Goal: Task Accomplishment & Management: Manage account settings

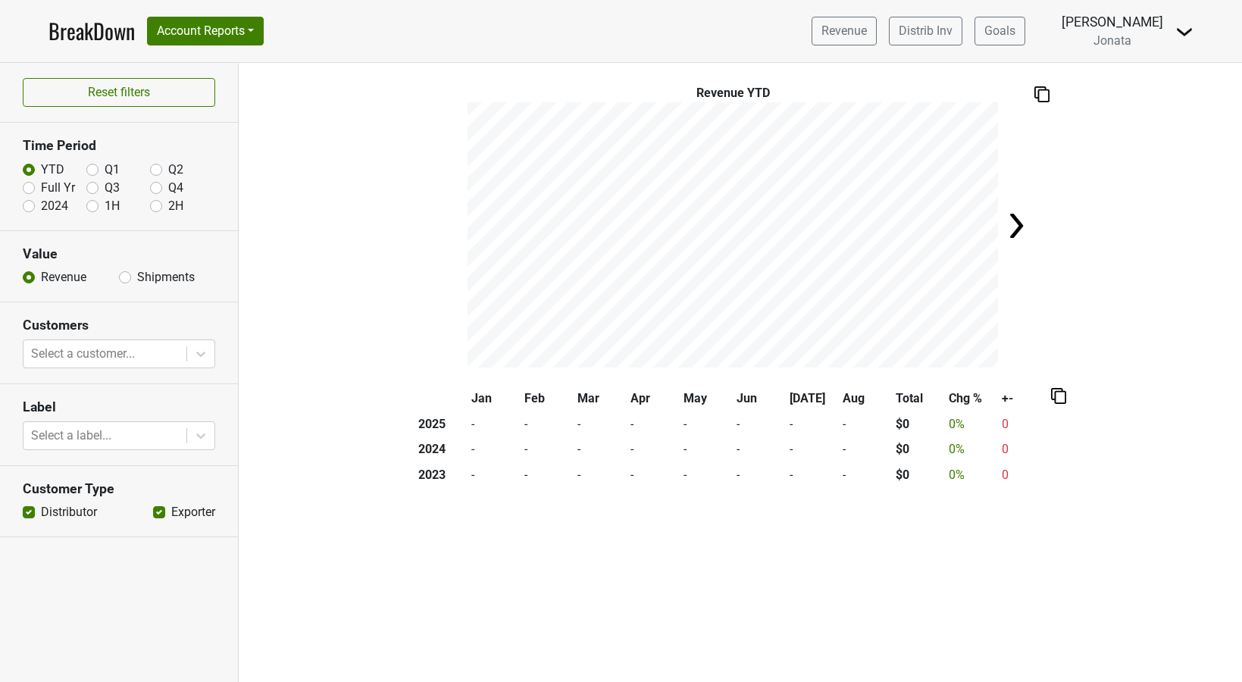
click at [1185, 34] on img at bounding box center [1184, 32] width 18 height 18
click at [1129, 111] on link "Logout" at bounding box center [1133, 110] width 120 height 24
click at [1109, 113] on div "Revenue YTD" at bounding box center [740, 225] width 1003 height 283
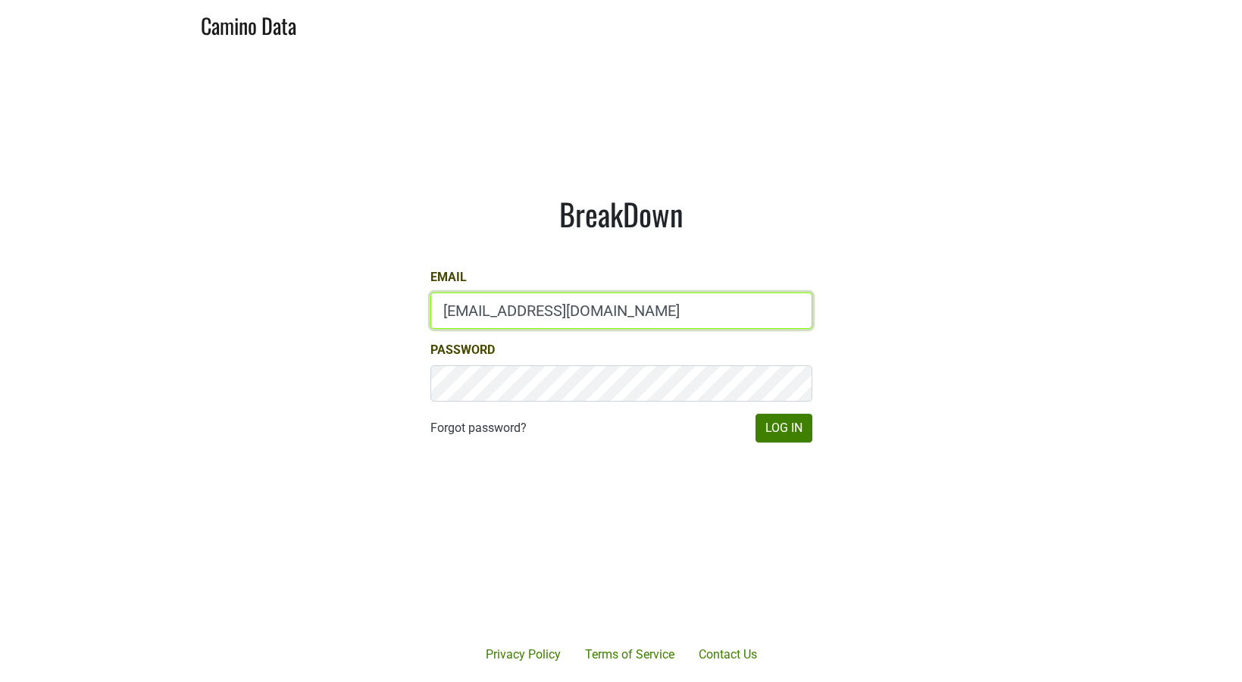
click at [574, 308] on input "[EMAIL_ADDRESS][DOMAIN_NAME]" at bounding box center [621, 311] width 382 height 36
type input "[PERSON_NAME][EMAIL_ADDRESS][DOMAIN_NAME]"
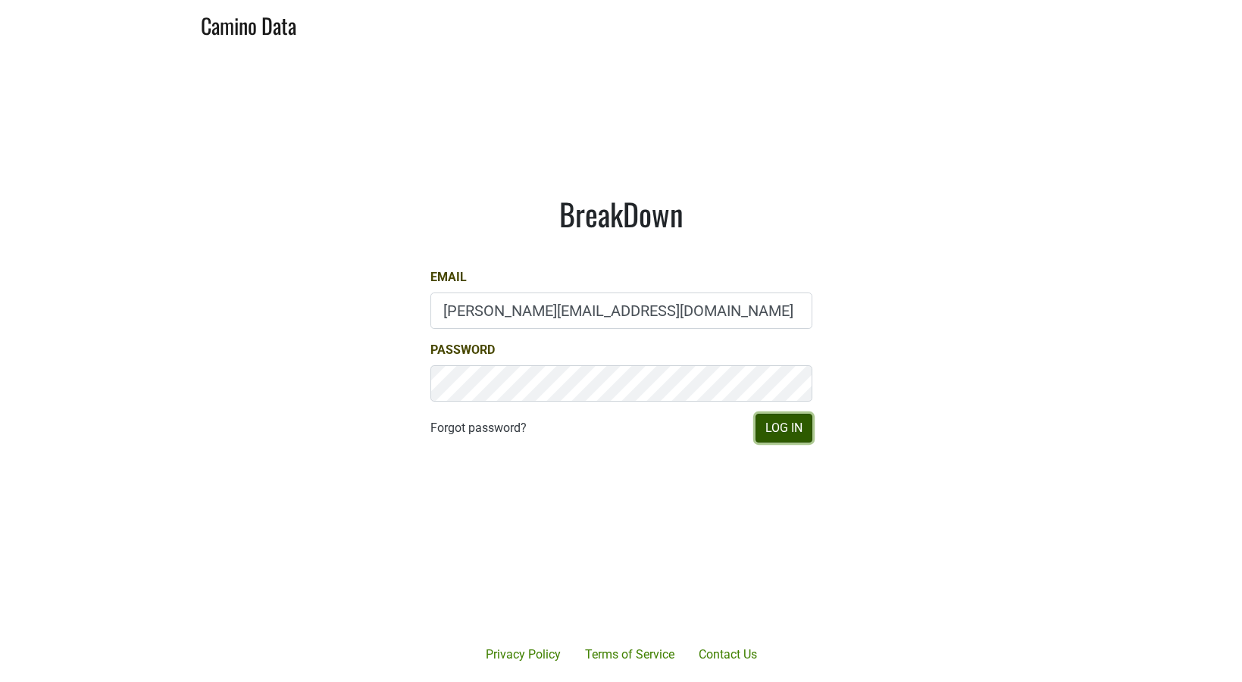
click at [771, 418] on button "Log In" at bounding box center [784, 428] width 57 height 29
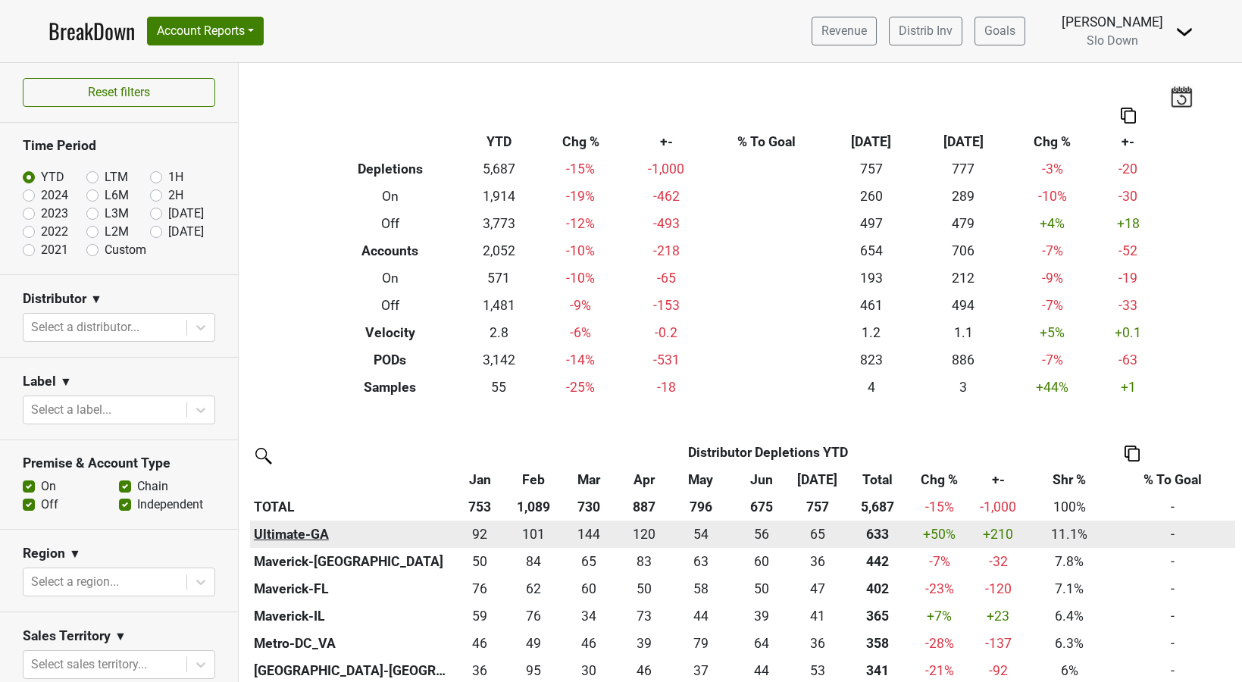
click at [297, 537] on th "Ultimate-GA" at bounding box center [351, 534] width 203 height 27
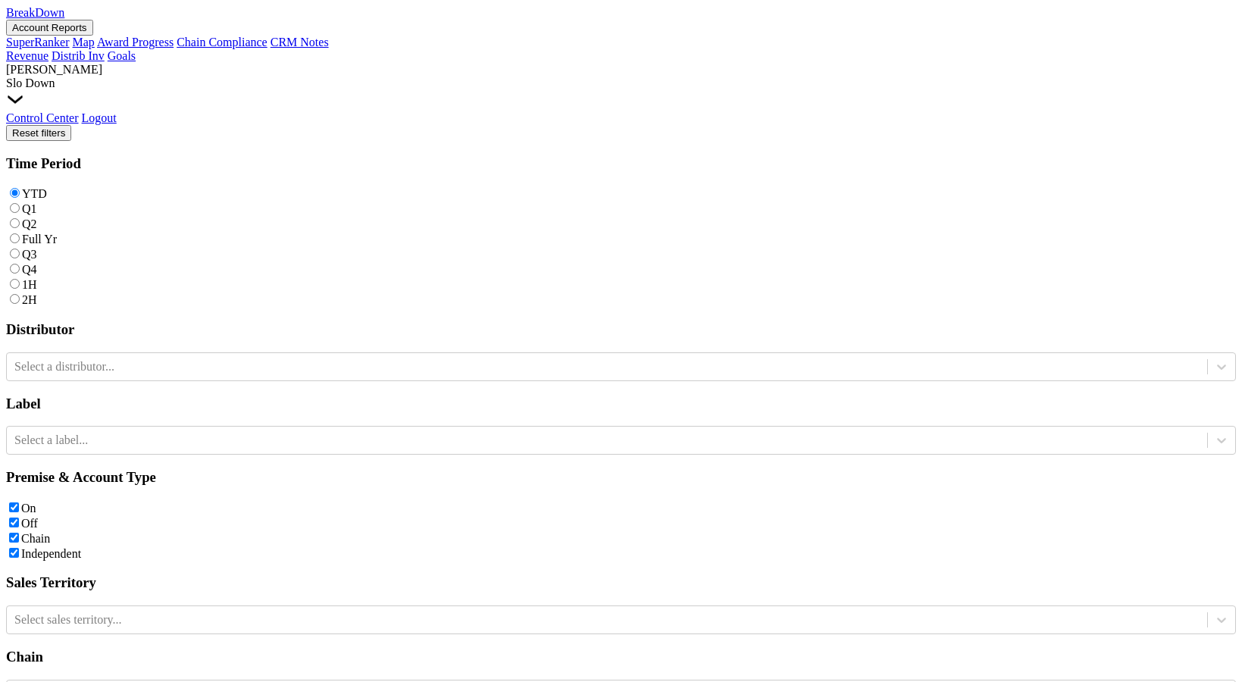
scroll to position [115, 0]
click at [64, 19] on link "BreakDown" at bounding box center [35, 12] width 58 height 13
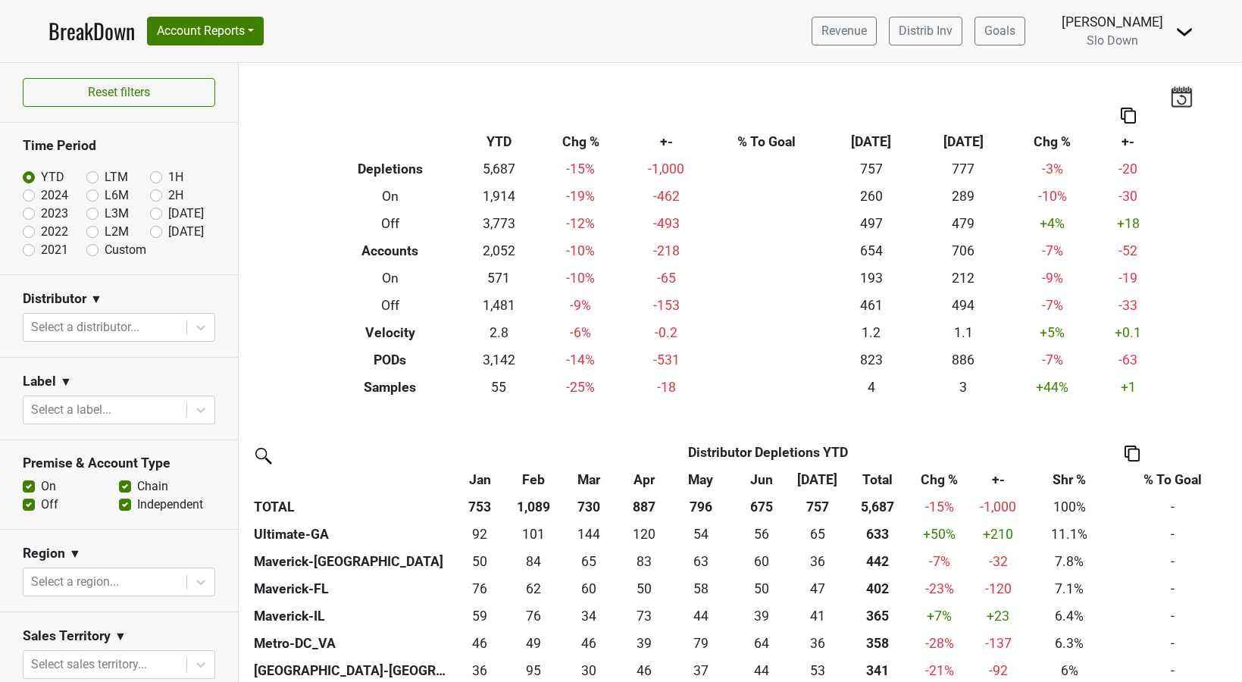
click at [105, 250] on label "Custom" at bounding box center [126, 250] width 42 height 18
click at [92, 250] on input "Custom" at bounding box center [116, 248] width 61 height 15
radio input "true"
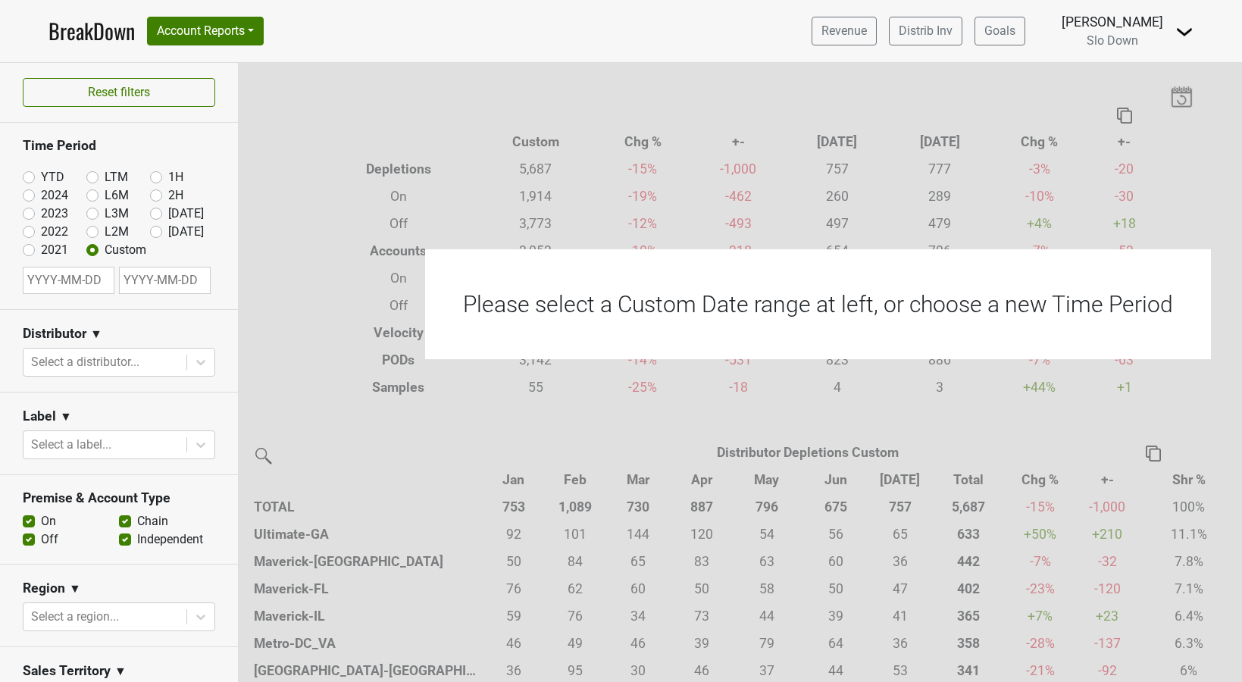
select select "7"
select select "2025"
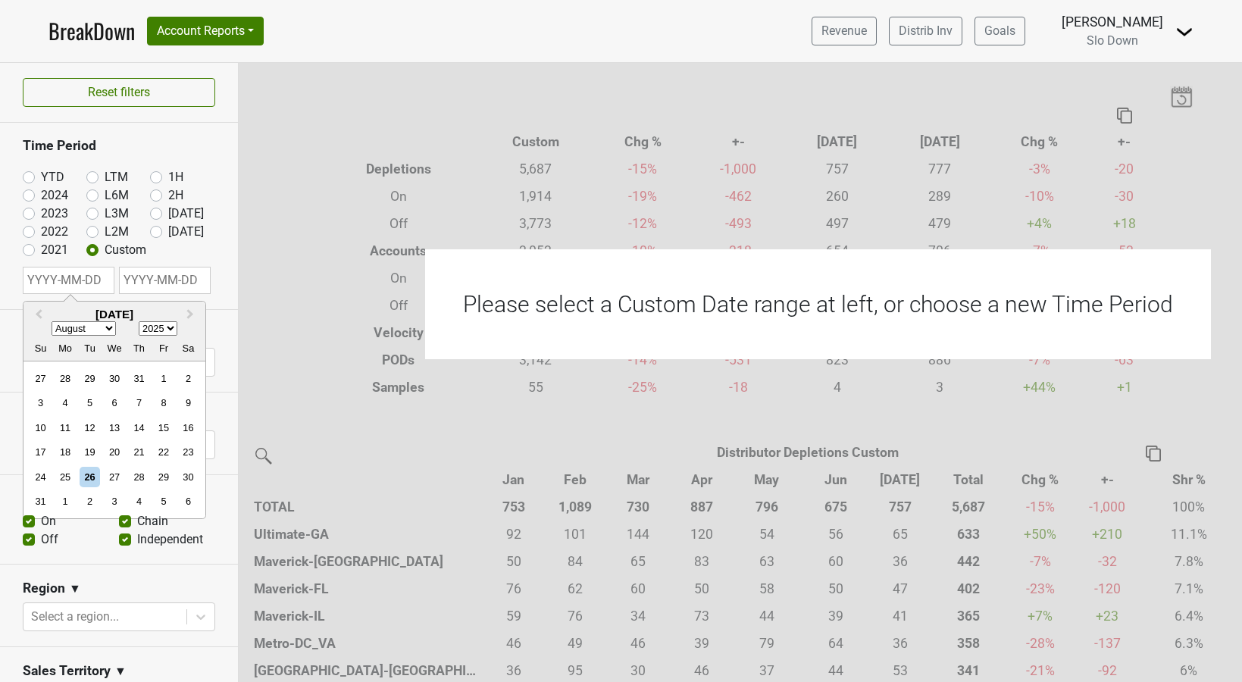
click at [77, 278] on input "text" at bounding box center [69, 280] width 92 height 27
select select "7"
select select "2025"
click at [139, 276] on input "text" at bounding box center [165, 280] width 92 height 27
select select "7"
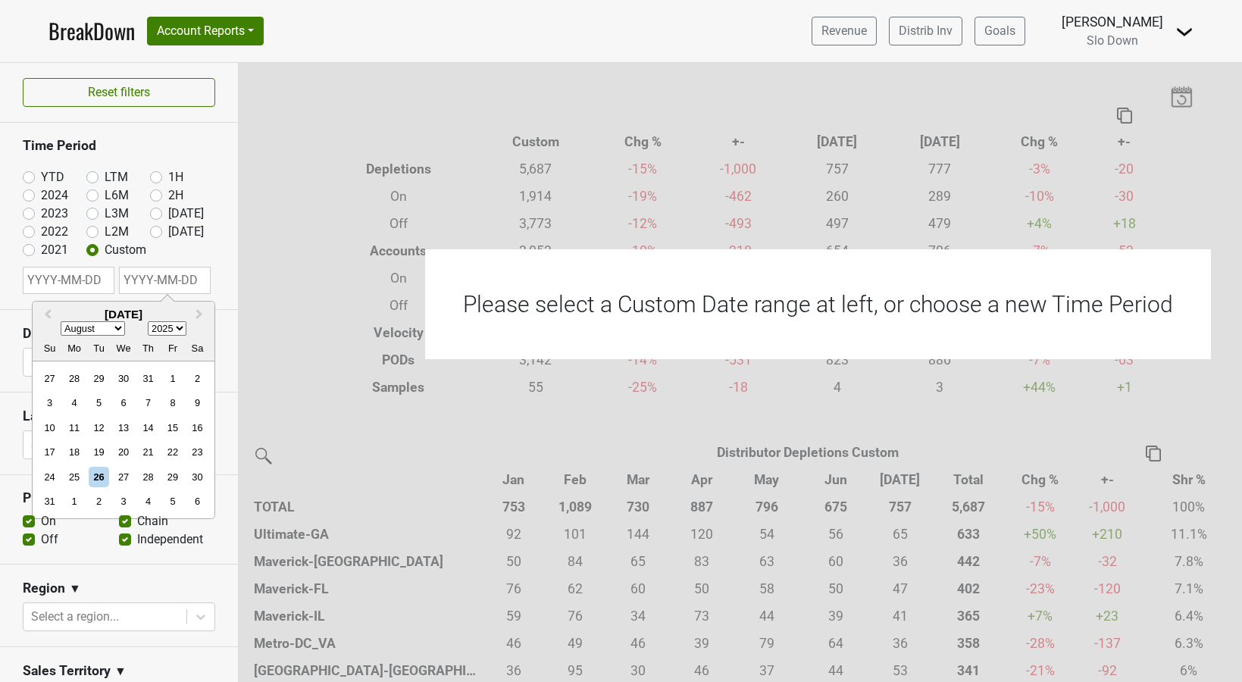
select select "2025"
click at [82, 281] on input "text" at bounding box center [69, 280] width 92 height 27
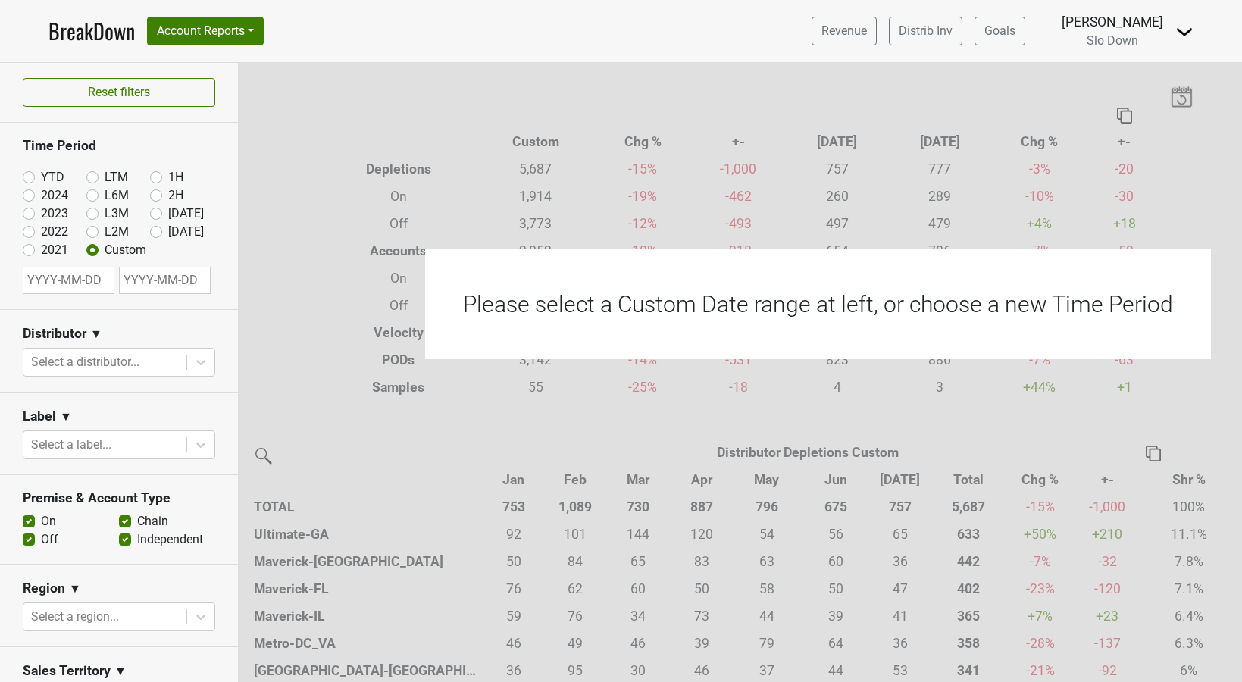
click at [123, 130] on section "Time Period YTD LTM 1H 2024 L6M 2H 2023 L3M Jul '25 2022 L2M Aug '25 2021 Custom" at bounding box center [119, 216] width 238 height 186
click at [41, 175] on label "YTD" at bounding box center [52, 177] width 23 height 18
click at [30, 175] on input "YTD" at bounding box center [53, 175] width 61 height 15
radio input "true"
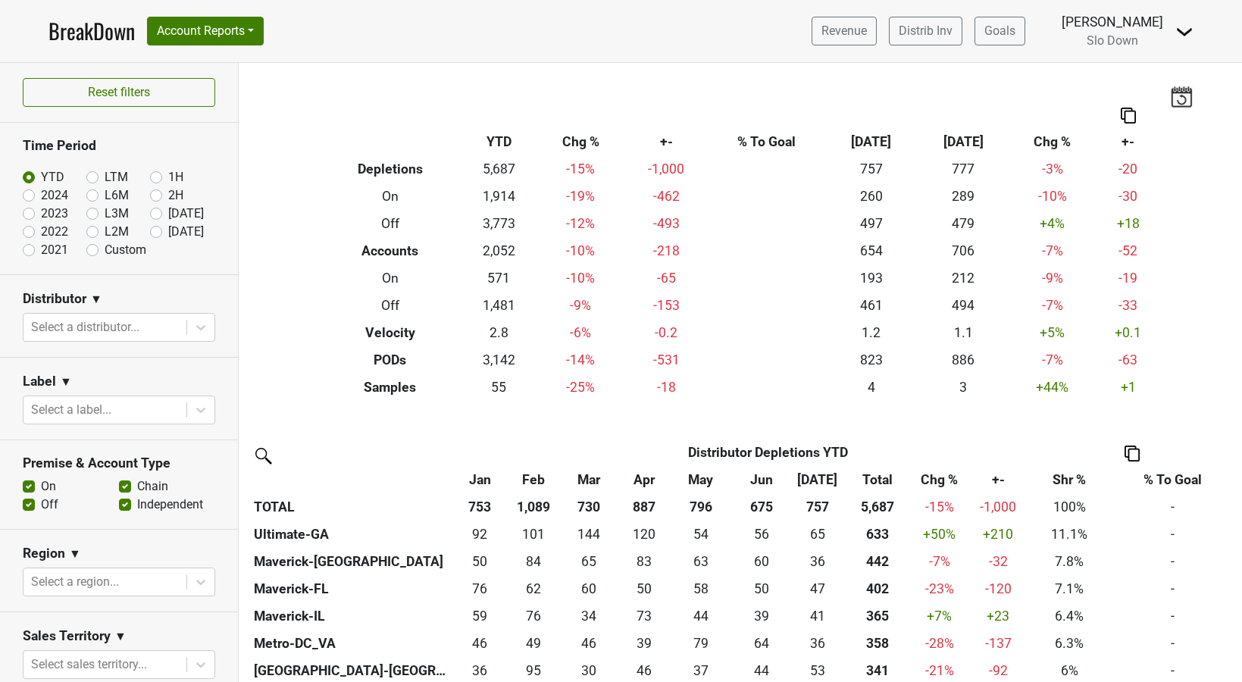
click at [105, 252] on label "Custom" at bounding box center [126, 250] width 42 height 18
click at [93, 252] on input "Custom" at bounding box center [116, 248] width 61 height 15
radio input "true"
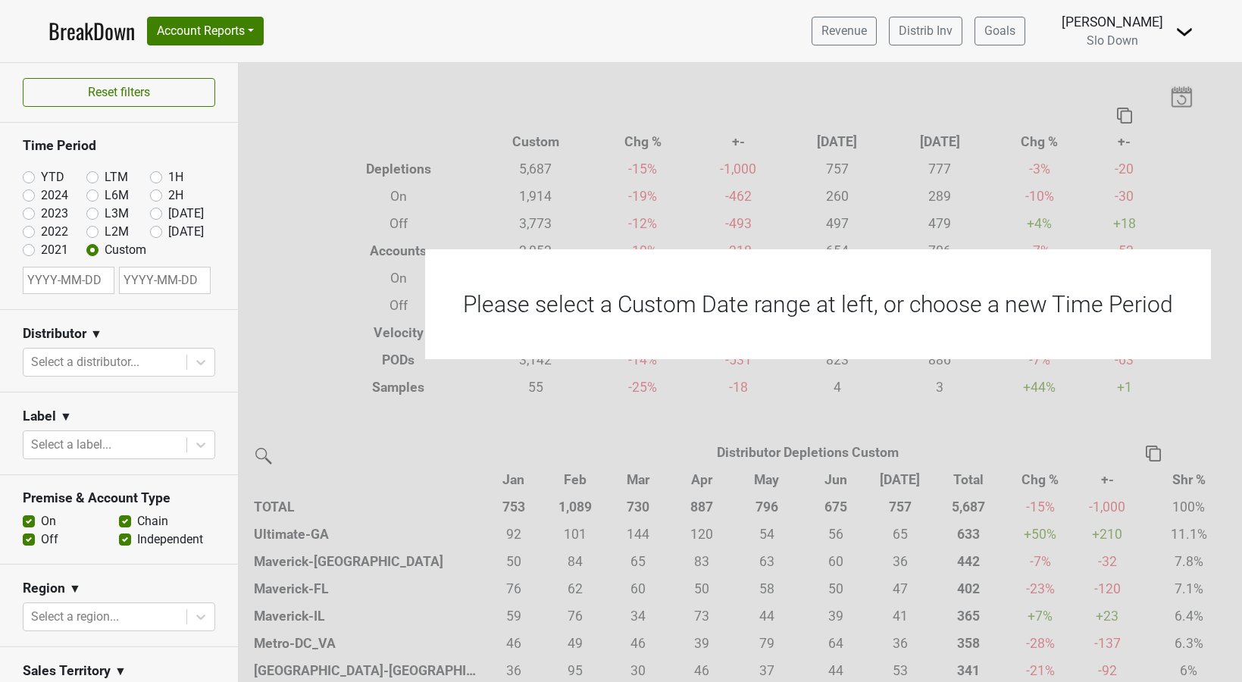
select select "7"
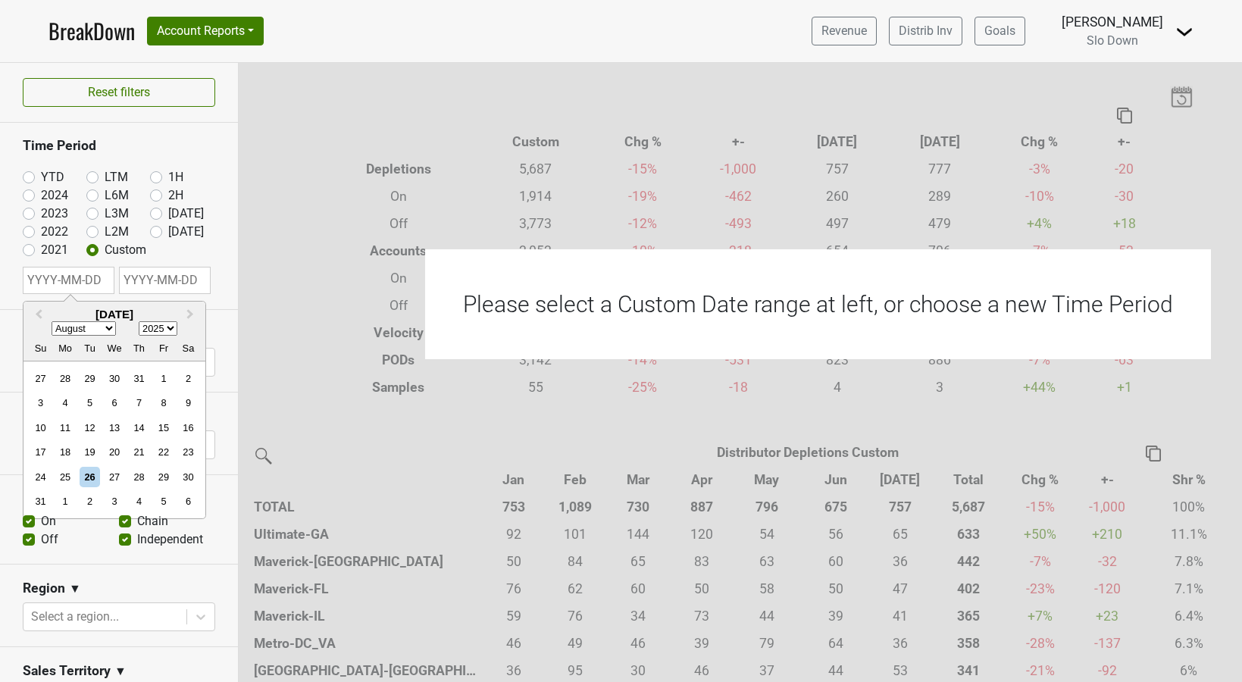
click at [83, 283] on input "text" at bounding box center [69, 280] width 92 height 27
click at [107, 326] on select "January February March April May June July August September October November De…" at bounding box center [84, 329] width 64 height 14
click at [171, 330] on select "1900 1901 1902 1903 1904 1905 1906 1907 1908 1909 1910 1911 1912 1913 1914 1915…" at bounding box center [158, 329] width 39 height 14
select select "2024"
click at [138, 377] on div "1" at bounding box center [139, 378] width 20 height 20
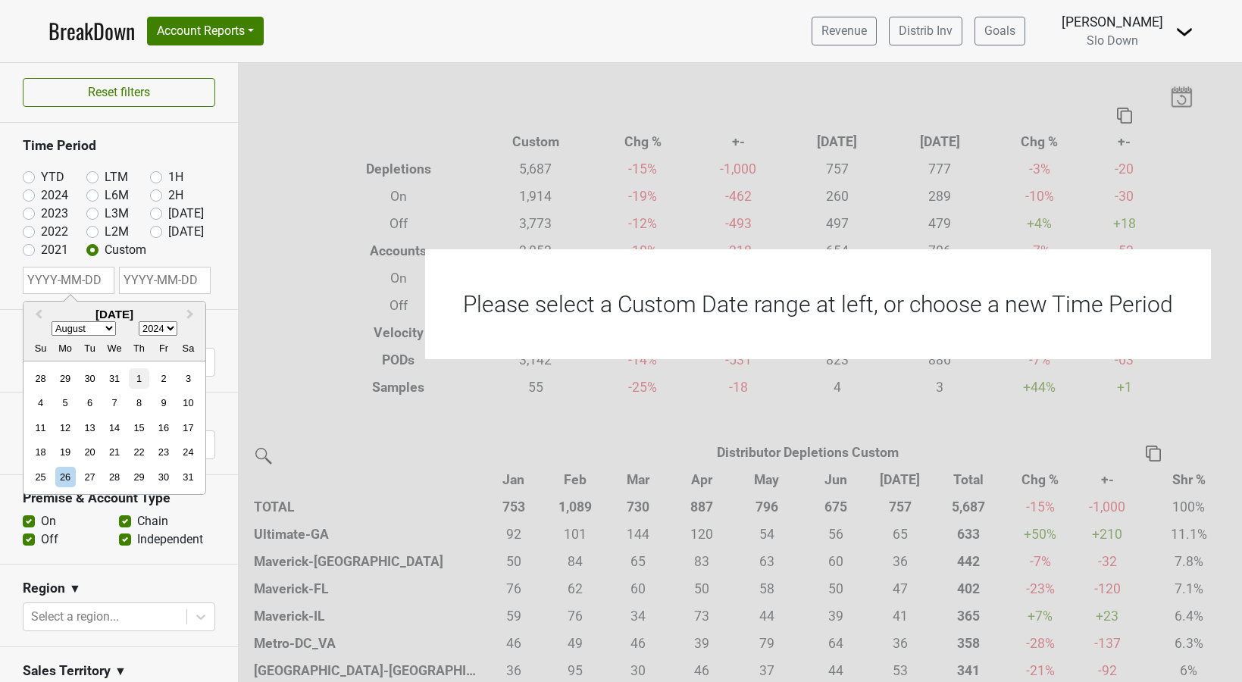
type input "2024-08-01"
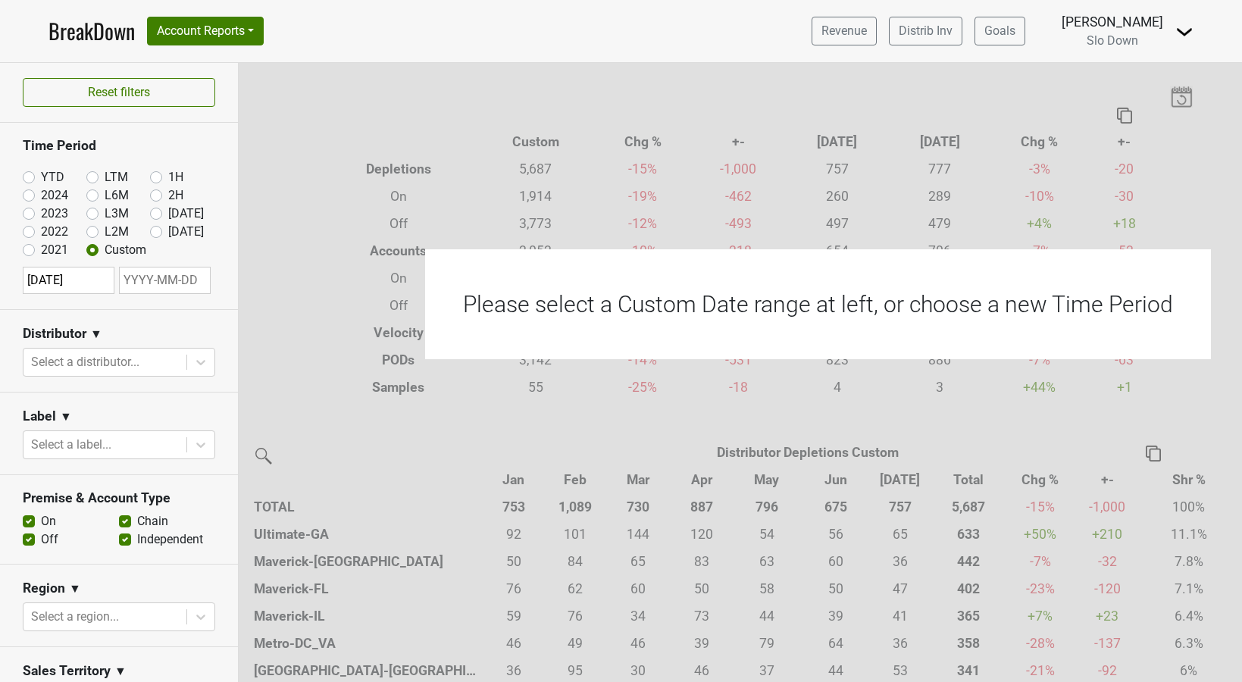
select select "7"
select select "2025"
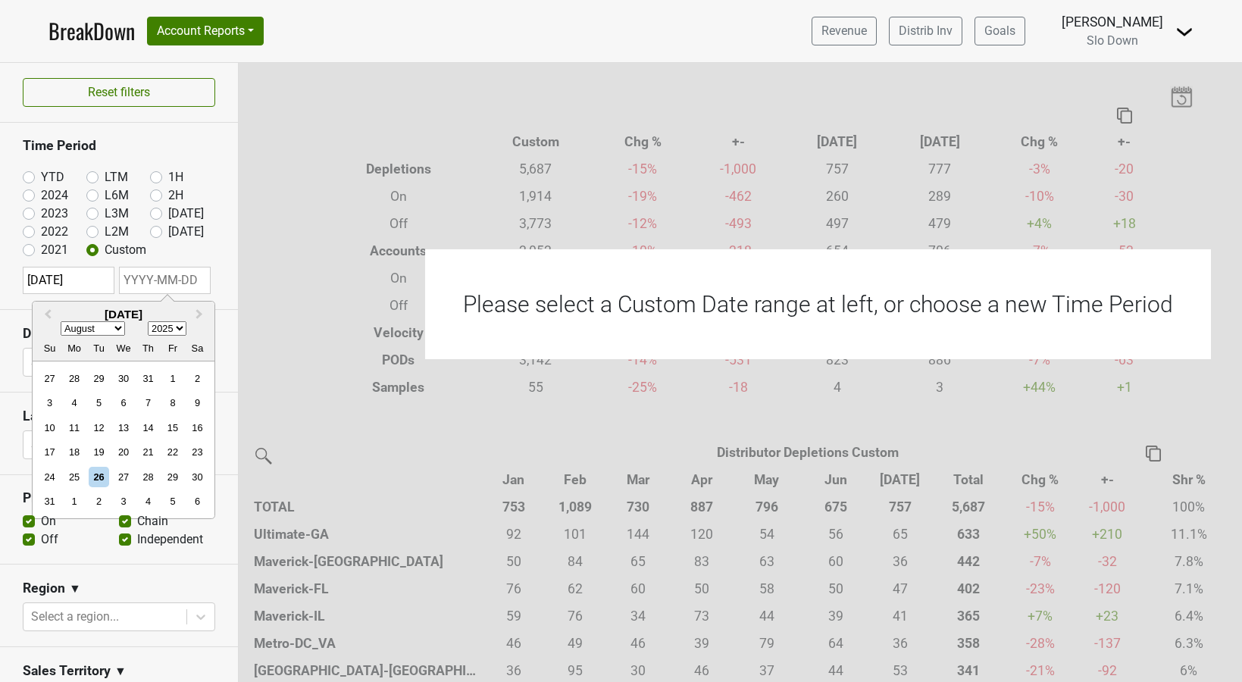
click at [149, 281] on input "text" at bounding box center [165, 280] width 92 height 27
click at [120, 327] on select "January February March April May June July August September October November De…" at bounding box center [93, 329] width 64 height 14
select select "6"
click at [141, 474] on div "31" at bounding box center [148, 477] width 20 height 20
type input "2025-07-31"
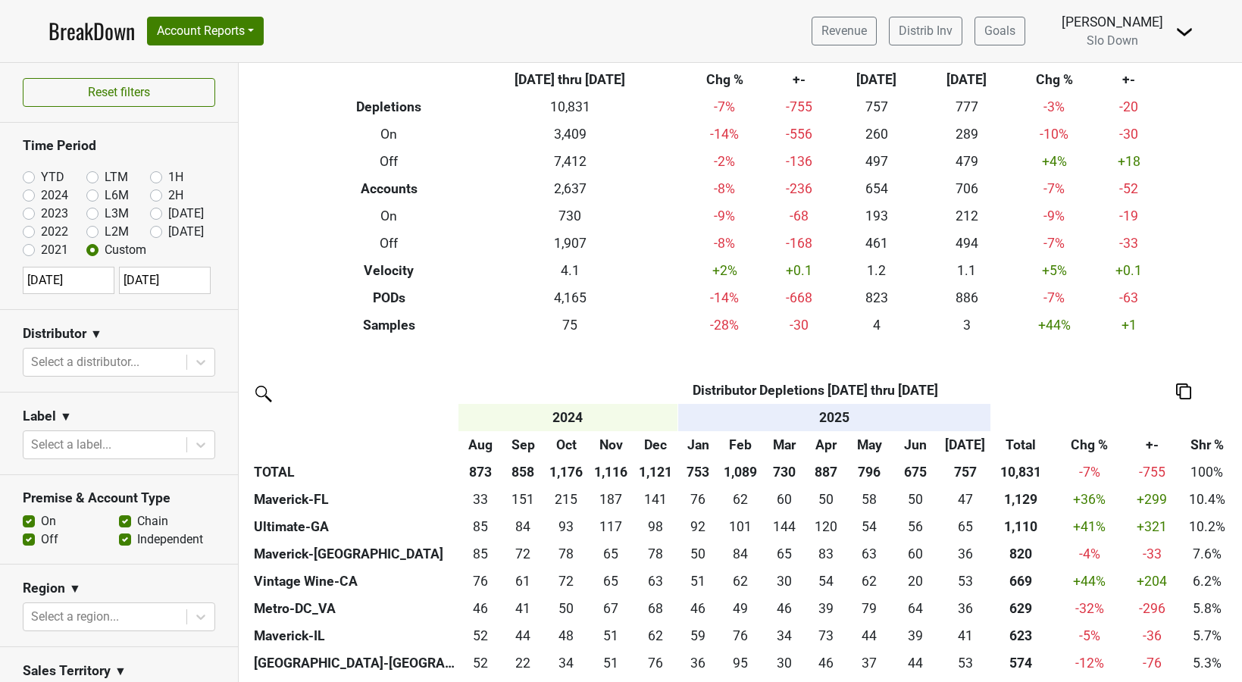
scroll to position [75, 0]
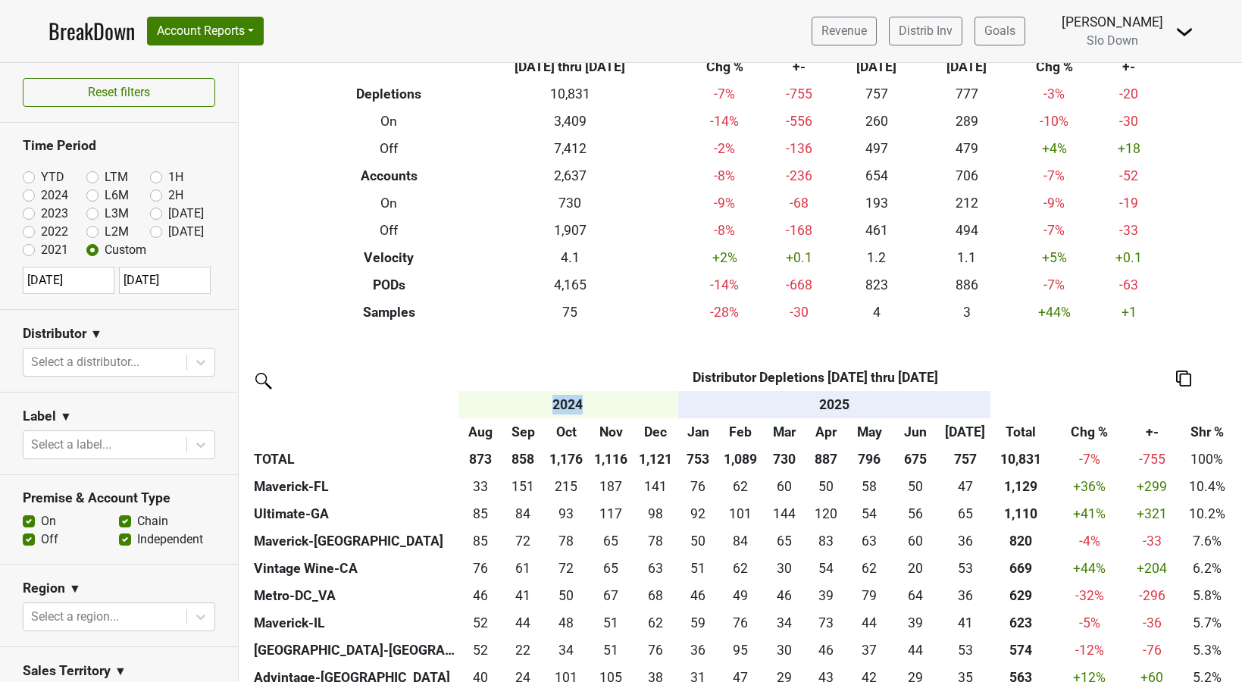
drag, startPoint x: 587, startPoint y: 399, endPoint x: 556, endPoint y: 395, distance: 31.3
click at [540, 399] on th "2024" at bounding box center [569, 404] width 220 height 27
drag, startPoint x: 821, startPoint y: 402, endPoint x: 872, endPoint y: 405, distance: 51.7
click at [872, 405] on th "2025" at bounding box center [834, 404] width 313 height 27
select select "7"
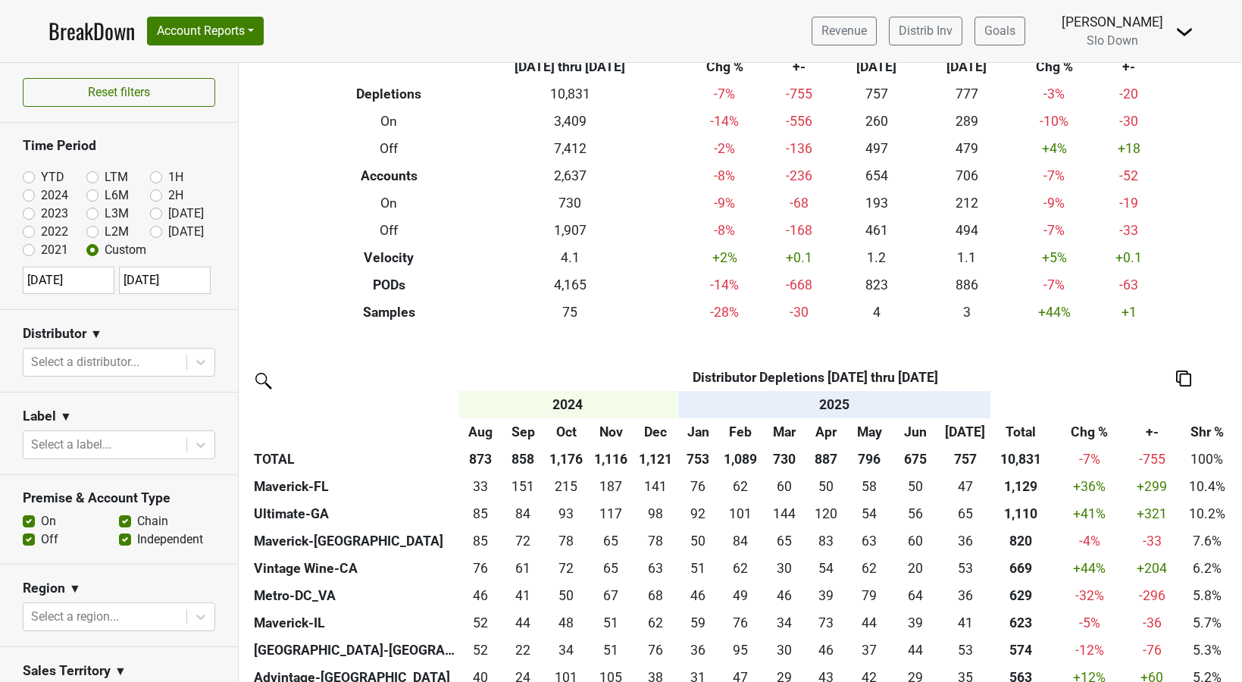
select select "2024"
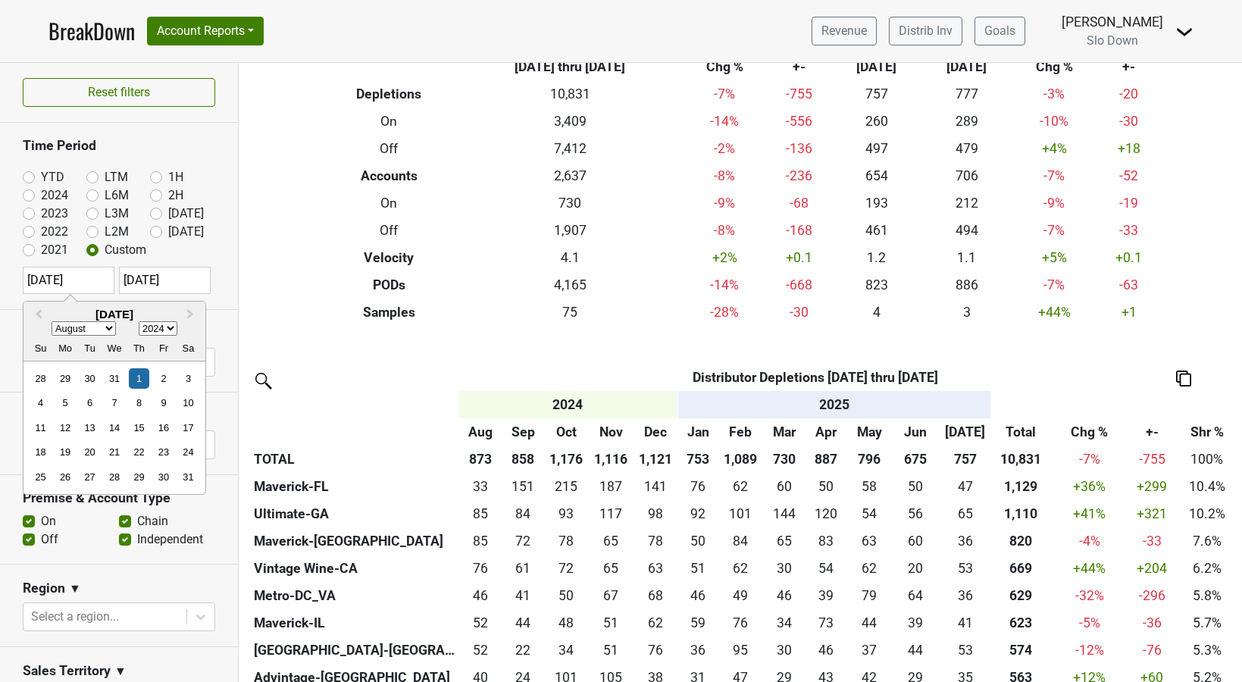
click at [88, 276] on input "2024-08-01" at bounding box center [69, 280] width 92 height 27
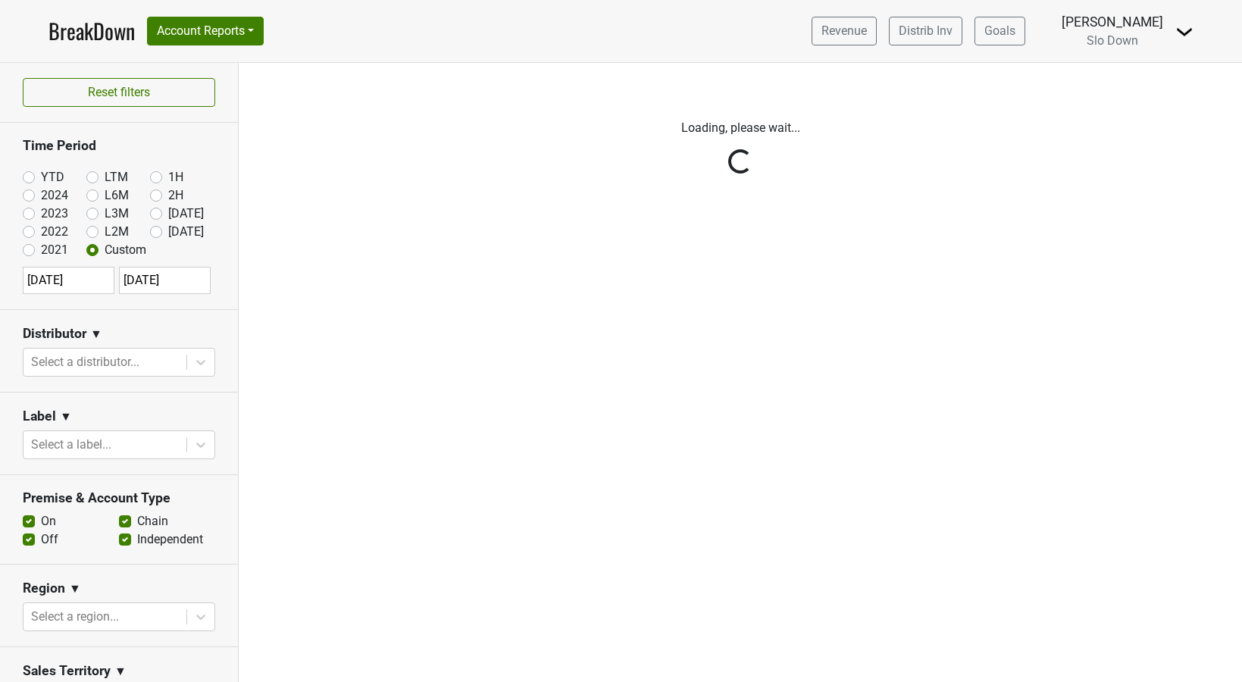
scroll to position [0, 0]
click at [233, 301] on div "Reset filters Time Period YTD LTM 1H 2024 L6M 2H 2023 L3M Jul '25 2022 L2M Aug …" at bounding box center [119, 372] width 239 height 619
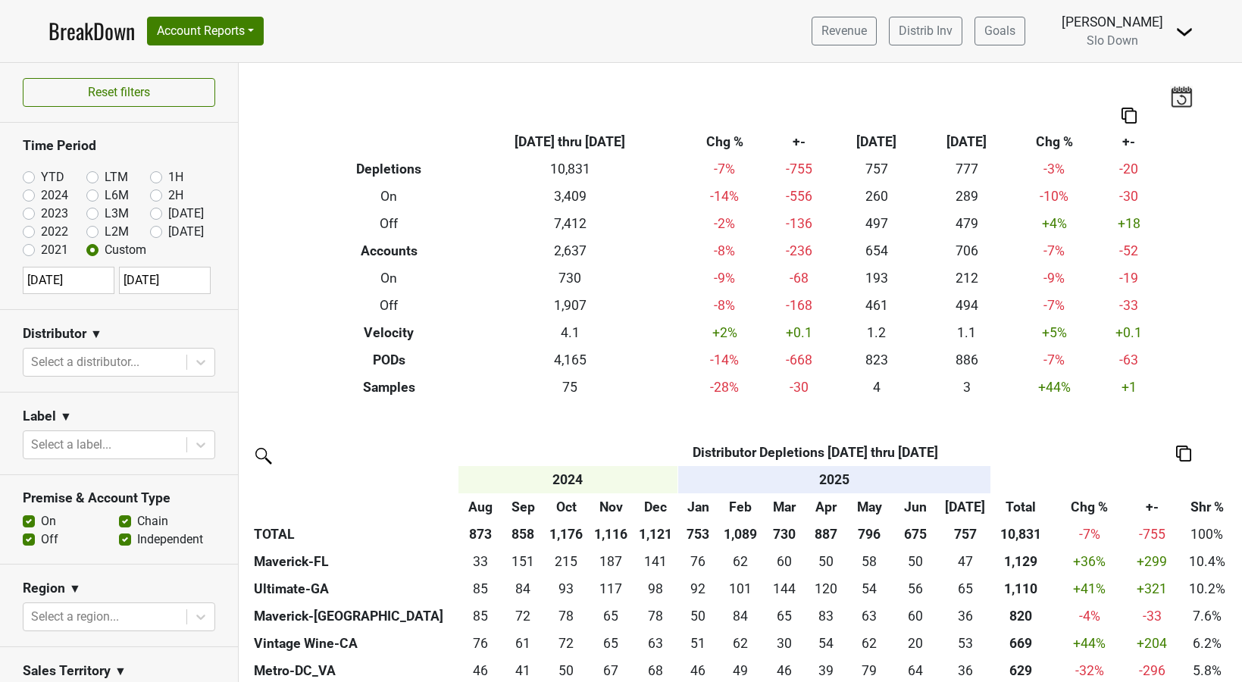
select select "7"
select select "2024"
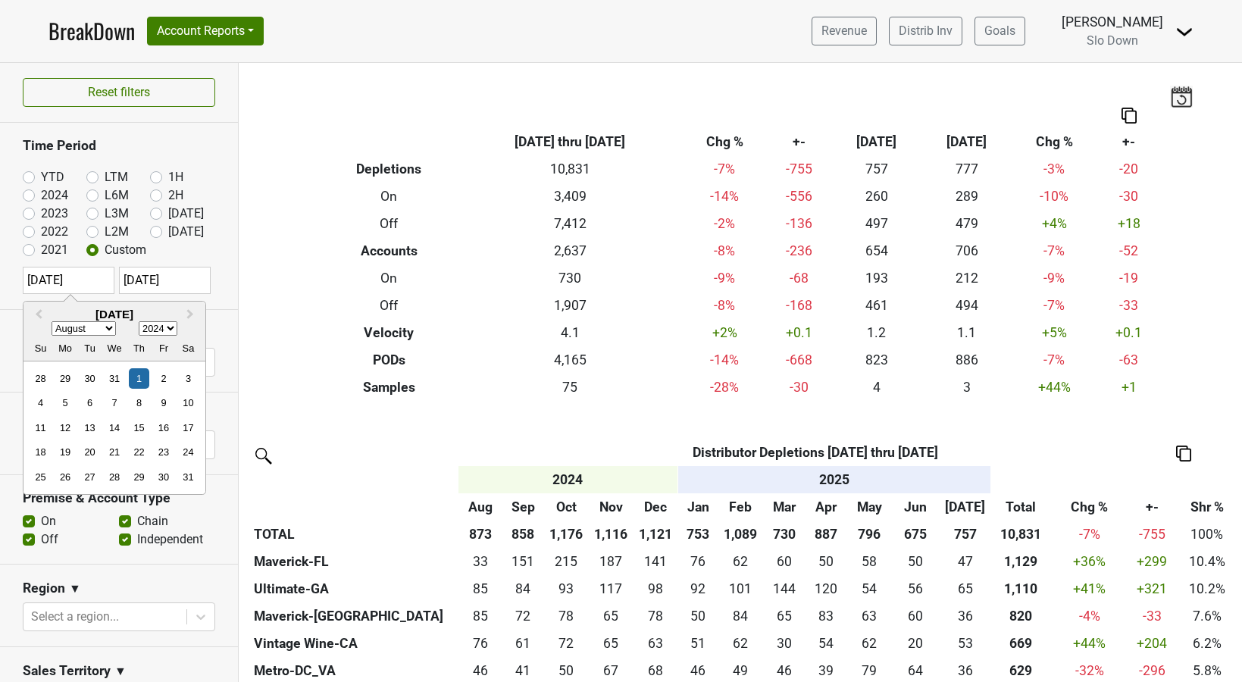
click at [92, 278] on input "2024-08-01" at bounding box center [69, 280] width 92 height 27
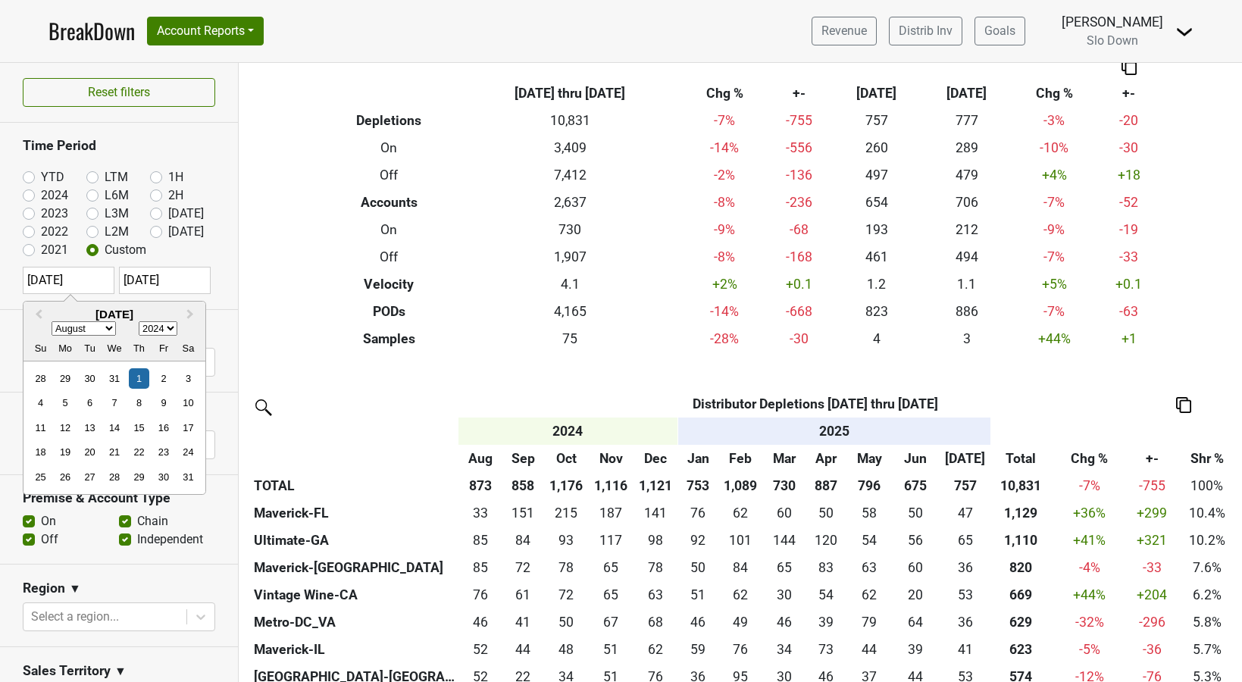
drag, startPoint x: 88, startPoint y: 276, endPoint x: 28, endPoint y: 272, distance: 60.0
click at [28, 272] on input "[DATE]" at bounding box center [69, 280] width 92 height 27
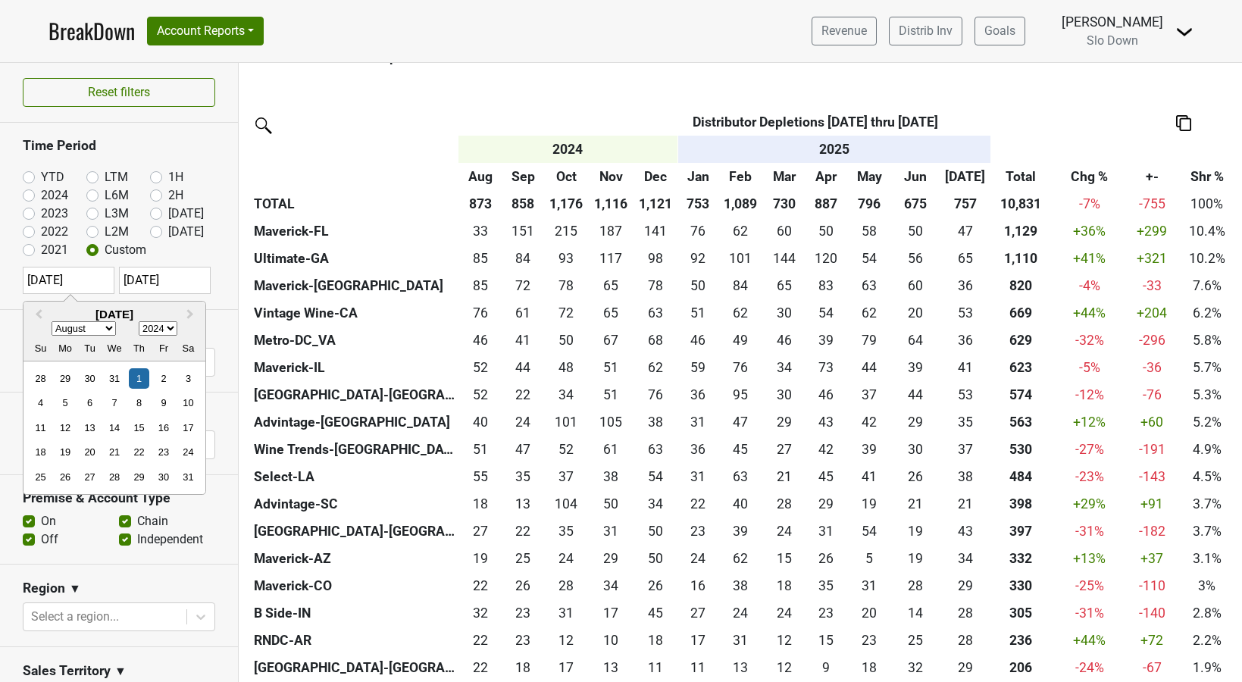
scroll to position [0, 0]
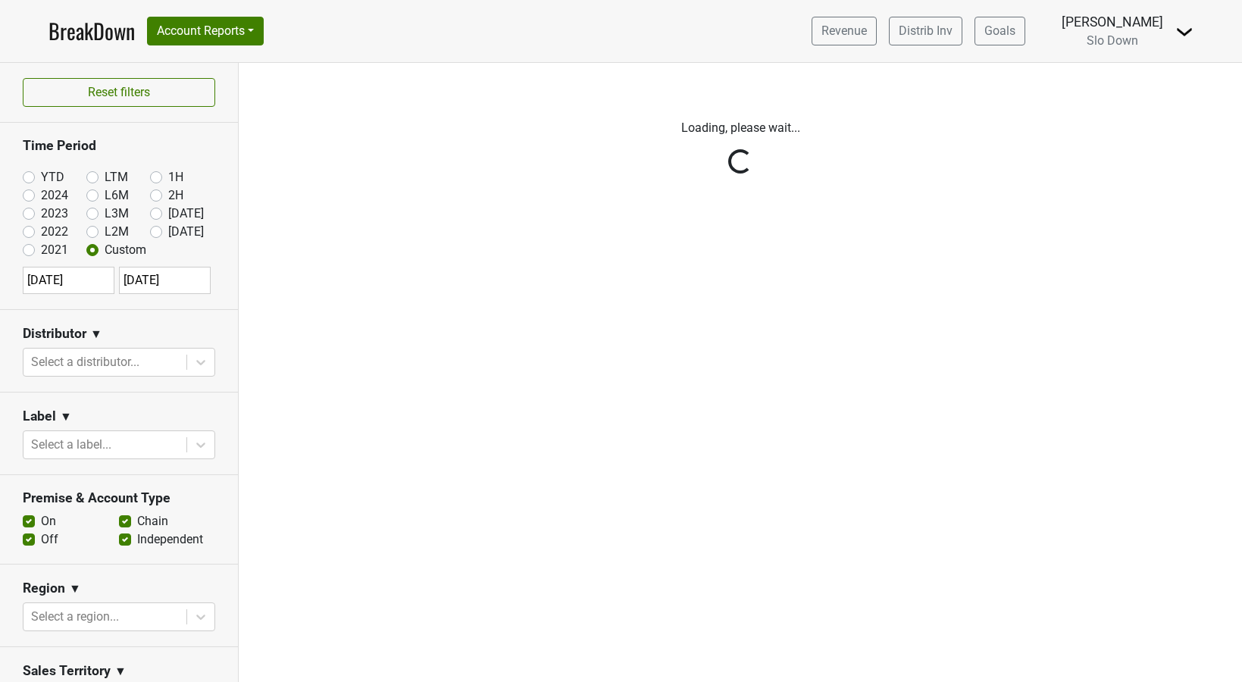
click at [208, 259] on div "Reset filters Time Period YTD LTM 1H 2024 L6M 2H 2023 L3M Jul '25 2022 L2M Aug …" at bounding box center [119, 372] width 239 height 619
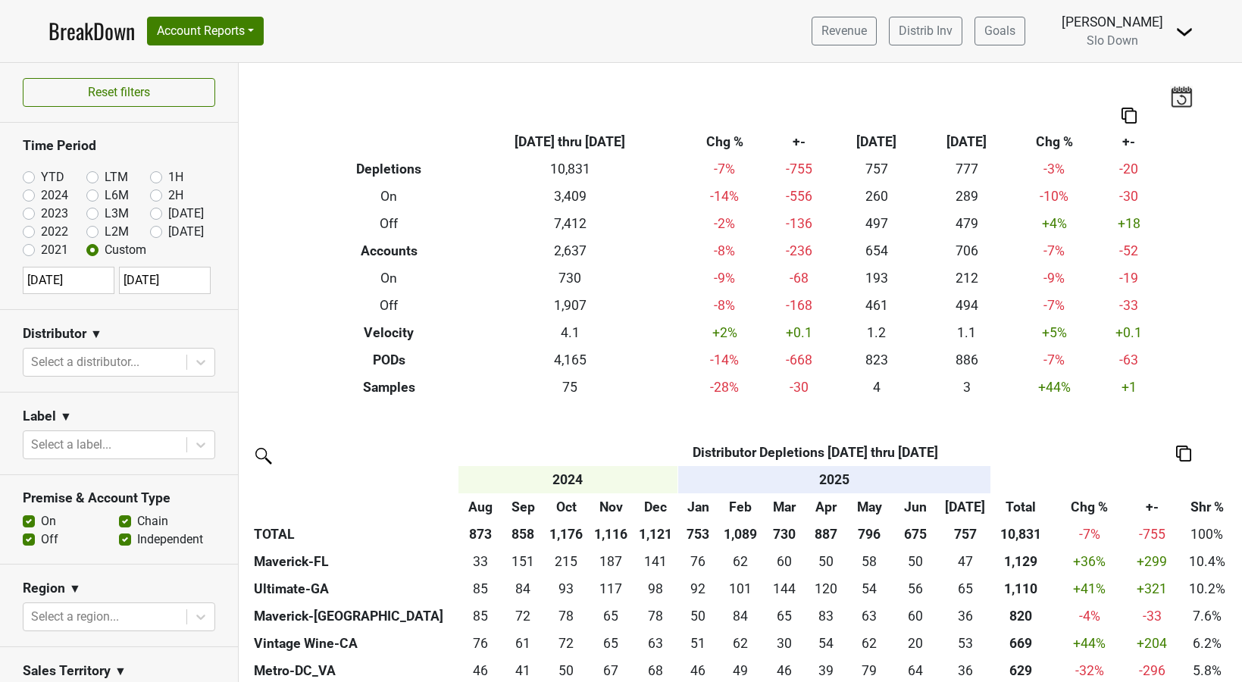
click at [168, 232] on label "[DATE]" at bounding box center [186, 232] width 36 height 18
click at [154, 232] on input "[DATE]" at bounding box center [180, 230] width 61 height 15
radio input "true"
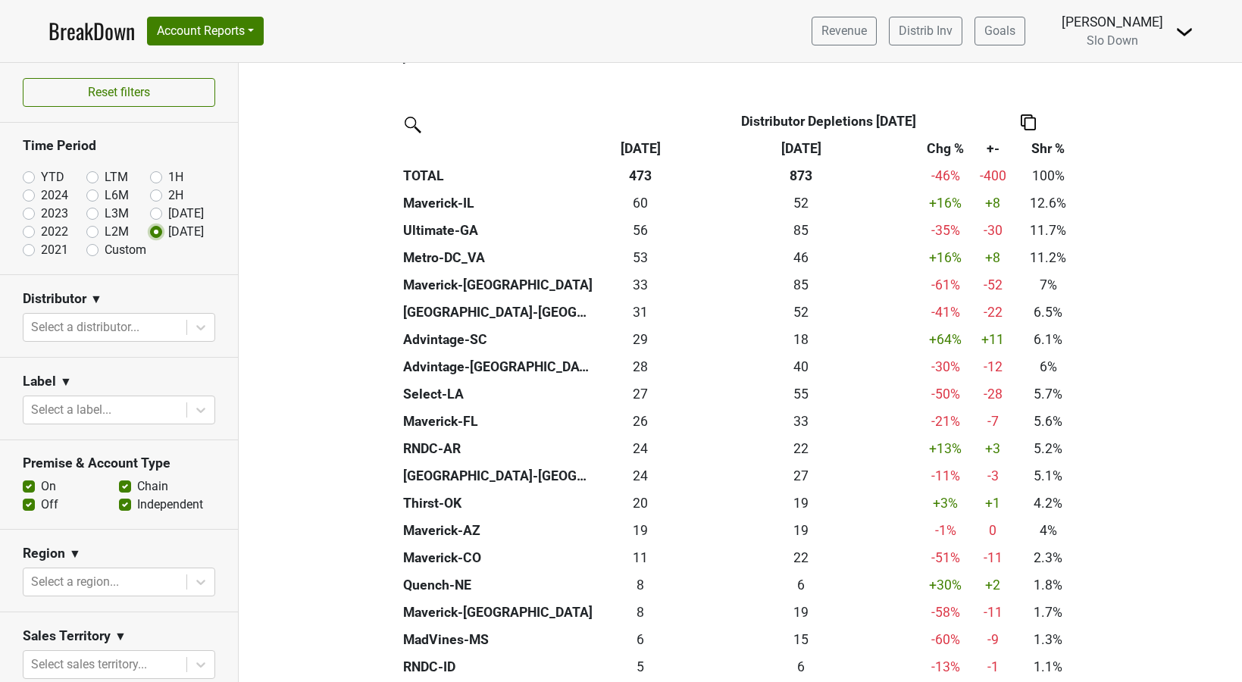
scroll to position [343, 0]
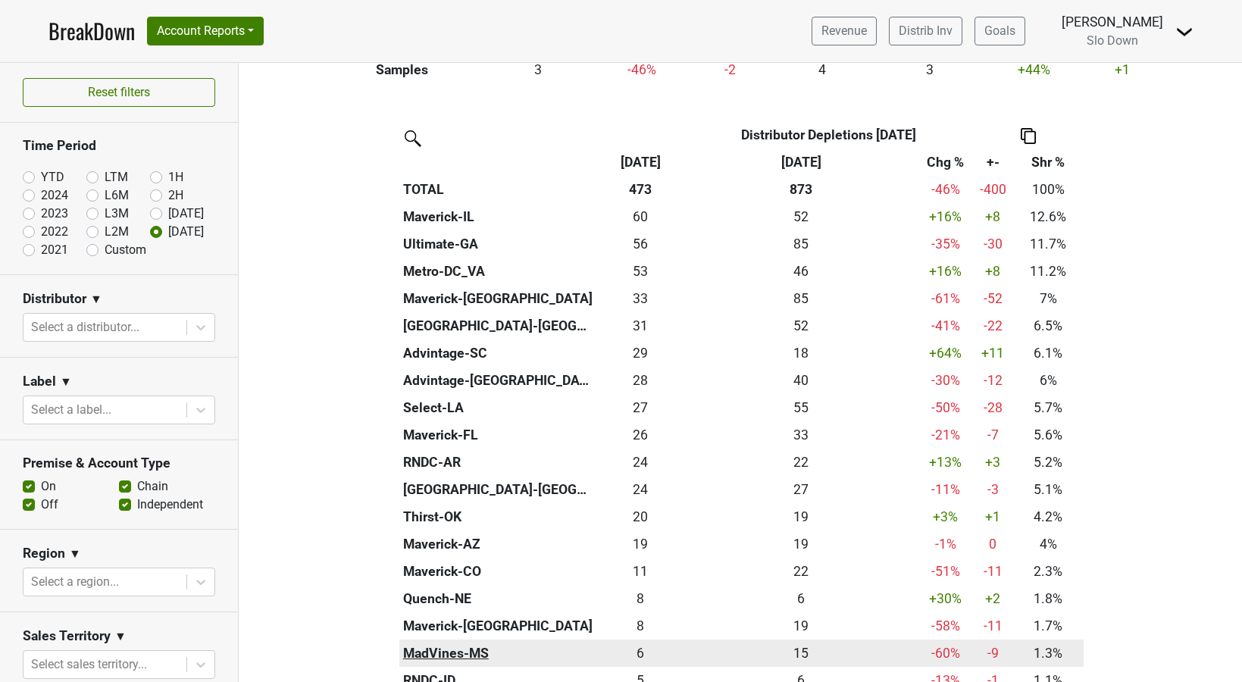
scroll to position [286, 0]
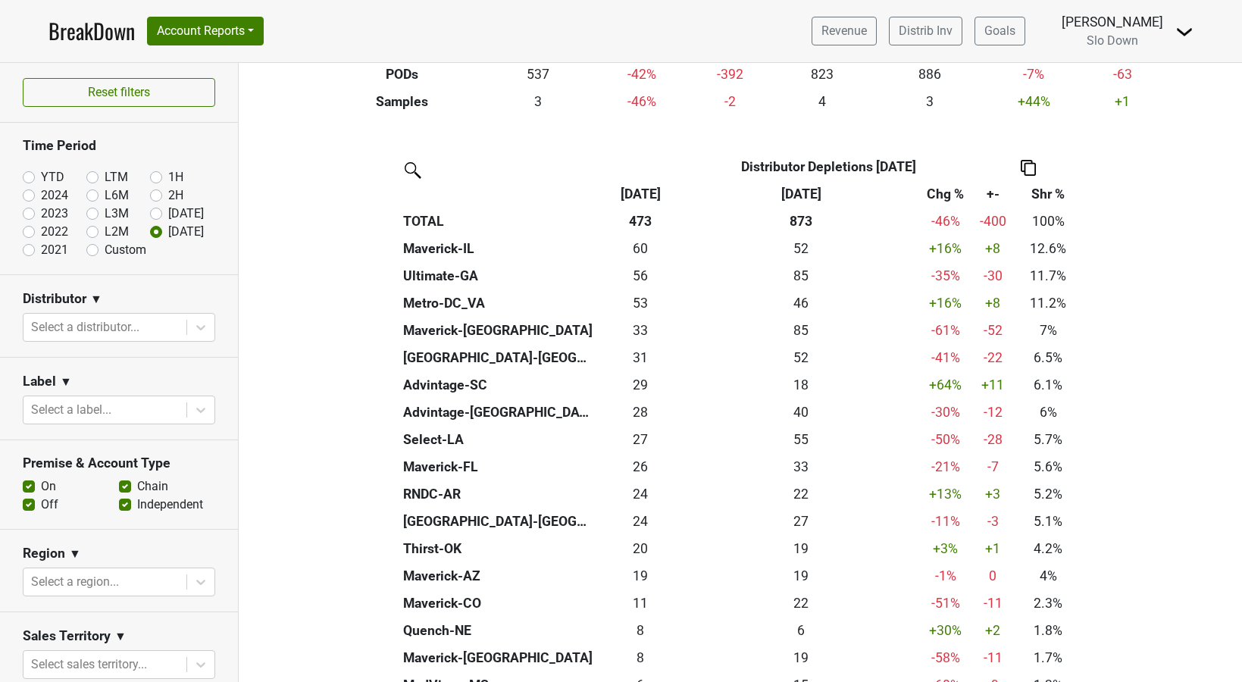
click at [102, 364] on section "Label ▼ Select a label..." at bounding box center [119, 399] width 238 height 83
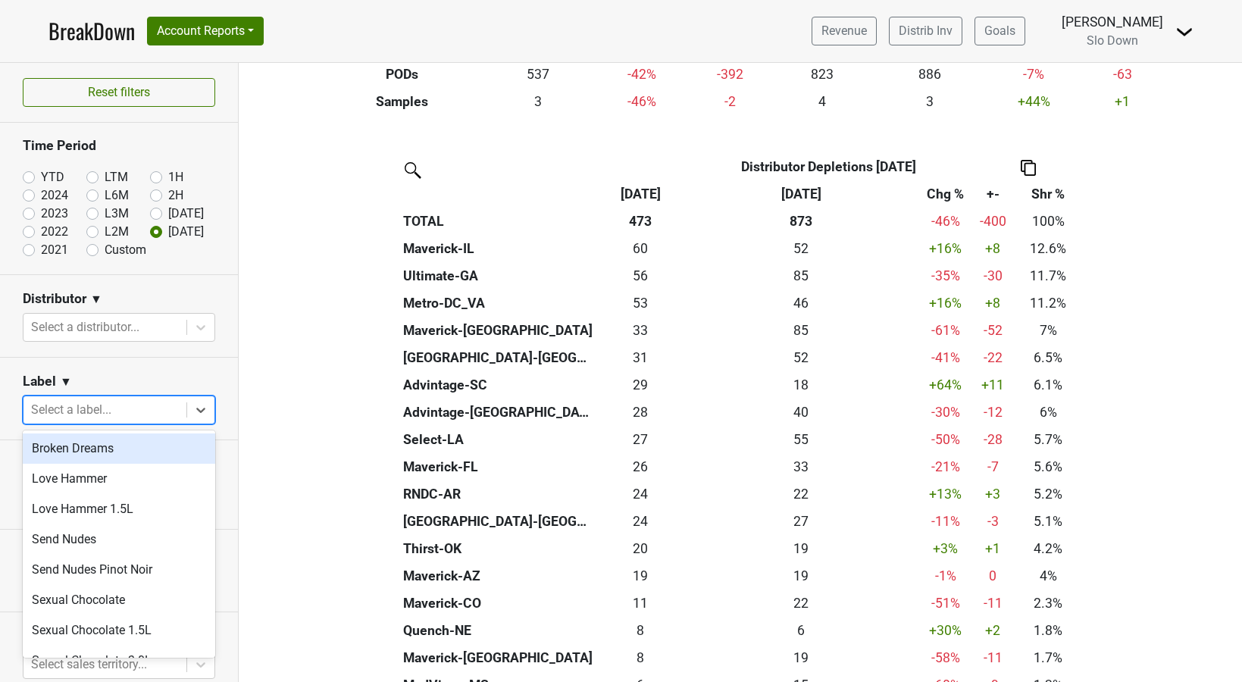
click at [84, 412] on div at bounding box center [105, 409] width 148 height 21
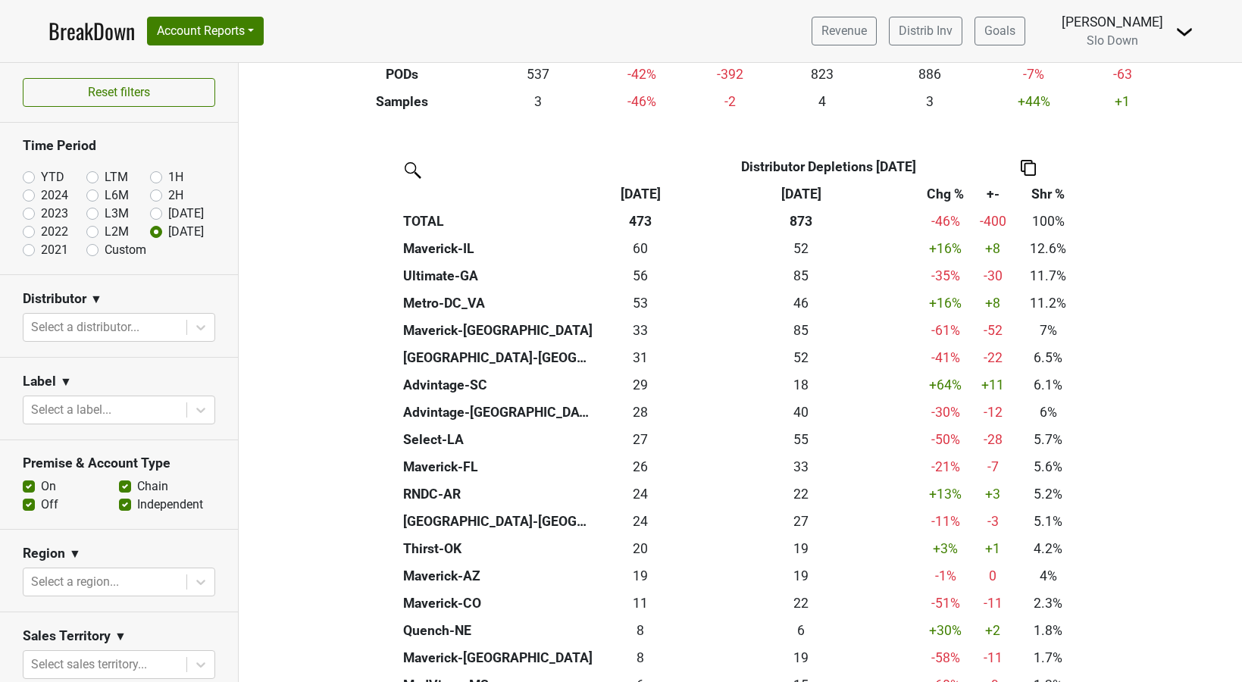
click at [97, 375] on div "Label ▼" at bounding box center [119, 384] width 193 height 23
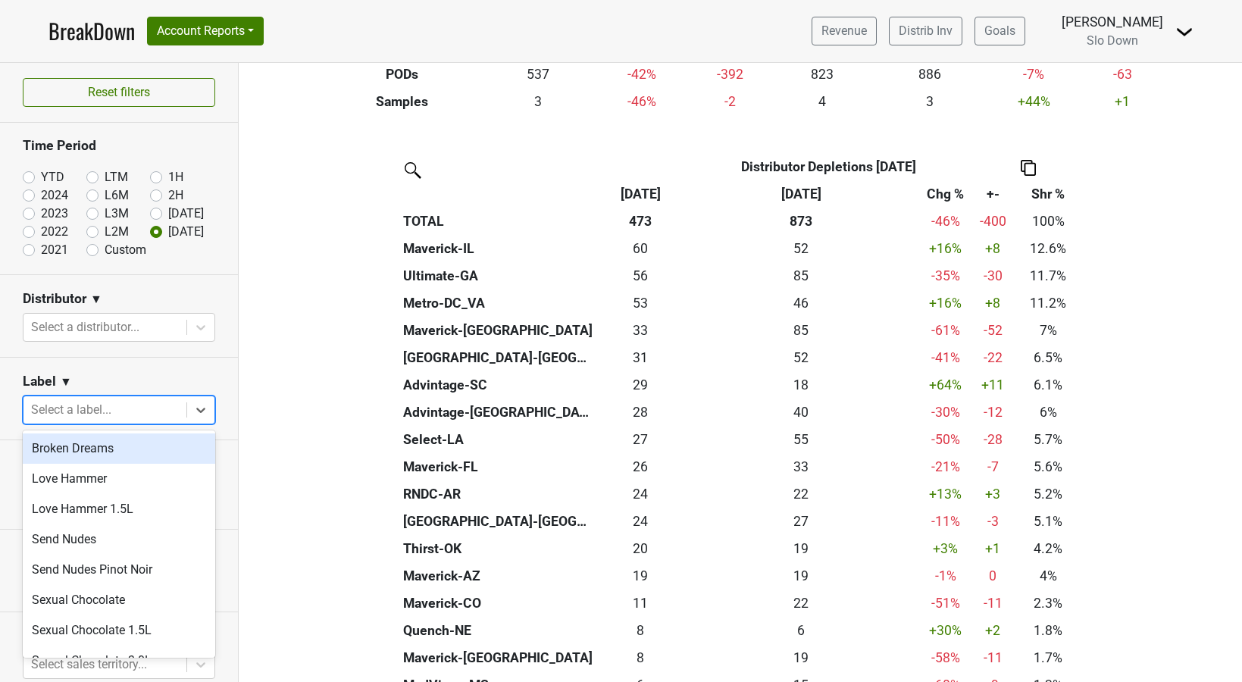
click at [80, 410] on div at bounding box center [105, 409] width 148 height 21
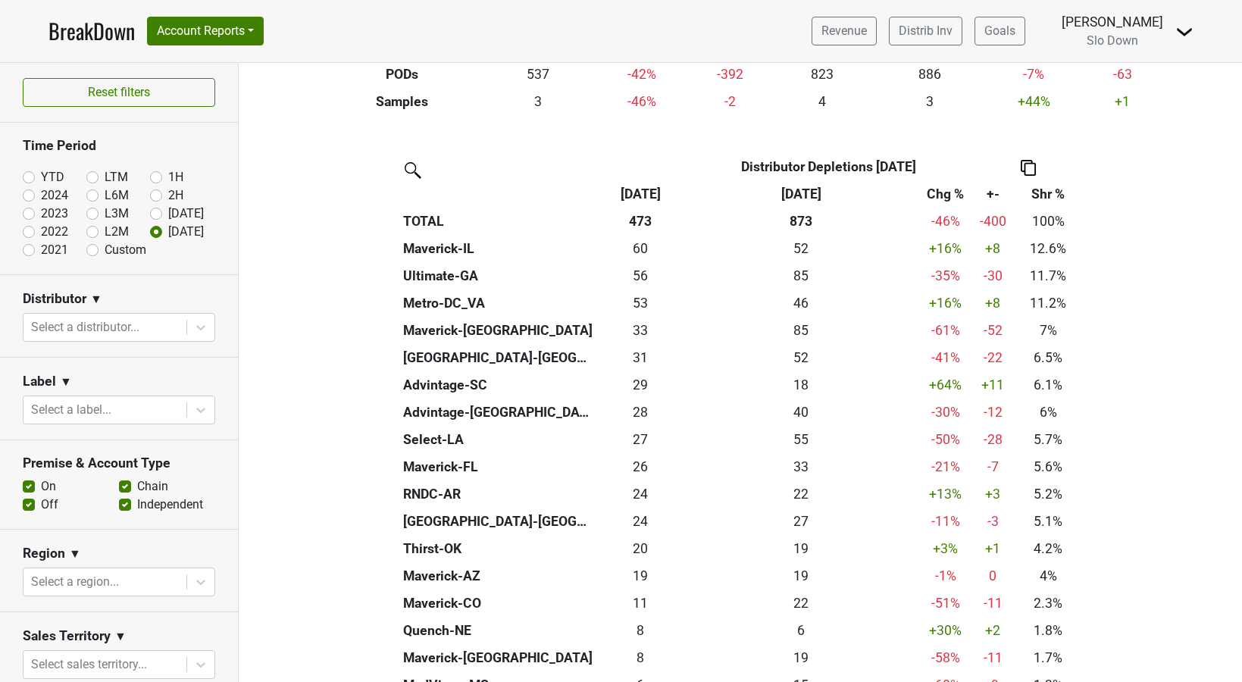
click at [92, 360] on section "Label ▼ Select a label..." at bounding box center [119, 399] width 238 height 83
click at [64, 380] on span "▼" at bounding box center [66, 382] width 12 height 18
click at [84, 369] on section "Label ▼ Label Label Excludes Select a label..." at bounding box center [119, 399] width 238 height 83
click at [64, 378] on span "▼" at bounding box center [66, 382] width 12 height 18
click at [89, 437] on link "Label Excludes" at bounding box center [120, 436] width 120 height 24
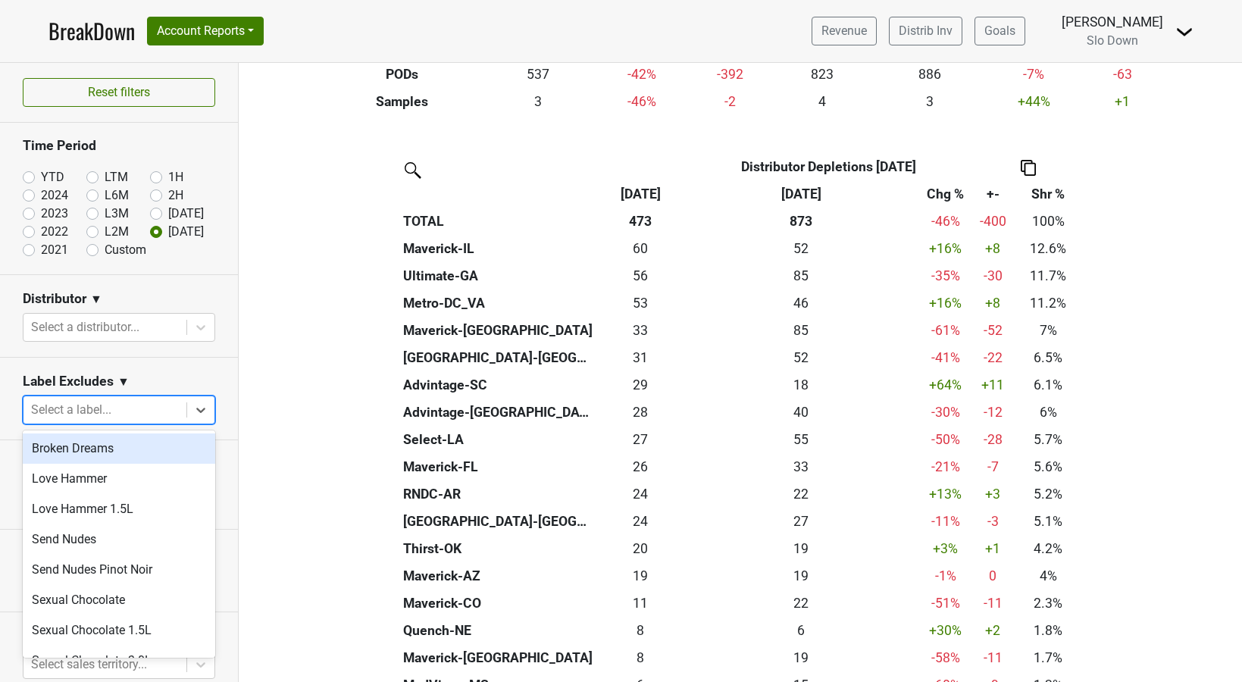
click at [96, 415] on div at bounding box center [105, 409] width 148 height 21
click at [142, 354] on section "Distributor ▼ Select a distributor..." at bounding box center [119, 316] width 238 height 83
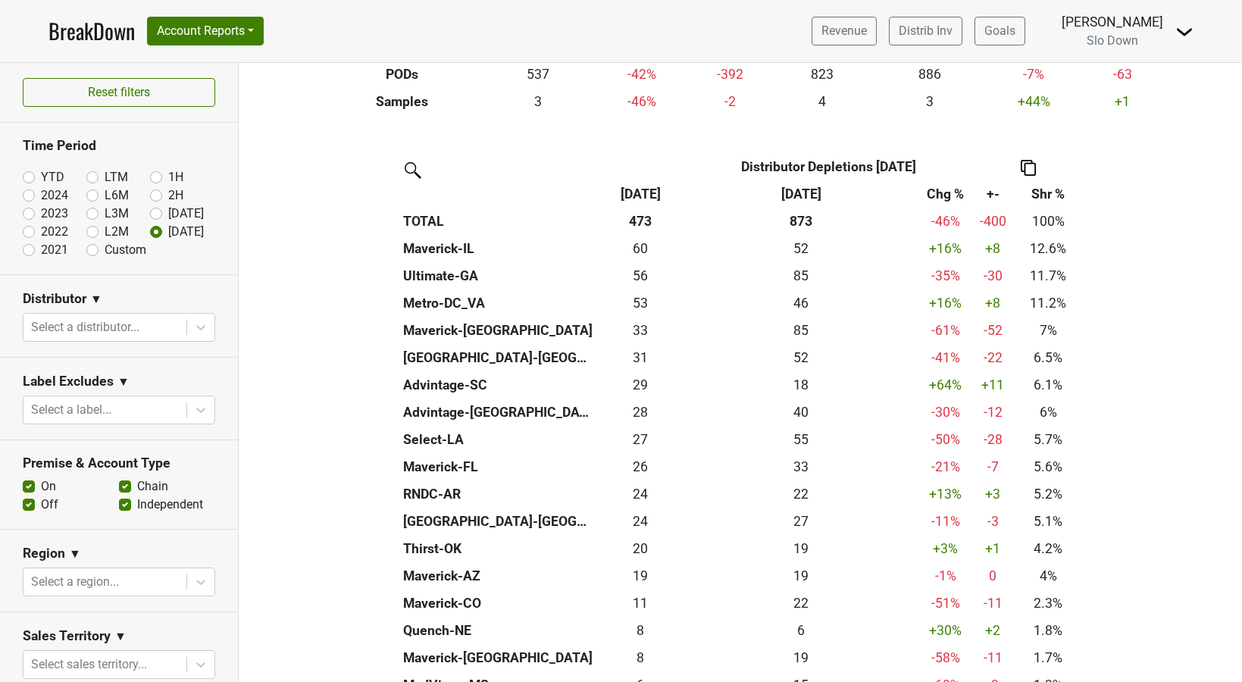
click at [95, 300] on span "▼" at bounding box center [96, 299] width 12 height 18
click at [122, 293] on div "Distributor ▼ Distributor Distributor Excludes" at bounding box center [119, 301] width 193 height 23
click at [122, 382] on span "▼" at bounding box center [123, 382] width 12 height 18
click at [160, 371] on section "Label Excludes ▼ Label Label Excludes Select a label..." at bounding box center [119, 399] width 238 height 83
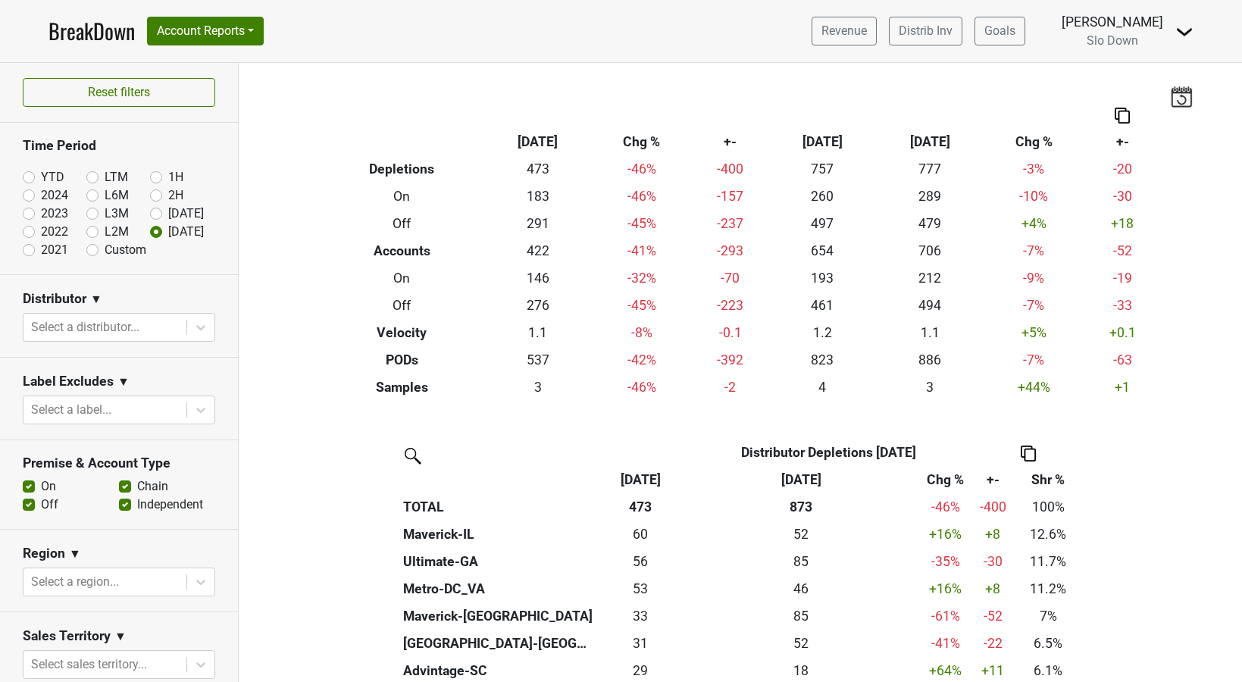
click at [1179, 98] on img at bounding box center [1181, 96] width 23 height 21
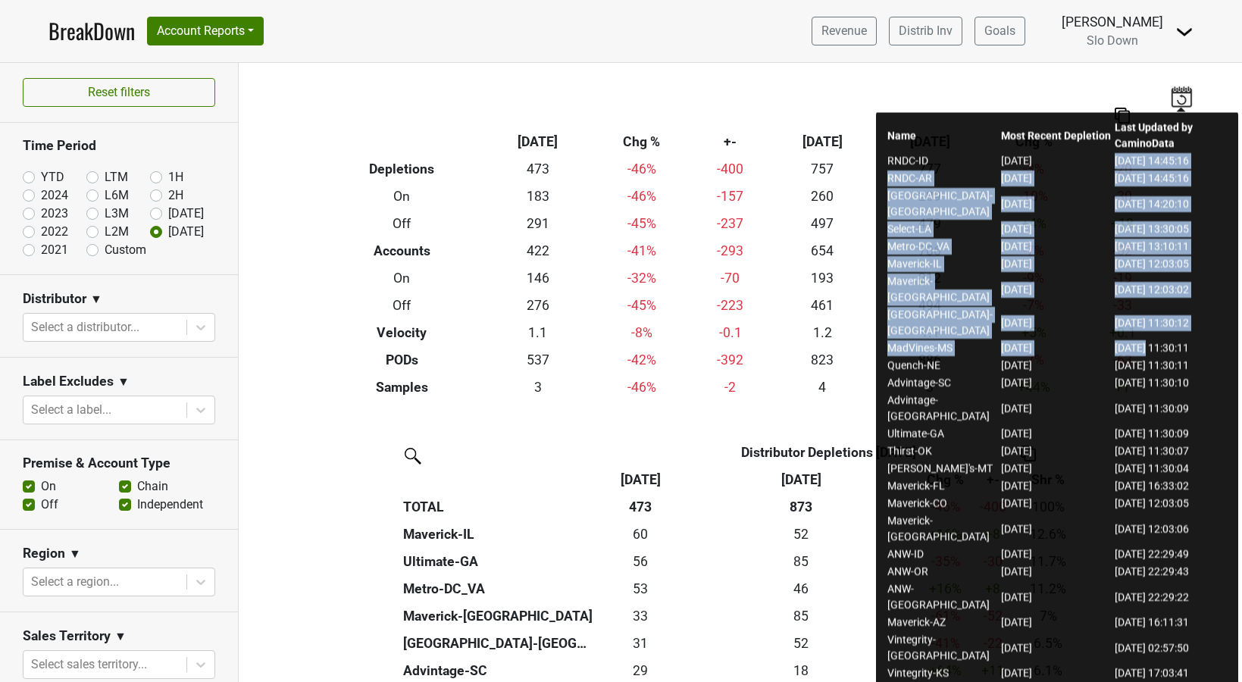
drag, startPoint x: 1116, startPoint y: 162, endPoint x: 1149, endPoint y: 299, distance: 141.0
click at [1149, 299] on tbody "RNDC-ID 2025-08-25 2025-08-26 14:45:16 RNDC-AR 2025-08-25 2025-08-26 14:45:16 G…" at bounding box center [1057, 611] width 341 height 919
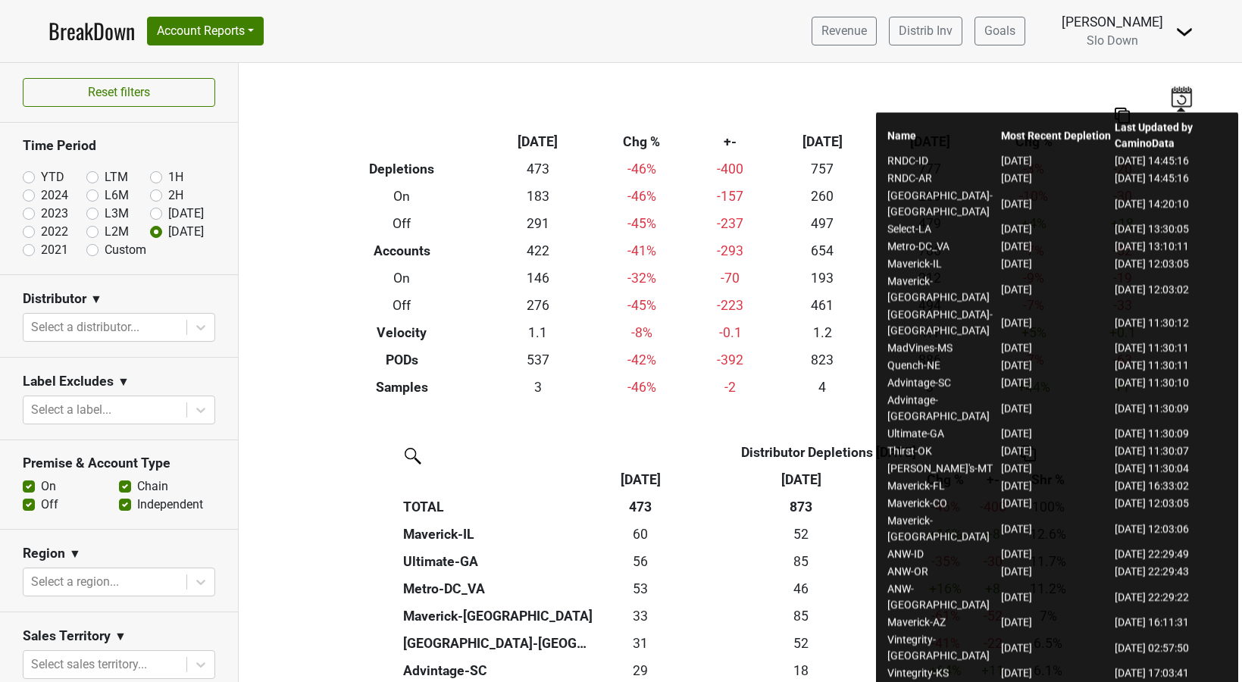
click at [1160, 273] on td "2025-08-26 12:03:02" at bounding box center [1171, 289] width 114 height 33
click at [871, 86] on div "Filters Breakdown Type Aug '25 Chg % +- Jul ‘25 Jul ‘24 Chg % +- Depletions 473…" at bounding box center [740, 372] width 1003 height 619
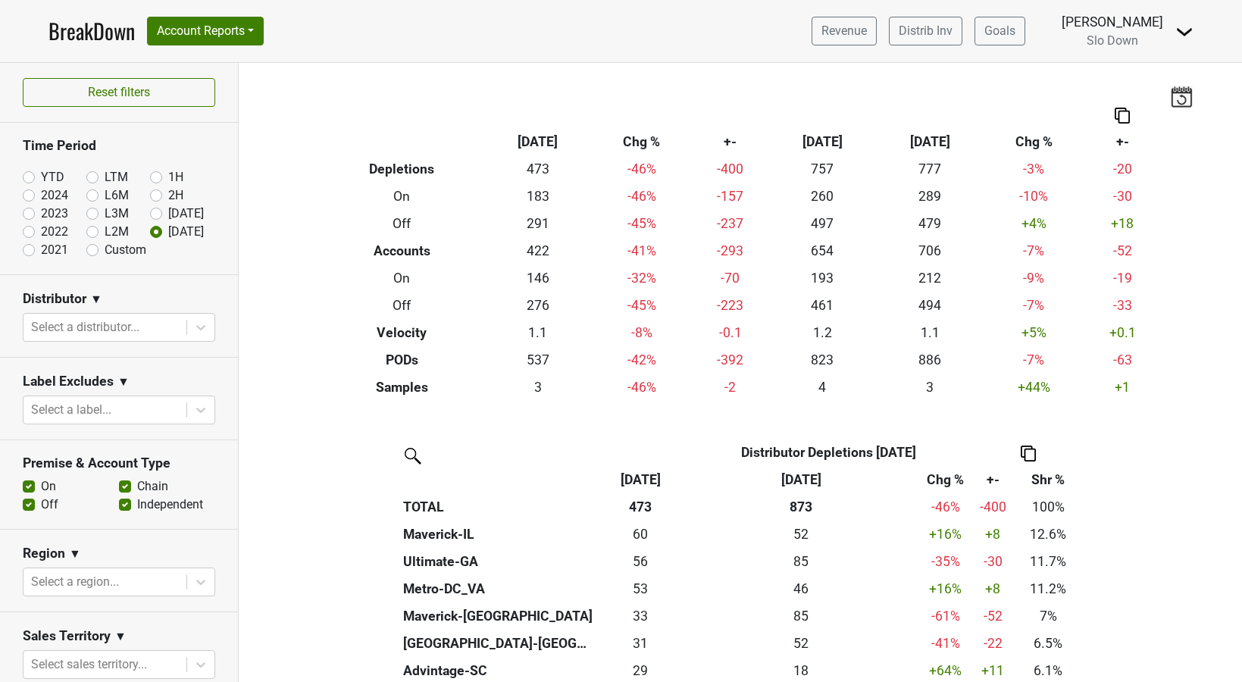
click at [1181, 33] on img at bounding box center [1184, 32] width 18 height 18
click at [1187, 34] on img at bounding box center [1184, 32] width 18 height 18
click at [1146, 61] on link "Control Center" at bounding box center [1133, 61] width 120 height 24
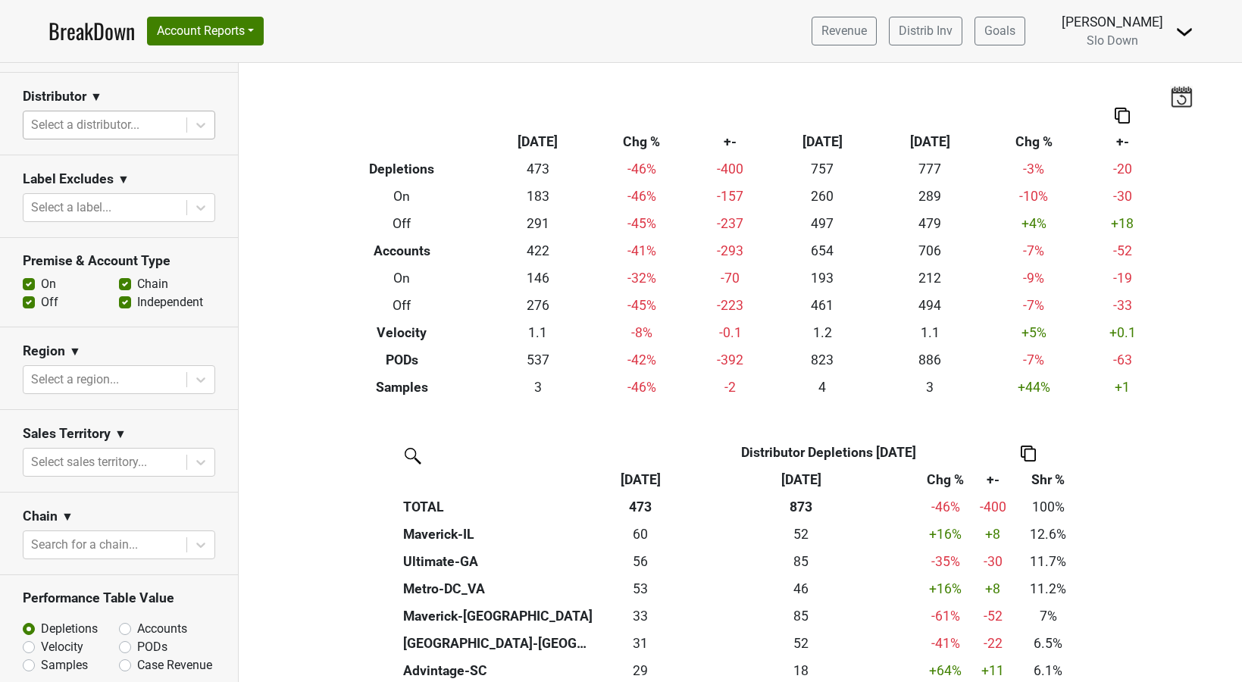
scroll to position [409, 0]
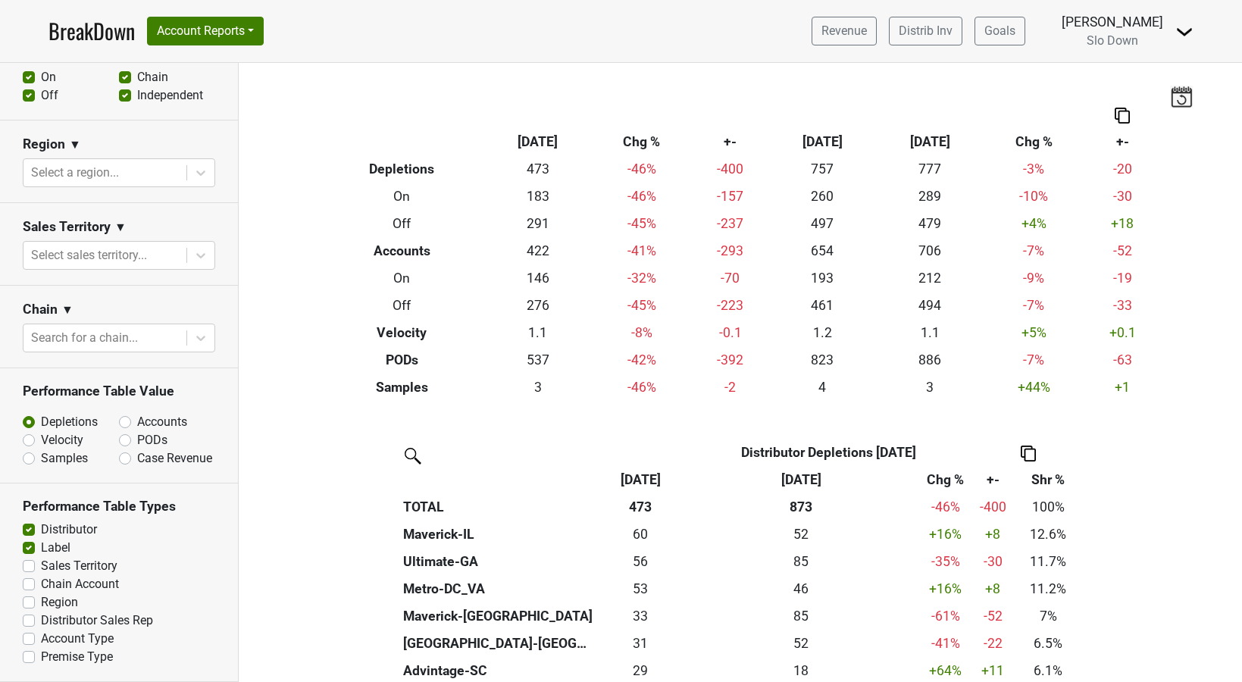
click at [70, 622] on label "Distributor Sales Rep" at bounding box center [97, 621] width 112 height 18
click at [35, 622] on input "Distributor Sales Rep" at bounding box center [29, 619] width 12 height 15
checkbox input "true"
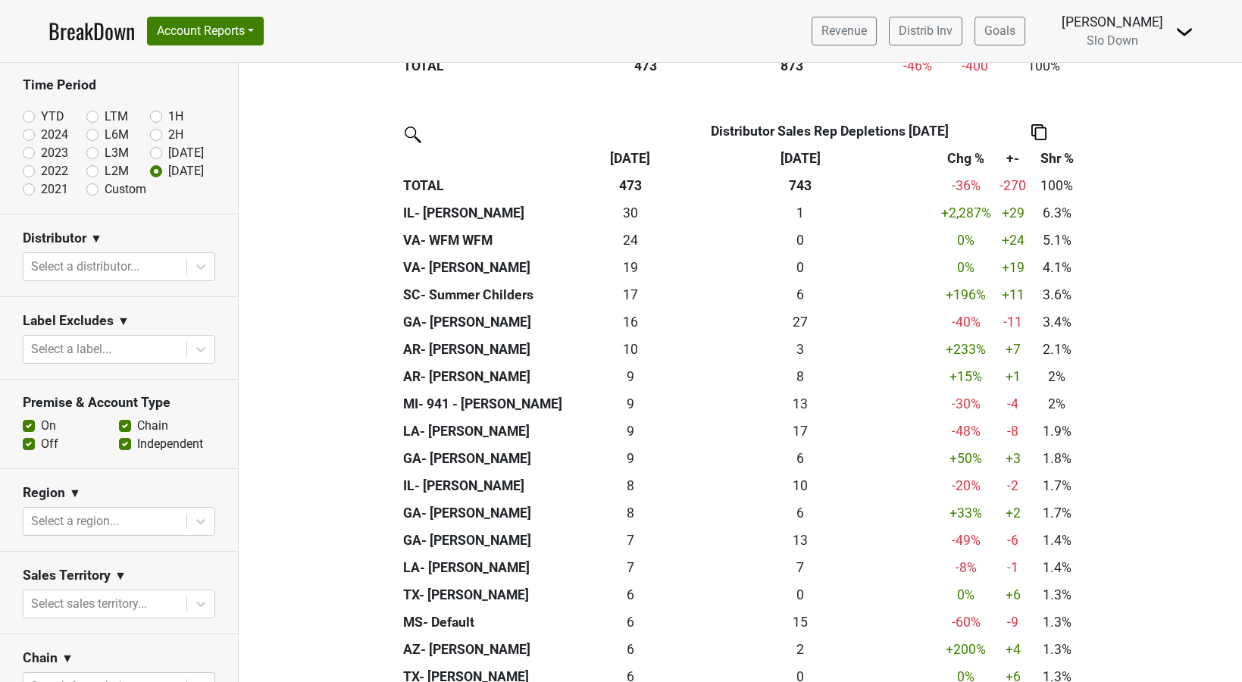
scroll to position [0, 0]
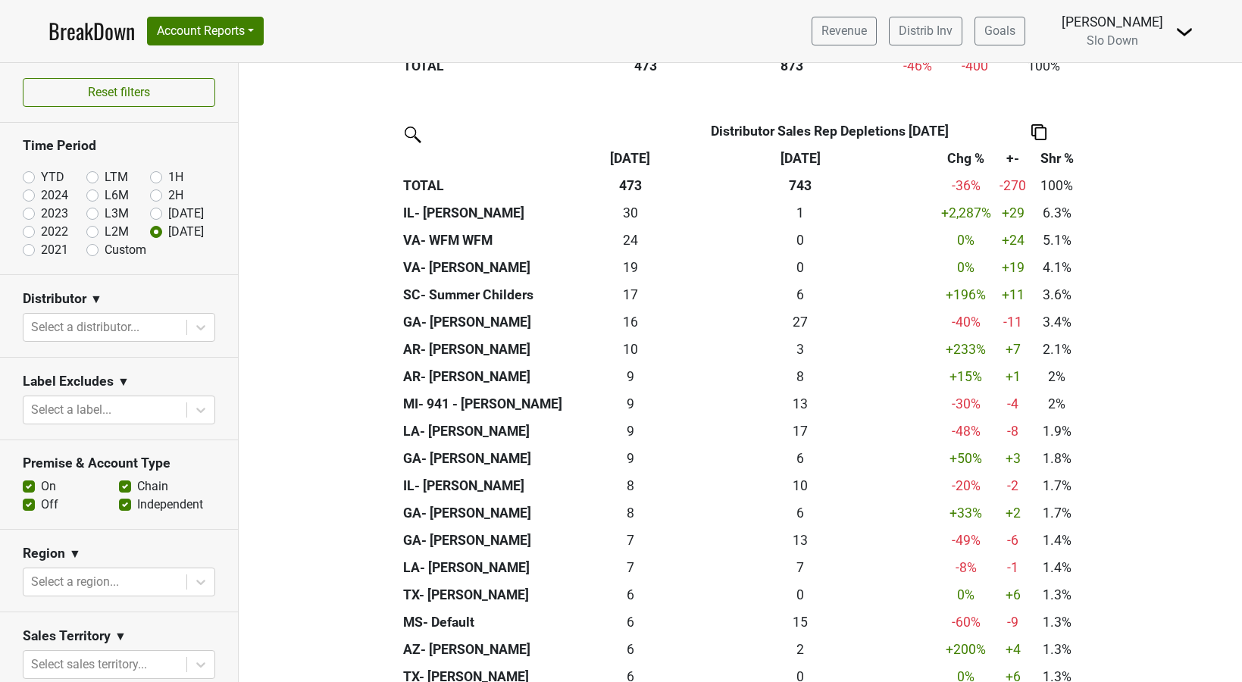
click at [41, 177] on label "YTD" at bounding box center [52, 177] width 23 height 18
click at [29, 177] on input "YTD" at bounding box center [53, 175] width 61 height 15
radio input "true"
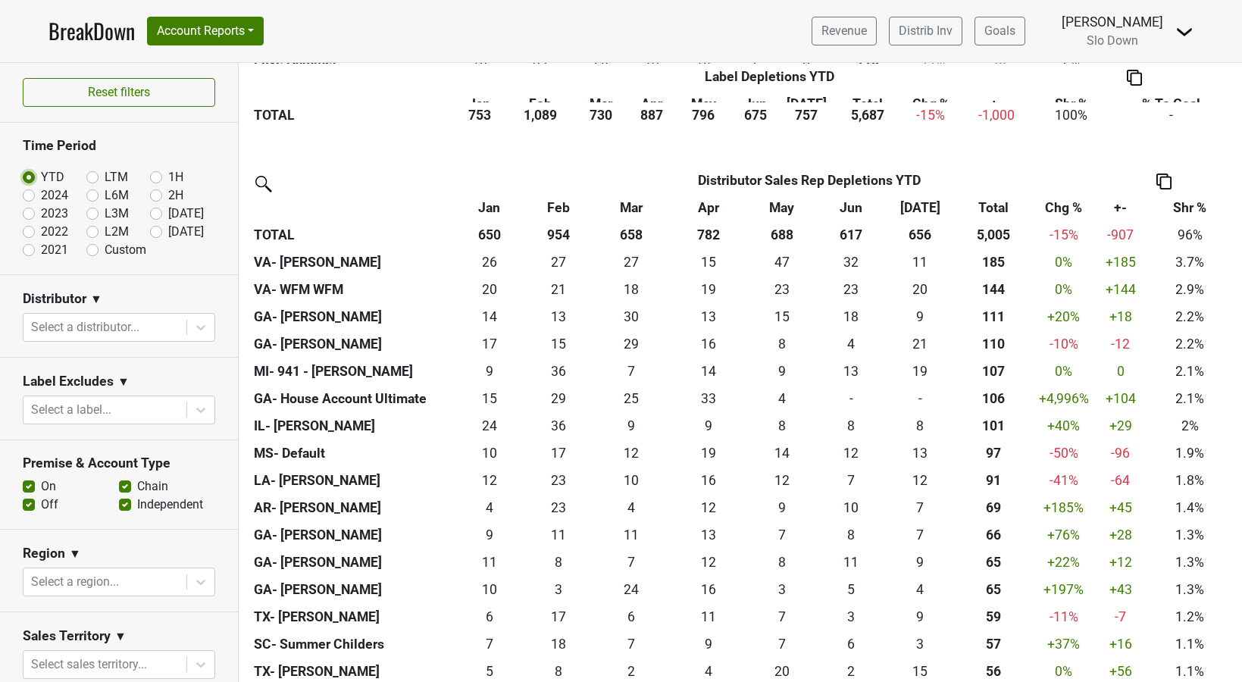
scroll to position [1658, 0]
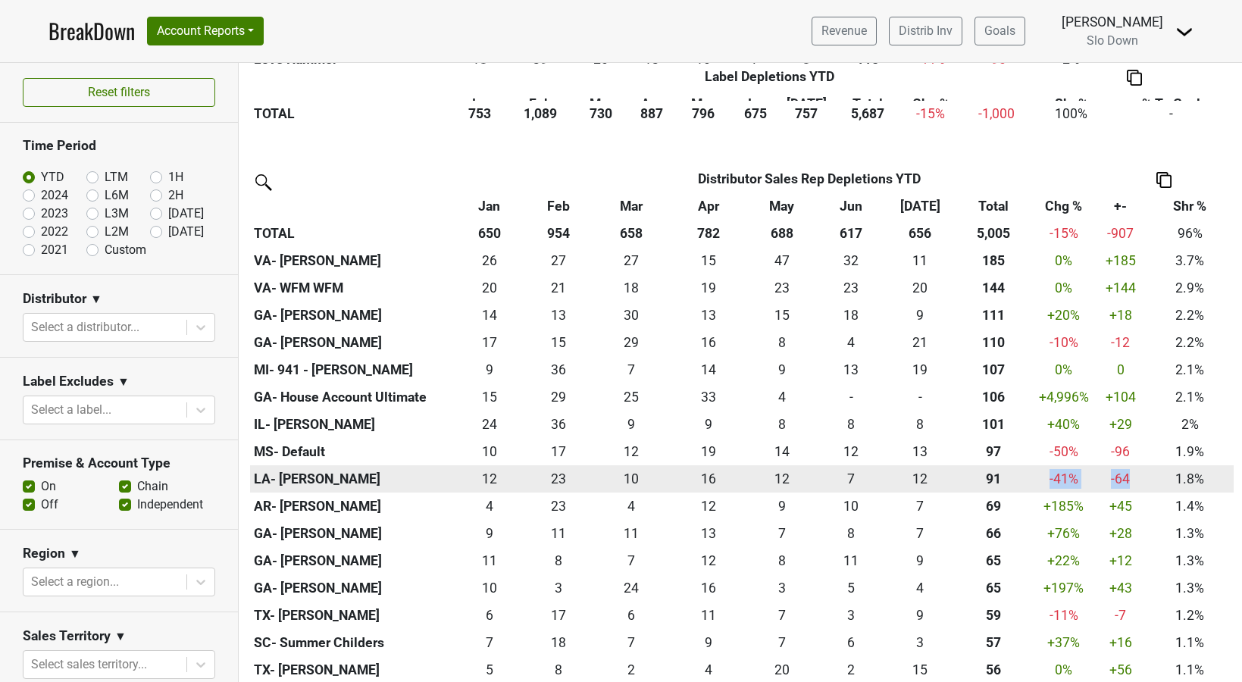
drag, startPoint x: 1050, startPoint y: 480, endPoint x: 1131, endPoint y: 476, distance: 80.5
click at [1131, 476] on tr "LA- Chelsea Ransom 11.5 12 23.167 23 10 10 15.75 16 12 12 7.167 7 11.5 12 91.08…" at bounding box center [742, 478] width 984 height 27
click at [994, 482] on div "91.084 91" at bounding box center [994, 479] width 70 height 20
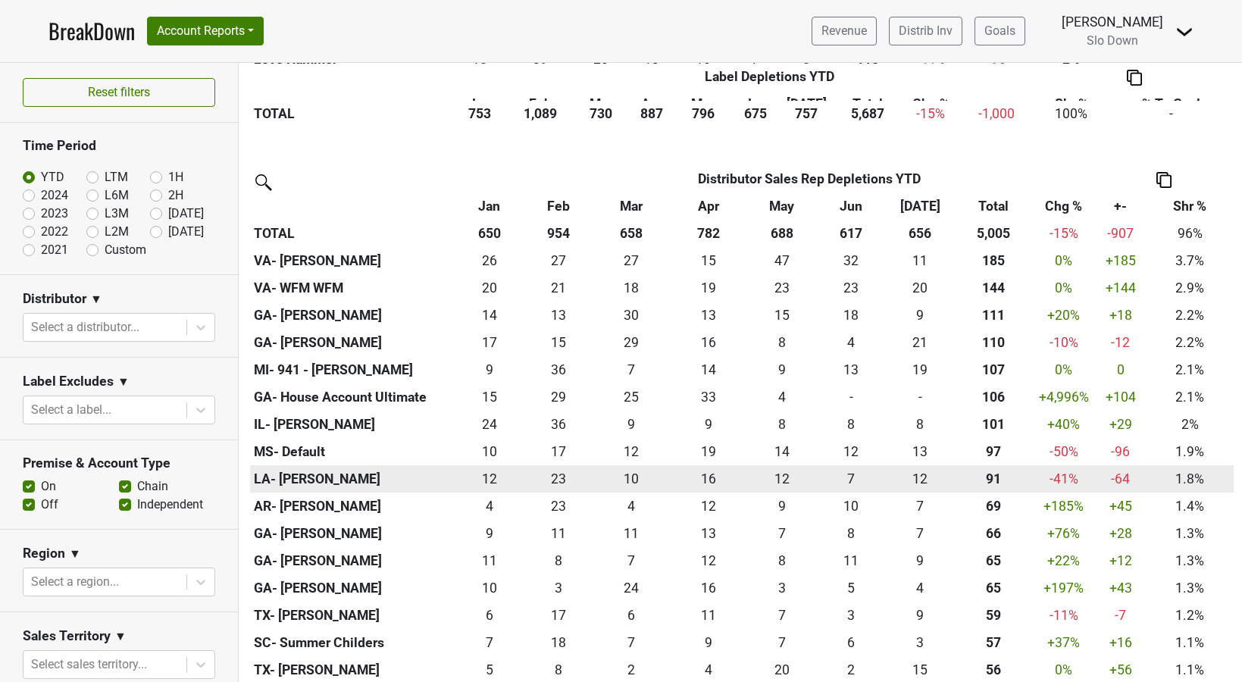
drag, startPoint x: 1038, startPoint y: 479, endPoint x: 1135, endPoint y: 482, distance: 96.3
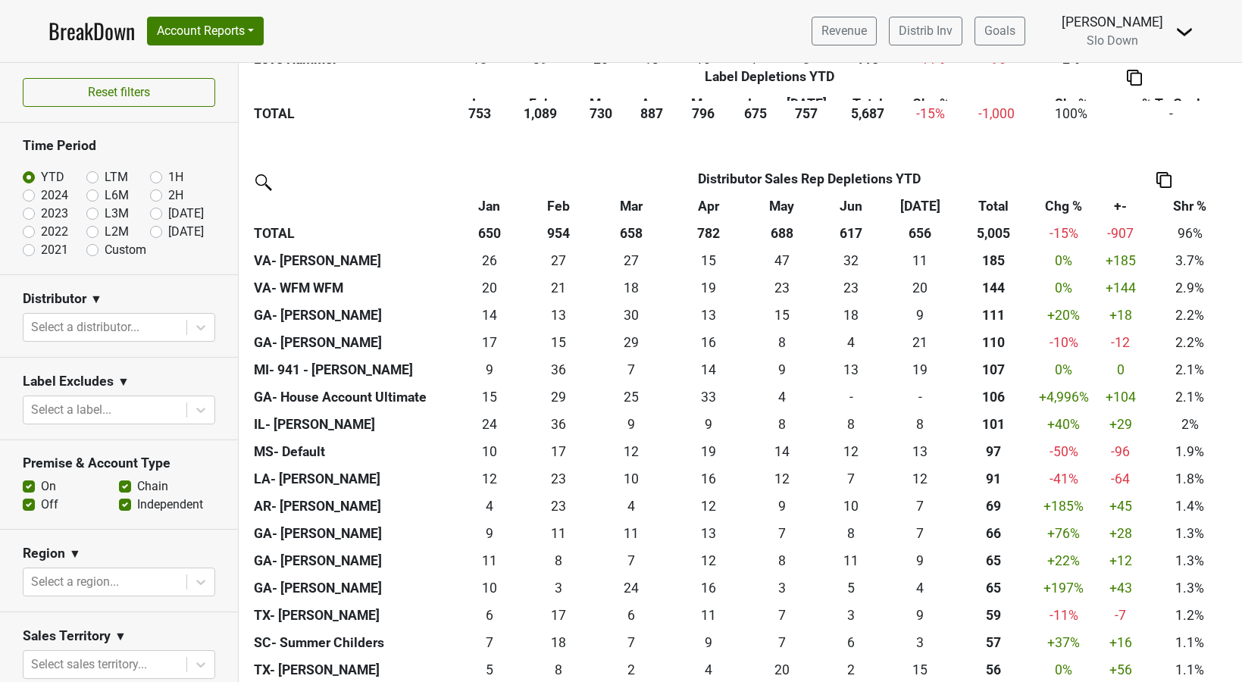
click at [274, 193] on img at bounding box center [262, 181] width 24 height 24
click at [248, 172] on div at bounding box center [371, 184] width 265 height 34
click at [259, 189] on img at bounding box center [262, 181] width 24 height 24
click at [261, 183] on img at bounding box center [262, 181] width 24 height 24
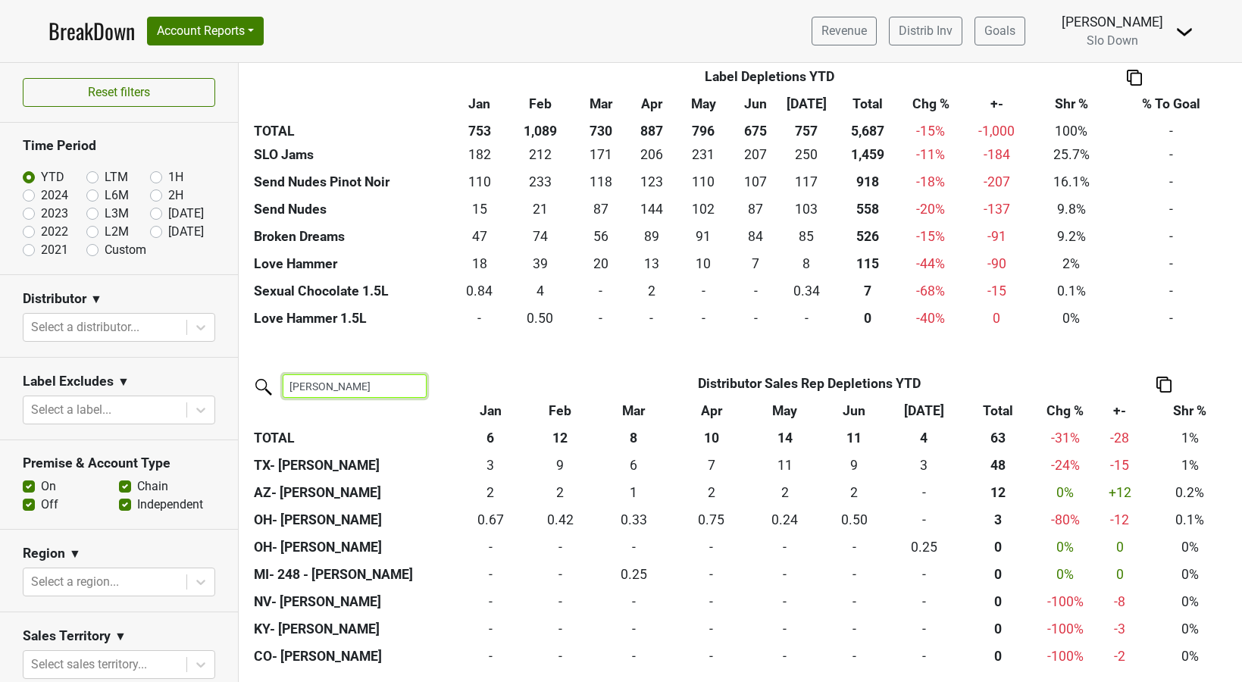
scroll to position [1454, 0]
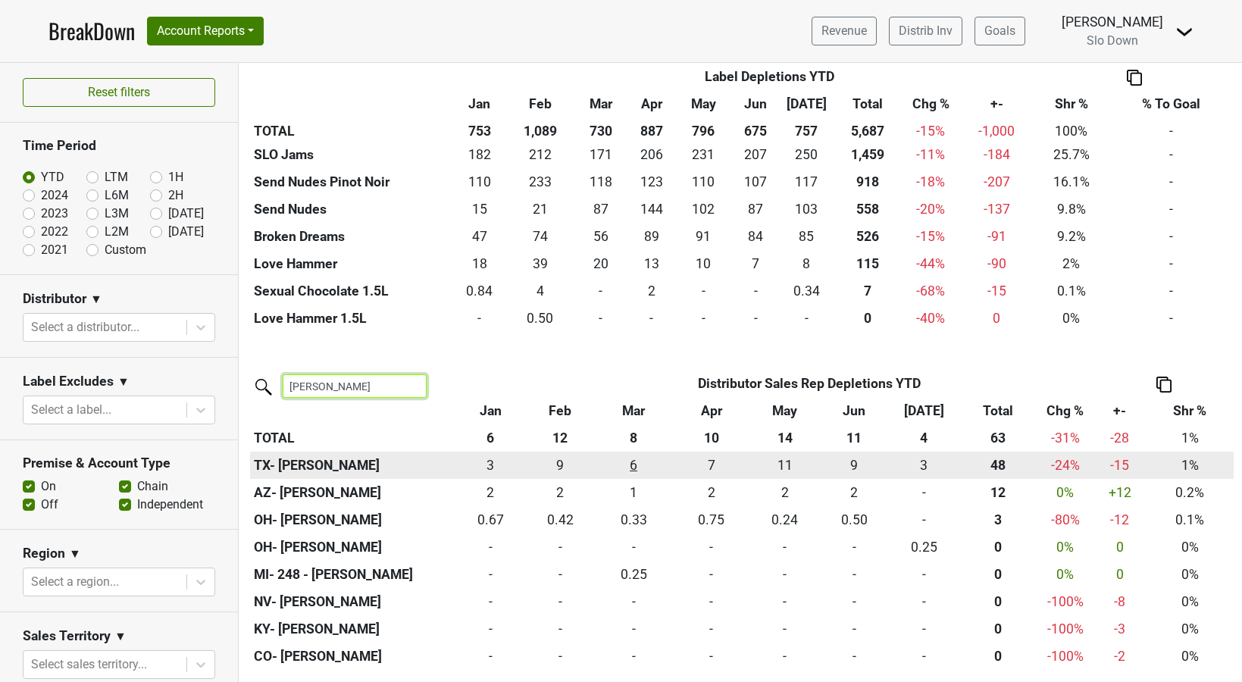
type input "kevin"
click at [638, 465] on div "5.918 6" at bounding box center [634, 465] width 70 height 20
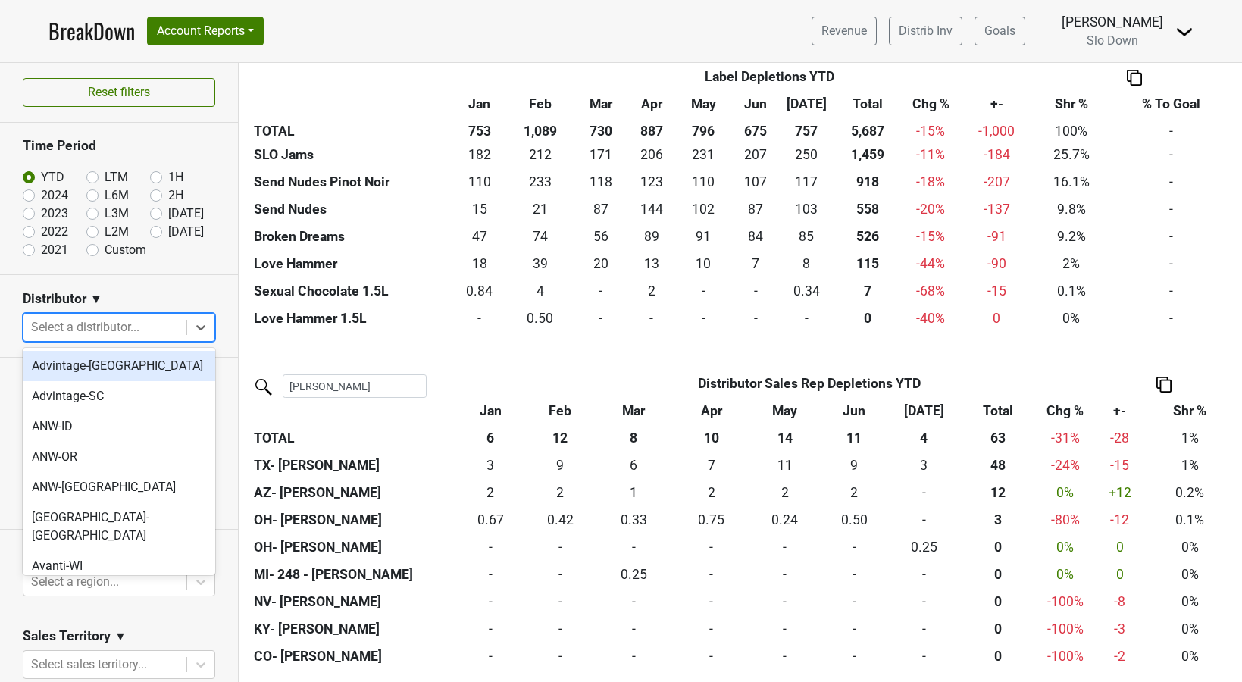
click at [103, 333] on div at bounding box center [105, 327] width 148 height 21
click at [95, 367] on div "Advintage-NC" at bounding box center [119, 366] width 193 height 30
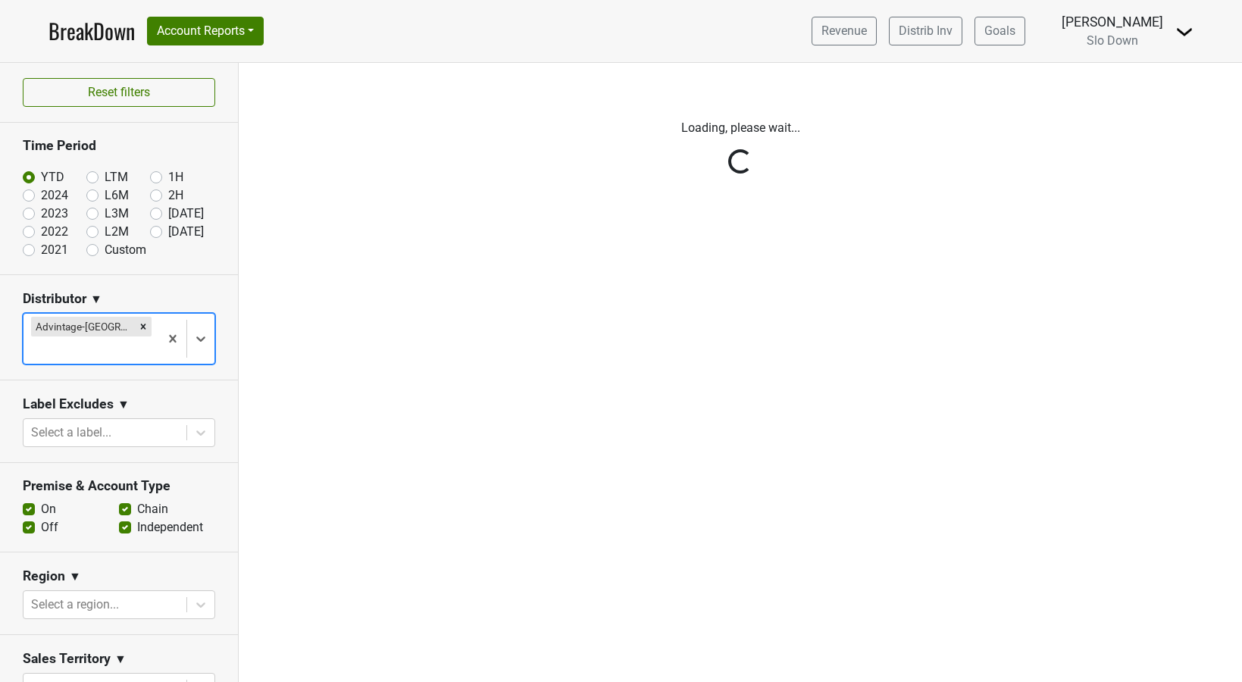
scroll to position [0, 0]
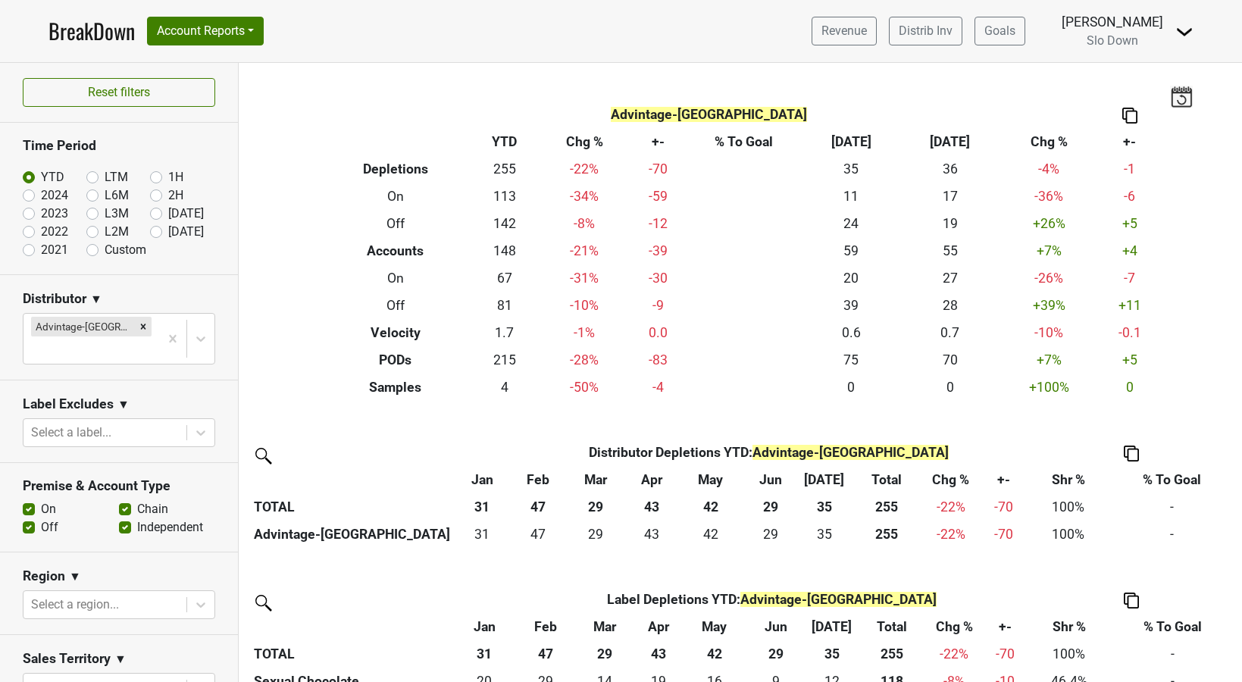
click at [41, 500] on label "On" at bounding box center [48, 509] width 15 height 18
click at [29, 500] on input "On" at bounding box center [29, 507] width 12 height 15
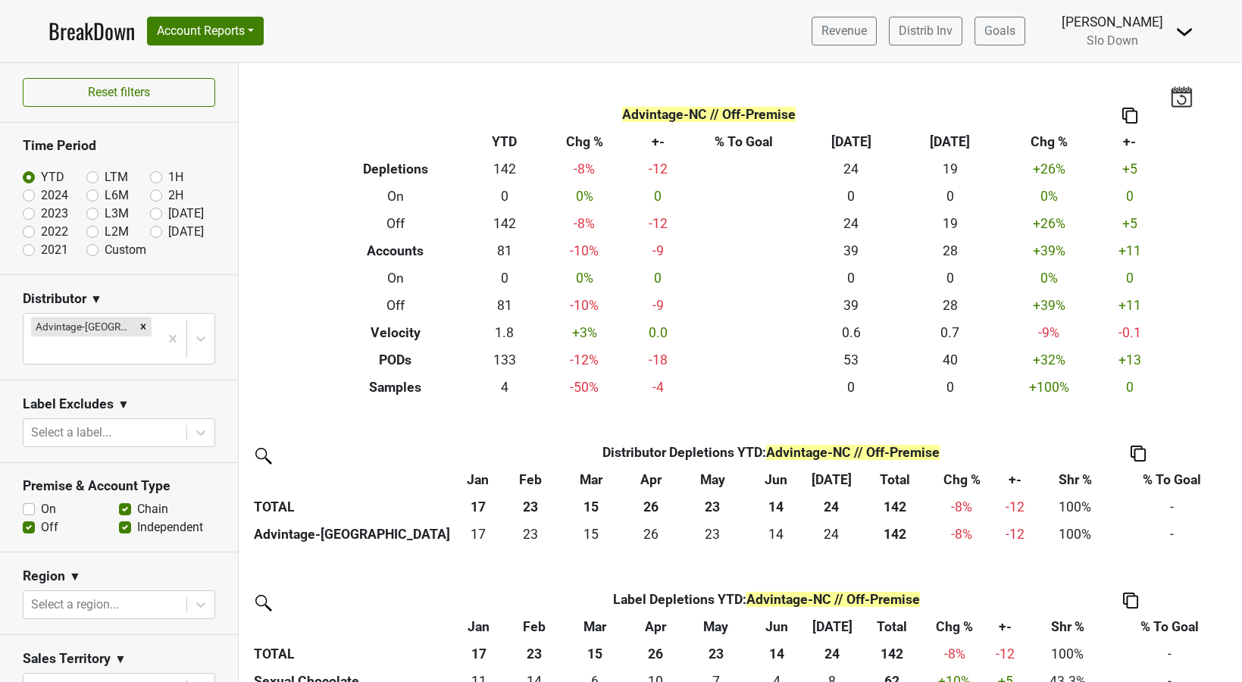
click at [814, 462] on th "Distributor Depletions YTD : Advintage-NC // Off-Premise" at bounding box center [772, 452] width 540 height 27
click at [906, 452] on span "Advintage-NC // Off-Premise" at bounding box center [853, 452] width 174 height 15
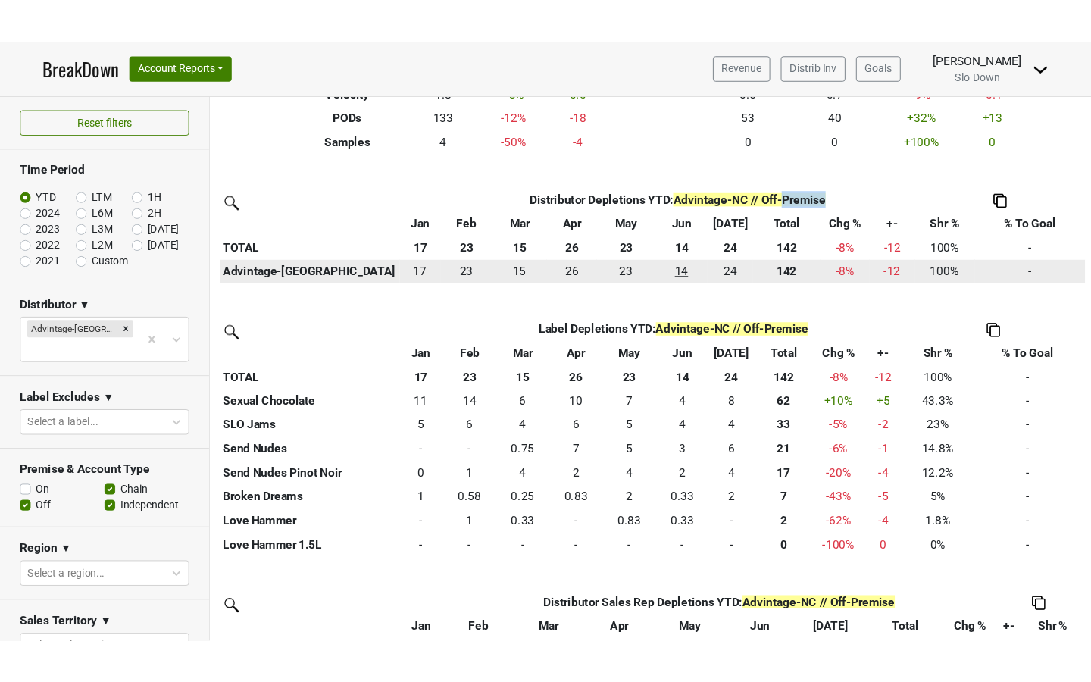
scroll to position [280, 0]
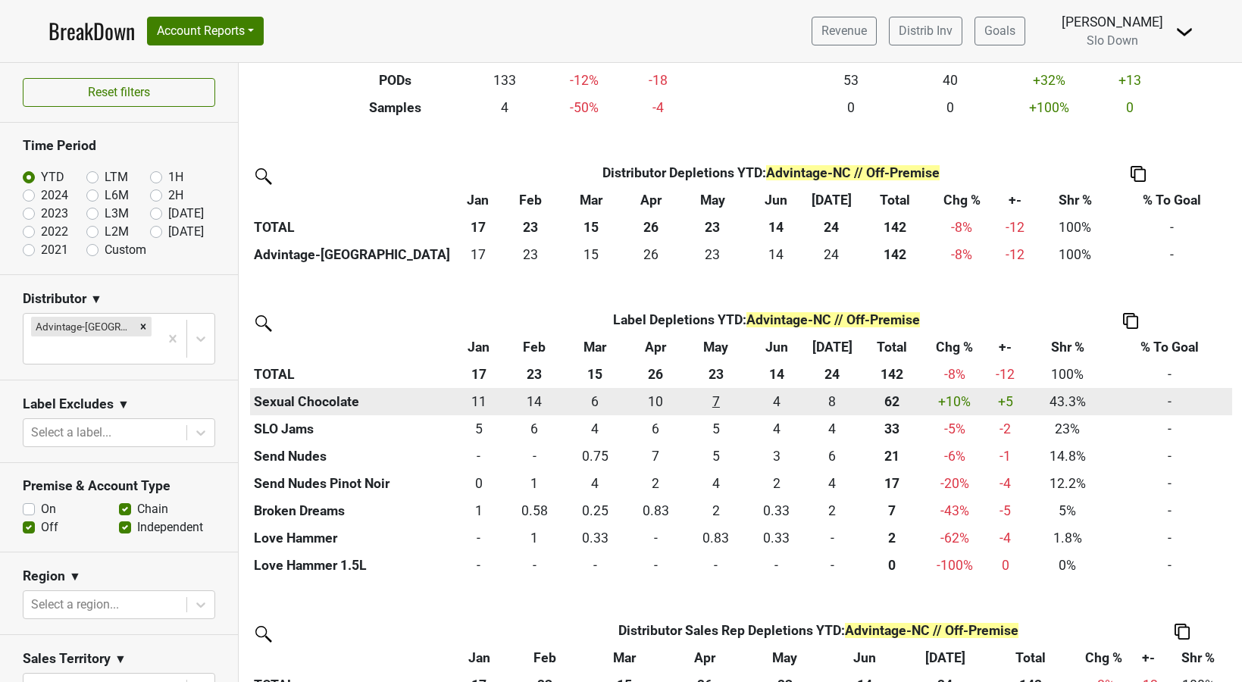
click at [718, 403] on div "7.18 7" at bounding box center [716, 402] width 53 height 20
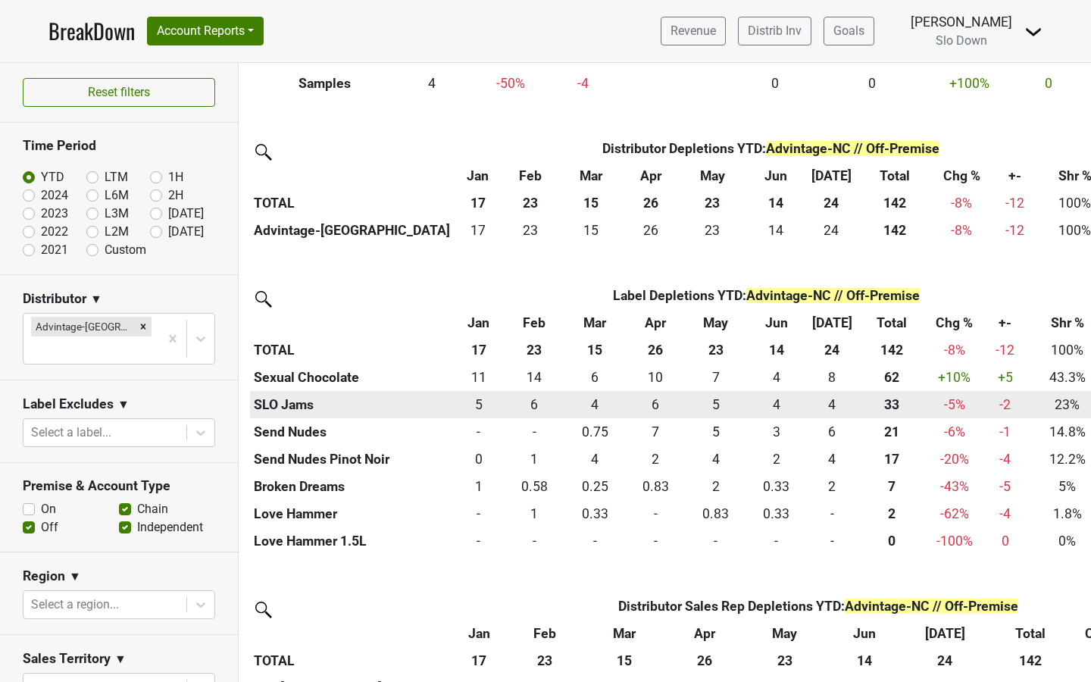
scroll to position [307, 0]
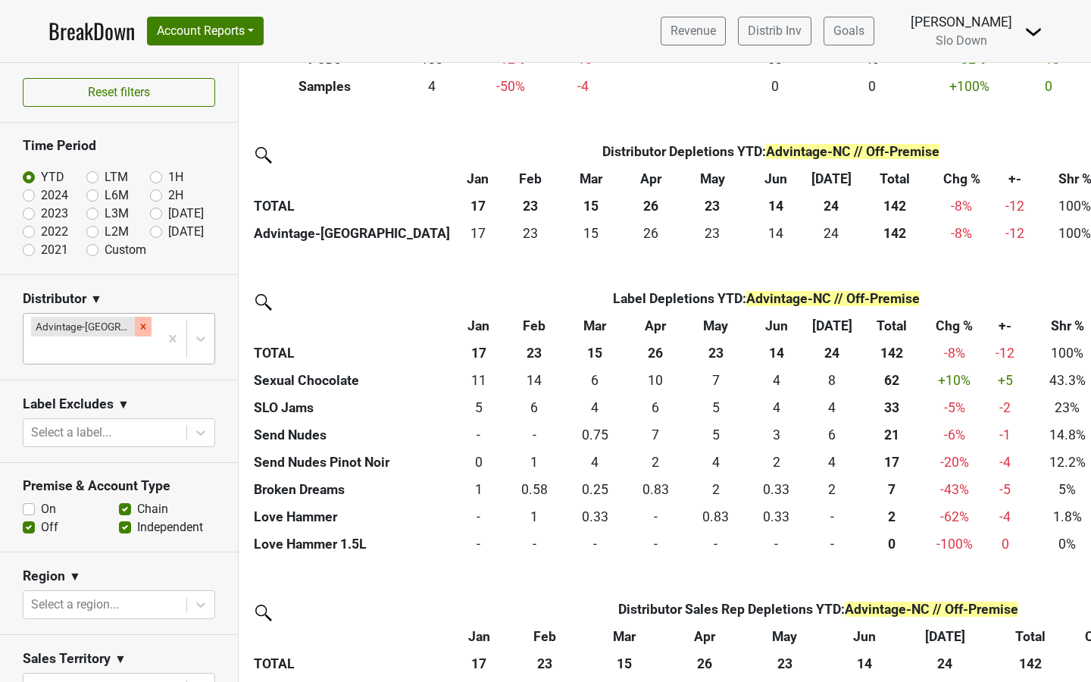
click at [138, 325] on icon "Remove Advintage-NC" at bounding box center [143, 326] width 11 height 11
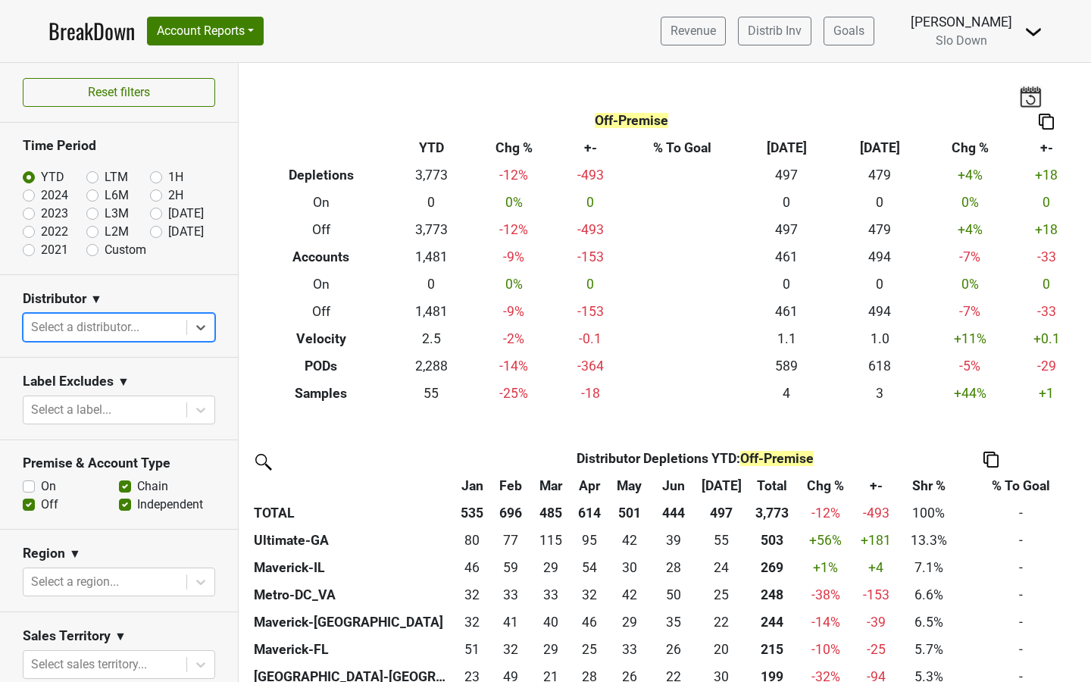
scroll to position [52, 0]
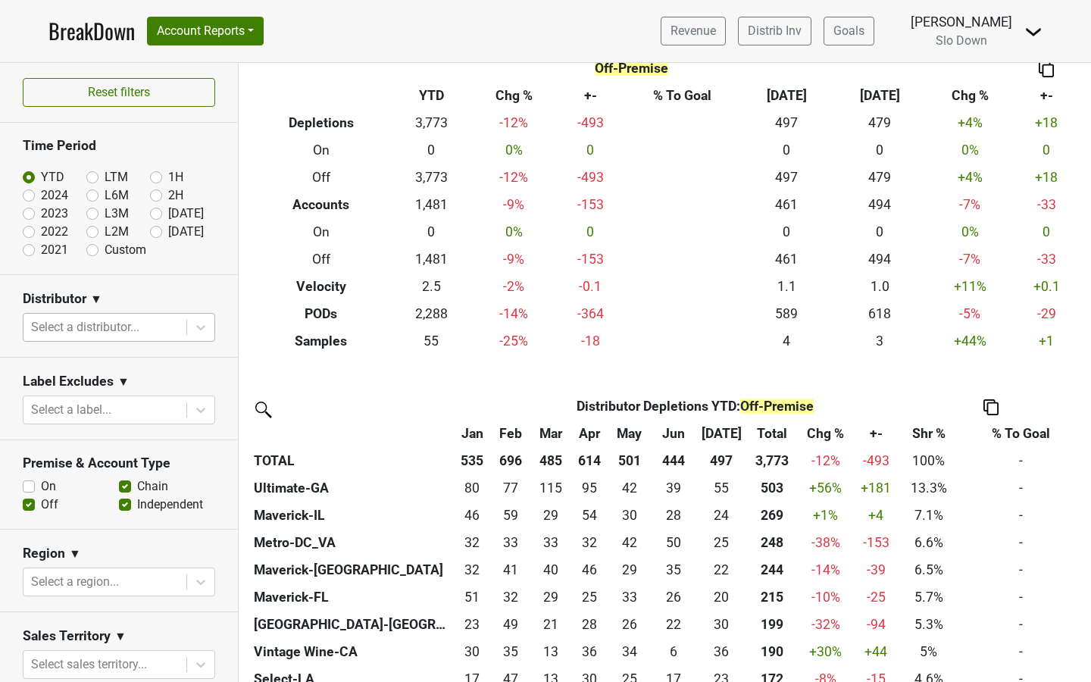
click at [286, 412] on th "Distributor" at bounding box center [371, 406] width 242 height 27
click at [311, 439] on th "&nbsp;: activate to sort column ascending" at bounding box center [351, 433] width 203 height 27
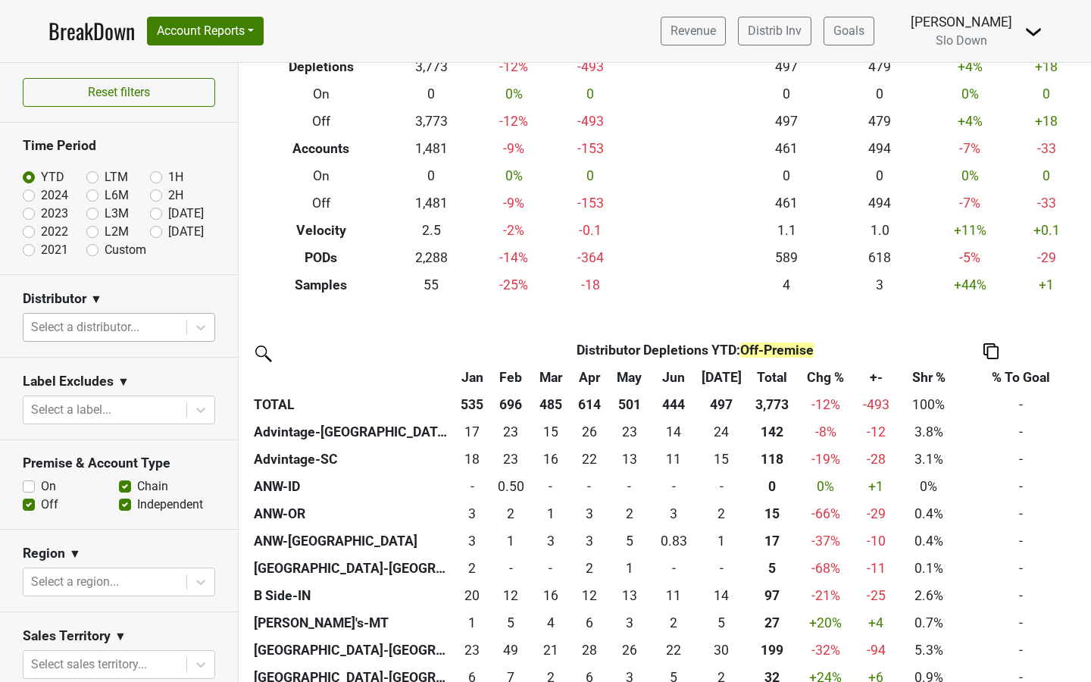
scroll to position [0, 0]
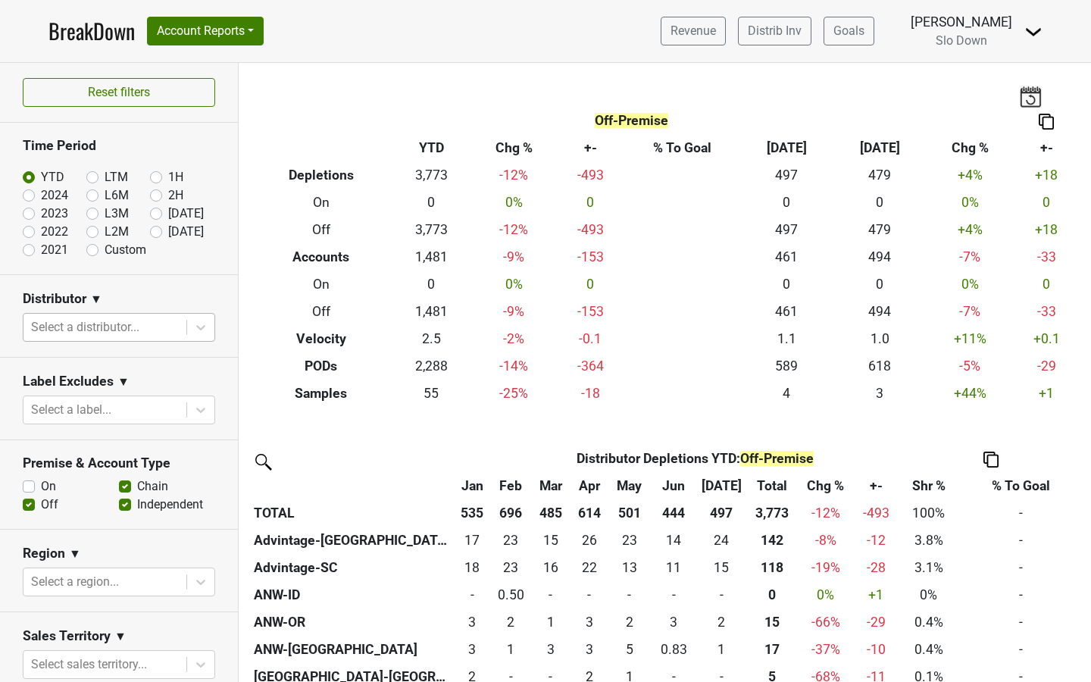
click at [689, 92] on div "Off-Premise Breakdown Type YTD Chg % +- % To Goal Jul ‘25 Jul ‘24 Chg % +- Depl…" at bounding box center [665, 235] width 853 height 344
click at [41, 486] on label "On" at bounding box center [48, 486] width 15 height 18
click at [25, 486] on input "On" at bounding box center [29, 484] width 12 height 15
checkbox input "true"
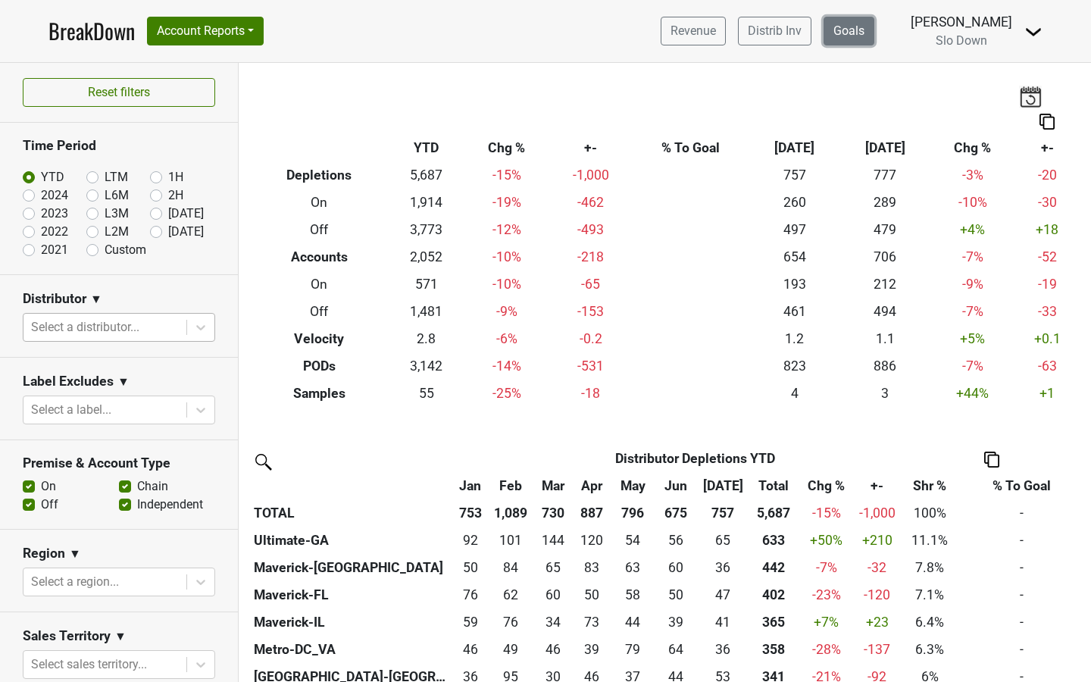
click at [875, 29] on link "Goals" at bounding box center [849, 31] width 51 height 29
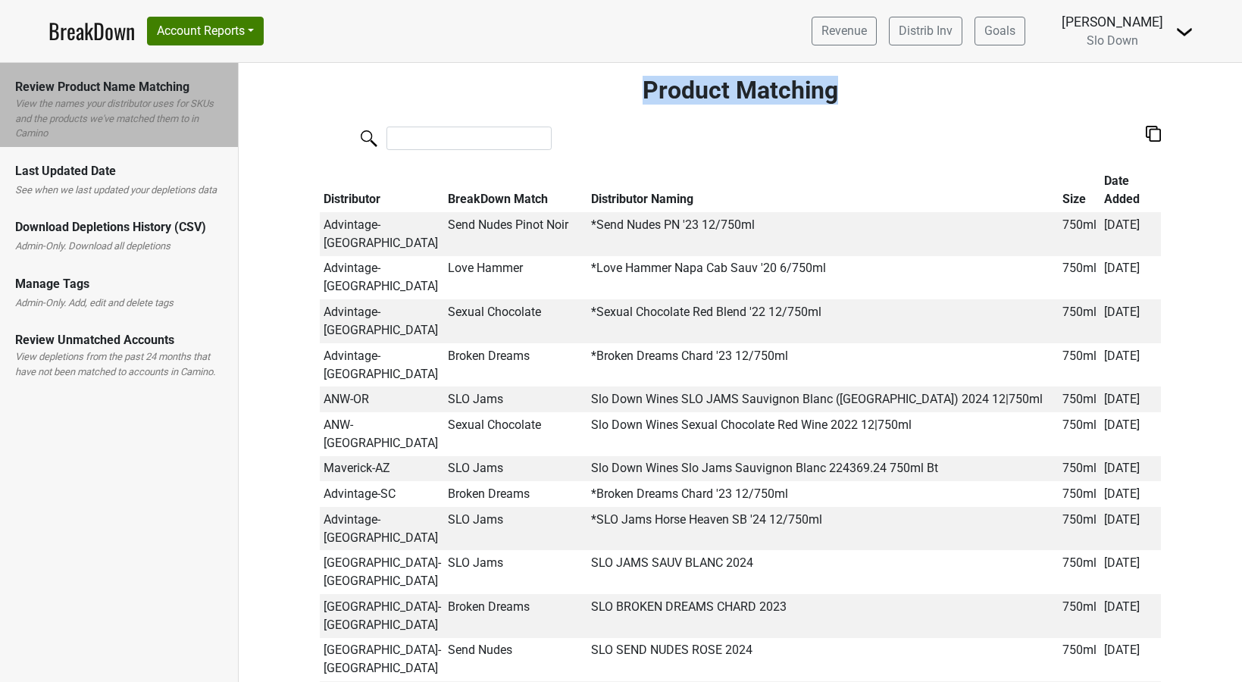
drag, startPoint x: 634, startPoint y: 94, endPoint x: 843, endPoint y: 85, distance: 208.6
click at [843, 85] on h2 "Product Matching" at bounding box center [740, 90] width 841 height 29
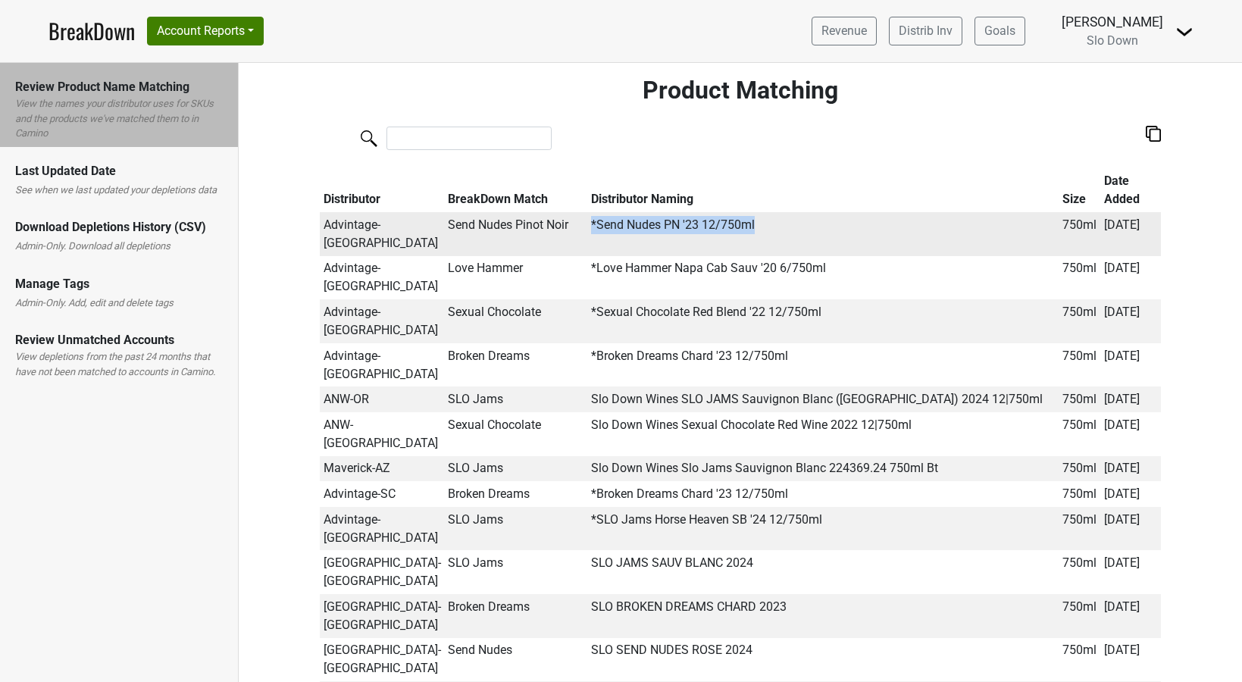
drag, startPoint x: 569, startPoint y: 227, endPoint x: 749, endPoint y: 226, distance: 179.6
click at [749, 226] on td "*Send Nudes PN '23 12/750ml" at bounding box center [822, 234] width 471 height 44
drag, startPoint x: 418, startPoint y: 228, endPoint x: 546, endPoint y: 231, distance: 128.1
click at [546, 231] on td "Send Nudes Pinot Noir" at bounding box center [516, 234] width 143 height 44
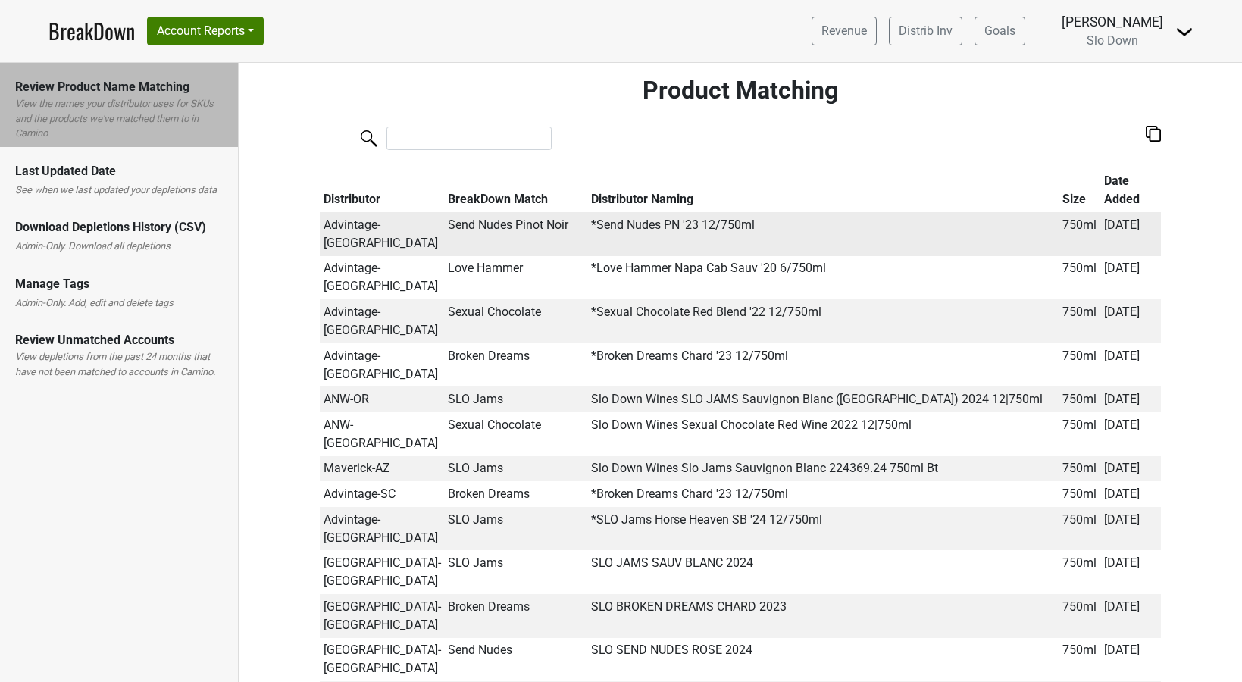
click at [447, 228] on td "Send Nudes Pinot Noir" at bounding box center [516, 234] width 143 height 44
click at [464, 145] on input "search" at bounding box center [469, 138] width 165 height 23
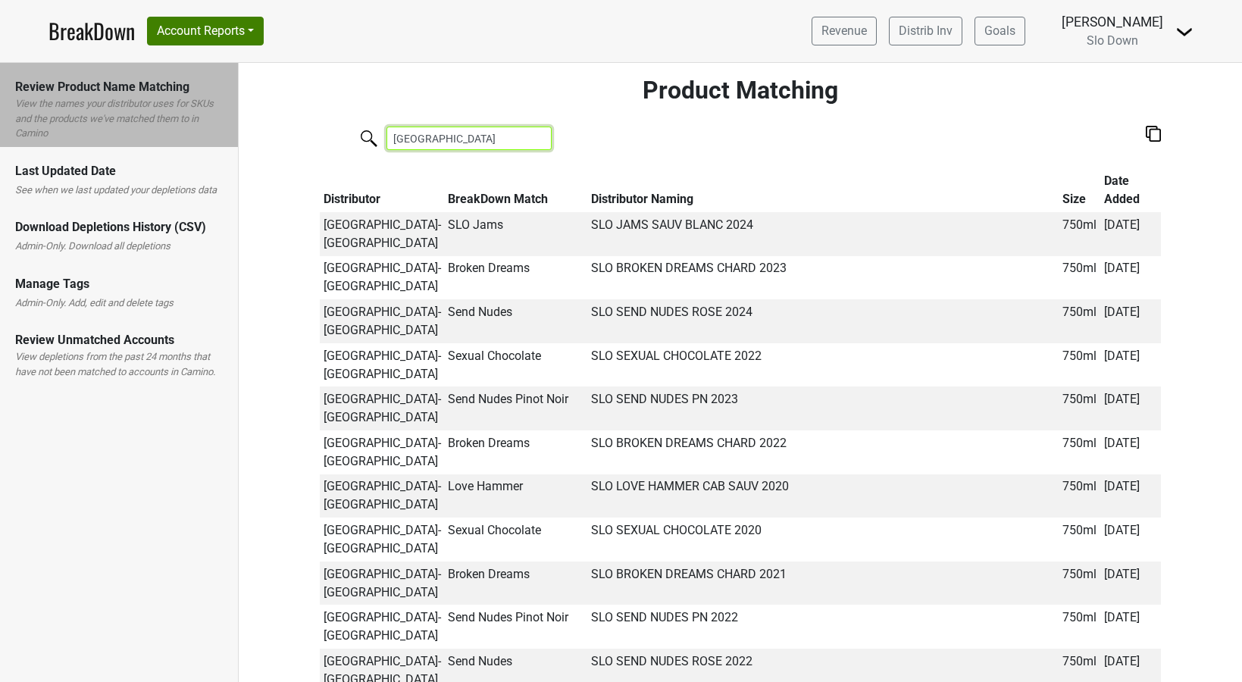
drag, startPoint x: 445, startPoint y: 143, endPoint x: 436, endPoint y: 143, distance: 9.1
click at [436, 143] on input "vine street" at bounding box center [469, 138] width 165 height 23
type input "vine street"
drag, startPoint x: 136, startPoint y: 208, endPoint x: 70, endPoint y: 177, distance: 73.3
click at [70, 177] on div "Review Product Name Matching View the names your distributor uses for SKUs and …" at bounding box center [119, 224] width 238 height 322
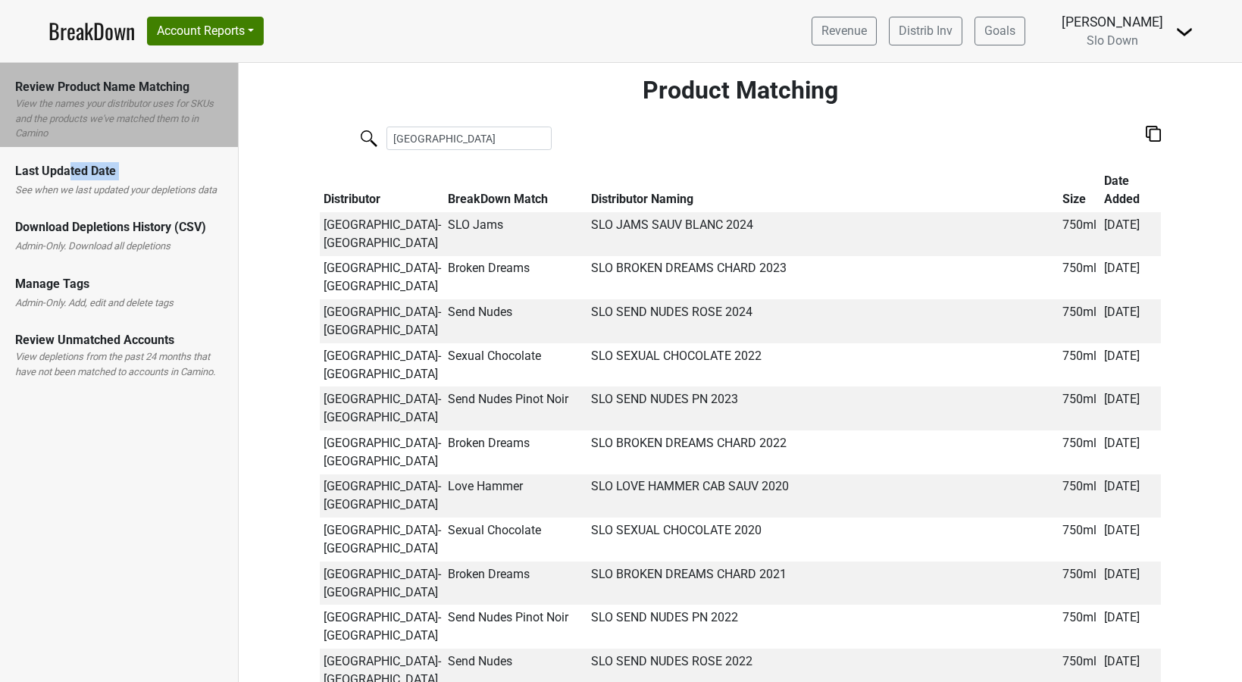
click at [70, 177] on div "Last Updated Date" at bounding box center [119, 171] width 208 height 18
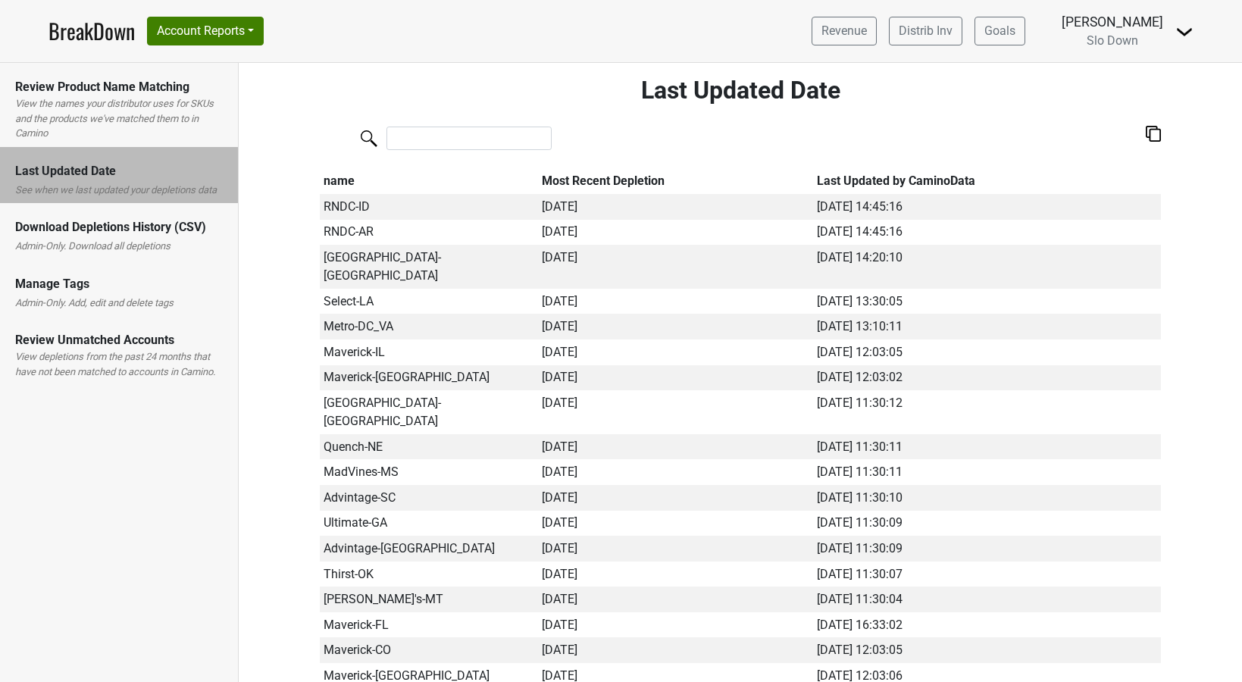
click at [50, 244] on label "Admin-Only. Download all depletions" at bounding box center [92, 246] width 155 height 15
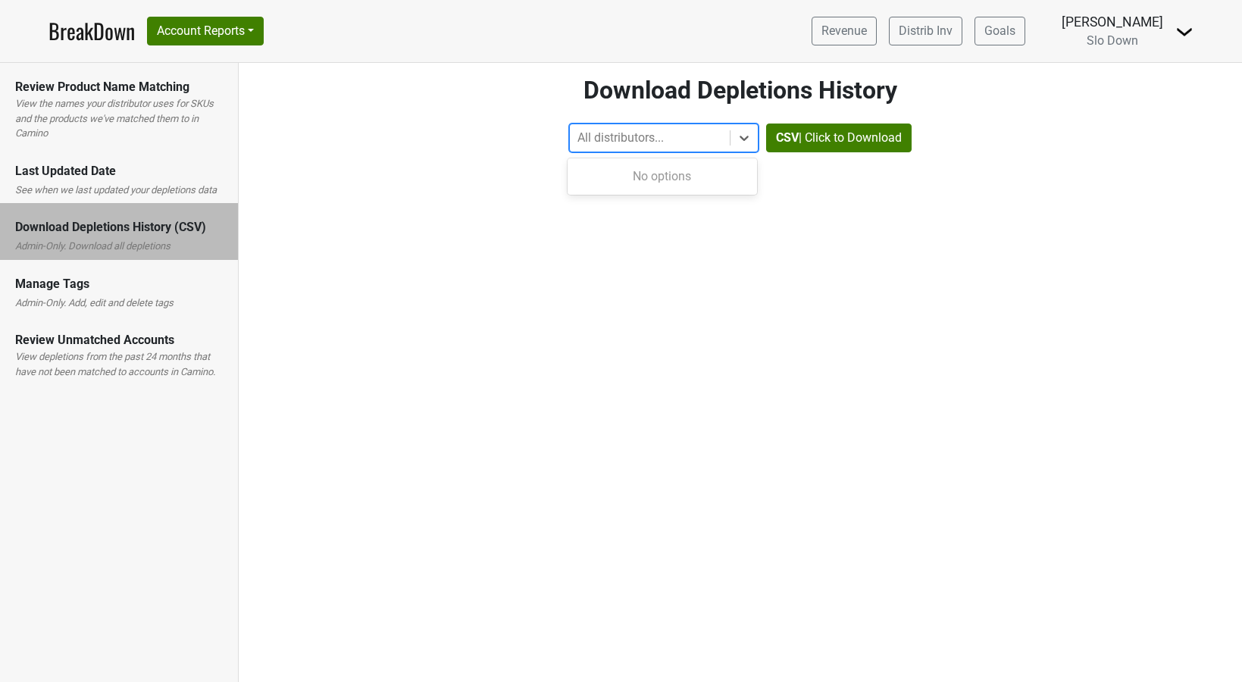
click at [640, 136] on div at bounding box center [650, 137] width 145 height 21
click at [511, 171] on div "Control Center Download Depletions History All distributors... CSV | Click to D…" at bounding box center [740, 360] width 1003 height 644
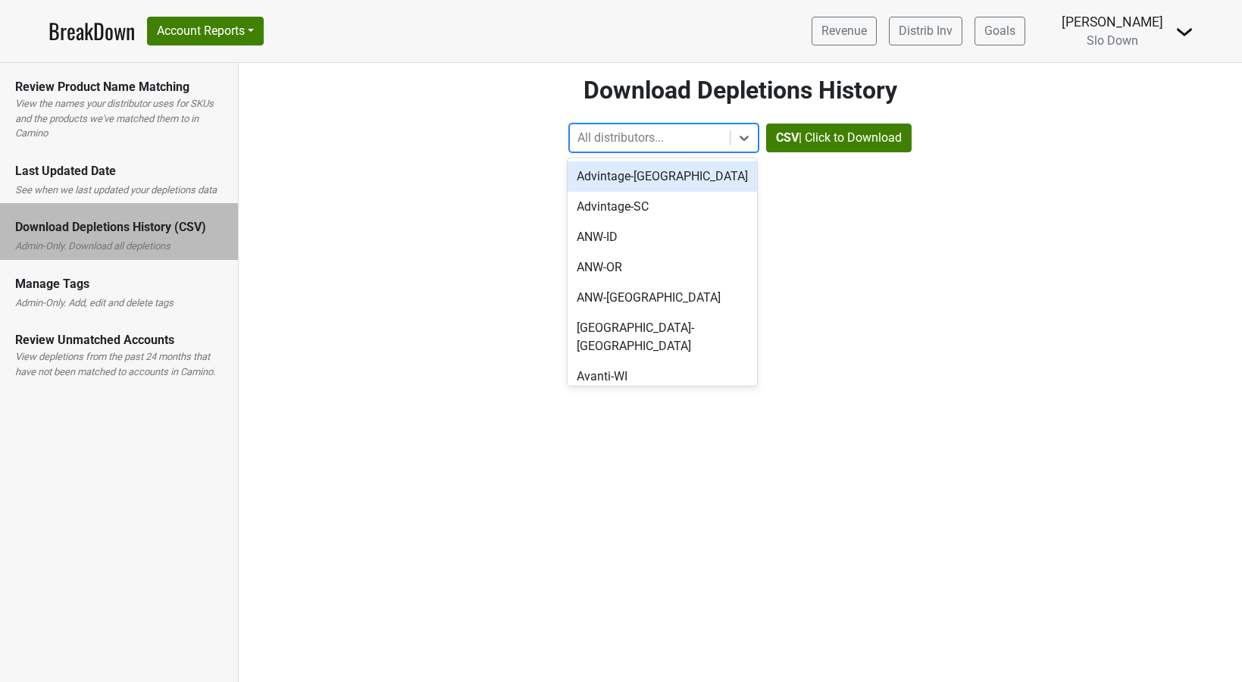
click at [586, 137] on div at bounding box center [650, 137] width 145 height 21
click at [602, 180] on div "Advintage-NC" at bounding box center [662, 176] width 189 height 30
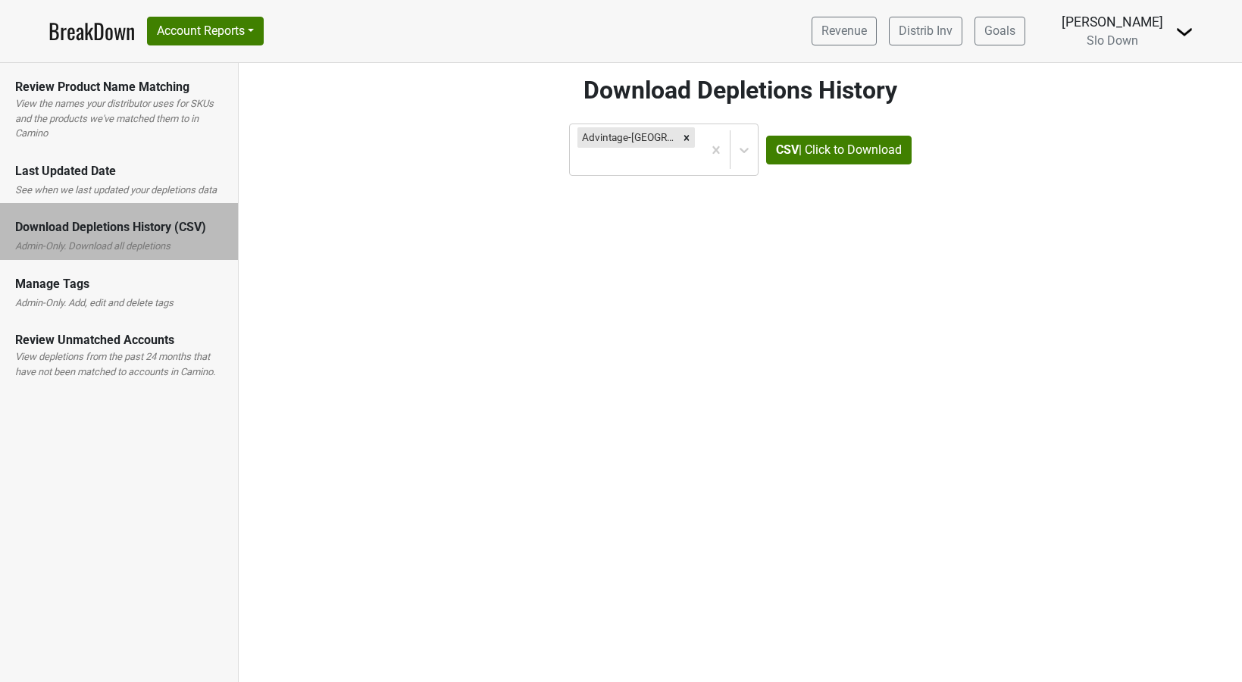
click at [684, 202] on div "Control Center Download Depletions History Advintage-NC CSV | Click to Download" at bounding box center [740, 360] width 1003 height 644
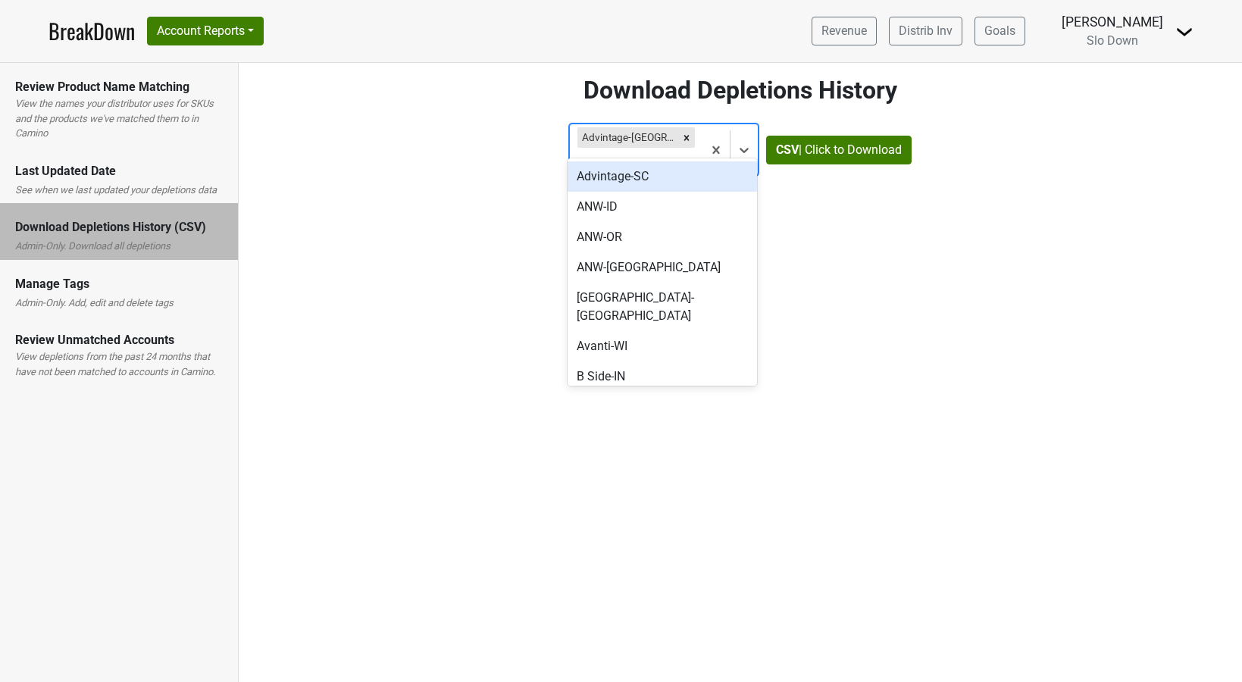
click at [691, 151] on div at bounding box center [636, 161] width 117 height 21
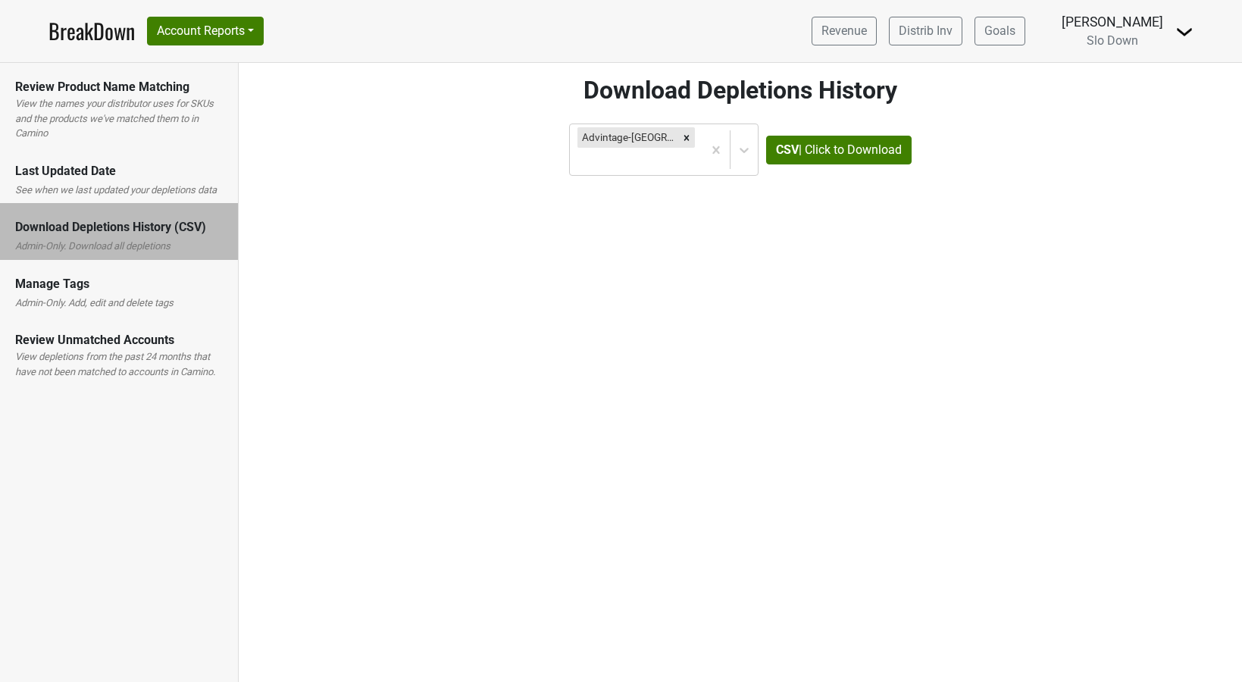
click at [790, 221] on div "Control Center Download Depletions History Advintage-NC CSV | Click to Download" at bounding box center [740, 360] width 1003 height 644
click at [577, 167] on div "Control Center Download Depletions History Advintage-NC CSV | Click to Download" at bounding box center [740, 360] width 1003 height 644
click at [386, 311] on div "Control Center Download Depletions History Advintage-NC CSV | Click to Download" at bounding box center [740, 360] width 1003 height 644
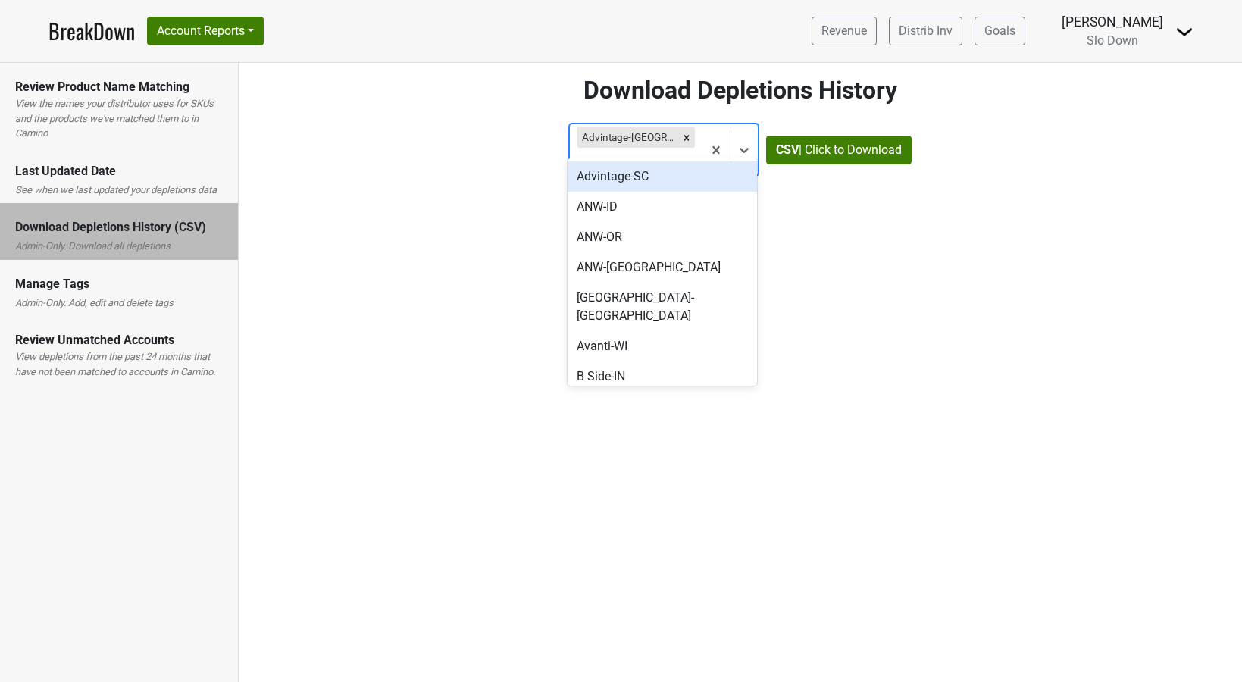
click at [681, 151] on div at bounding box center [636, 161] width 117 height 21
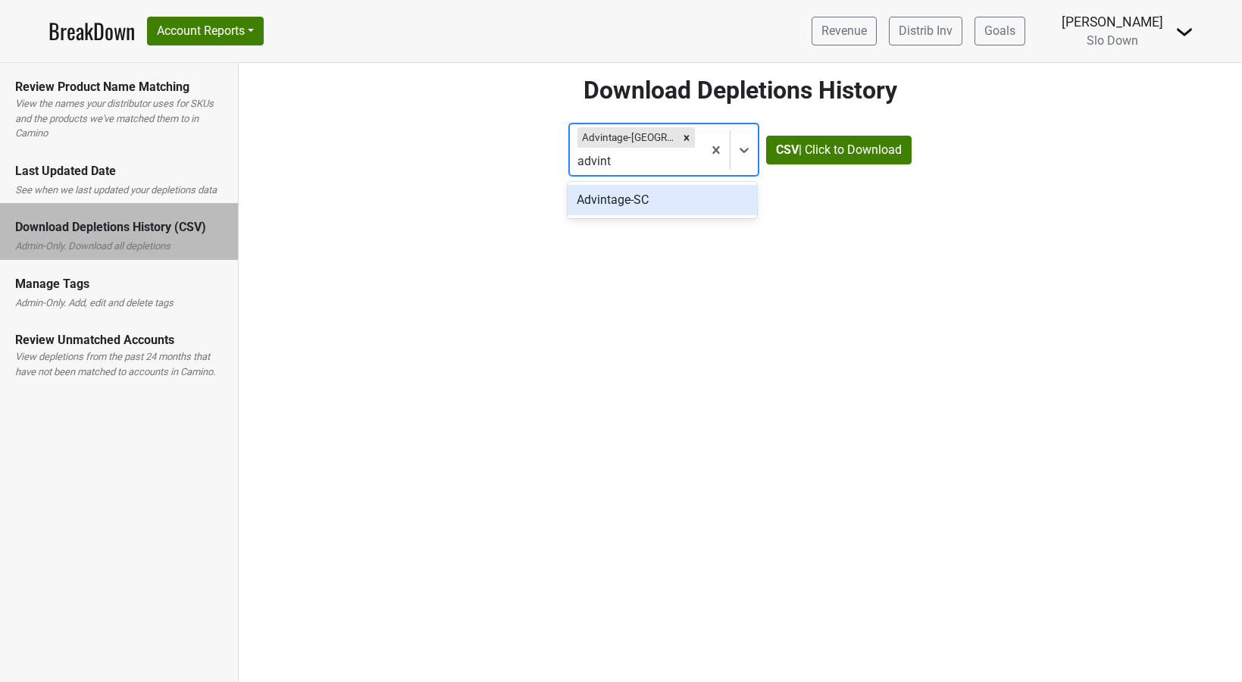
type input "advinta"
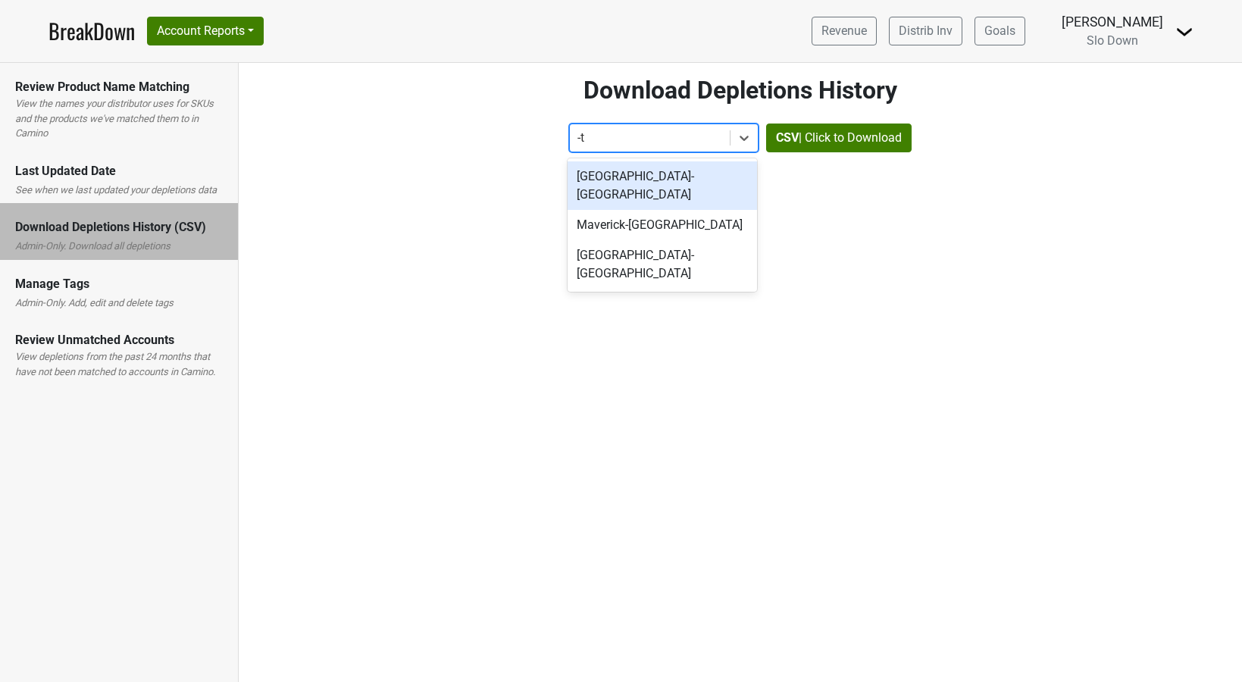
type input "-tn"
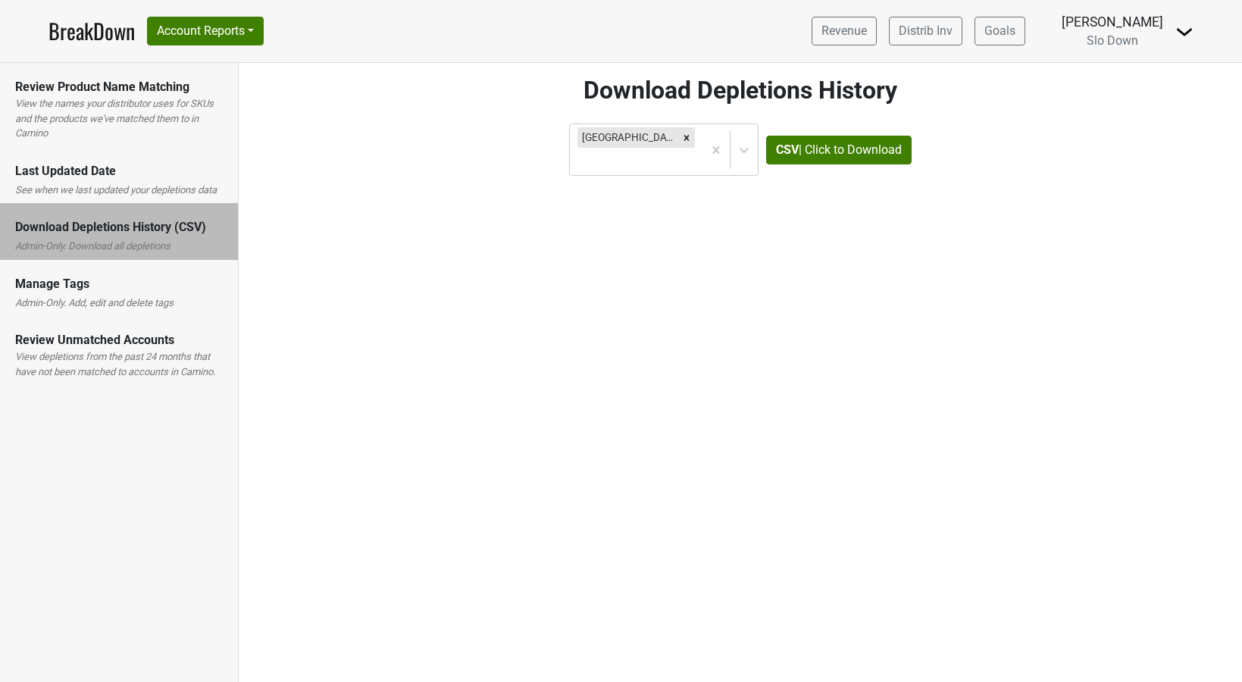
click at [412, 215] on div "Control Center Download Depletions History Athens_N-TN CSV | Click to Download" at bounding box center [740, 360] width 1003 height 644
click at [152, 360] on label "View depletions from the past 24 months that have not been matched to accounts …" at bounding box center [119, 364] width 208 height 30
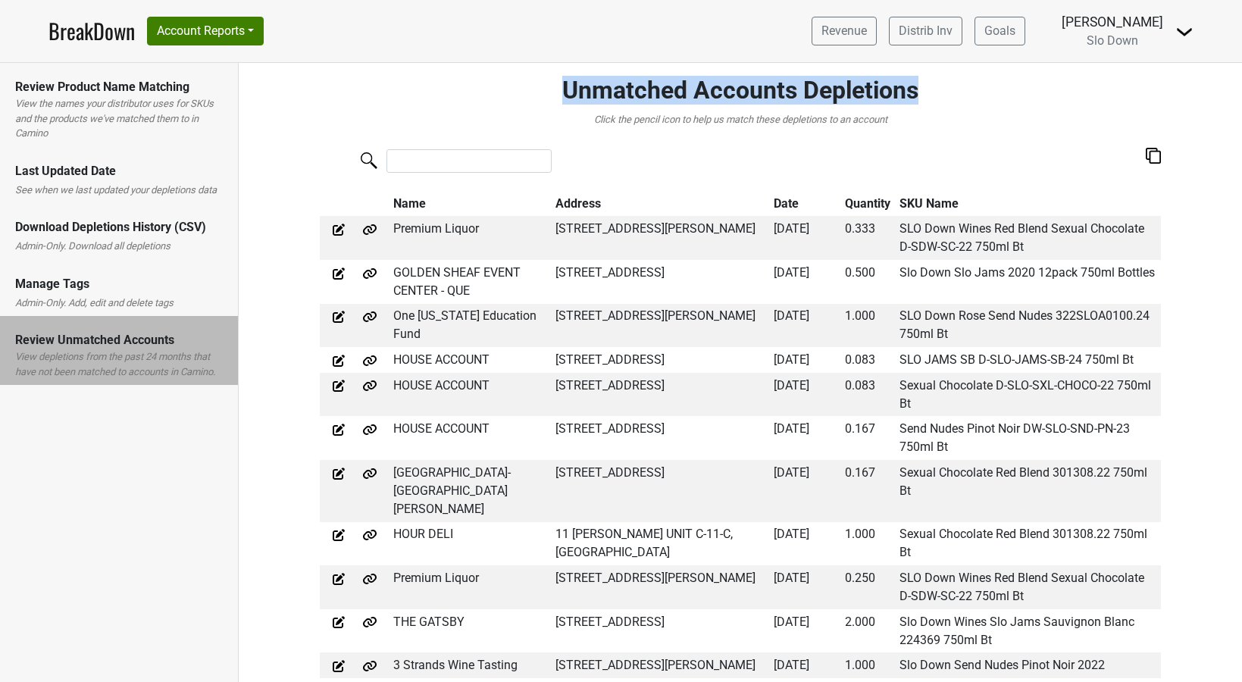
drag, startPoint x: 552, startPoint y: 92, endPoint x: 915, endPoint y: 82, distance: 363.2
click at [915, 82] on h2 "Unmatched Accounts Depletions" at bounding box center [740, 90] width 841 height 29
click at [371, 233] on img at bounding box center [369, 229] width 15 height 15
click at [338, 233] on img at bounding box center [338, 229] width 15 height 15
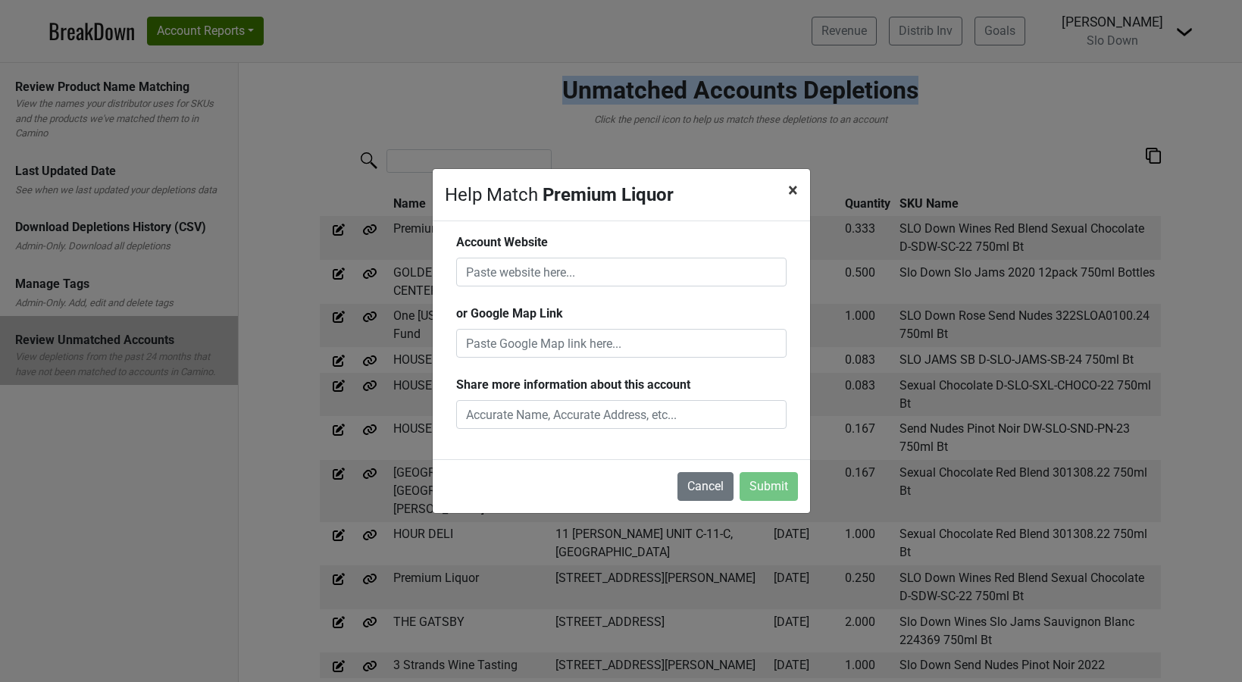
click at [806, 183] on button "× Close" at bounding box center [793, 190] width 34 height 42
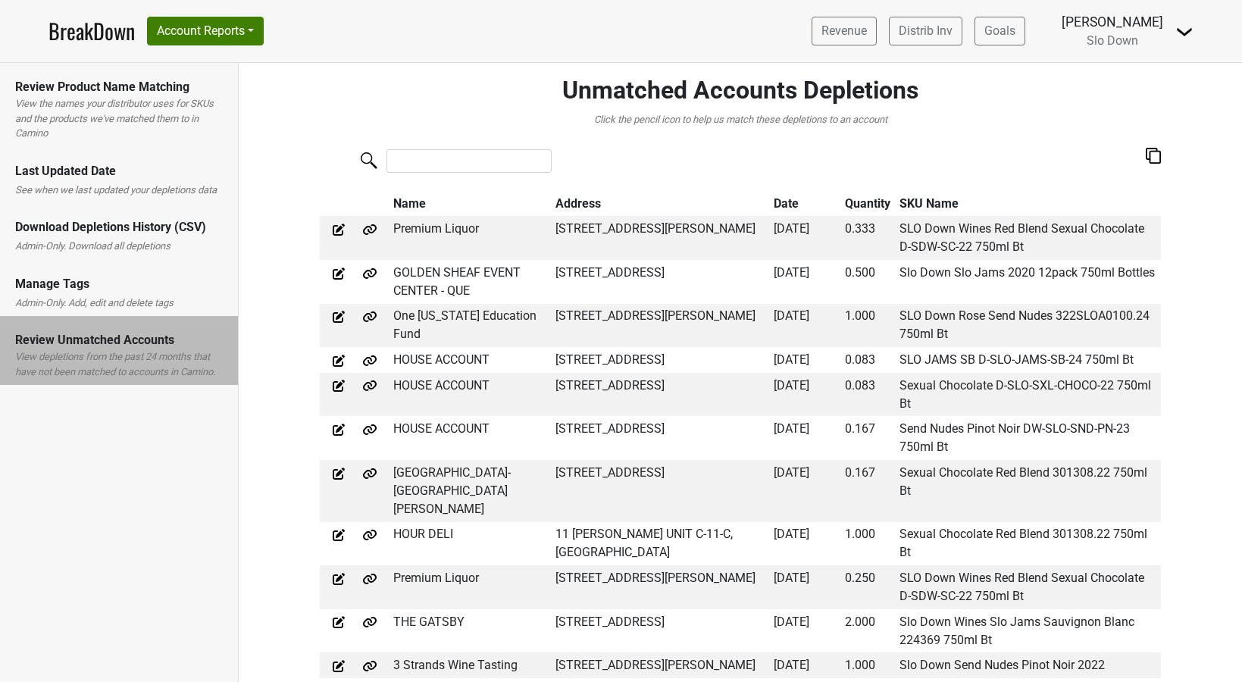
click at [335, 231] on img at bounding box center [338, 229] width 15 height 15
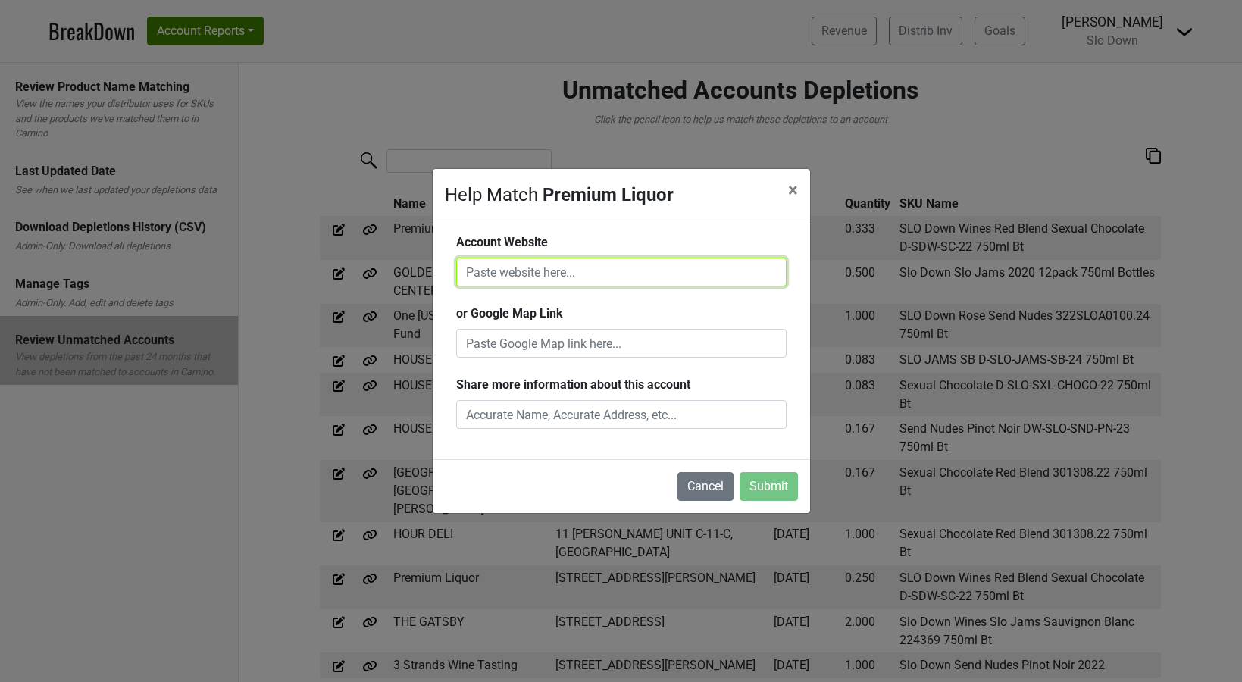
click at [490, 279] on input "text" at bounding box center [621, 272] width 330 height 29
paste input "https://www.google.com/search?q=Premium%20Liquor%2C%203115%20Bunker%20Hill%20Rd…"
type input "https://www.google.com/search?q=Premium%20Liquor%2C%203115%20Bunker%20Hill%20Rd…"
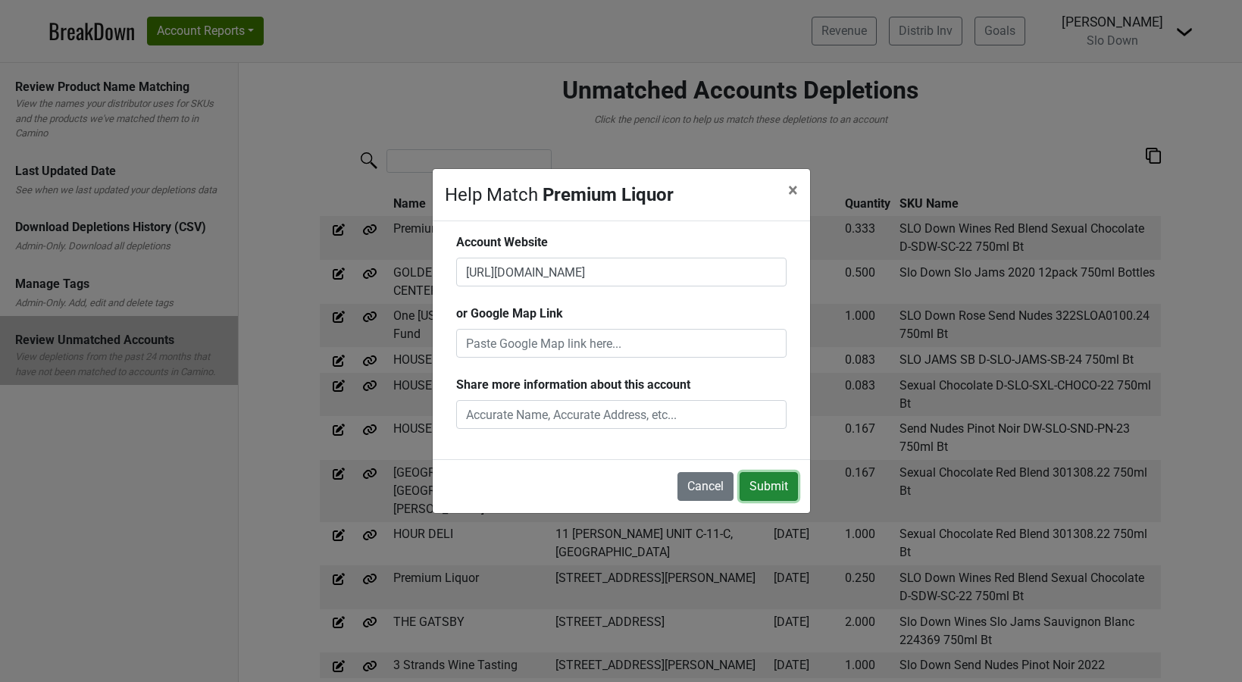
scroll to position [0, 0]
click at [755, 485] on button "Submit" at bounding box center [769, 486] width 58 height 29
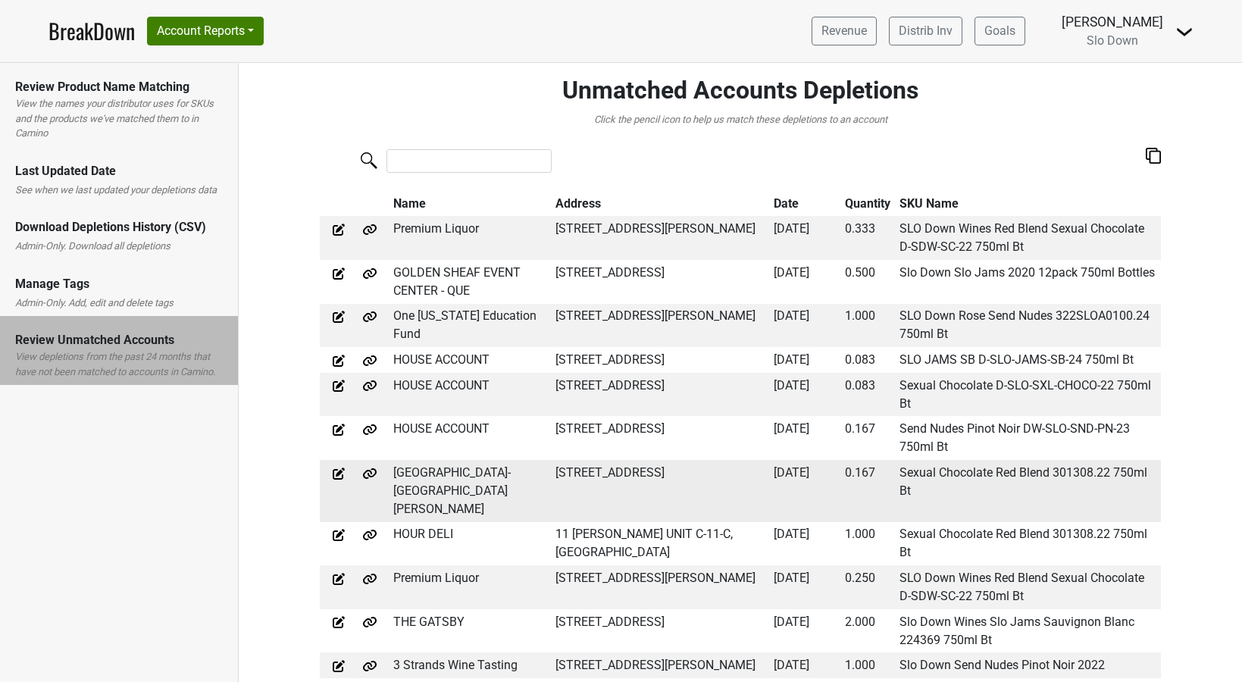
click at [369, 481] on img at bounding box center [369, 473] width 15 height 15
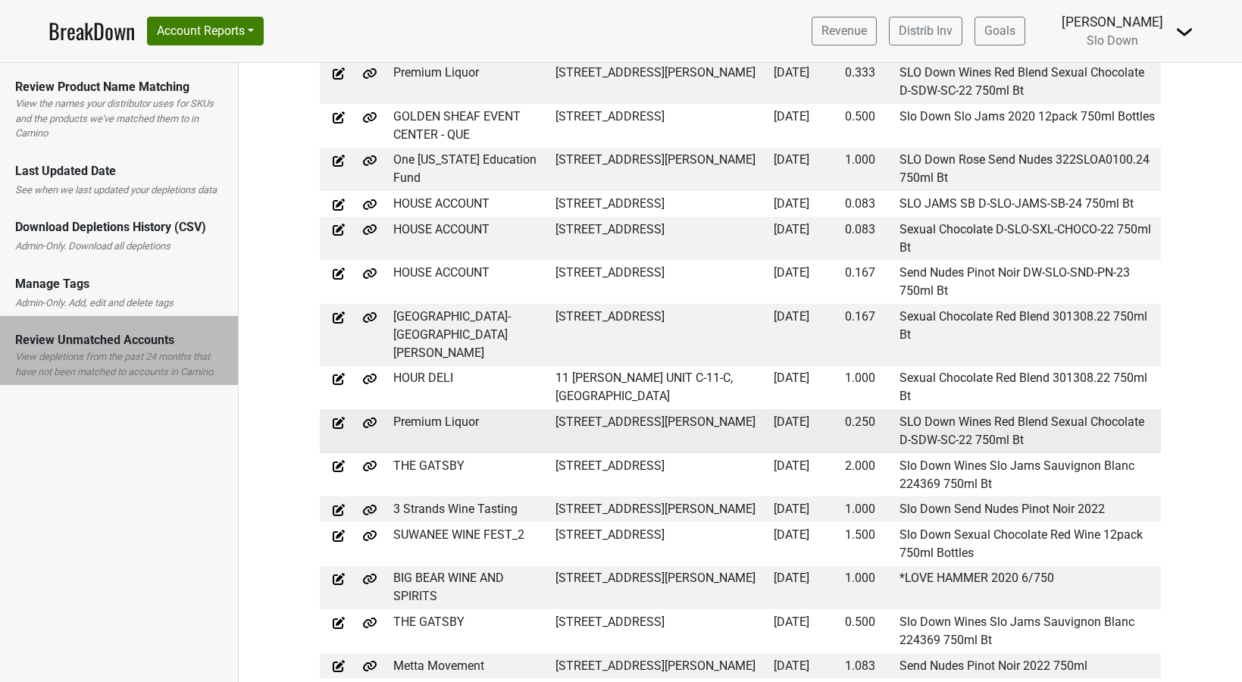
scroll to position [158, 0]
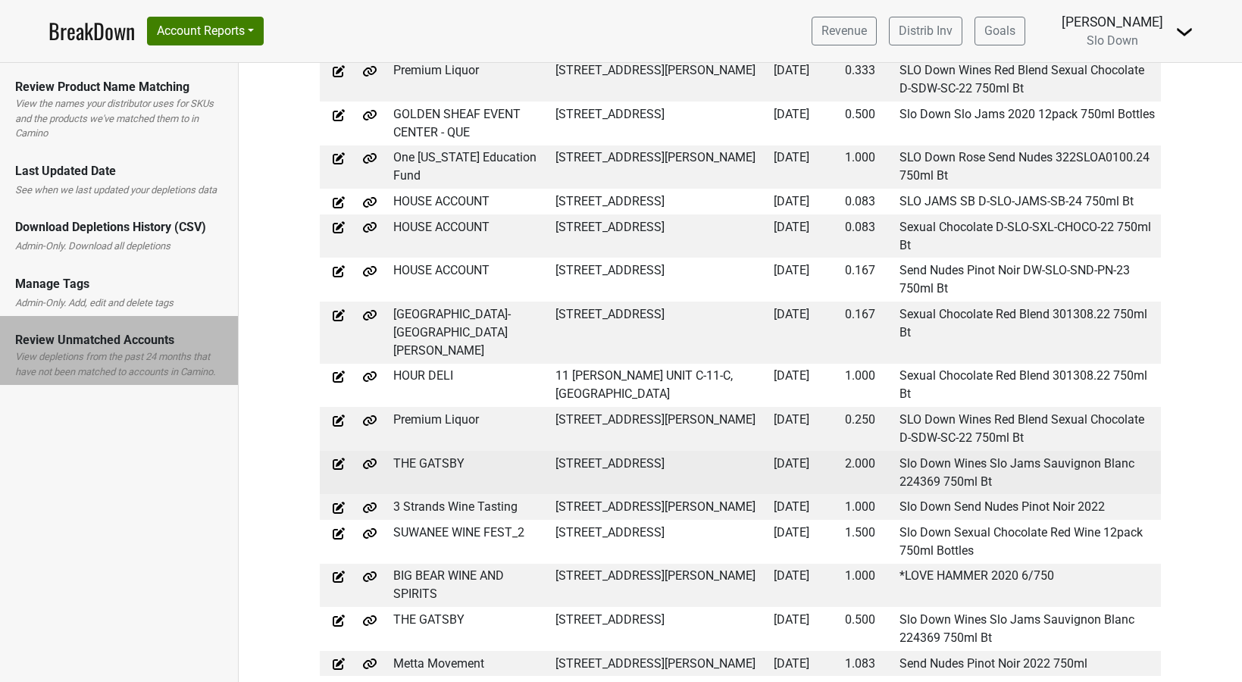
click at [368, 464] on img at bounding box center [369, 463] width 15 height 15
click at [339, 468] on img at bounding box center [338, 463] width 15 height 15
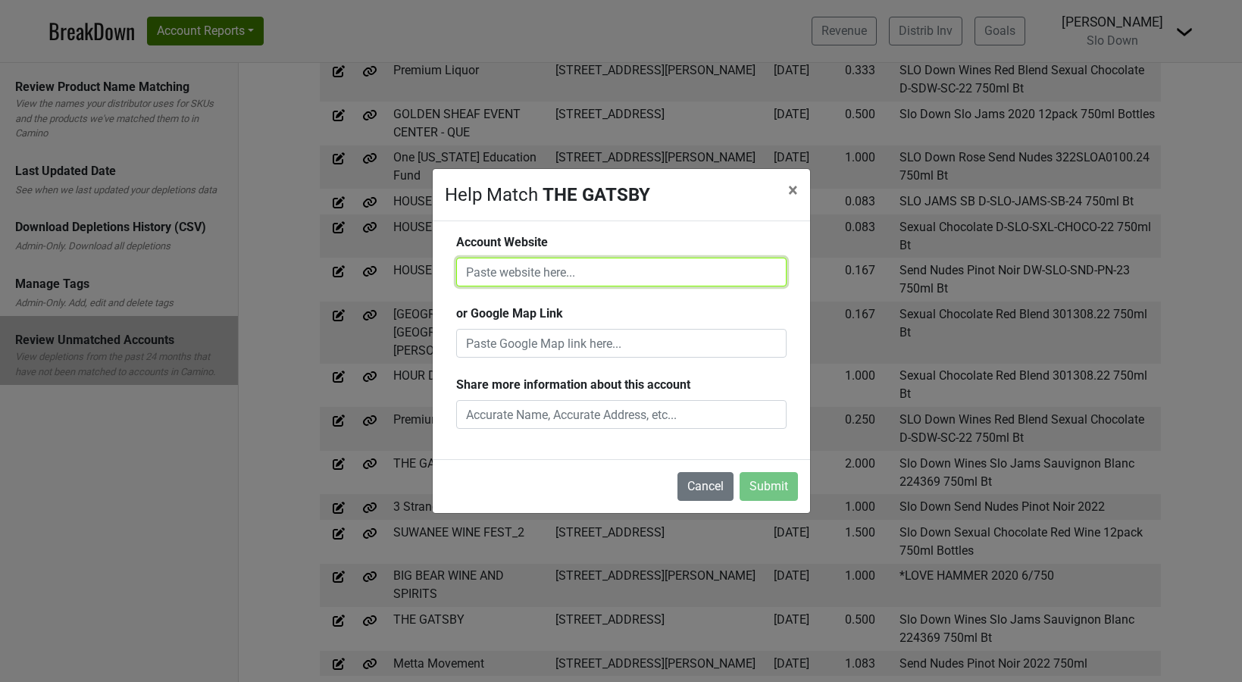
click at [524, 277] on input "text" at bounding box center [621, 272] width 330 height 29
paste input "https://www.google.com/search?q=THE%20GATSBY%2C%2020%20AVENIDA%20GOYA%20ROAD%2C…"
type input "https://www.google.com/search?q=THE%20GATSBY%2C%2020%20AVENIDA%20GOYA%20ROAD%2C…"
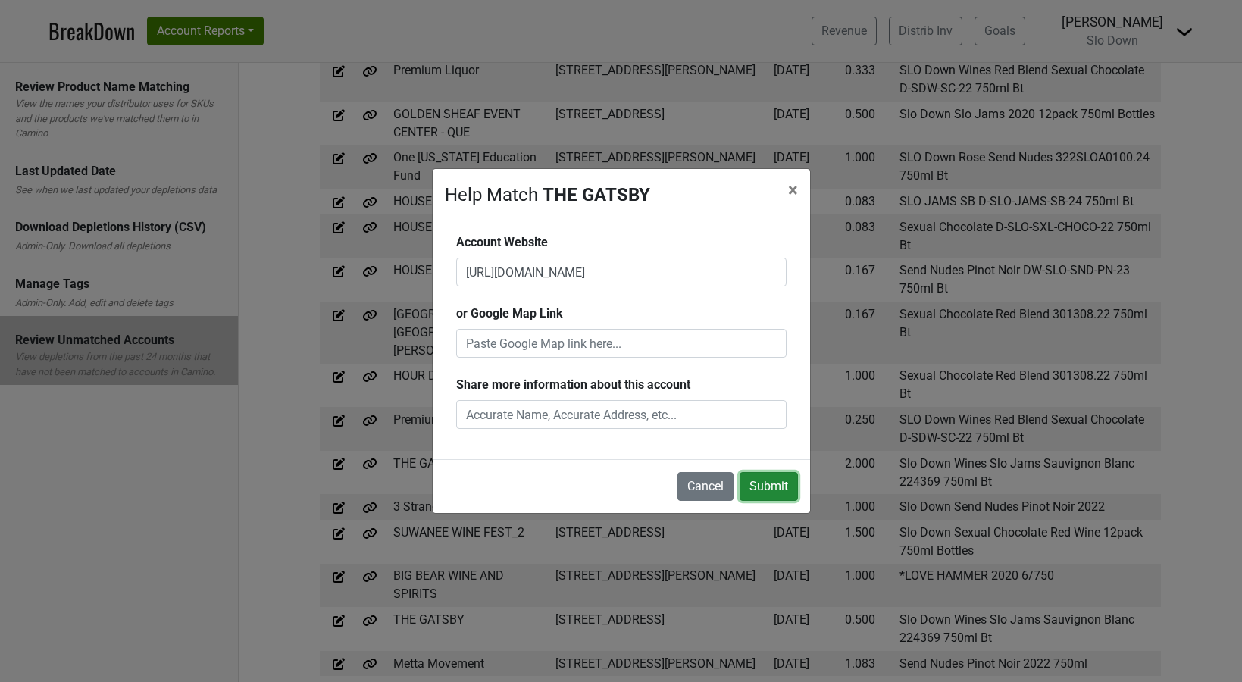
scroll to position [0, 0]
click at [765, 486] on button "Submit" at bounding box center [769, 486] width 58 height 29
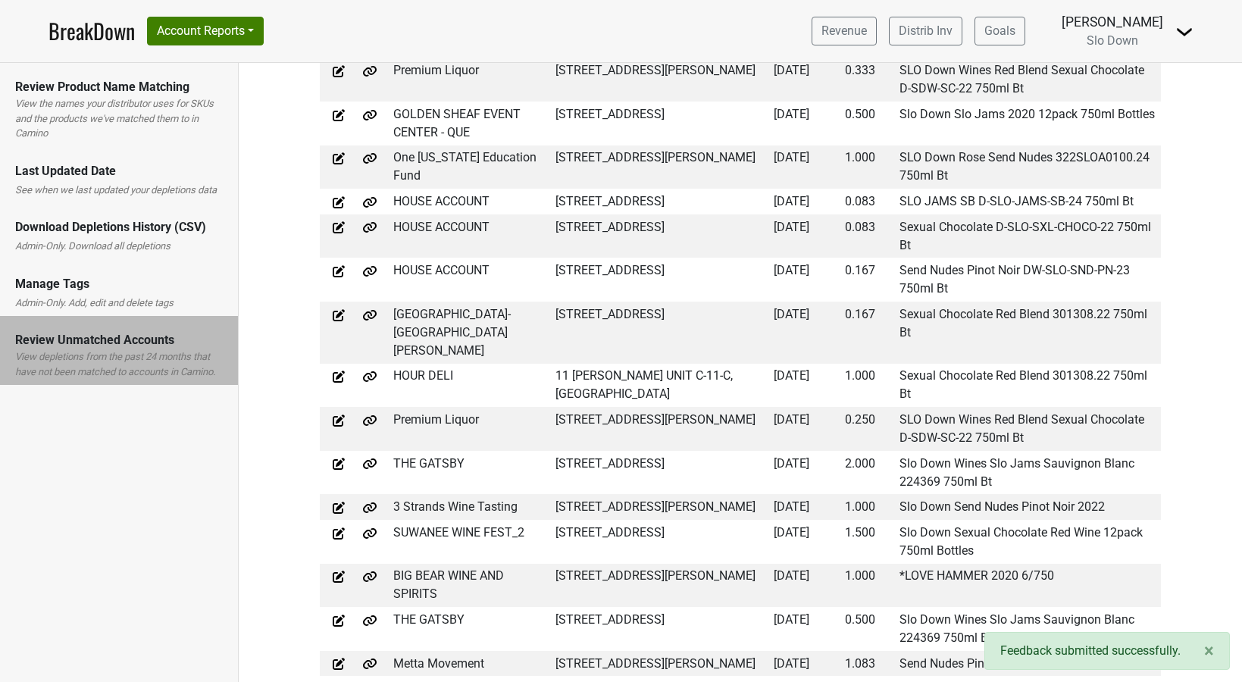
click at [86, 293] on div "Manage Tags Admin-Only. Add, edit and delete tags" at bounding box center [119, 288] width 238 height 57
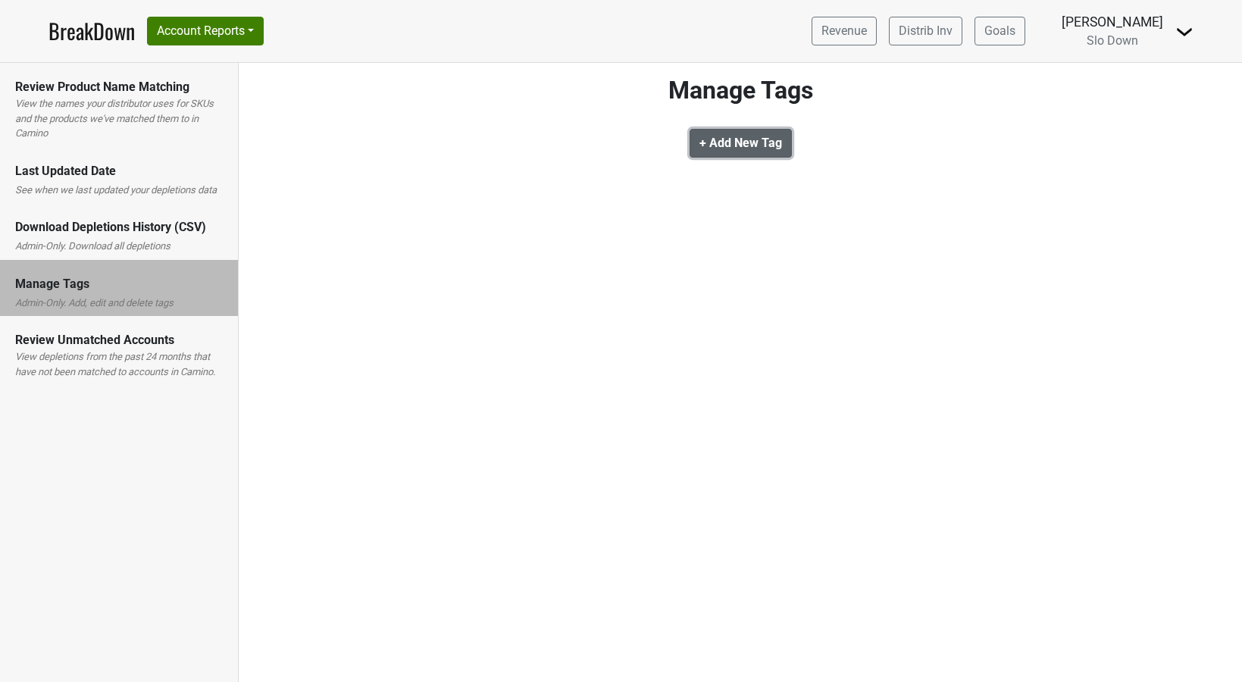
click at [729, 146] on b "+ Add New Tag" at bounding box center [741, 143] width 83 height 14
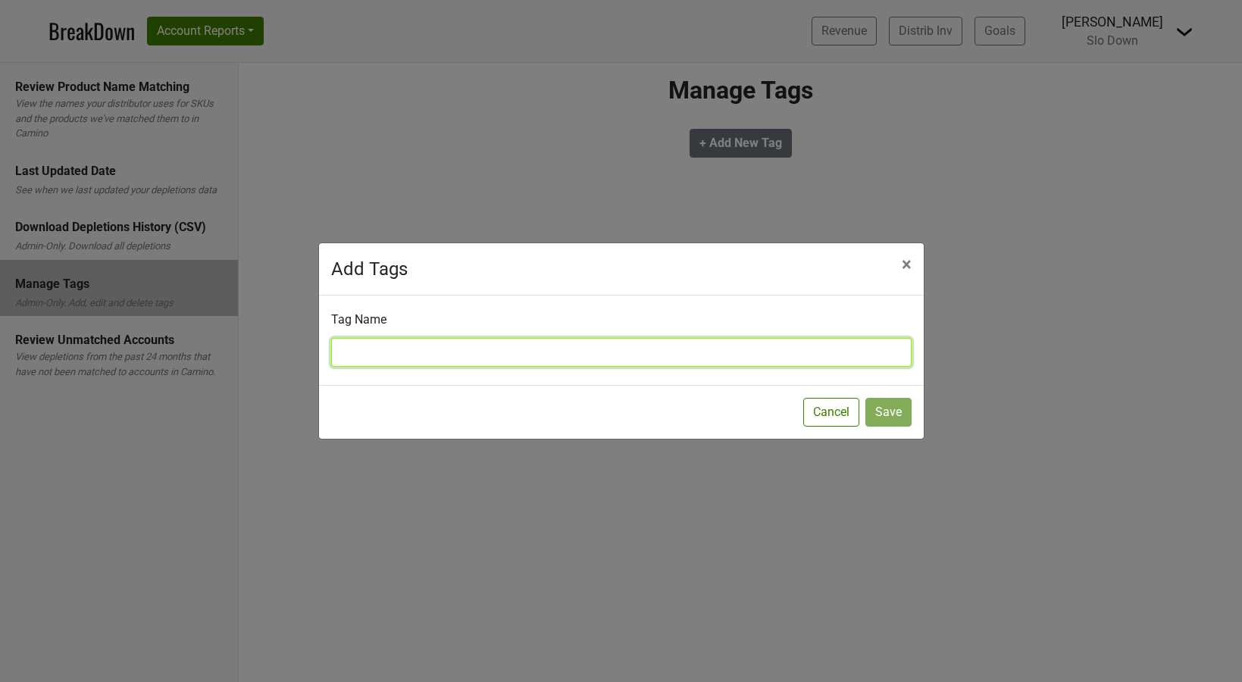
click at [437, 346] on input "text" at bounding box center [621, 352] width 581 height 29
type input "Christmas Card"
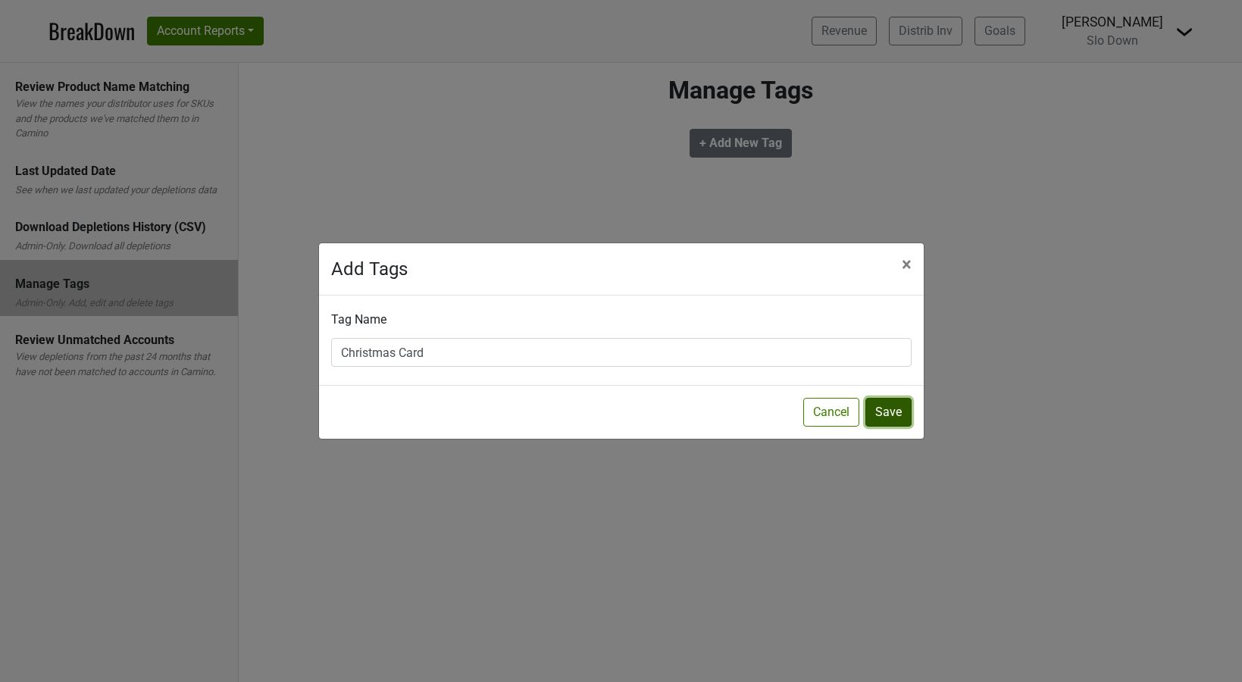
click at [884, 418] on button "Save" at bounding box center [888, 412] width 46 height 29
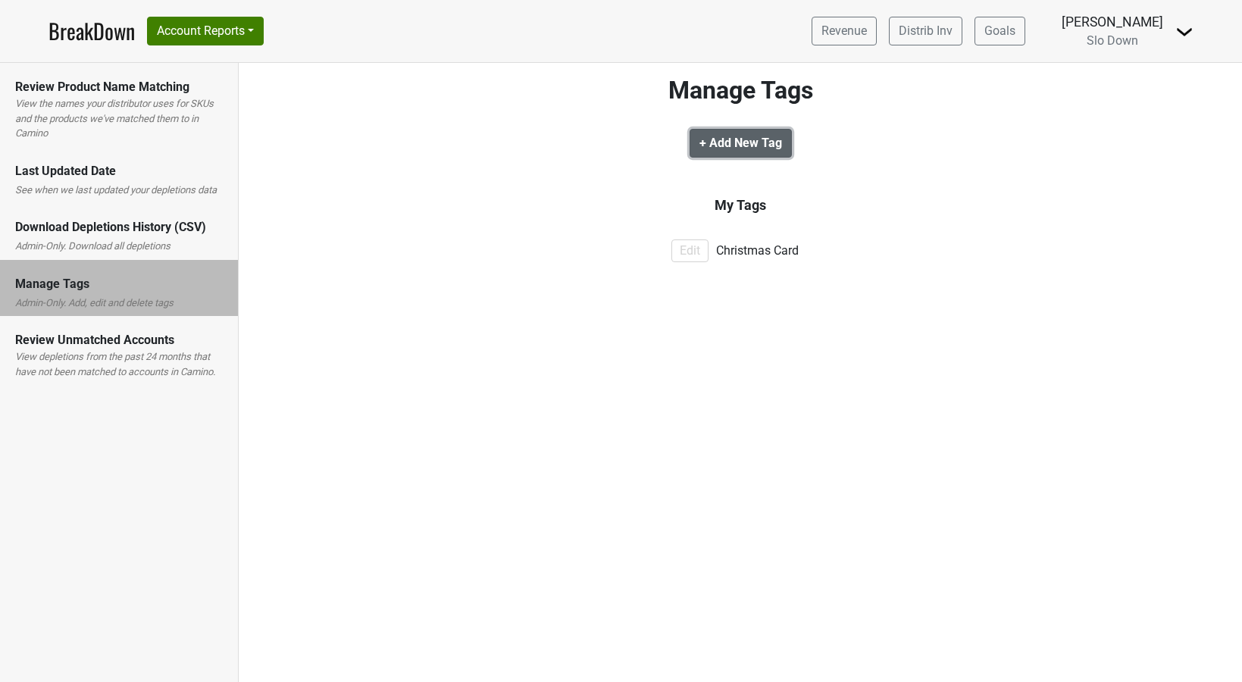
click at [735, 142] on b "+ Add New Tag" at bounding box center [741, 143] width 83 height 14
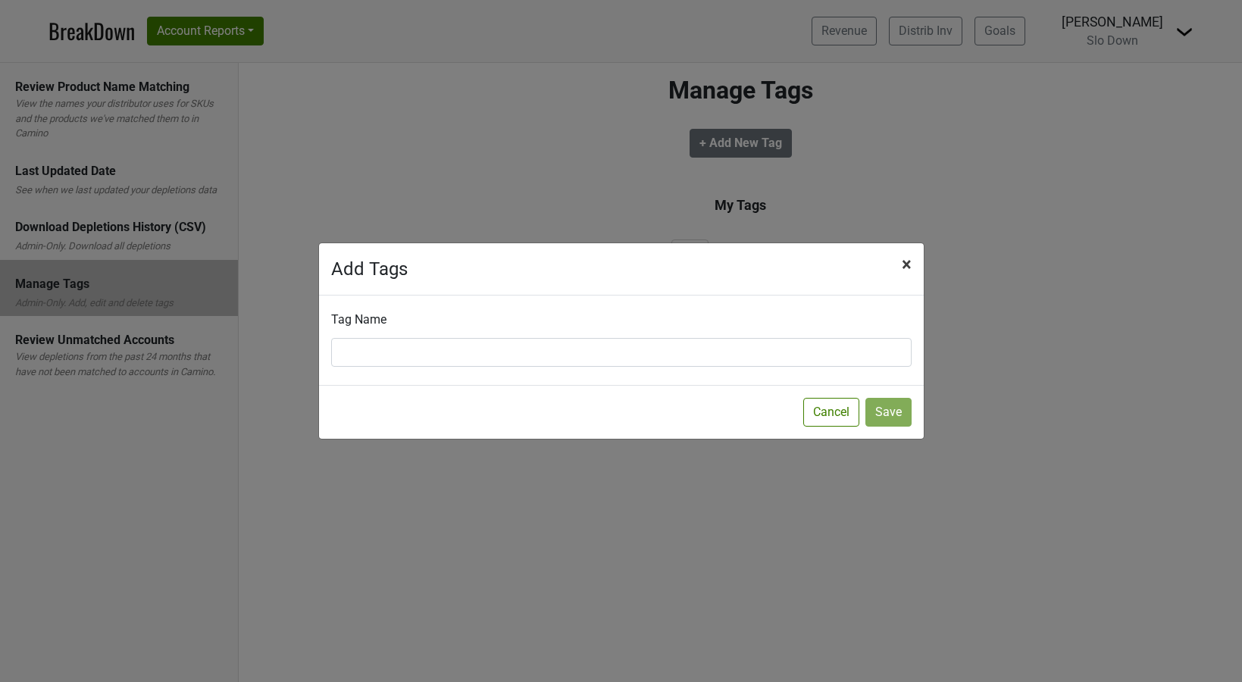
click at [907, 259] on span "×" at bounding box center [907, 264] width 10 height 21
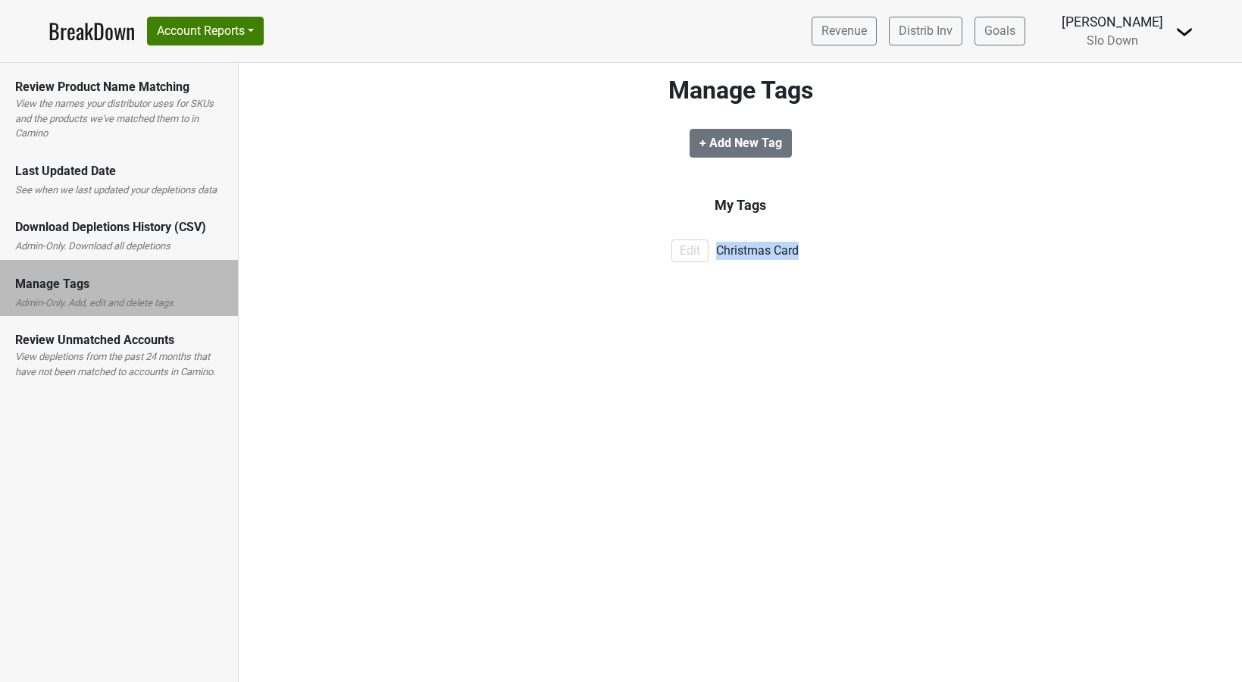
drag, startPoint x: 718, startPoint y: 252, endPoint x: 816, endPoint y: 250, distance: 97.8
click at [816, 250] on div "Christmas Card" at bounding box center [861, 251] width 305 height 18
click at [785, 262] on div "Edit Christmas Card" at bounding box center [708, 250] width 928 height 35
click at [691, 255] on button "Edit" at bounding box center [689, 250] width 37 height 23
click at [542, 207] on div "My Tags Save Cancel Delete Make Inactive Christmas Card" at bounding box center [740, 235] width 841 height 80
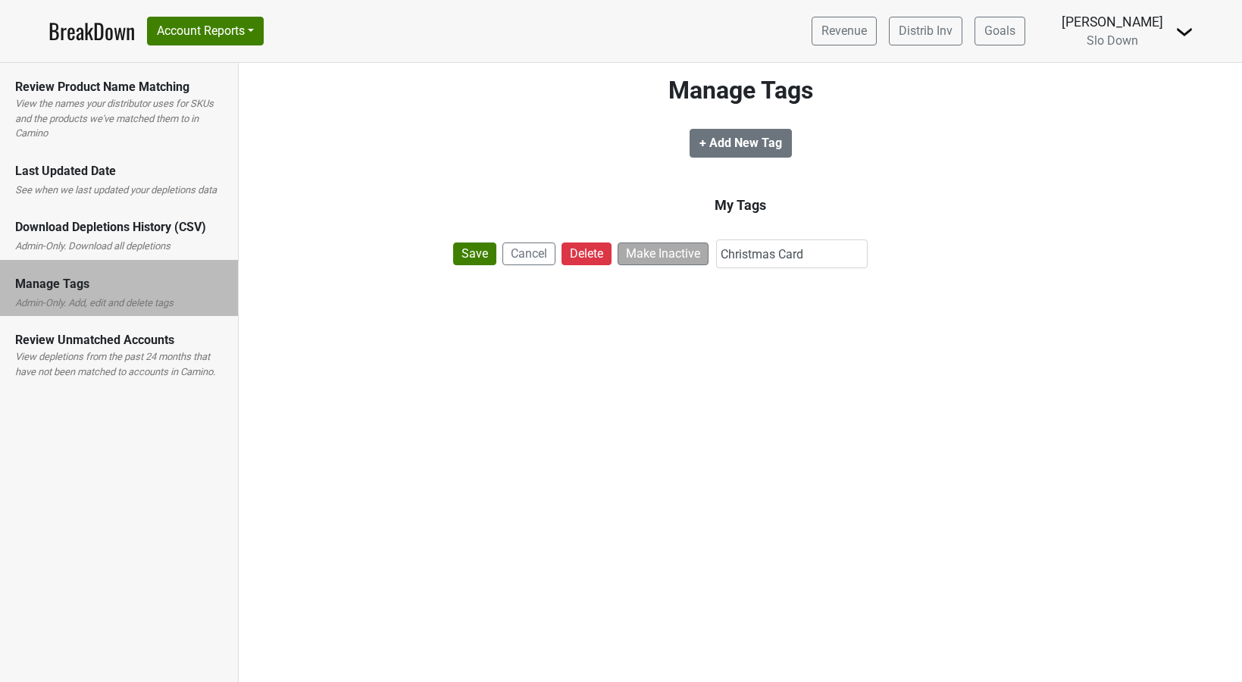
click at [826, 199] on div "My Tags Save Cancel Delete Make Inactive Christmas Card" at bounding box center [740, 235] width 841 height 80
click at [1182, 35] on img at bounding box center [1184, 32] width 18 height 18
click at [517, 167] on div "Manage Tags + Add New Tag My Tags Save Cancel Delete Make Inactive Christmas Ca…" at bounding box center [740, 175] width 864 height 199
click at [519, 261] on button "Cancel" at bounding box center [528, 254] width 53 height 23
click at [740, 253] on span "Christmas Card" at bounding box center [757, 250] width 83 height 14
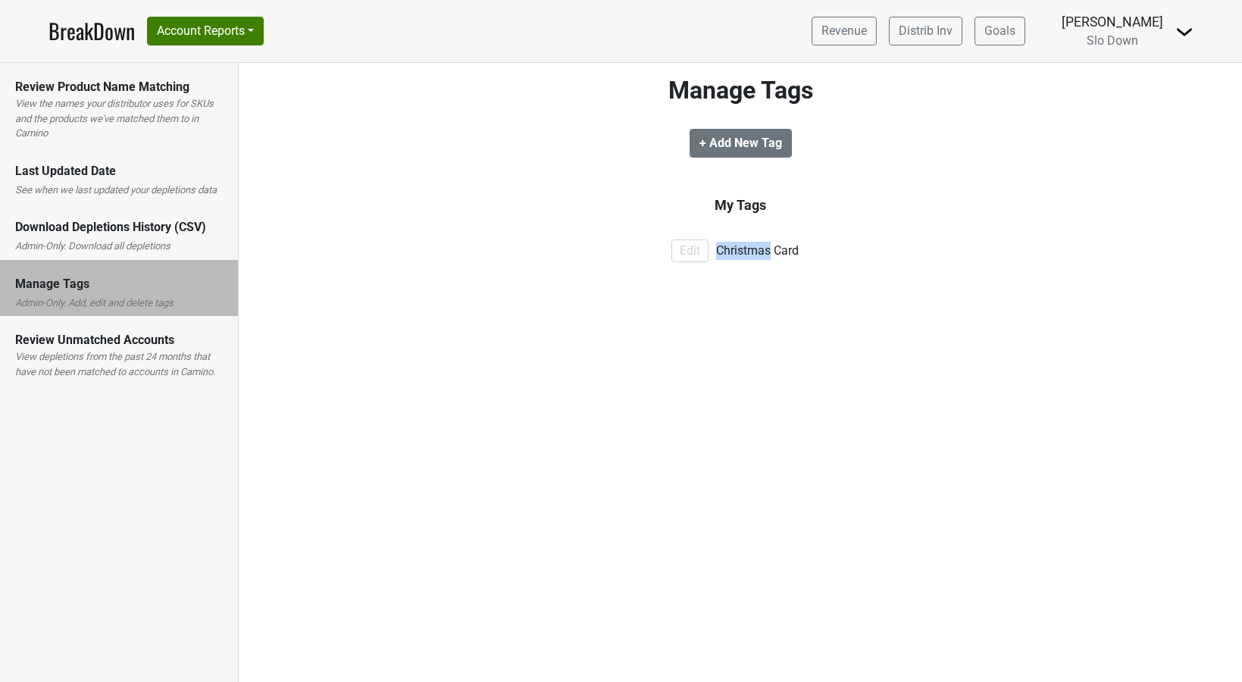
click at [740, 253] on span "Christmas Card" at bounding box center [757, 250] width 83 height 14
click at [258, 30] on button "Account Reports" at bounding box center [205, 31] width 117 height 29
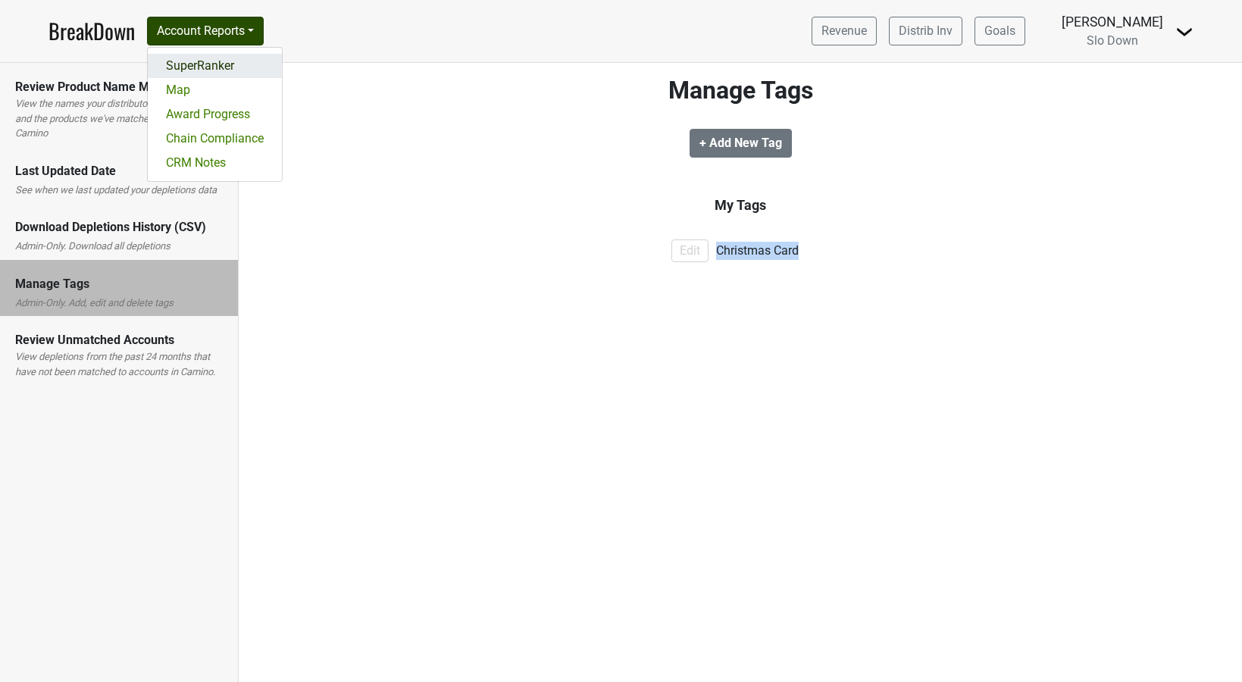
click at [230, 69] on link "SuperRanker" at bounding box center [215, 66] width 134 height 24
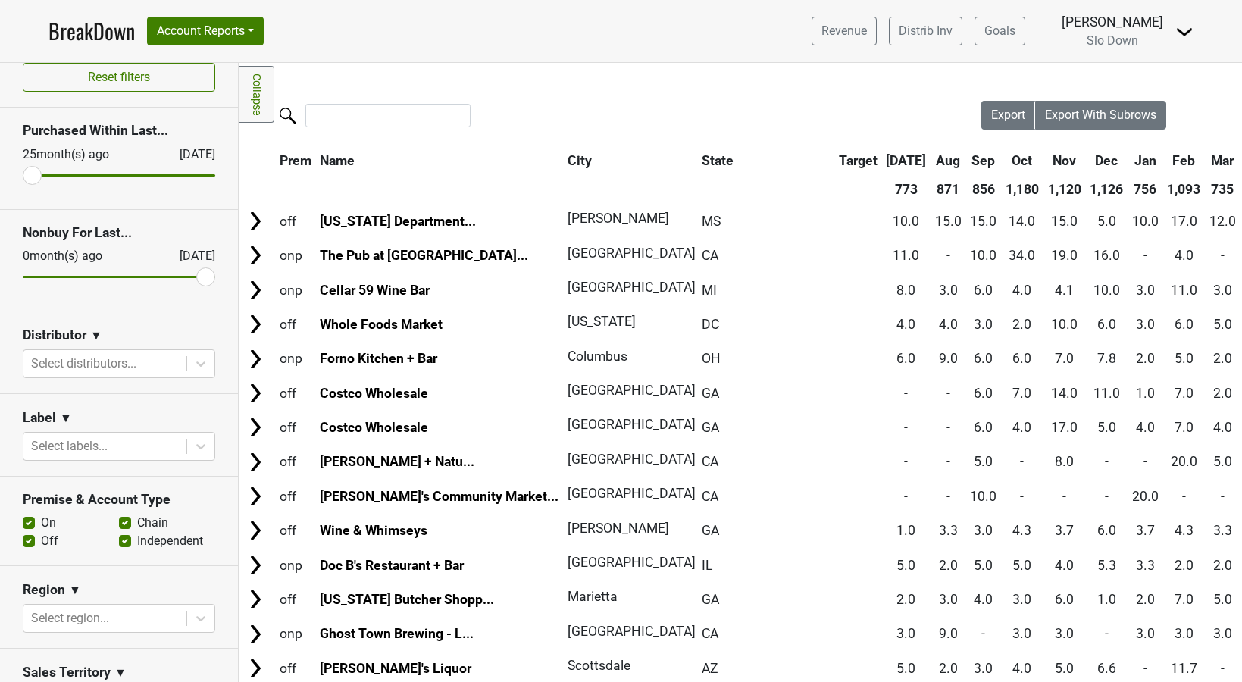
scroll to position [3, 0]
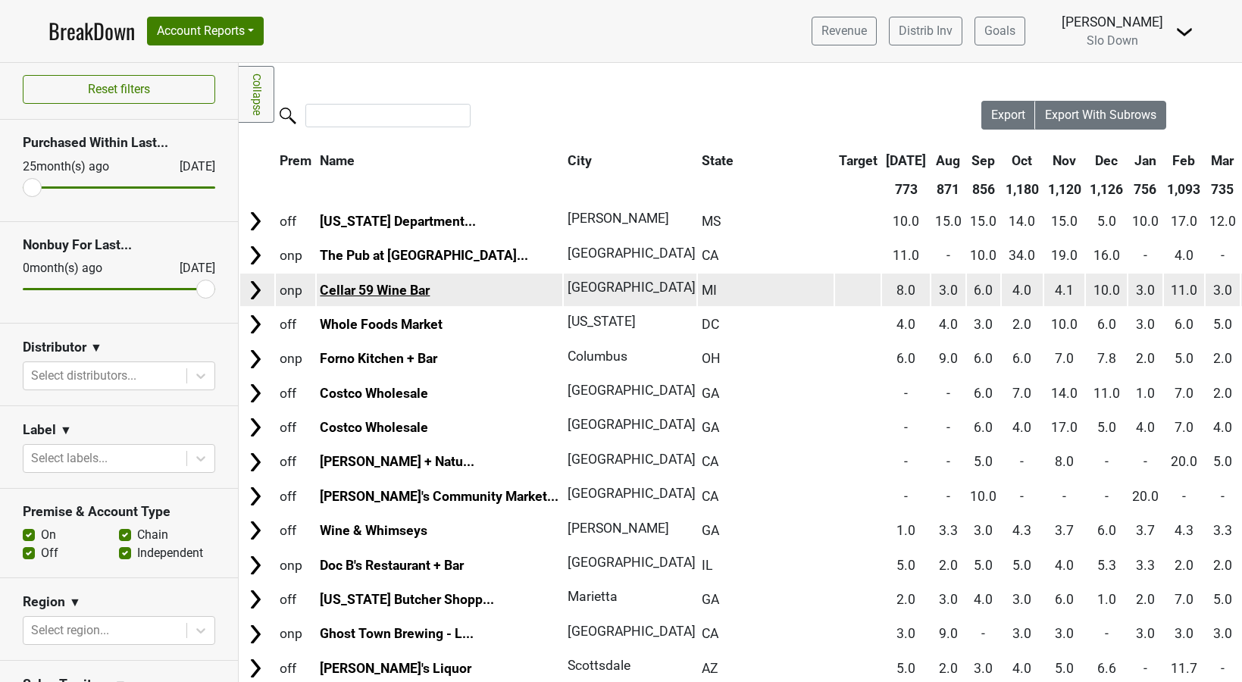
click at [405, 292] on link "Cellar 59 Wine Bar" at bounding box center [375, 290] width 110 height 15
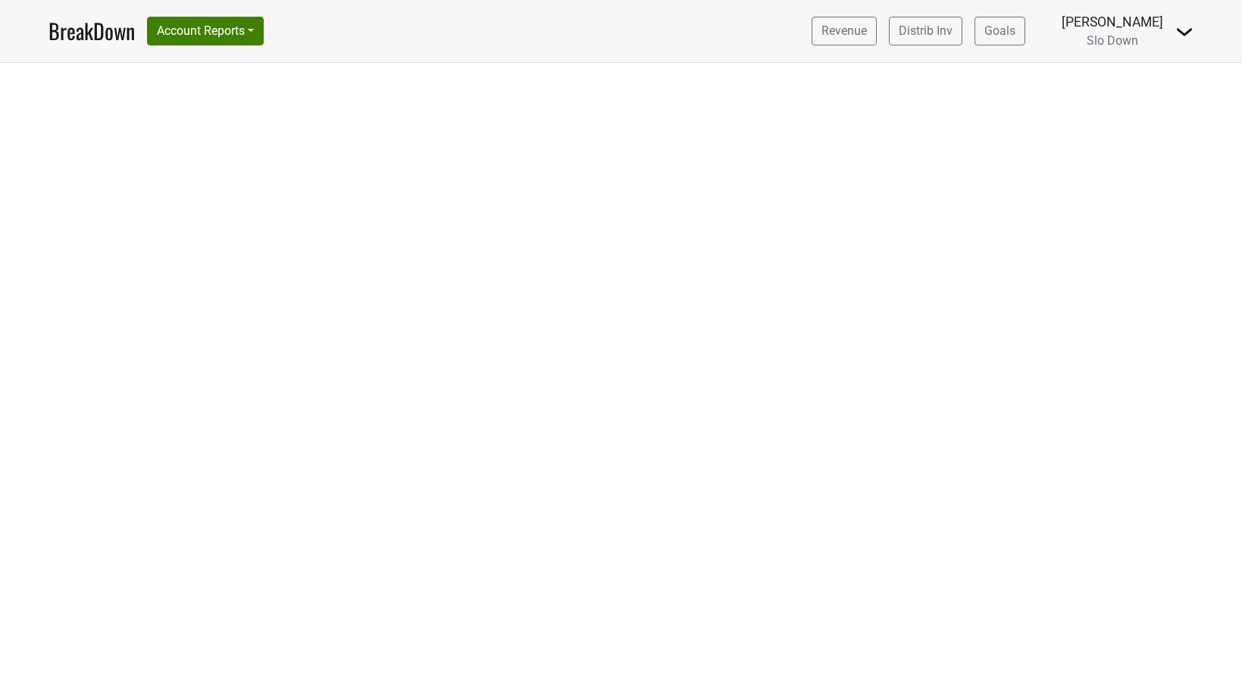
select select "OR"
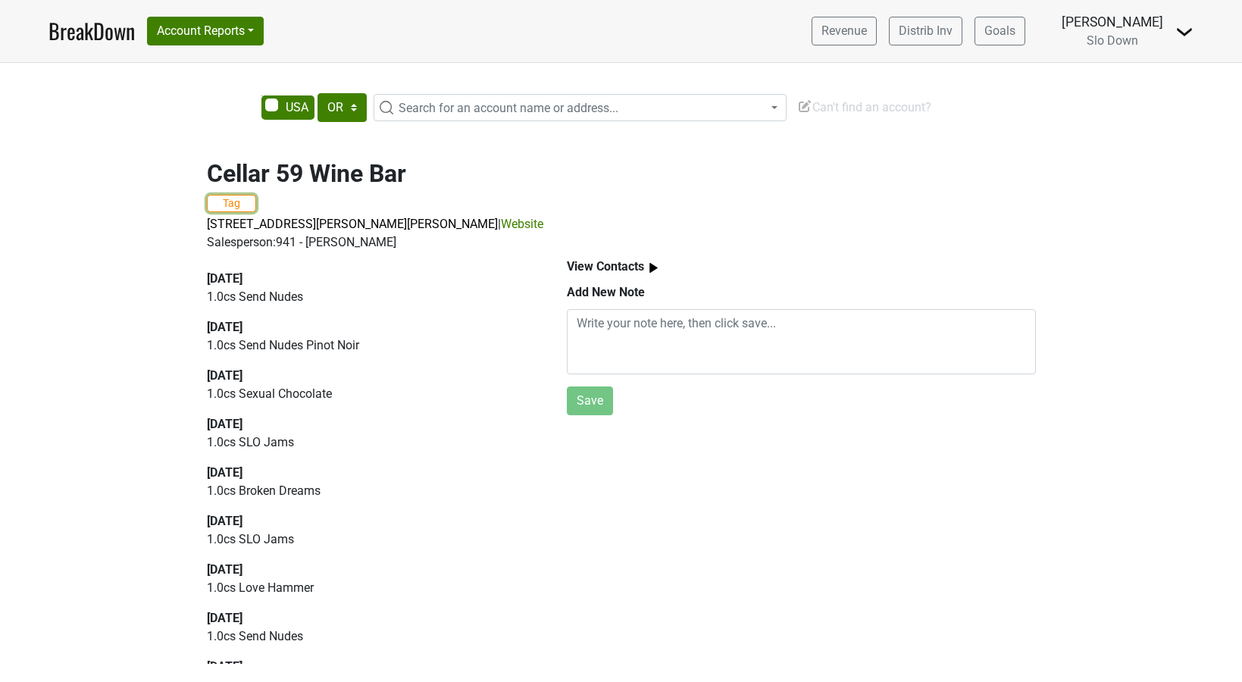
click at [227, 208] on button "Tag" at bounding box center [231, 203] width 49 height 17
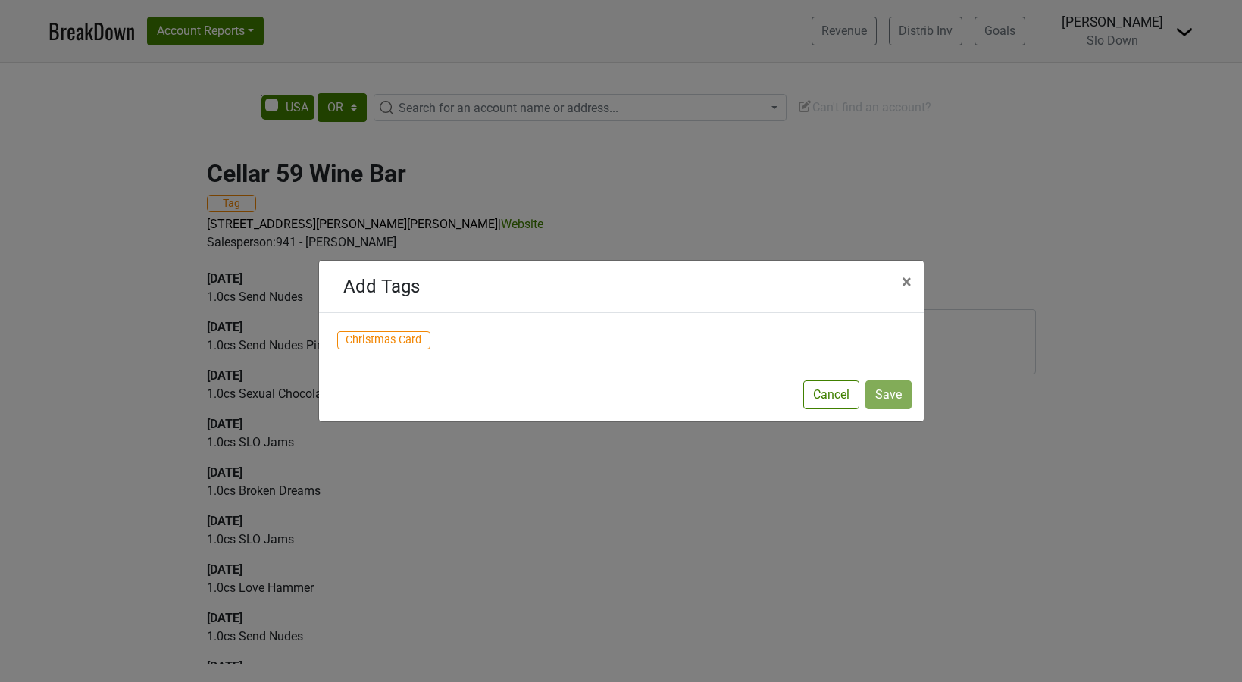
click at [358, 340] on span "Christmas Card" at bounding box center [384, 340] width 94 height 18
click at [884, 396] on button "Save" at bounding box center [888, 394] width 46 height 29
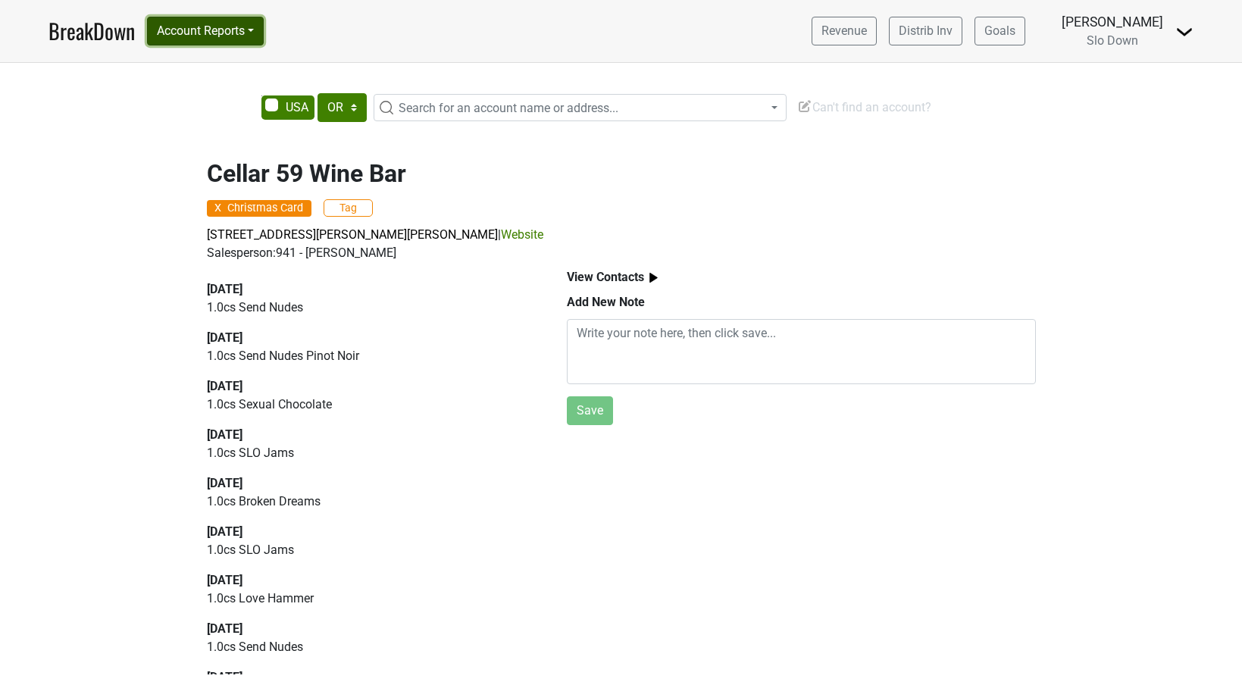
click at [256, 36] on button "Account Reports" at bounding box center [205, 31] width 117 height 29
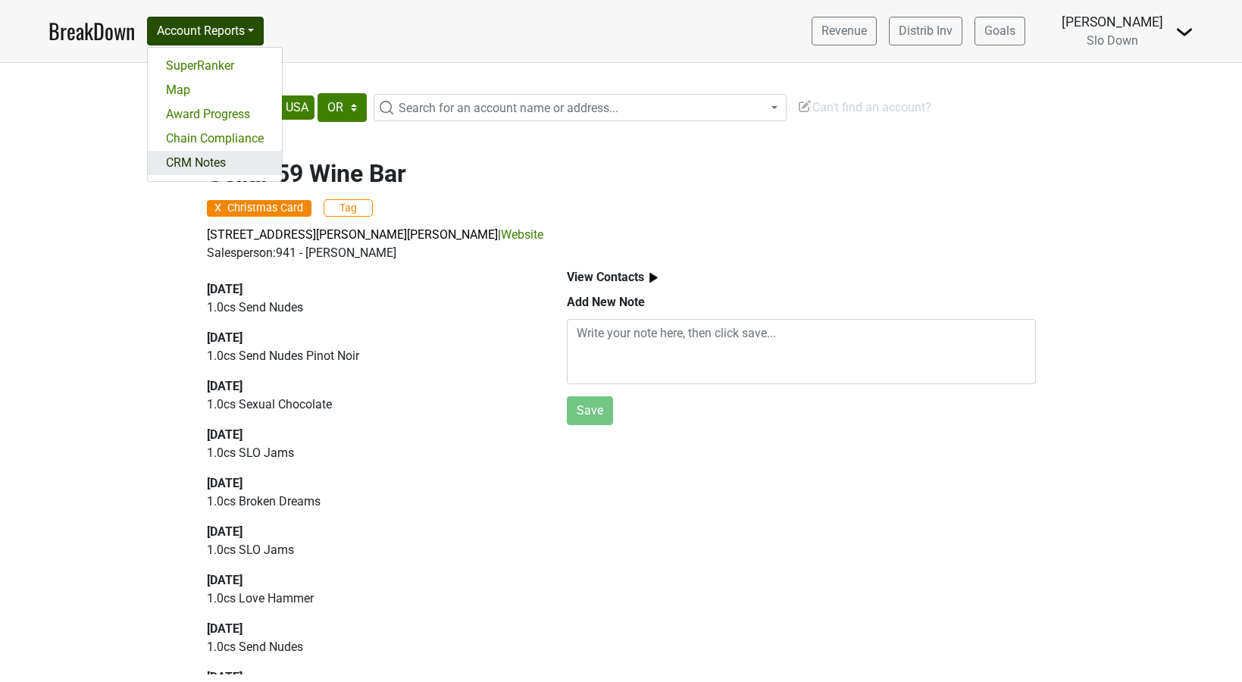
click at [211, 167] on link "CRM Notes" at bounding box center [215, 163] width 134 height 24
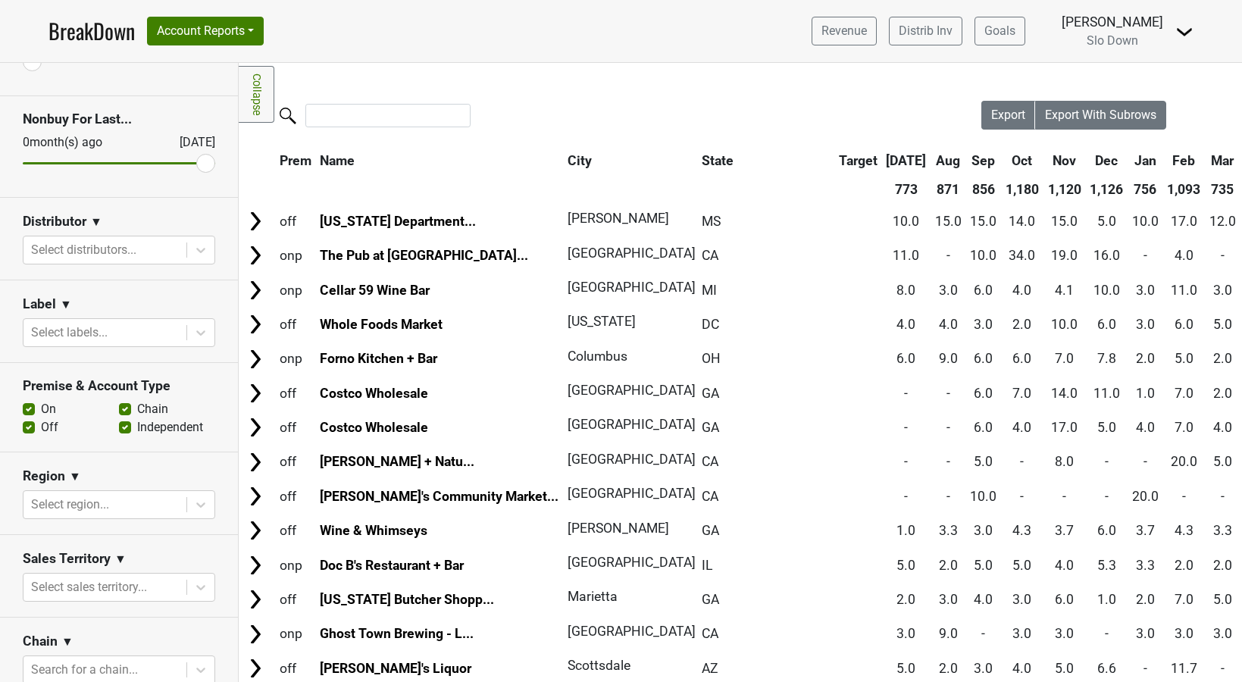
scroll to position [420, 0]
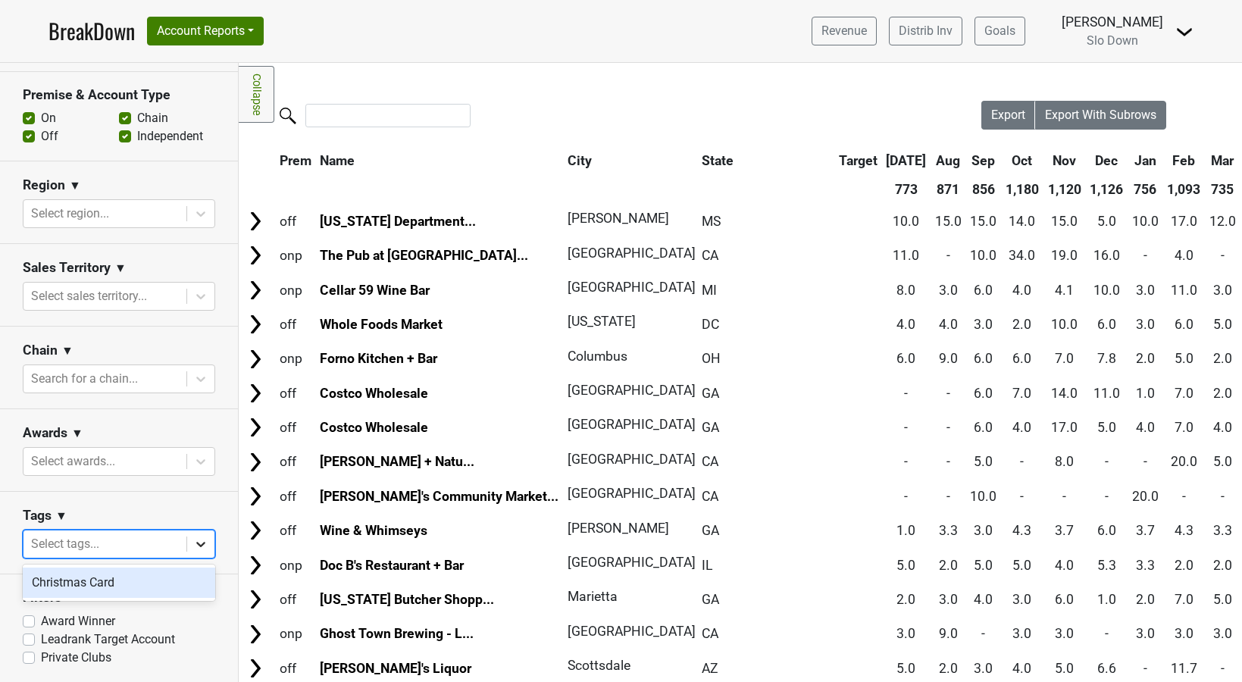
click at [196, 548] on icon at bounding box center [200, 544] width 15 height 15
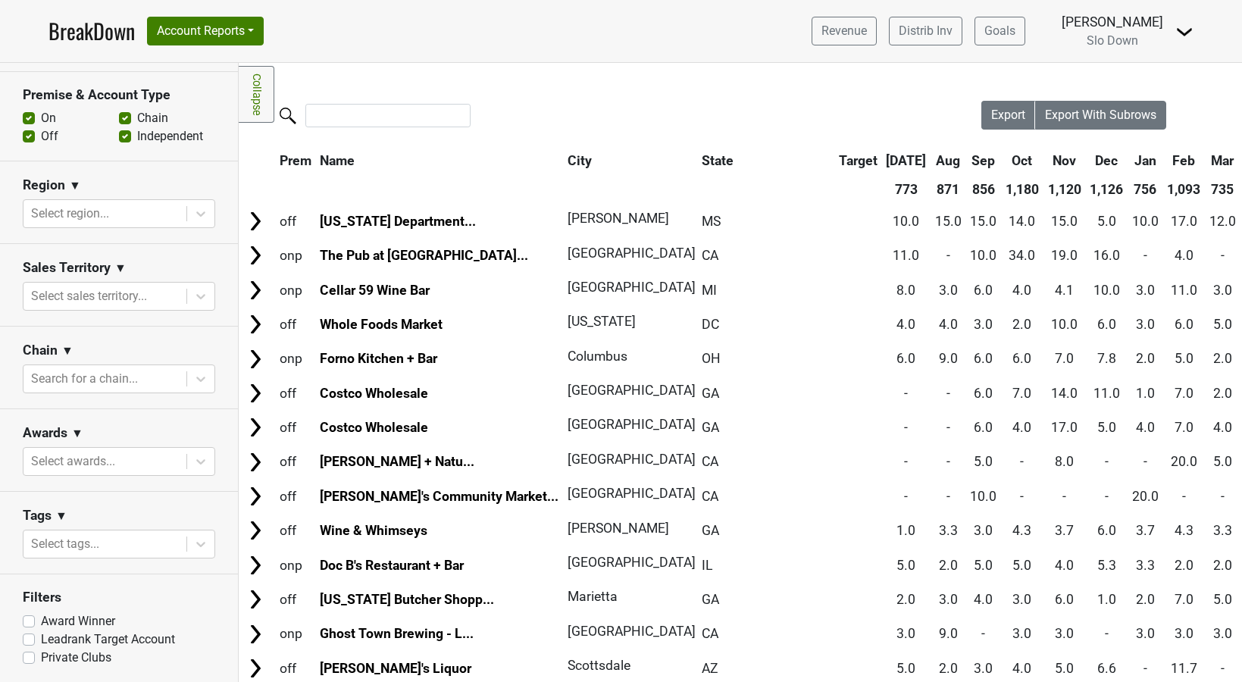
click at [104, 498] on section "Tags ▼ Select tags..." at bounding box center [119, 533] width 238 height 83
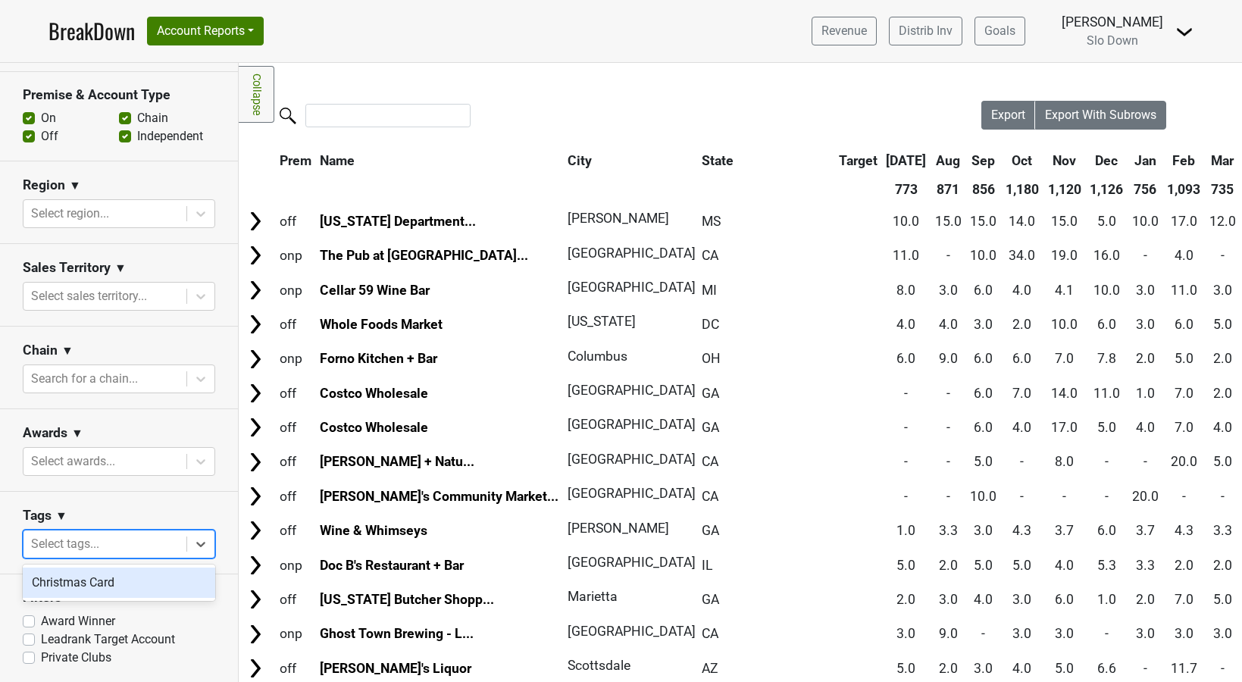
click at [128, 551] on div at bounding box center [105, 544] width 148 height 21
click at [112, 581] on div "Christmas Card" at bounding box center [119, 583] width 193 height 30
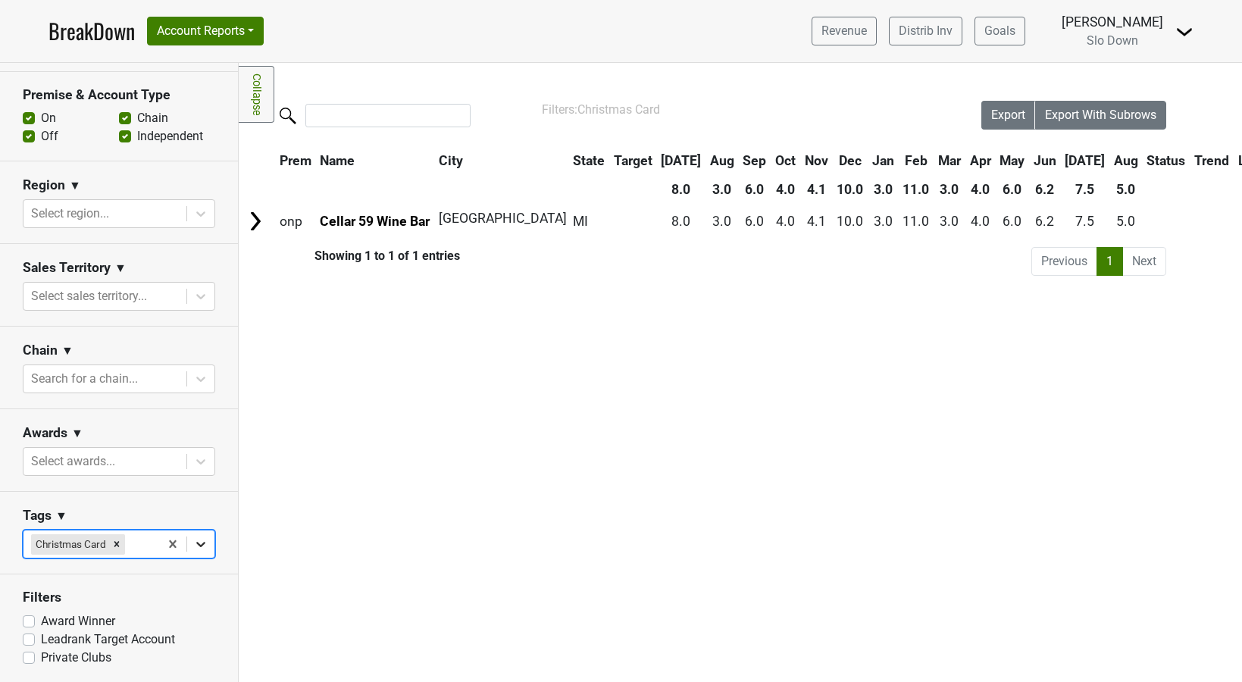
click at [202, 544] on icon at bounding box center [200, 545] width 9 height 5
click at [311, 384] on div "Filters Collapse Loading, please wait... Please wait, your file is being downlo…" at bounding box center [740, 372] width 1003 height 619
click at [1179, 22] on div "Revenue Distrib Inv Goals [PERSON_NAME] Slo Down [GEOGRAPHIC_DATA] Logout" at bounding box center [997, 31] width 394 height 38
click at [1179, 31] on img at bounding box center [1184, 32] width 18 height 18
click at [652, 358] on div "Filters Collapse Loading, please wait... Please wait, your file is being downlo…" at bounding box center [740, 372] width 1003 height 619
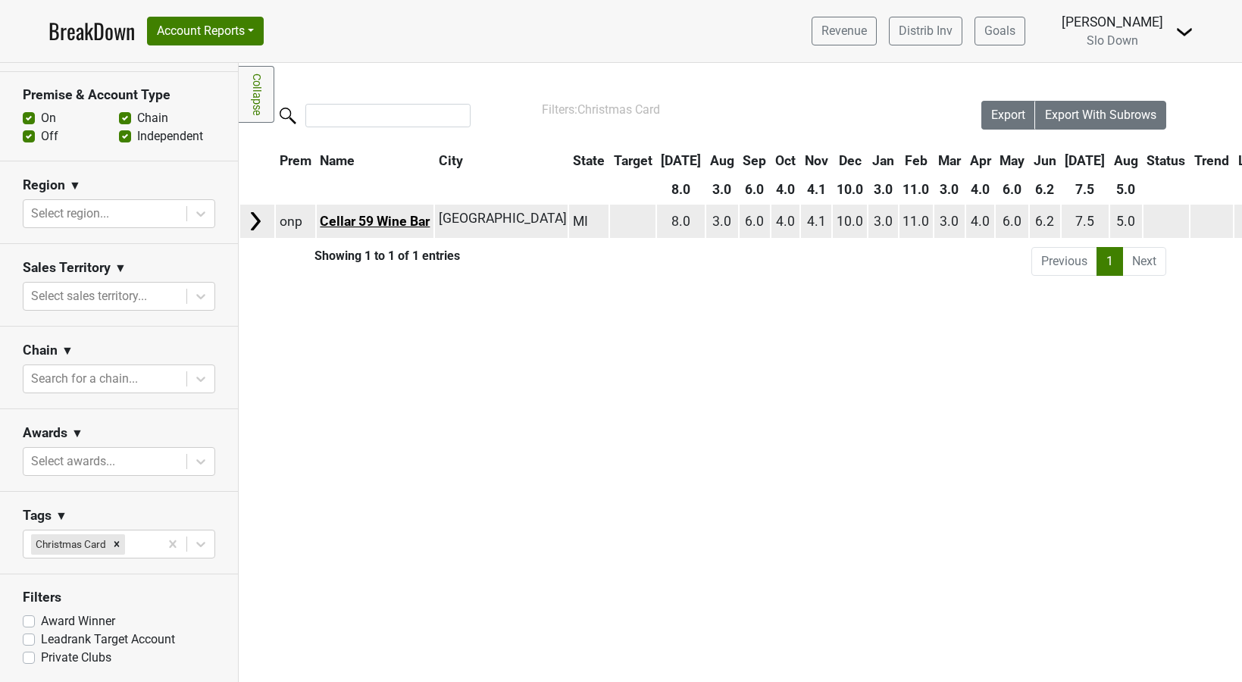
click at [366, 224] on link "Cellar 59 Wine Bar" at bounding box center [375, 221] width 110 height 15
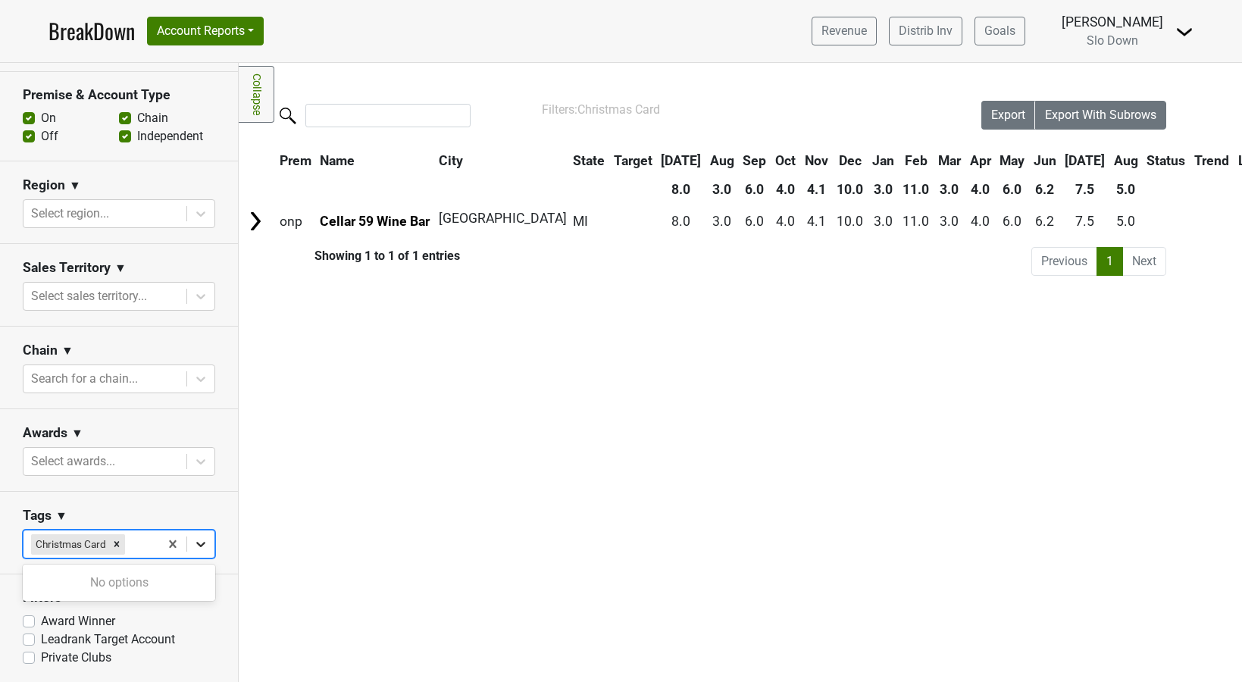
click at [208, 545] on div at bounding box center [200, 544] width 27 height 27
click at [162, 506] on section "Tags ▼ Christmas Card" at bounding box center [119, 533] width 238 height 83
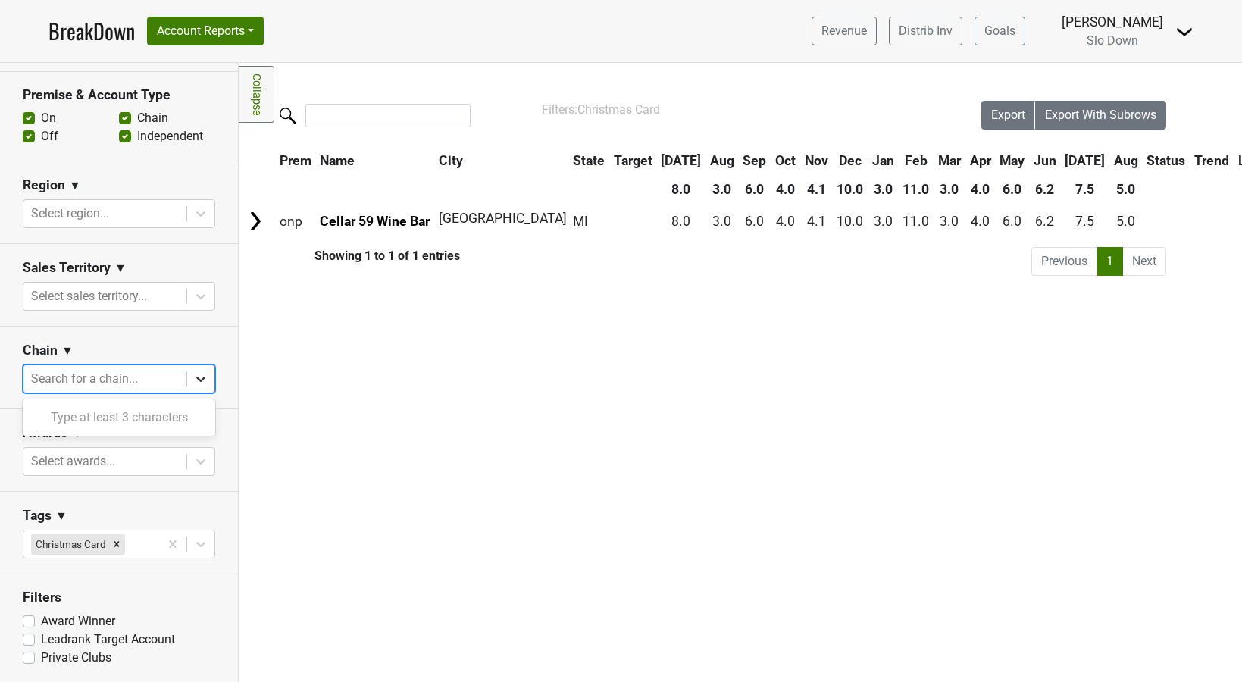
click at [199, 378] on icon at bounding box center [200, 379] width 9 height 5
click at [188, 247] on section "Sales Territory ▼ Select sales territory..." at bounding box center [119, 285] width 238 height 83
click at [193, 221] on div at bounding box center [200, 213] width 27 height 27
click at [179, 169] on section "Region ▼ Select region..." at bounding box center [119, 202] width 238 height 83
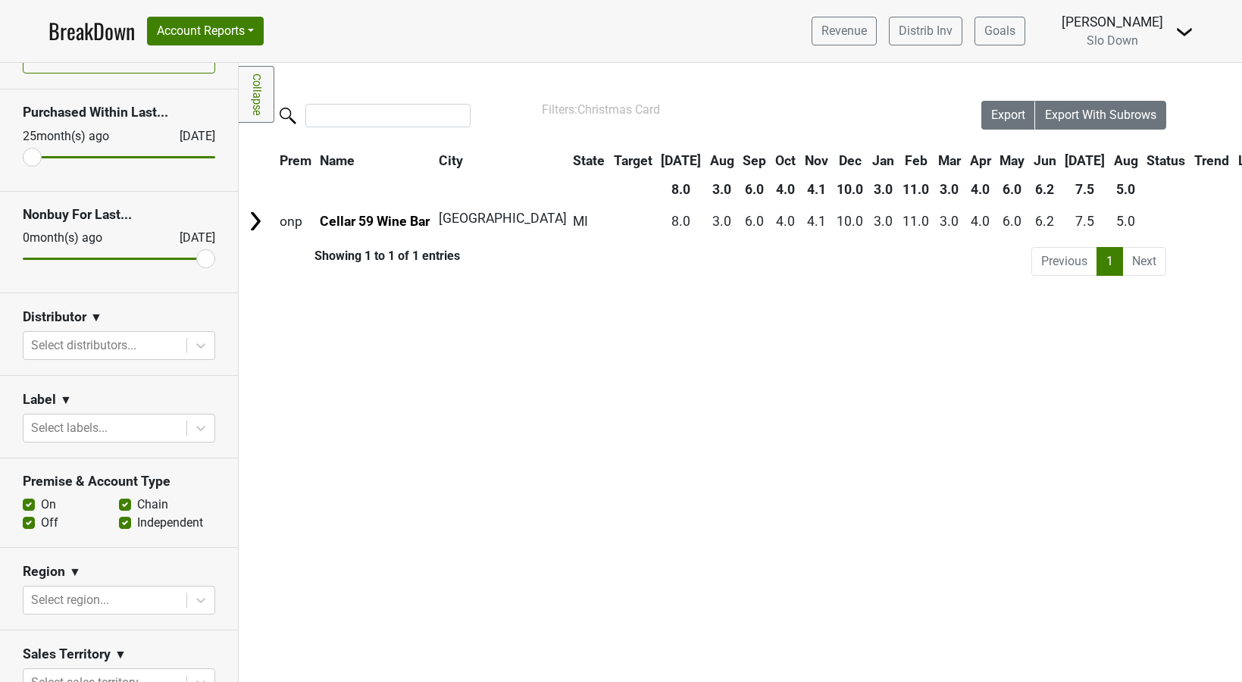
scroll to position [0, 0]
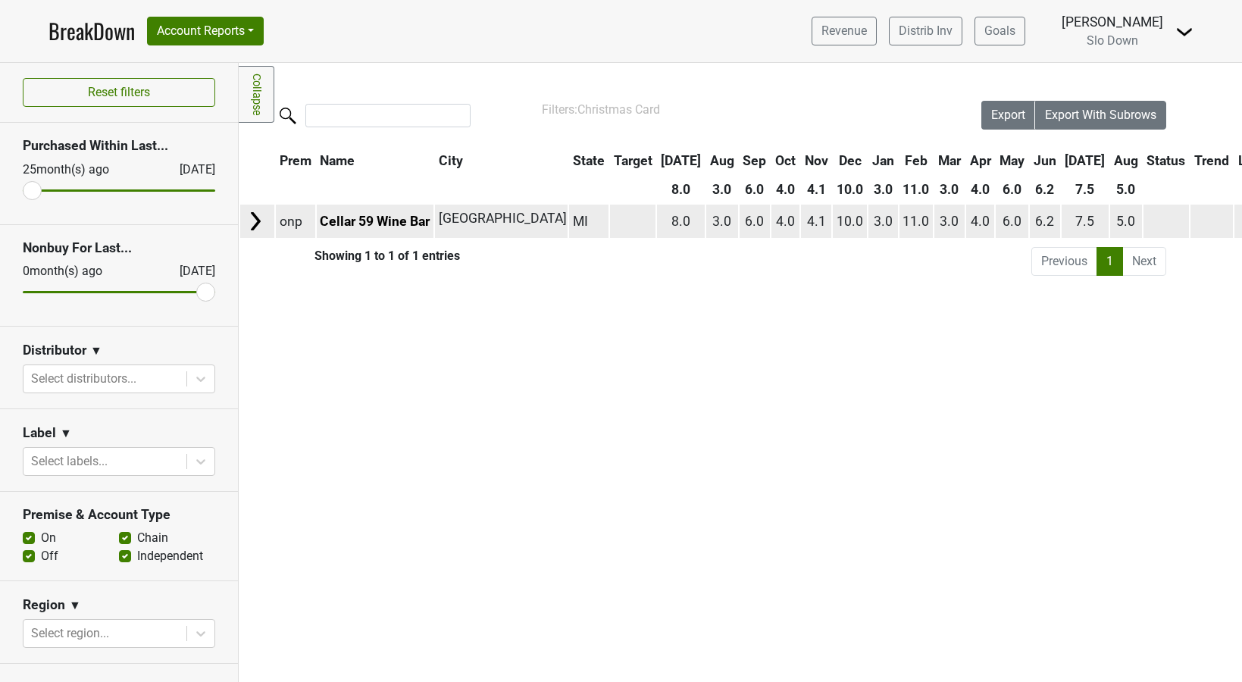
click at [255, 225] on img at bounding box center [255, 221] width 23 height 23
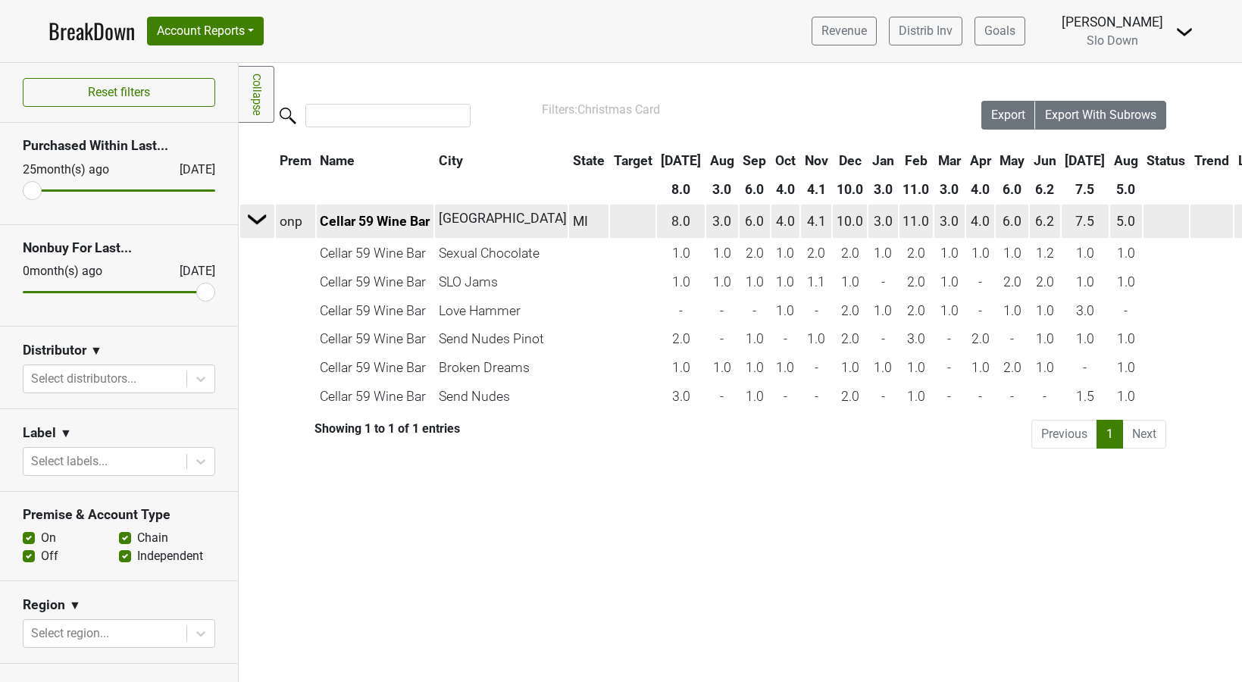
click at [255, 229] on img at bounding box center [257, 219] width 23 height 23
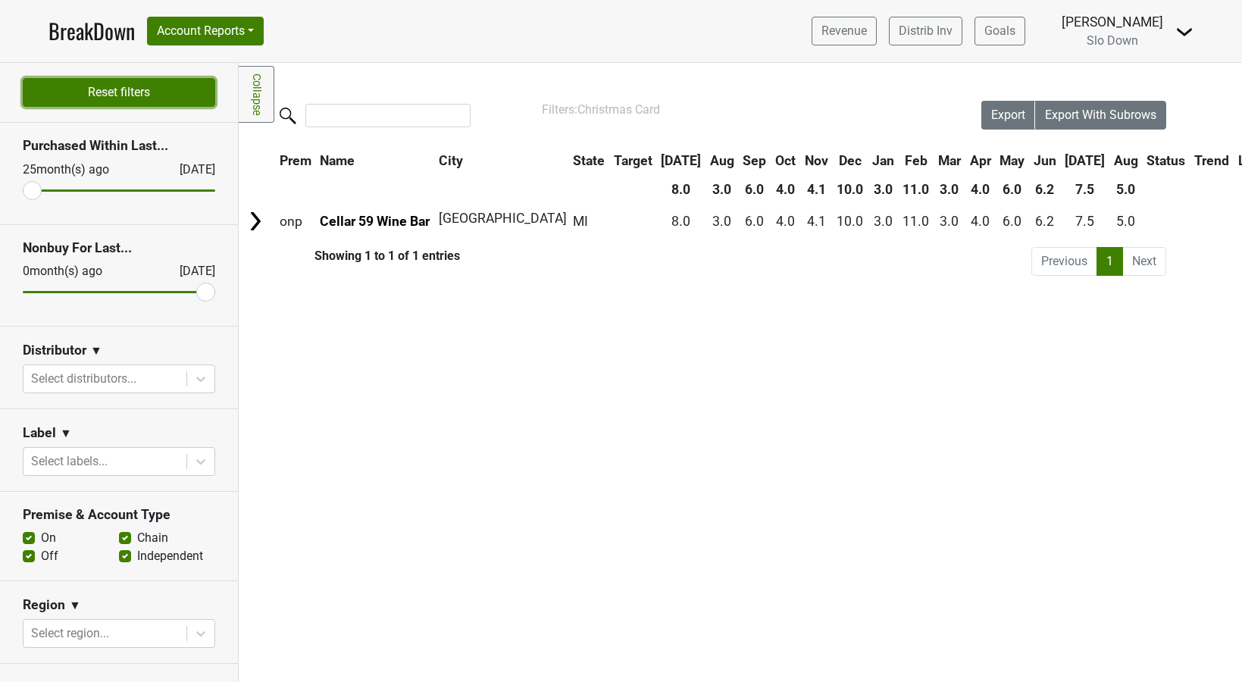
click at [107, 88] on button "Reset filters" at bounding box center [119, 92] width 193 height 29
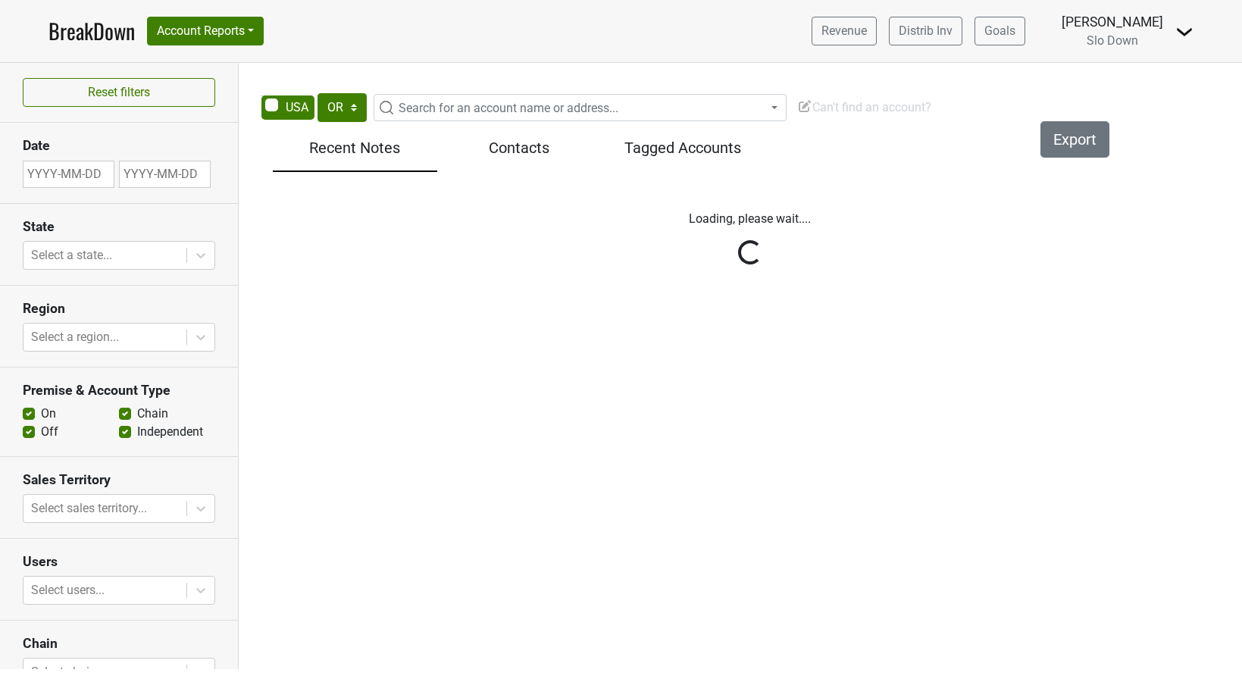
select select "OR"
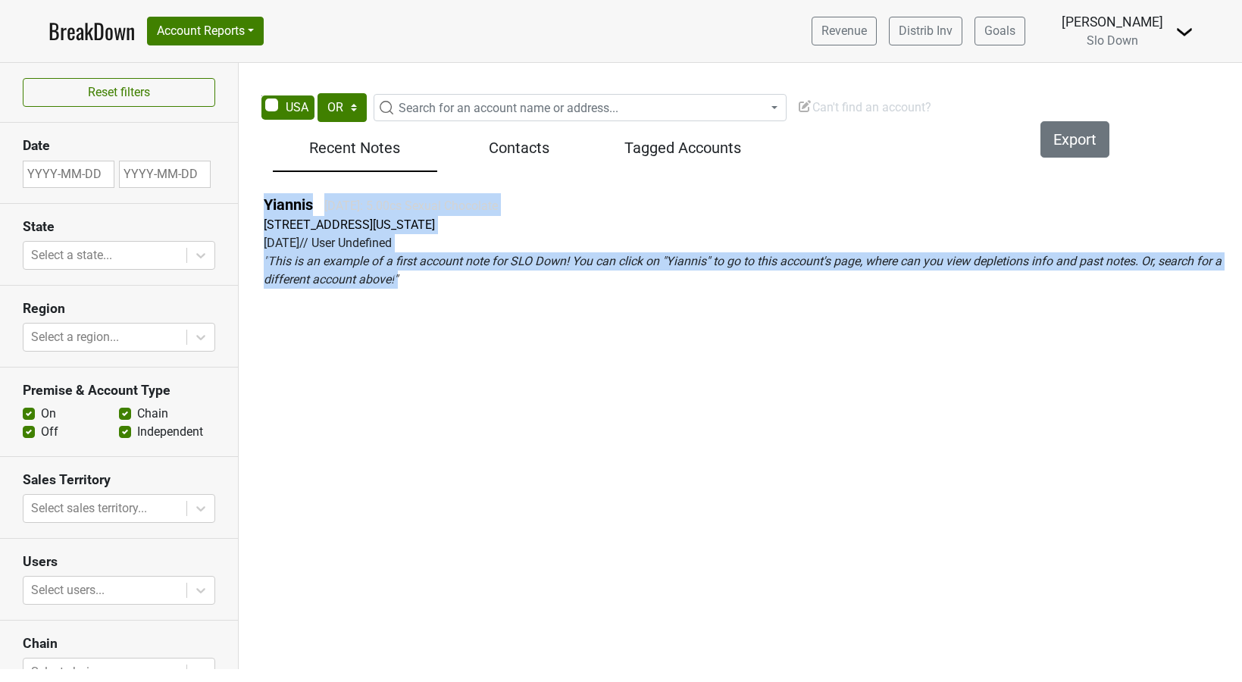
drag, startPoint x: 425, startPoint y: 284, endPoint x: 261, endPoint y: 212, distance: 178.8
click at [261, 212] on div "Yiannis [DATE]: 5.00cs Sexual Chocolate [STREET_ADDRESS][US_STATE] [DATE] // Us…" at bounding box center [749, 247] width 1007 height 120
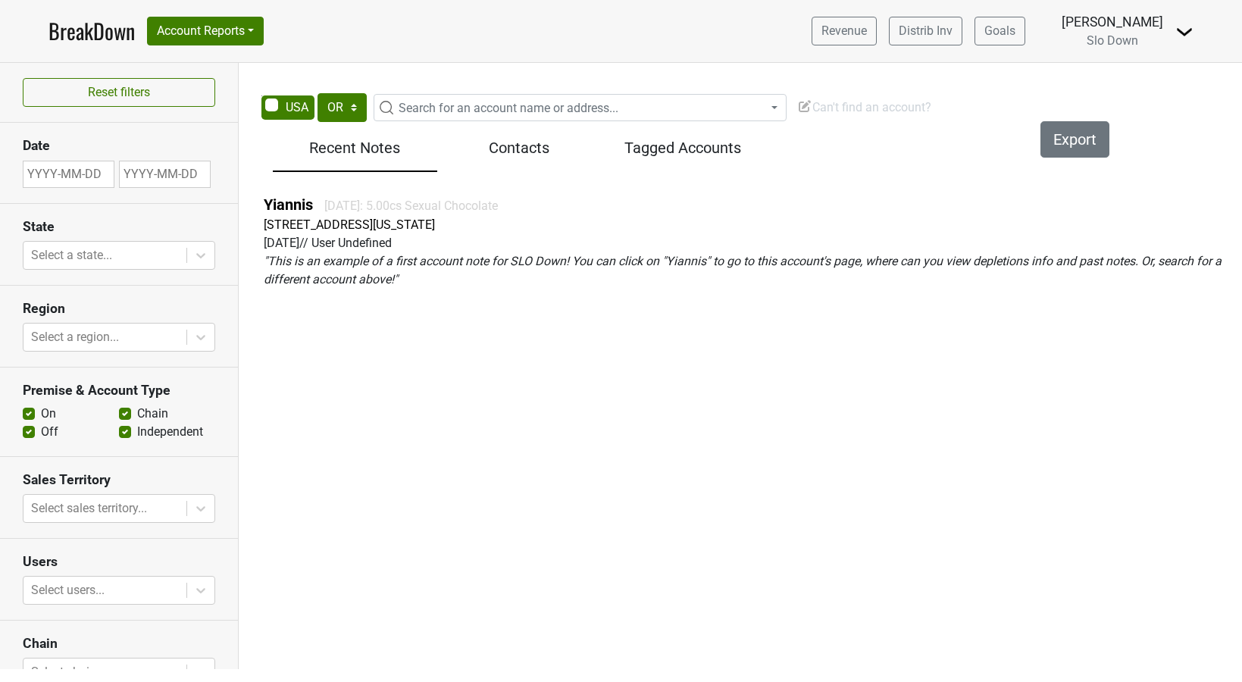
click at [324, 306] on div "Yiannis [DATE]: 5.00cs Sexual Chocolate [STREET_ADDRESS][US_STATE] [DATE] // Us…" at bounding box center [749, 247] width 1007 height 120
click at [637, 152] on h5 "Tagged Accounts" at bounding box center [683, 148] width 149 height 18
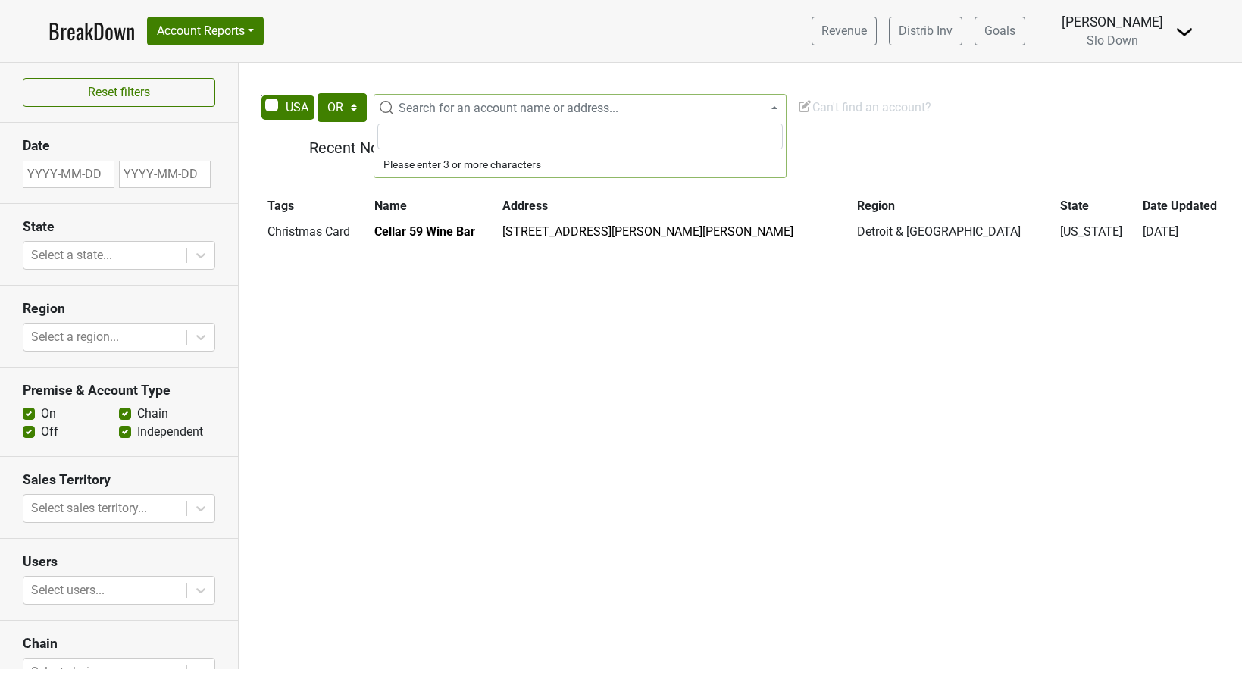
click at [468, 111] on span "Search for an account name or address..." at bounding box center [509, 108] width 220 height 14
click at [348, 115] on select "AK AL AR AZ CA CO CT DC DE FL [GEOGRAPHIC_DATA] HI IA ID IL IN KS [GEOGRAPHIC_D…" at bounding box center [342, 107] width 49 height 29
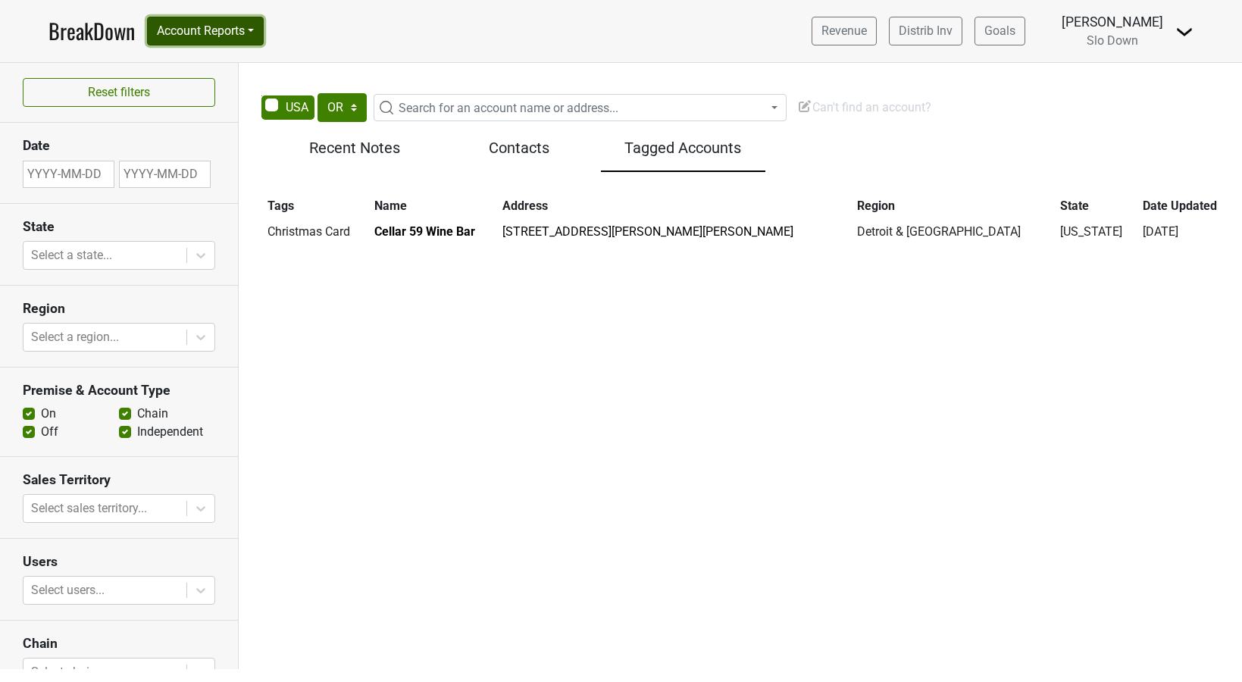
click at [255, 34] on button "Account Reports" at bounding box center [205, 31] width 117 height 29
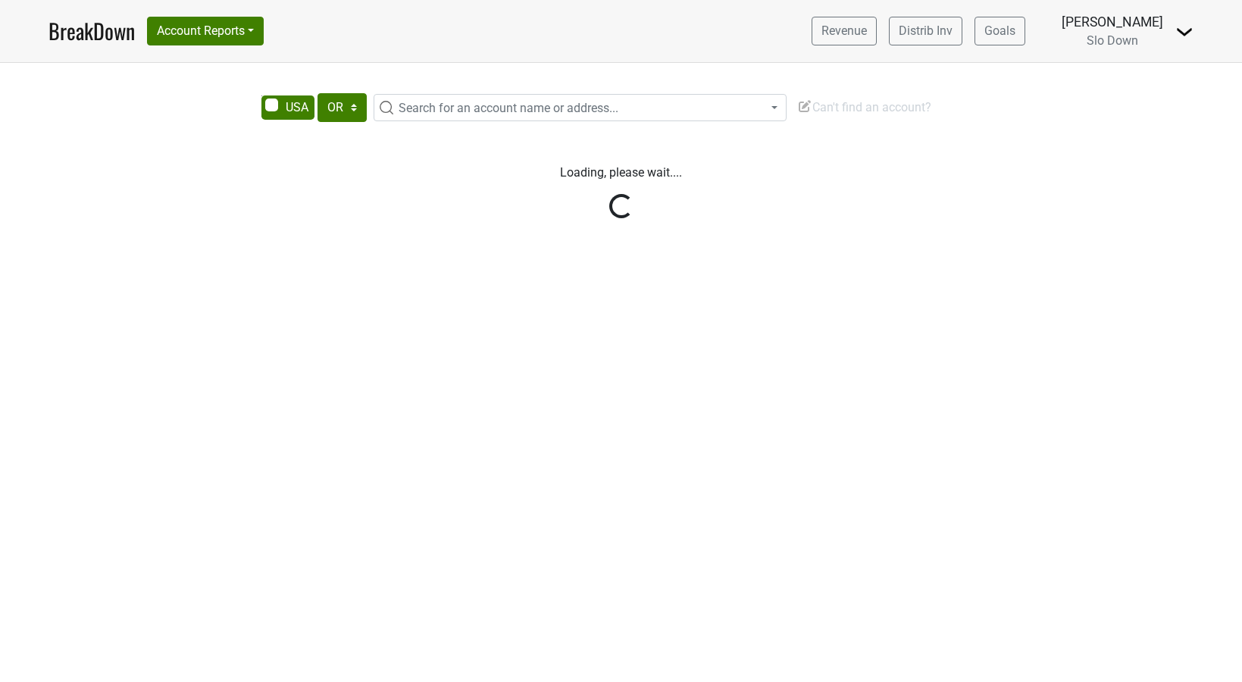
select select "OR"
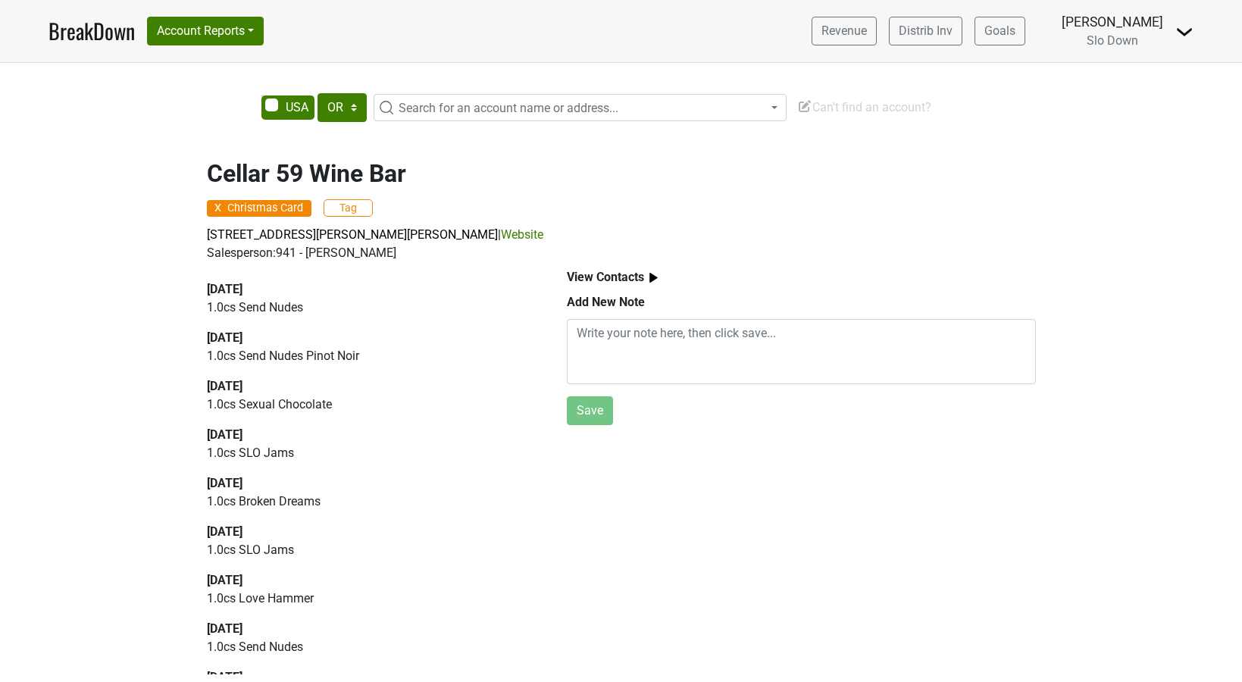
click at [217, 209] on span "X" at bounding box center [217, 208] width 7 height 11
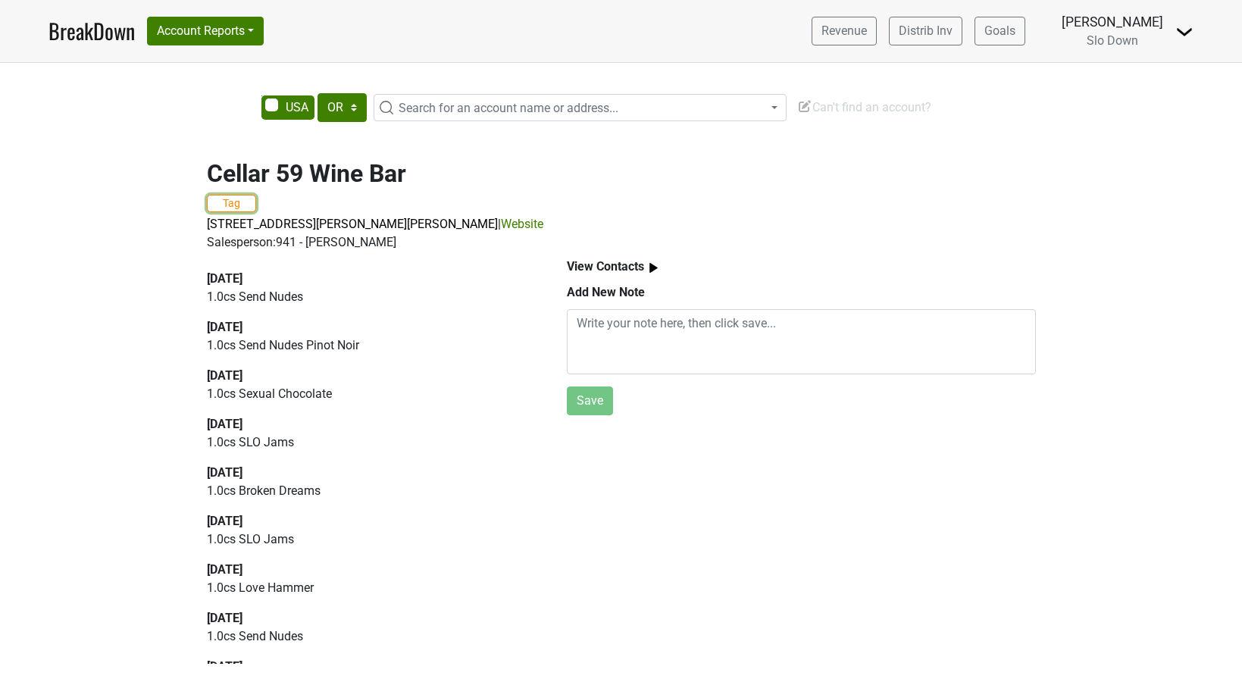
click at [235, 206] on button "Tag" at bounding box center [231, 203] width 49 height 17
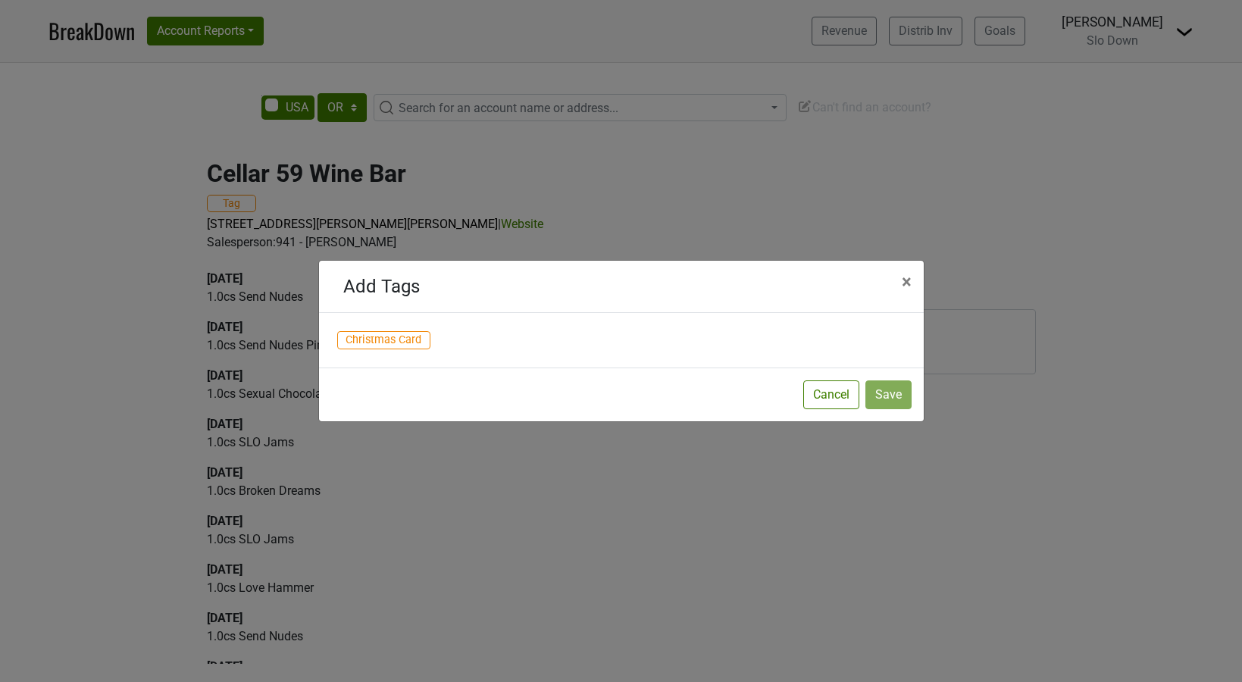
click at [351, 336] on span "Christmas Card" at bounding box center [384, 340] width 94 height 18
click at [889, 396] on button "Save" at bounding box center [888, 394] width 46 height 29
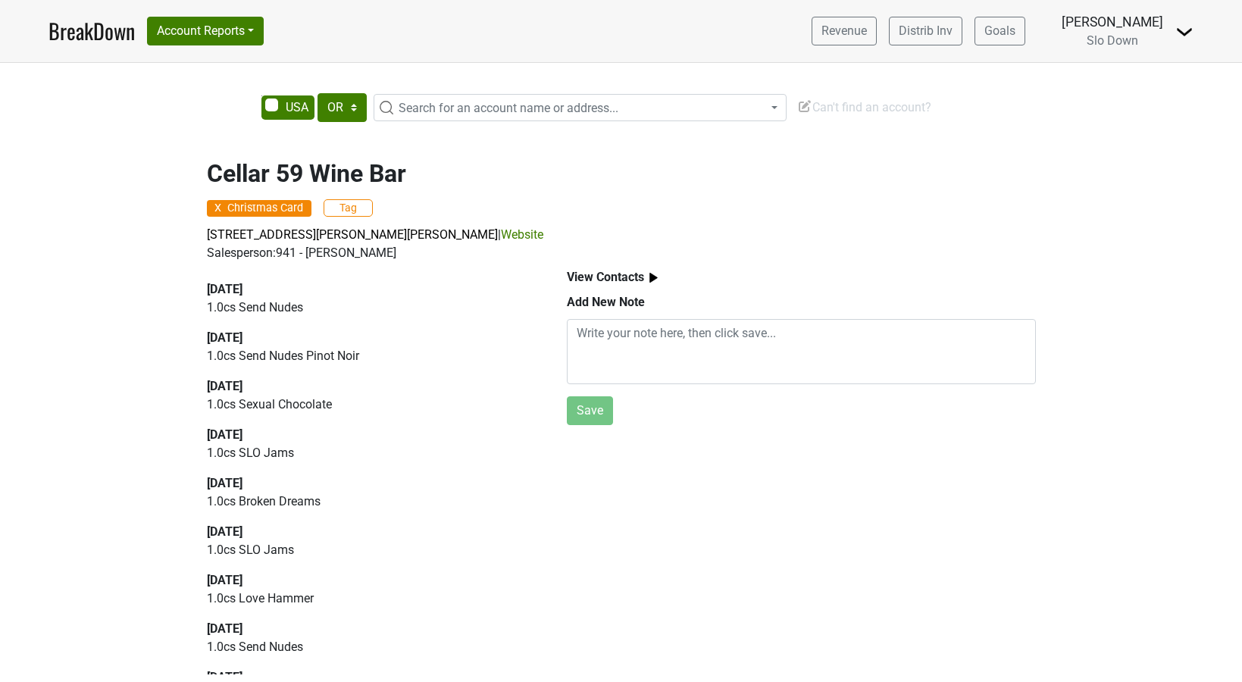
click at [1188, 29] on img at bounding box center [1184, 32] width 18 height 18
click at [1149, 62] on link "Control Center" at bounding box center [1133, 61] width 120 height 24
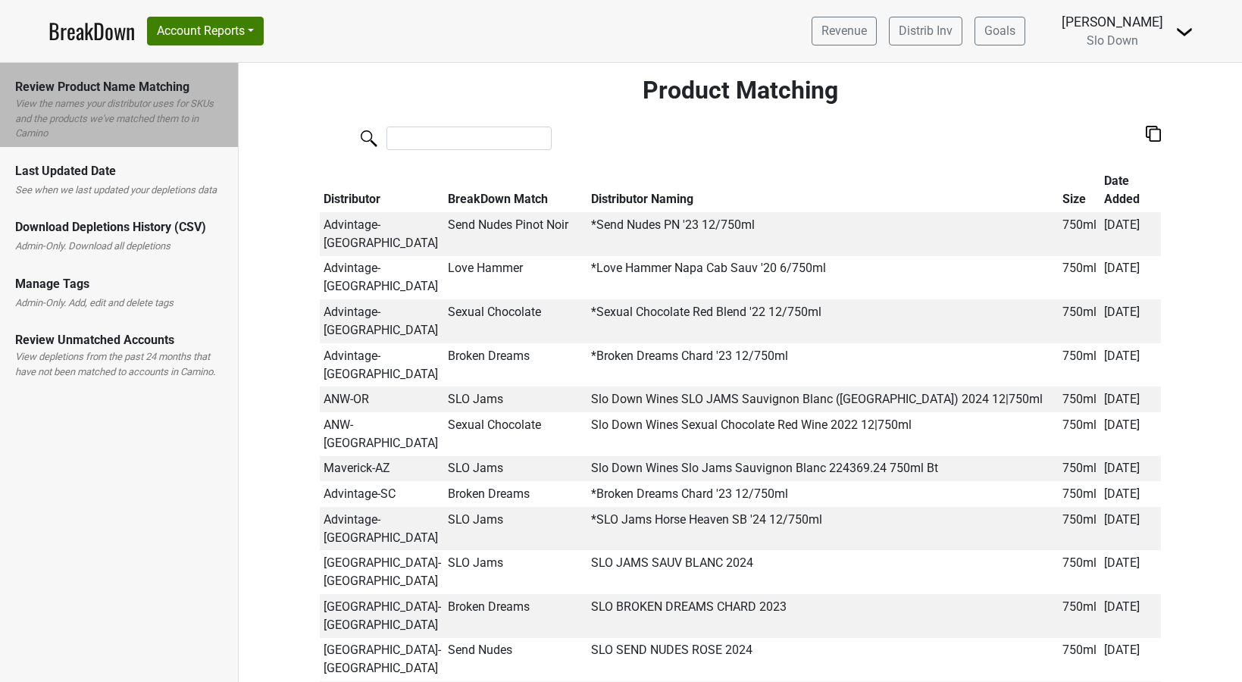
click at [82, 301] on label "Admin-Only. Add, edit and delete tags" at bounding box center [94, 303] width 158 height 15
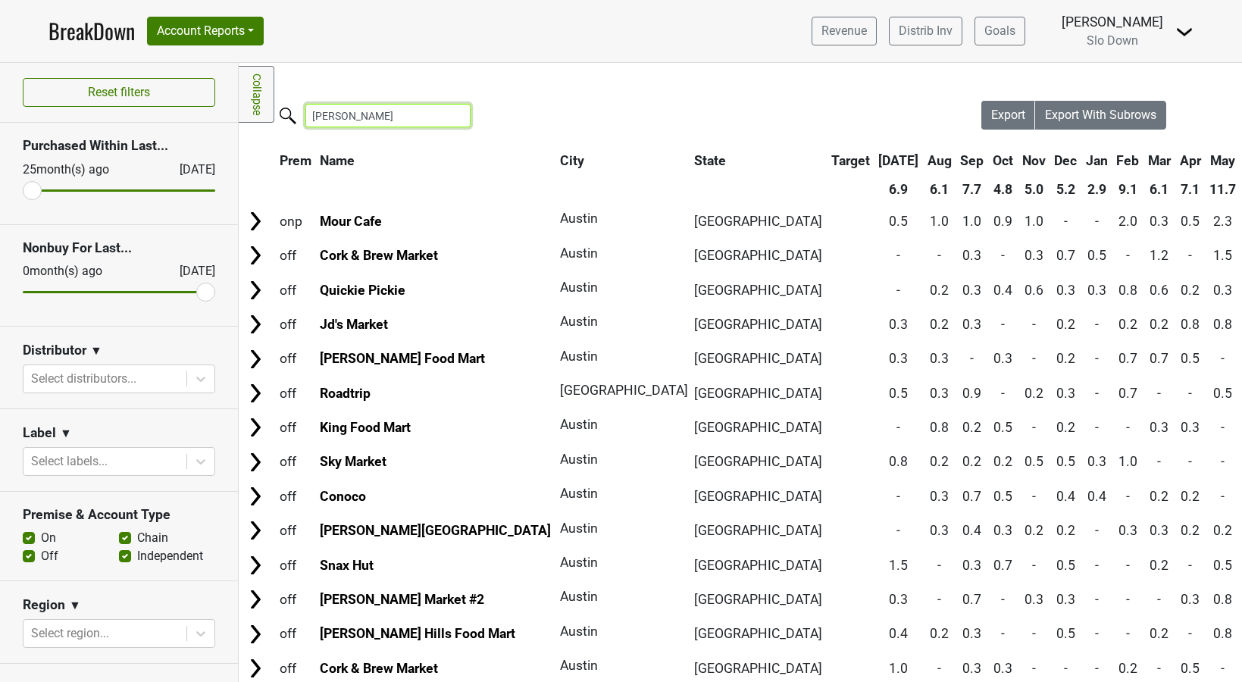
drag, startPoint x: 377, startPoint y: 114, endPoint x: 304, endPoint y: 115, distance: 73.5
click at [304, 115] on label "[PERSON_NAME]" at bounding box center [357, 114] width 165 height 27
click at [471, 76] on div "Filters Collapse Loading, please wait... Please wait, your file is being downlo…" at bounding box center [740, 372] width 1003 height 619
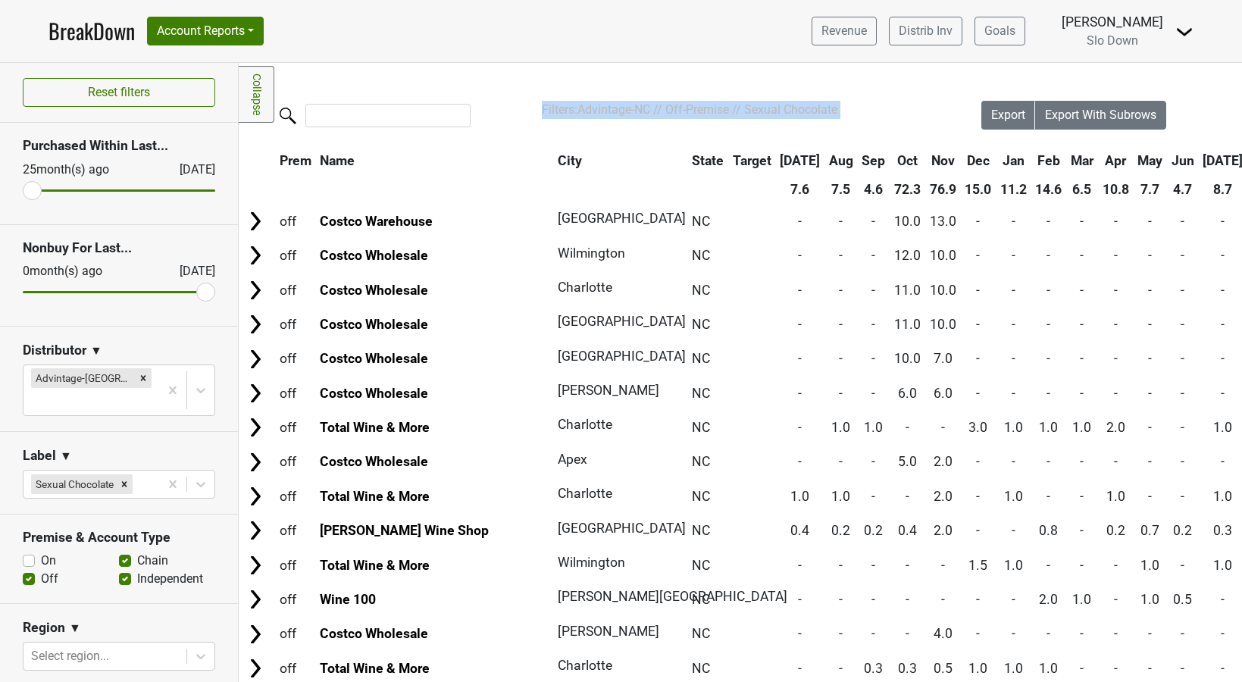
click at [127, 479] on icon "Remove Sexual Chocolate" at bounding box center [124, 484] width 11 height 11
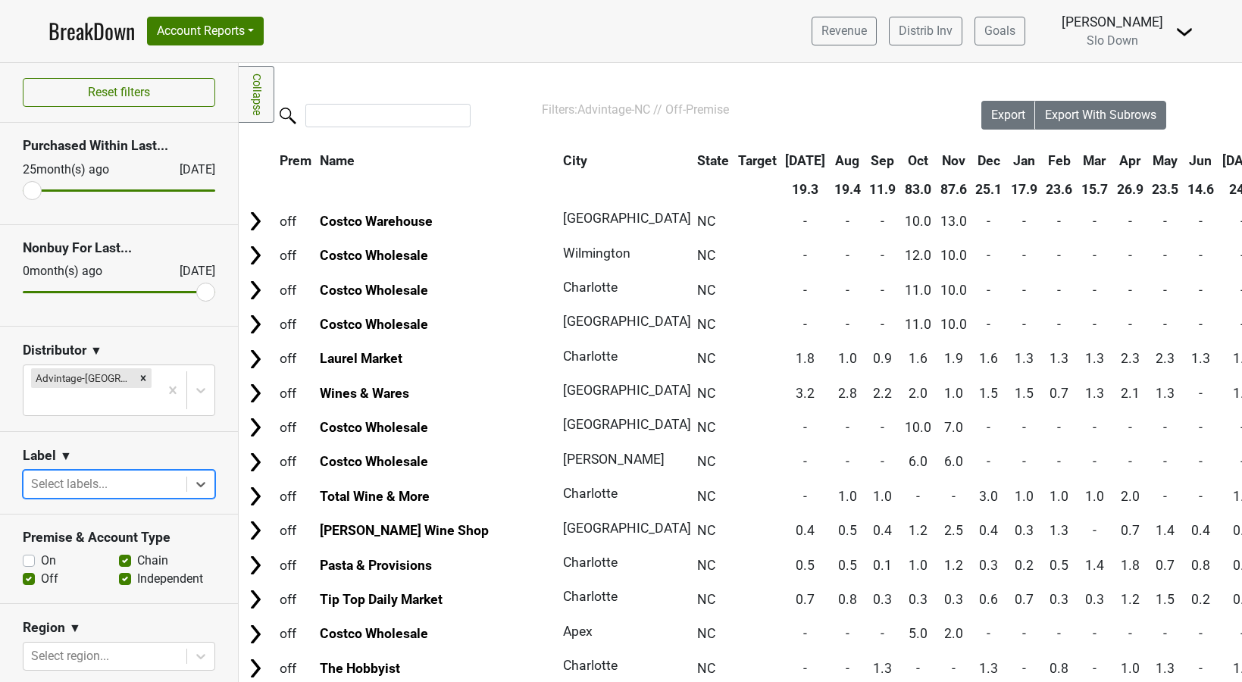
click at [609, 110] on span "Advintage-NC // Off-Premise" at bounding box center [654, 109] width 152 height 14
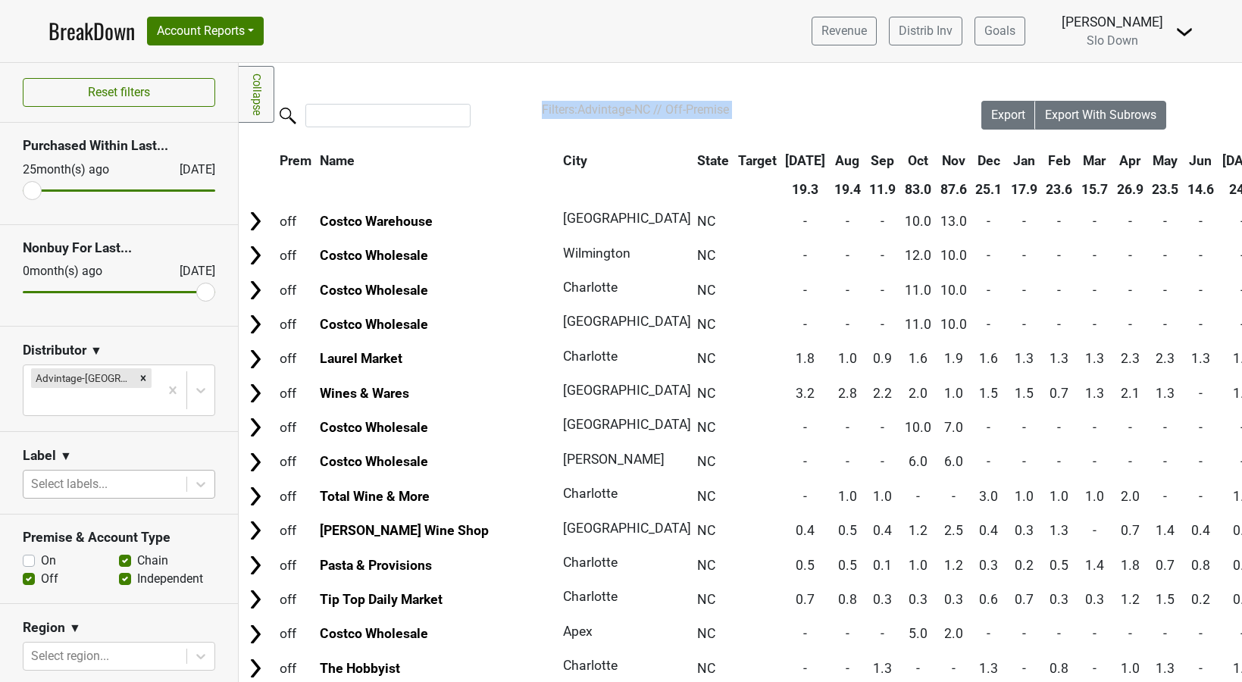
click at [609, 110] on span "Advintage-NC // Off-Premise" at bounding box center [654, 109] width 152 height 14
click at [592, 84] on div "Filters Collapse Loading, please wait... Please wait, your file is being downlo…" at bounding box center [740, 372] width 1003 height 619
click at [474, 58] on nav "BreakDown Account Reports SuperRanker Map Award Progress Chain Compliance CRM N…" at bounding box center [620, 31] width 1169 height 62
click at [258, 34] on button "Account Reports" at bounding box center [205, 31] width 117 height 29
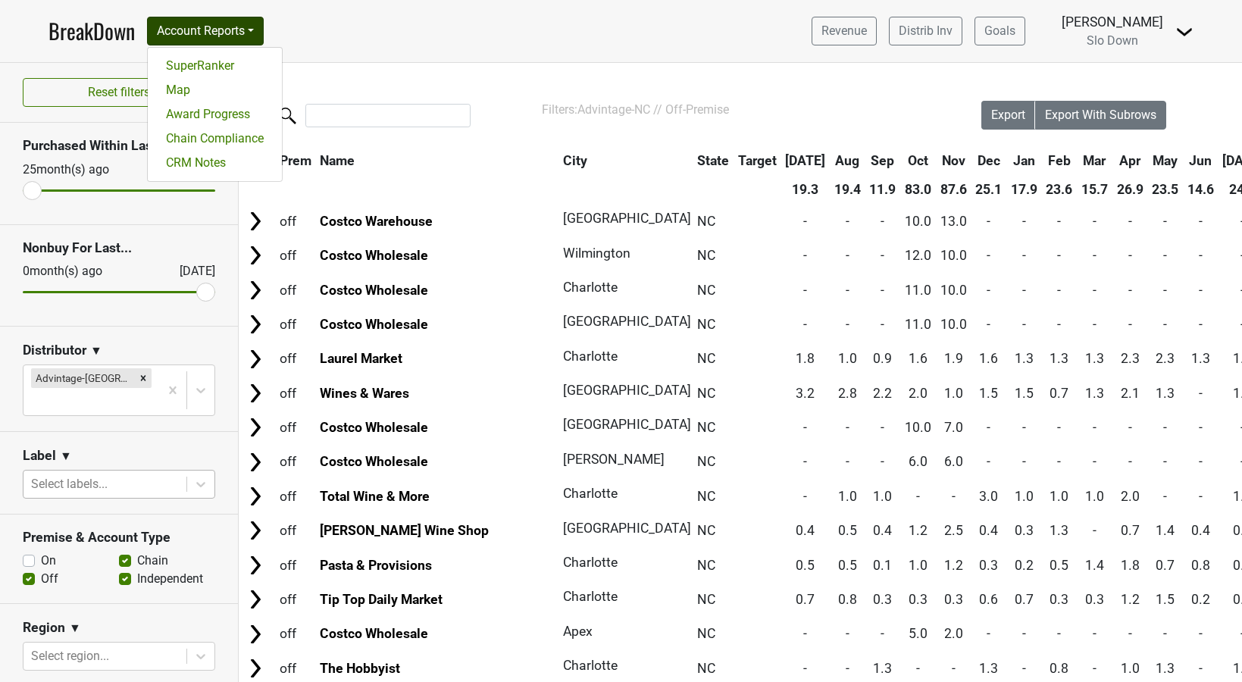
click at [338, 33] on nav "BreakDown Account Reports SuperRanker Map Award Progress Chain Compliance CRM N…" at bounding box center [620, 31] width 1169 height 62
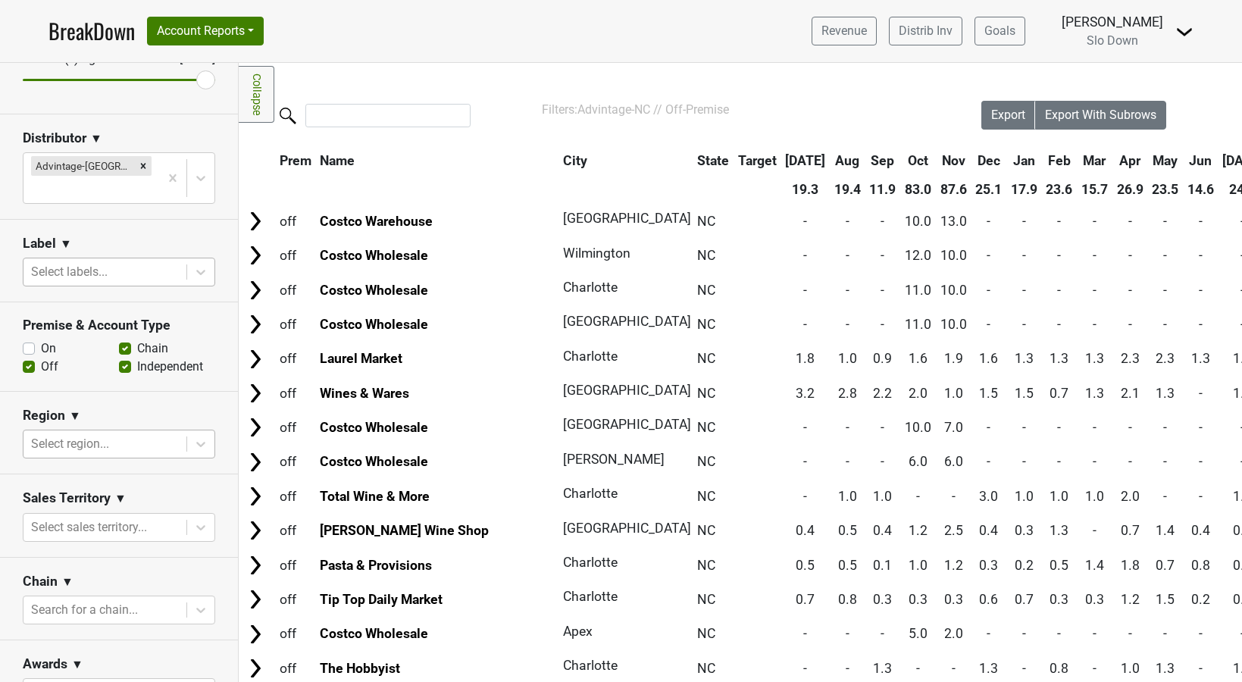
scroll to position [214, 0]
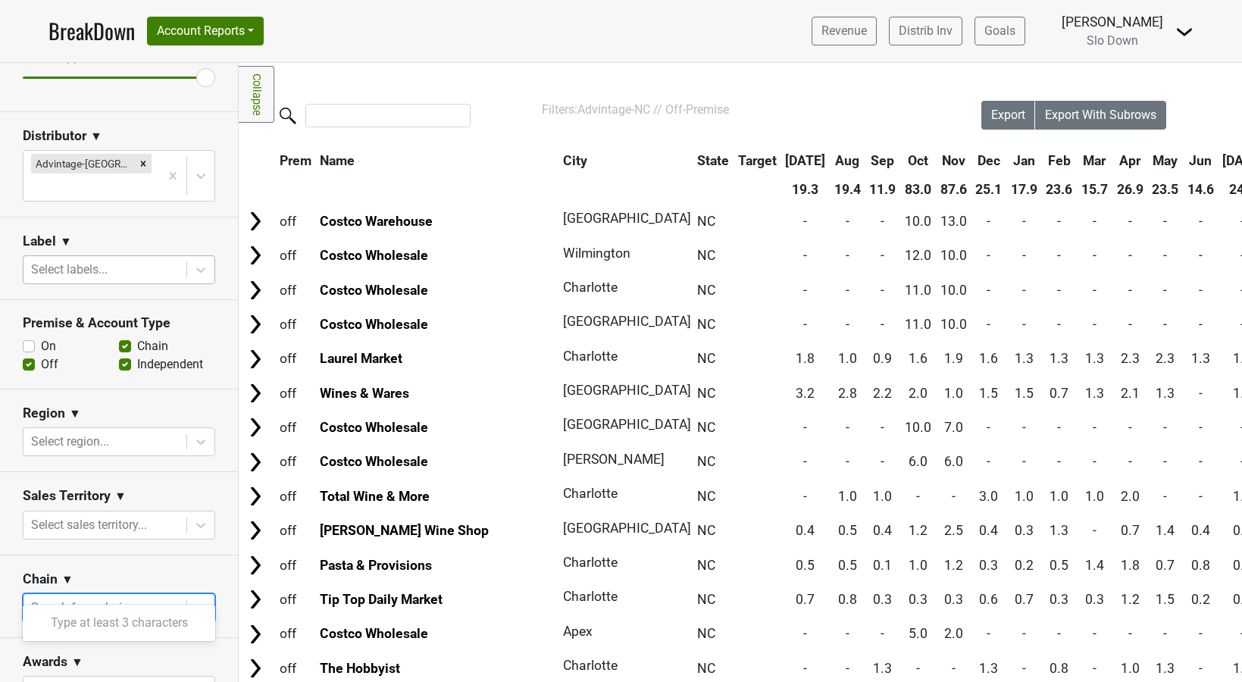
click at [158, 597] on div at bounding box center [105, 607] width 148 height 21
click at [156, 571] on div "Chain ▼" at bounding box center [119, 582] width 193 height 23
click at [262, 33] on button "Account Reports" at bounding box center [205, 31] width 117 height 29
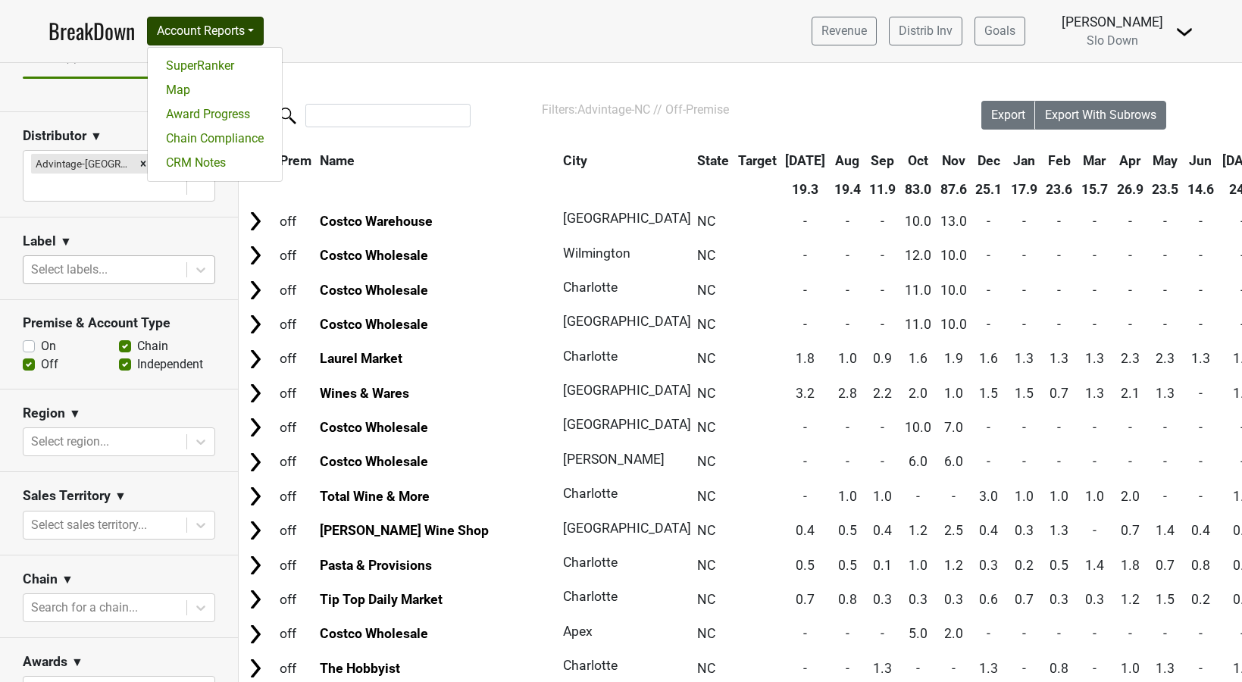
click at [365, 33] on nav "BreakDown Account Reports SuperRanker Map Award Progress Chain Compliance CRM N…" at bounding box center [620, 31] width 1169 height 62
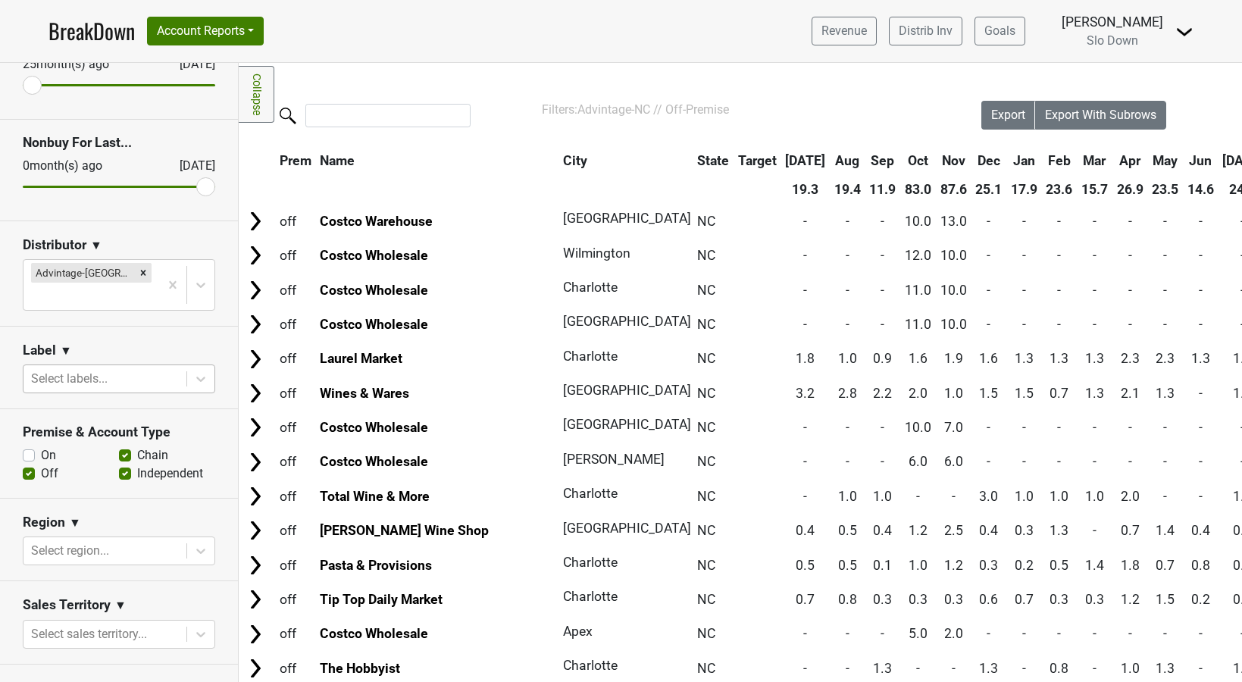
scroll to position [99, 0]
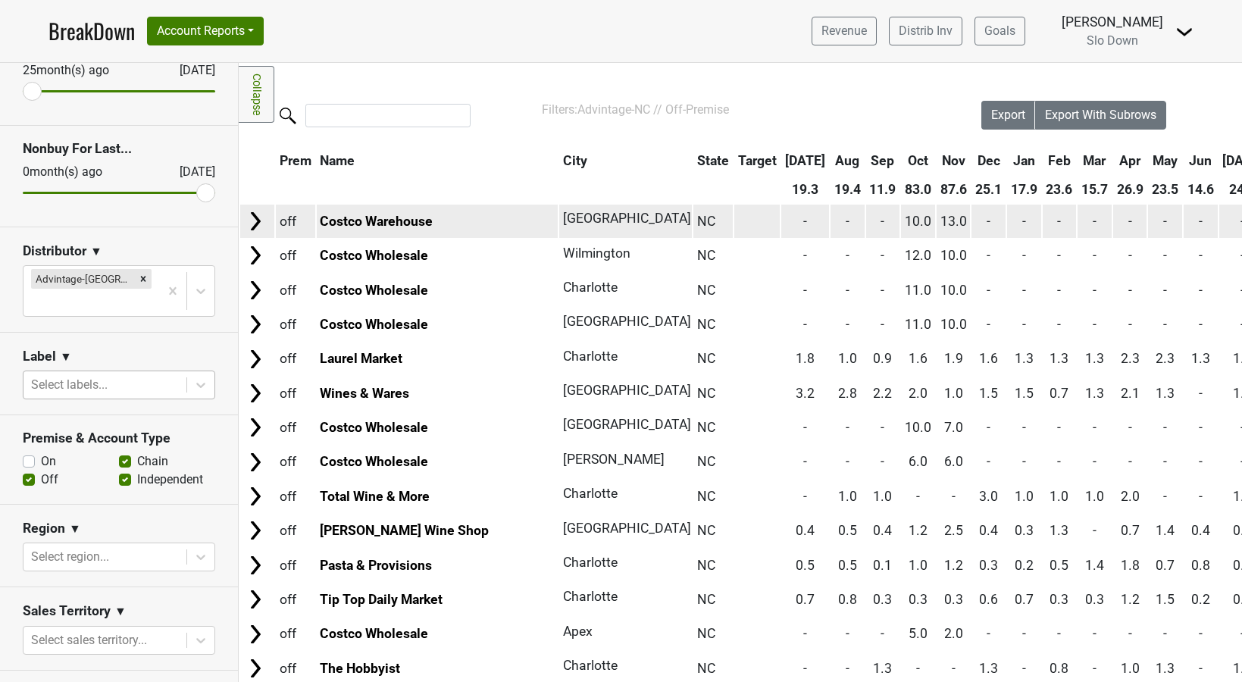
click at [254, 225] on img at bounding box center [255, 221] width 23 height 23
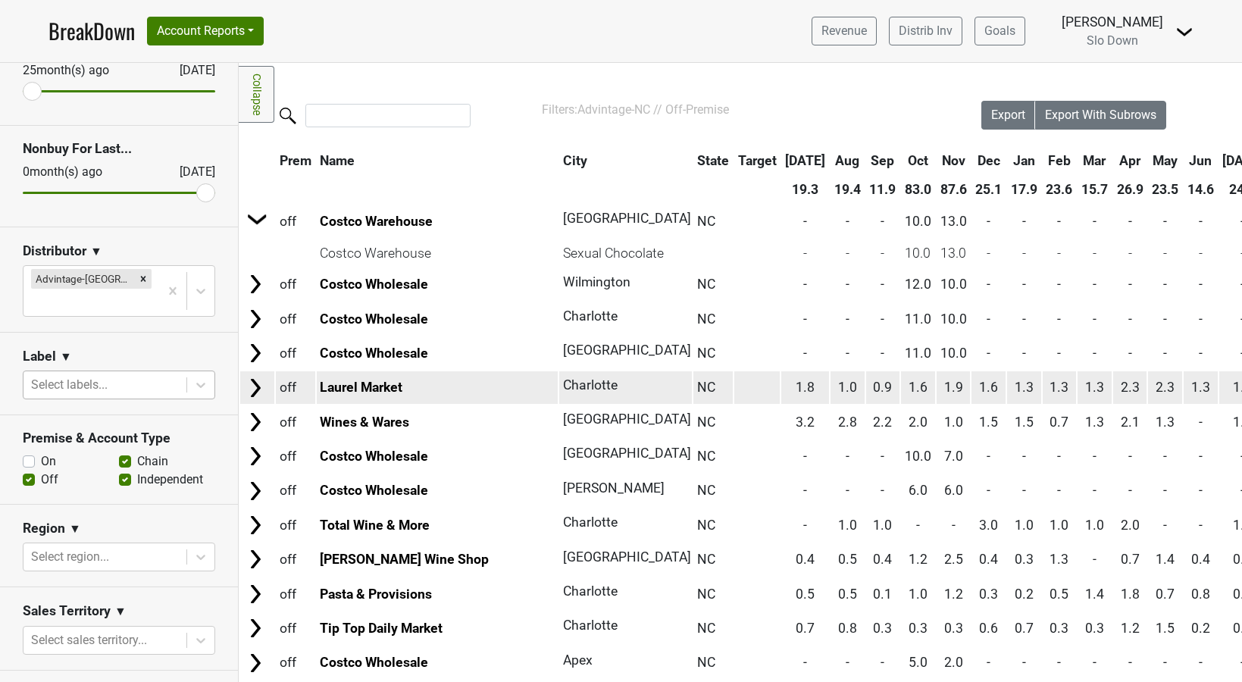
click at [255, 390] on img at bounding box center [255, 388] width 23 height 23
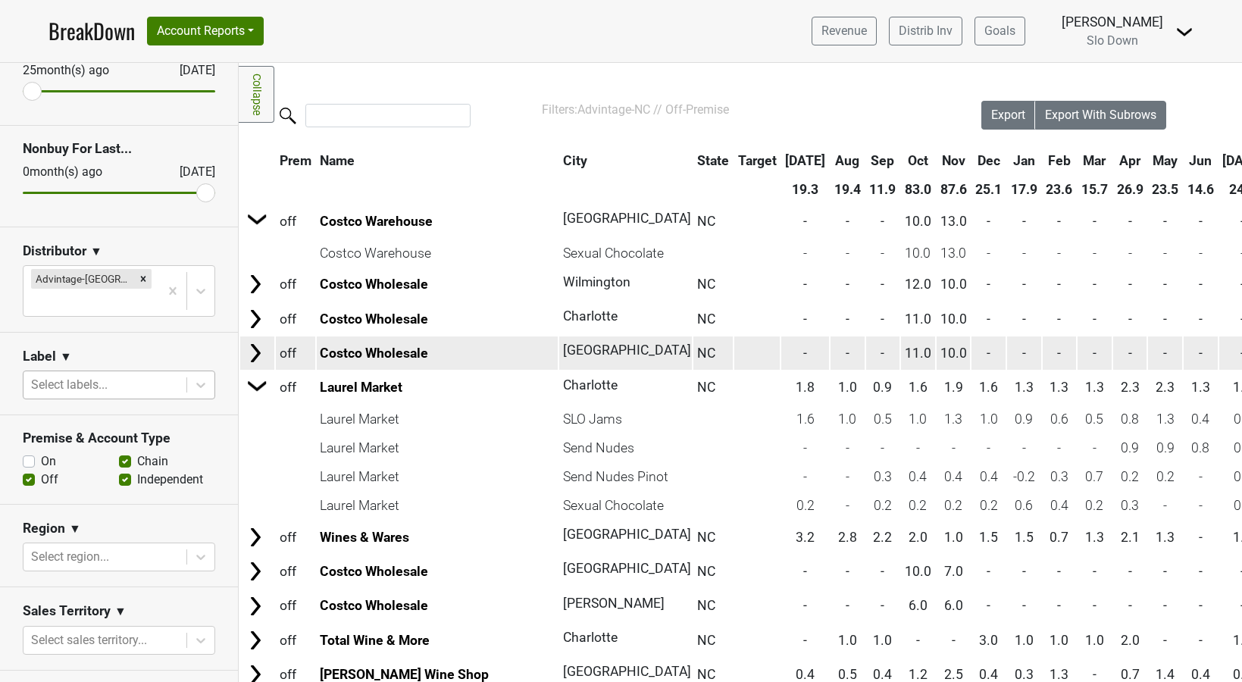
click at [254, 356] on img at bounding box center [255, 353] width 23 height 23
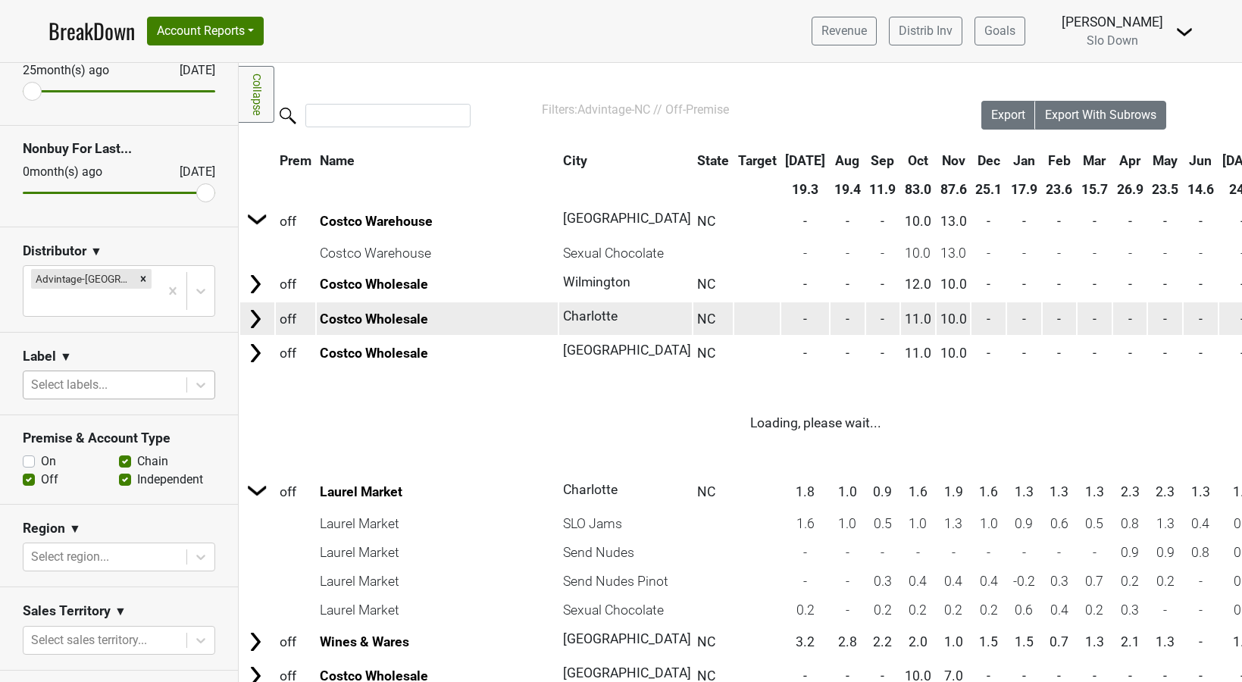
click at [254, 323] on img at bounding box center [255, 319] width 23 height 23
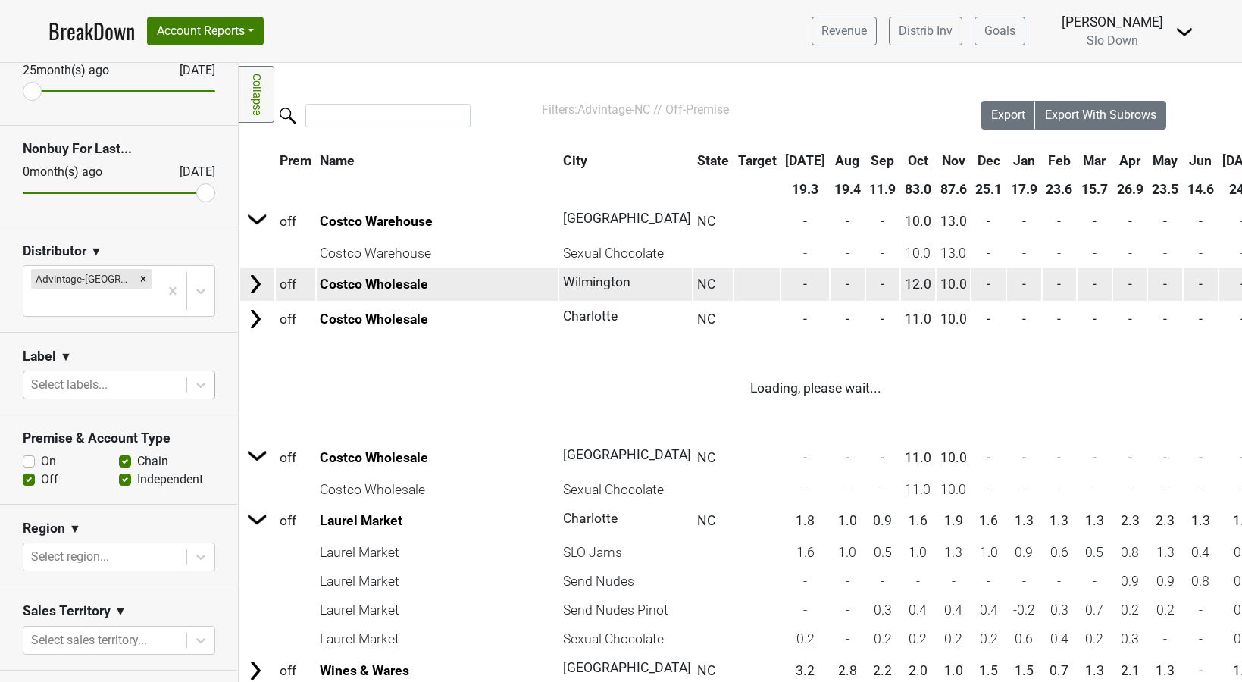
click at [253, 283] on img at bounding box center [255, 284] width 23 height 23
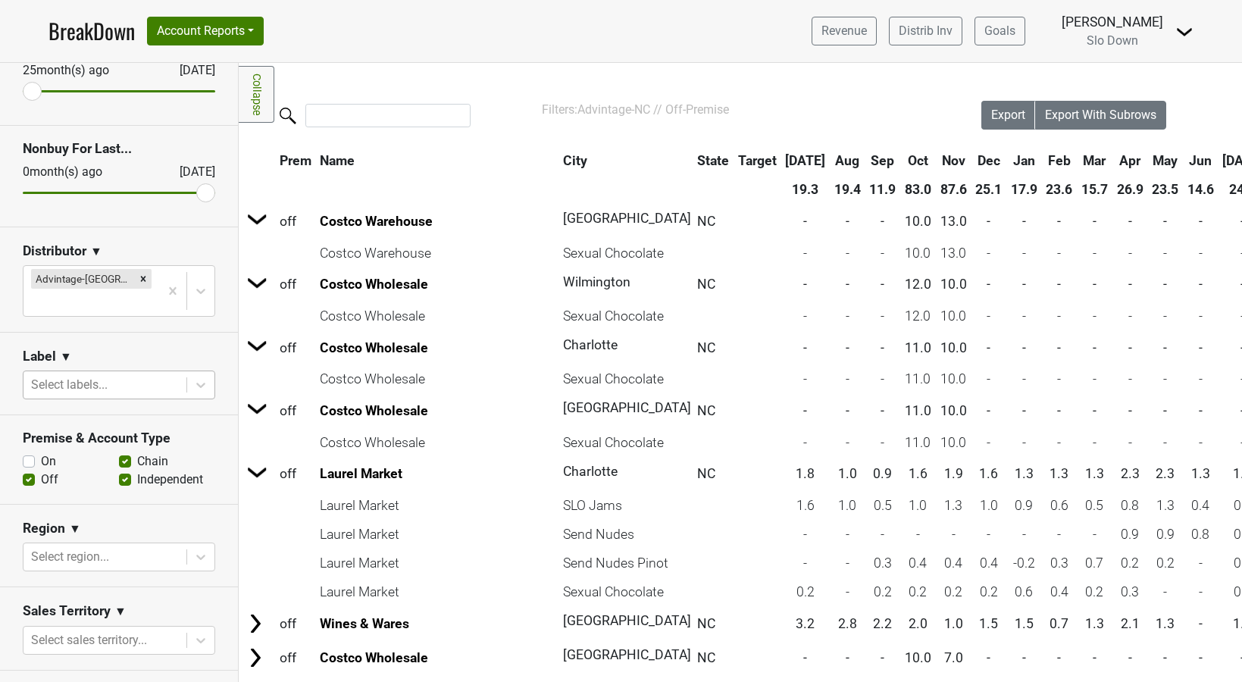
click at [251, 105] on link "Collapse" at bounding box center [257, 94] width 36 height 57
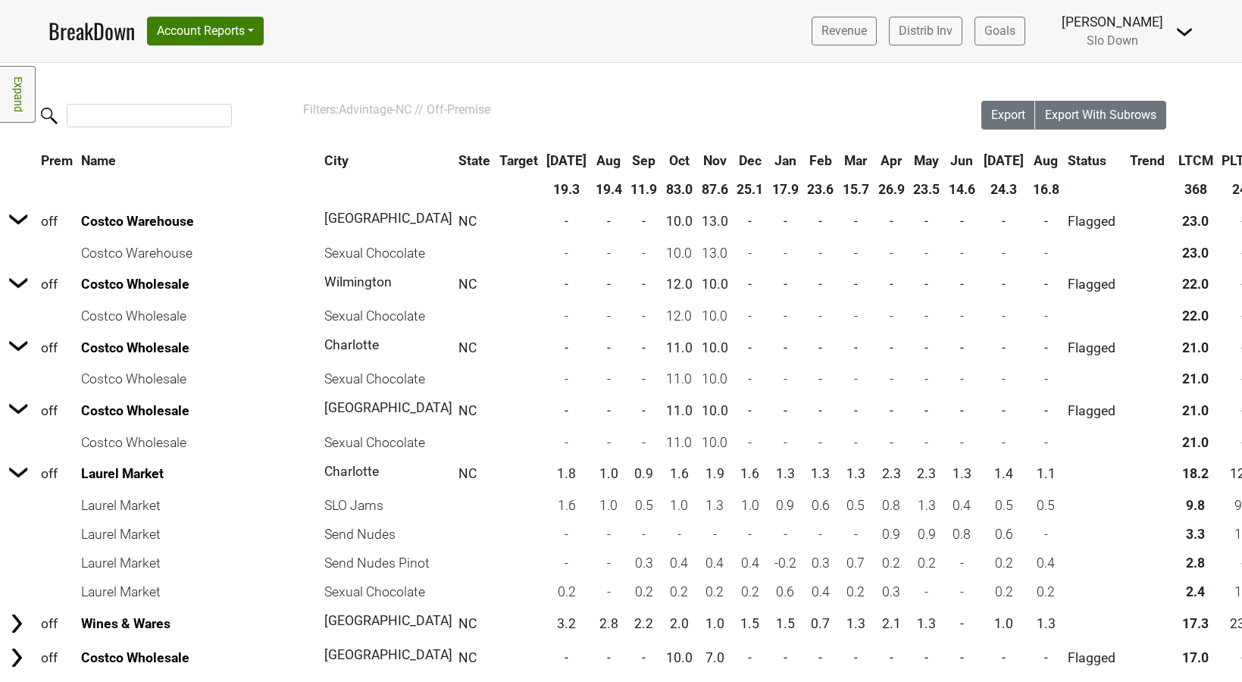
click at [26, 91] on link "Expand" at bounding box center [18, 94] width 36 height 57
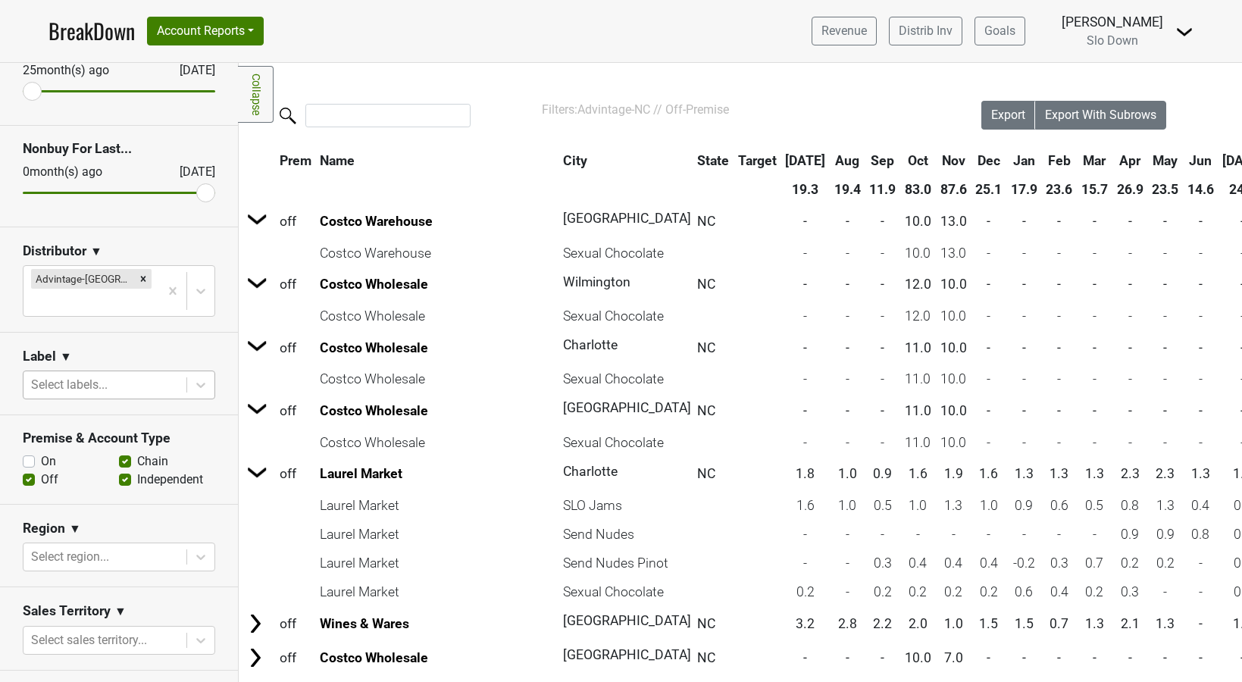
click at [263, 95] on link "Collapse" at bounding box center [256, 94] width 36 height 57
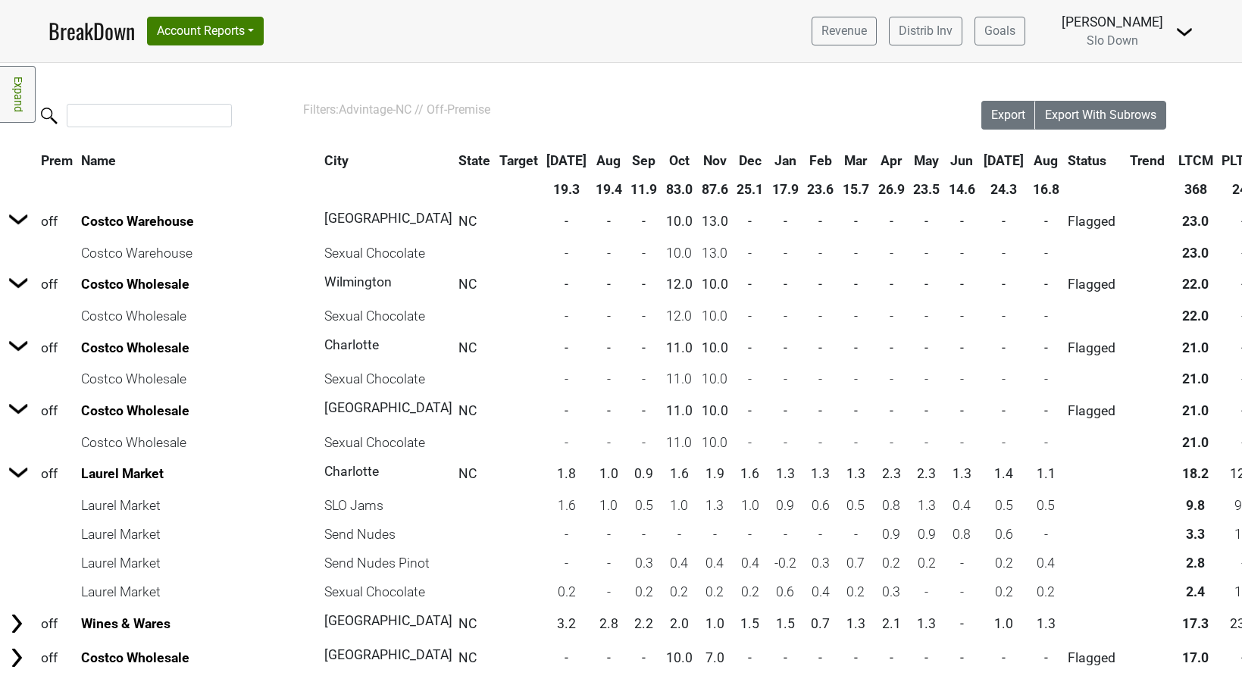
click at [17, 103] on link "Expand" at bounding box center [18, 94] width 36 height 57
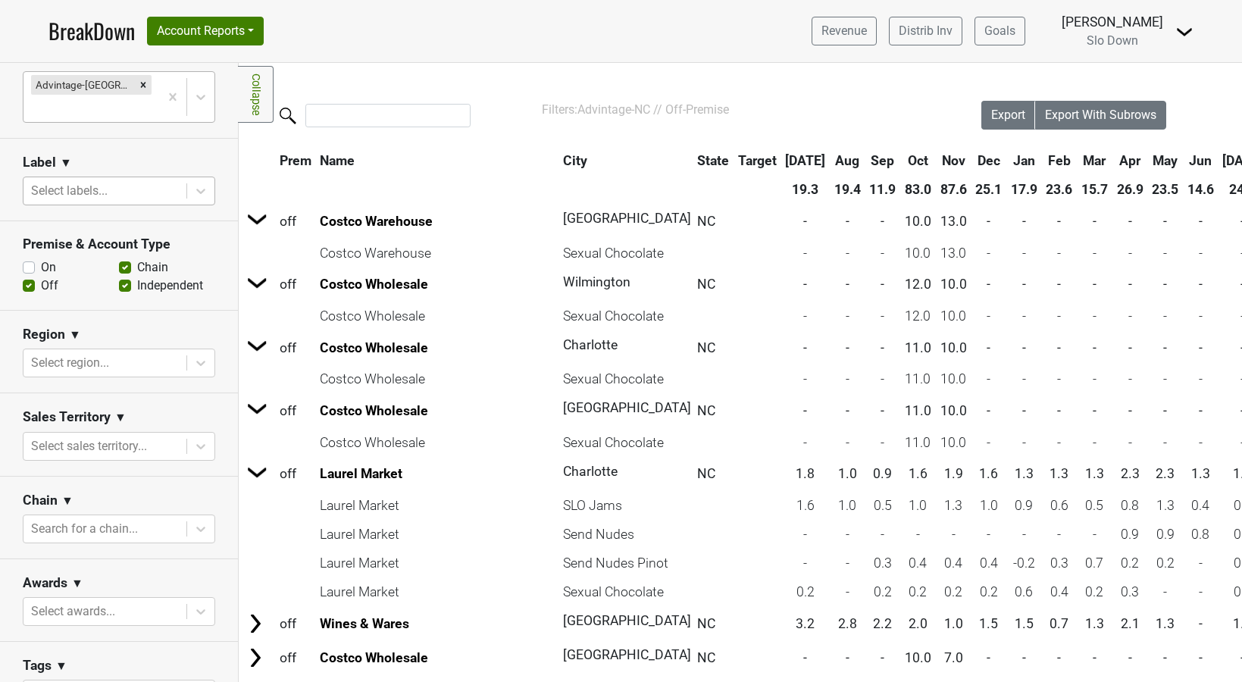
scroll to position [0, 0]
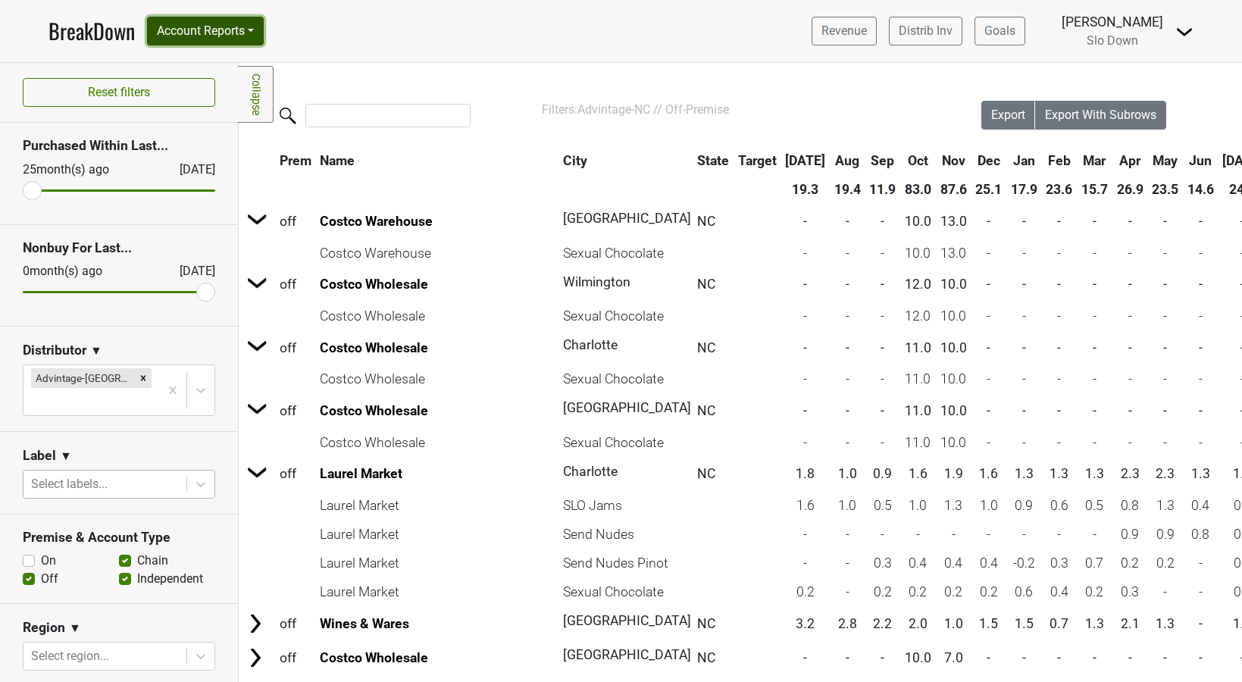
click at [261, 28] on button "Account Reports" at bounding box center [205, 31] width 117 height 29
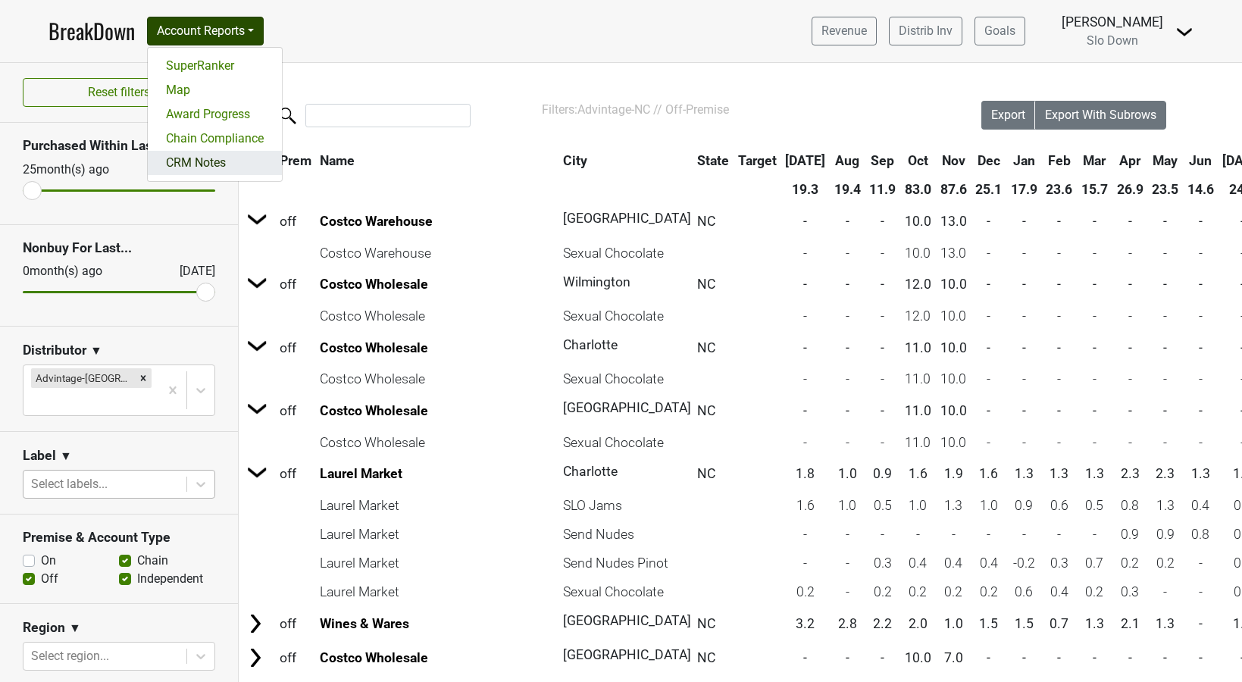
click at [221, 160] on link "CRM Notes" at bounding box center [215, 163] width 134 height 24
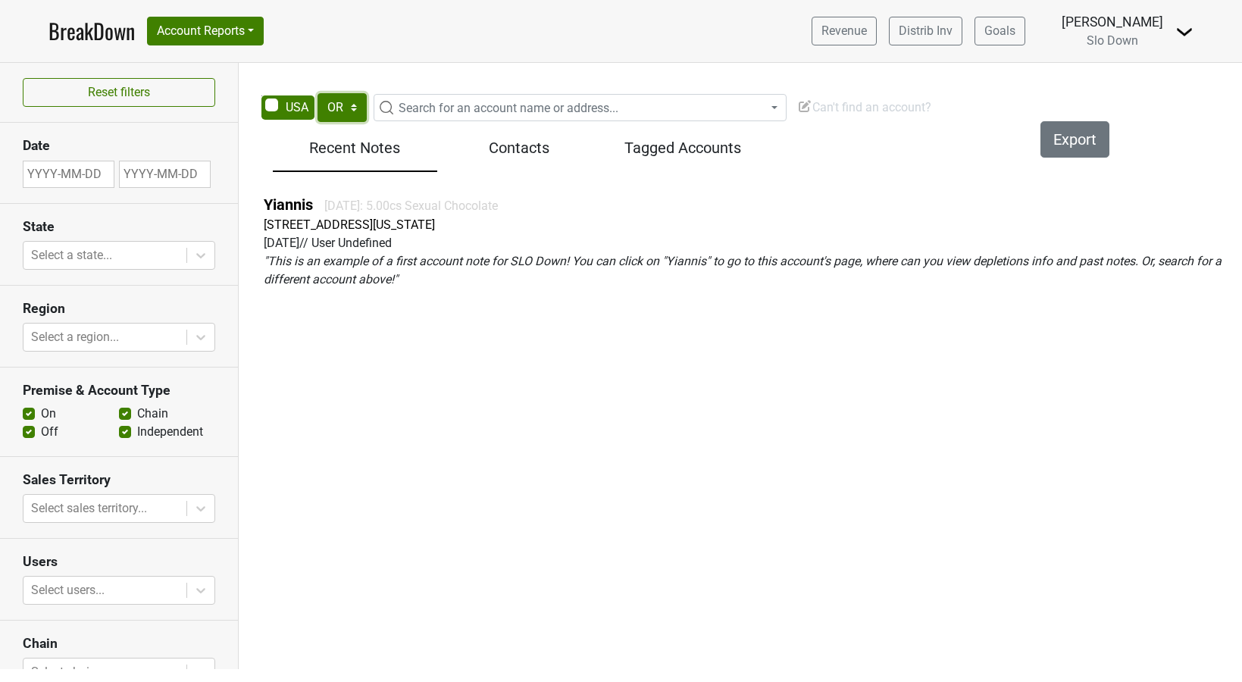
click at [334, 111] on select "AK AL AR AZ CA CO CT DC DE FL [GEOGRAPHIC_DATA] HI IA ID IL IN KS [GEOGRAPHIC_D…" at bounding box center [342, 107] width 49 height 29
select select "MI"
click at [402, 109] on span "Search for an account name or address..." at bounding box center [509, 108] width 220 height 14
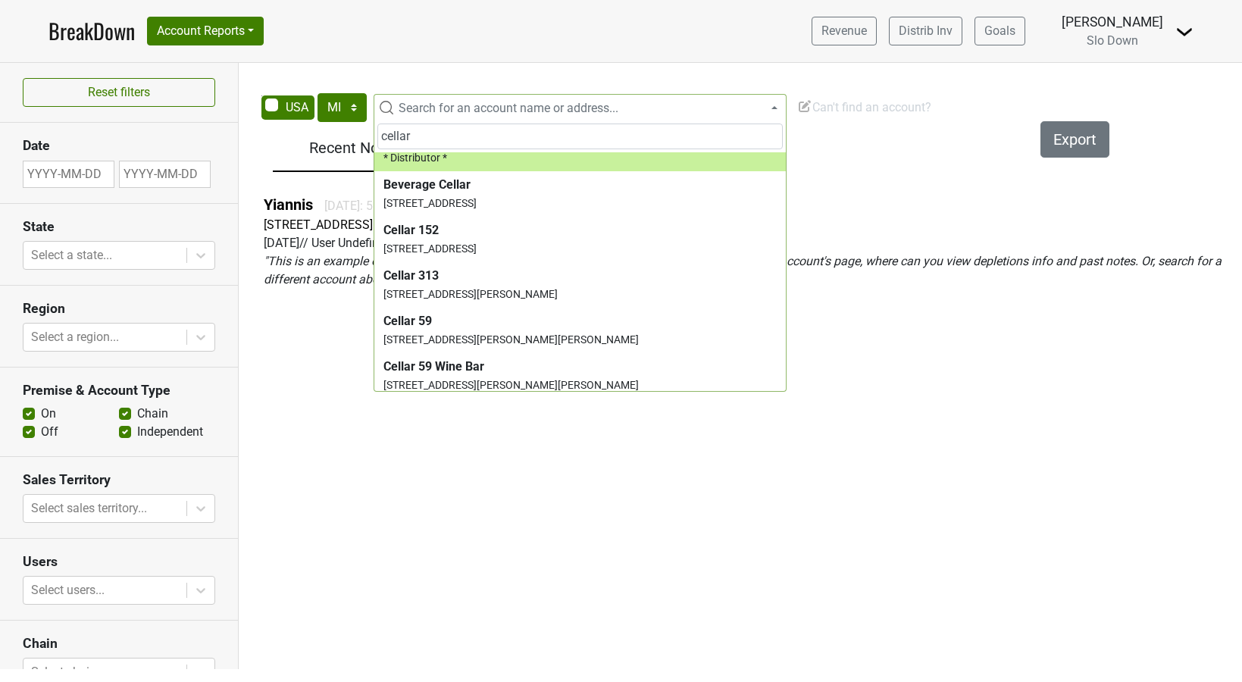
scroll to position [122, 0]
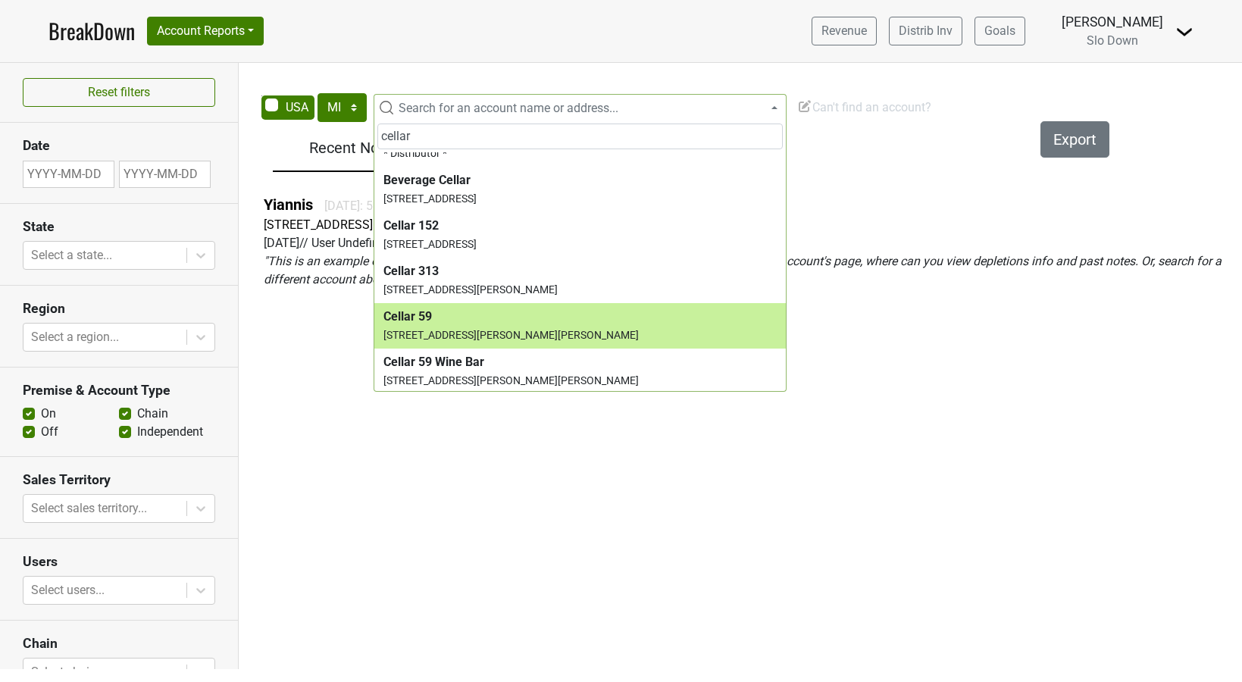
type input "cellar"
select select "124461563"
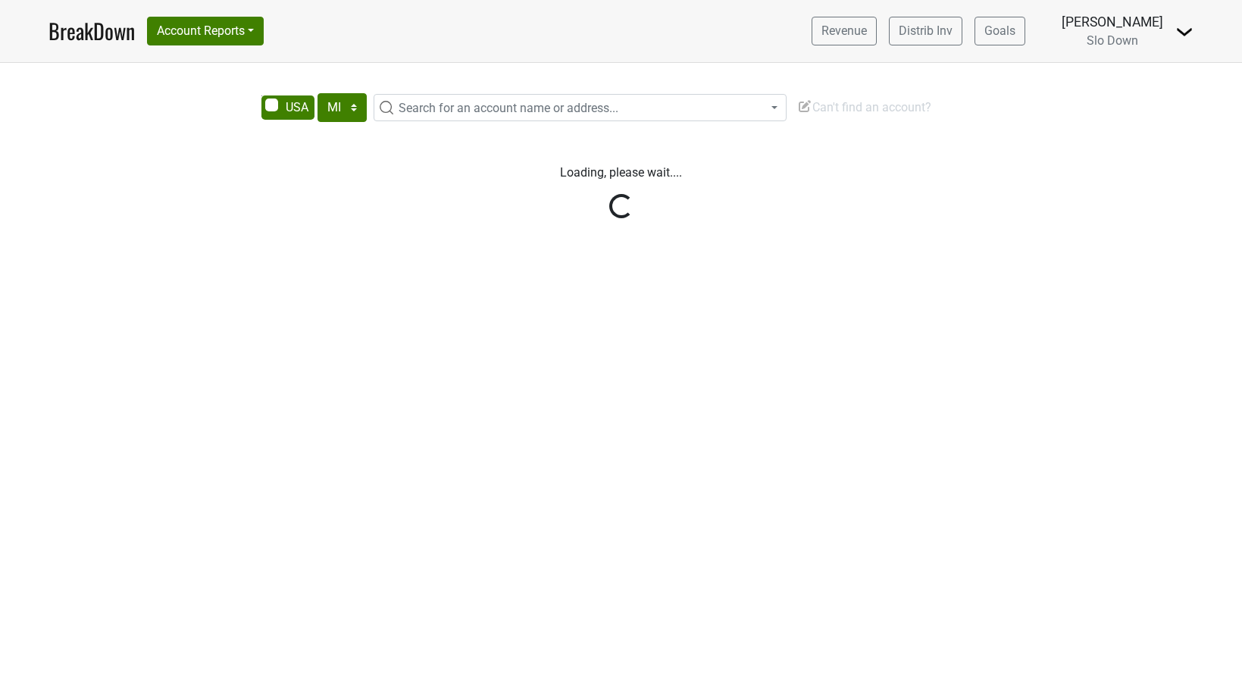
select select "MI"
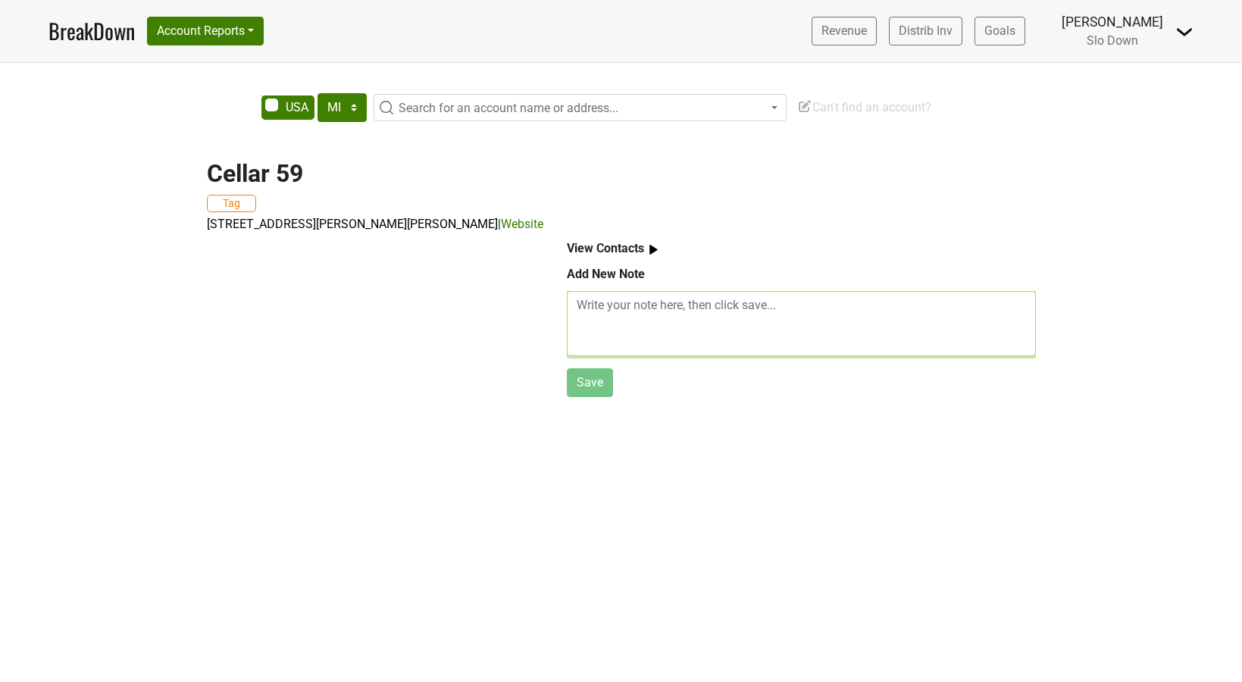
click at [622, 320] on textarea at bounding box center [801, 323] width 469 height 65
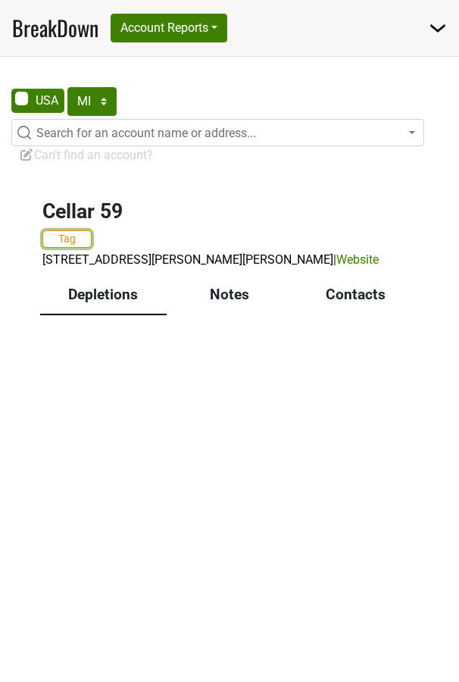
click at [70, 242] on button "Tag" at bounding box center [66, 238] width 49 height 17
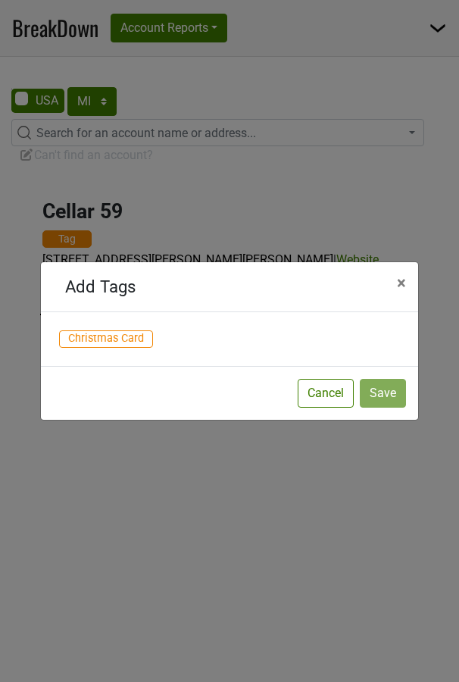
click at [70, 242] on div "Add Tags × Close Christmas Card Cancel Save" at bounding box center [229, 341] width 459 height 682
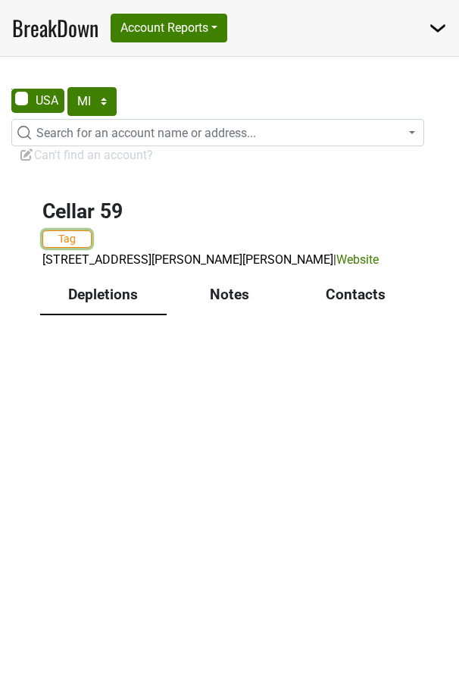
click at [77, 236] on button "Tag" at bounding box center [66, 238] width 49 height 17
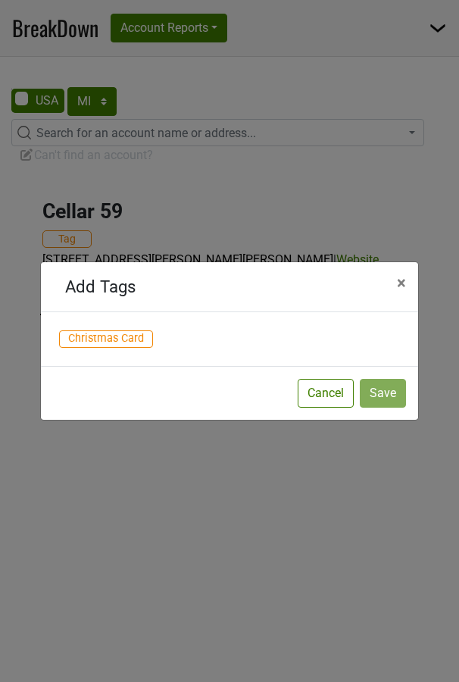
click at [92, 330] on span "Christmas Card" at bounding box center [106, 339] width 94 height 18
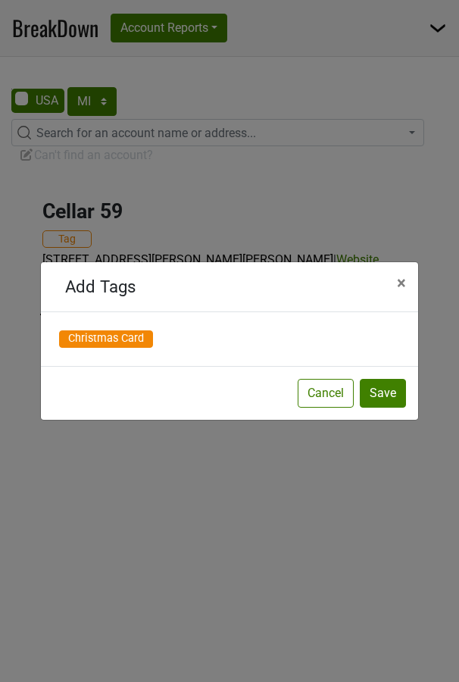
click at [71, 234] on div "Add Tags × Close Christmas Card Cancel Save" at bounding box center [229, 341] width 459 height 682
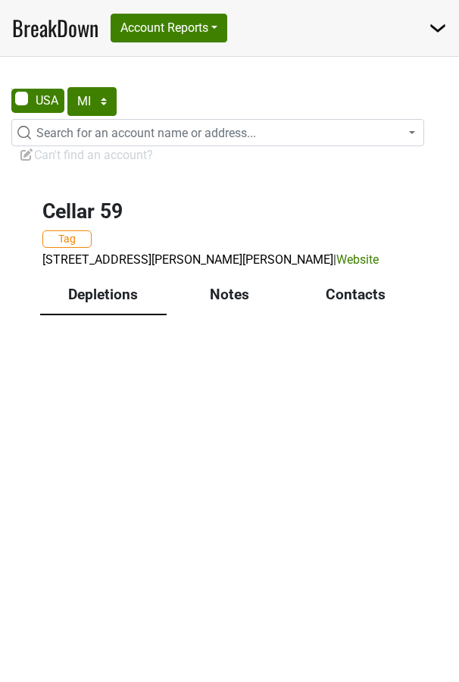
click at [103, 333] on div at bounding box center [229, 342] width 409 height 24
click at [375, 396] on div "AK AL AR AZ CA CO CT DC DE FL GA HI IA ID IL IN KS KY LA MA MD ME MI MN MO MS M…" at bounding box center [229, 369] width 459 height 625
click at [71, 238] on button "Tag" at bounding box center [66, 238] width 49 height 17
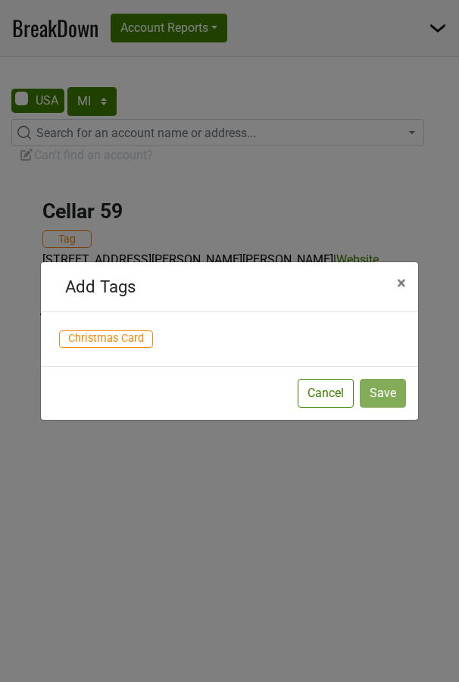
click at [126, 342] on span "Christmas Card" at bounding box center [106, 339] width 94 height 18
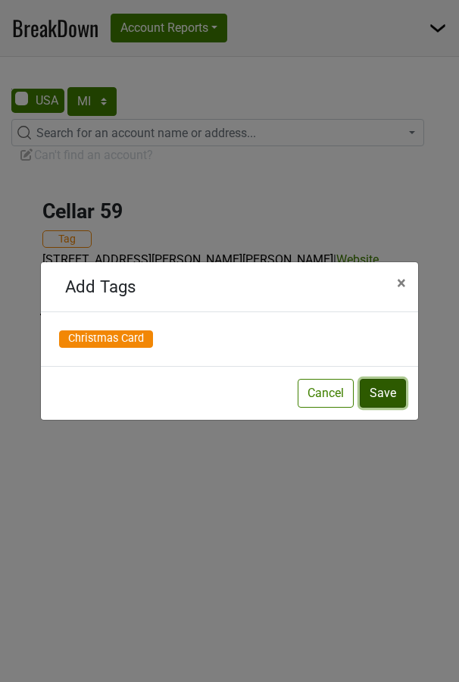
click at [380, 398] on button "Save" at bounding box center [383, 393] width 46 height 29
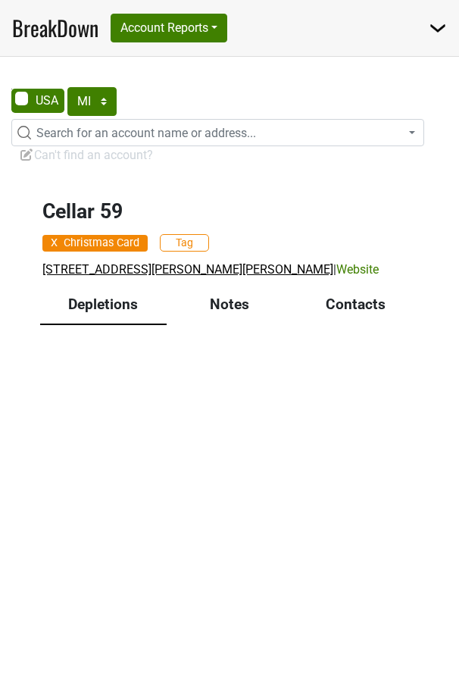
click at [216, 266] on span "17410 Hall Rd, Clinton Twp, MI 48038" at bounding box center [187, 269] width 291 height 14
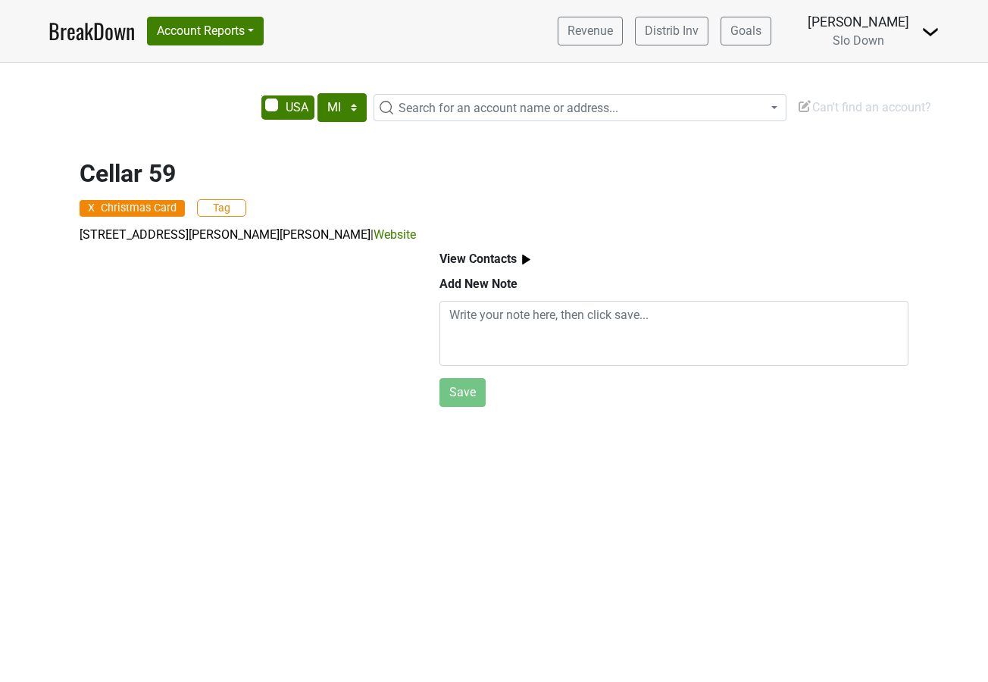
click at [437, 109] on span "Search for an account name or address..." at bounding box center [509, 108] width 220 height 14
type input "ce"
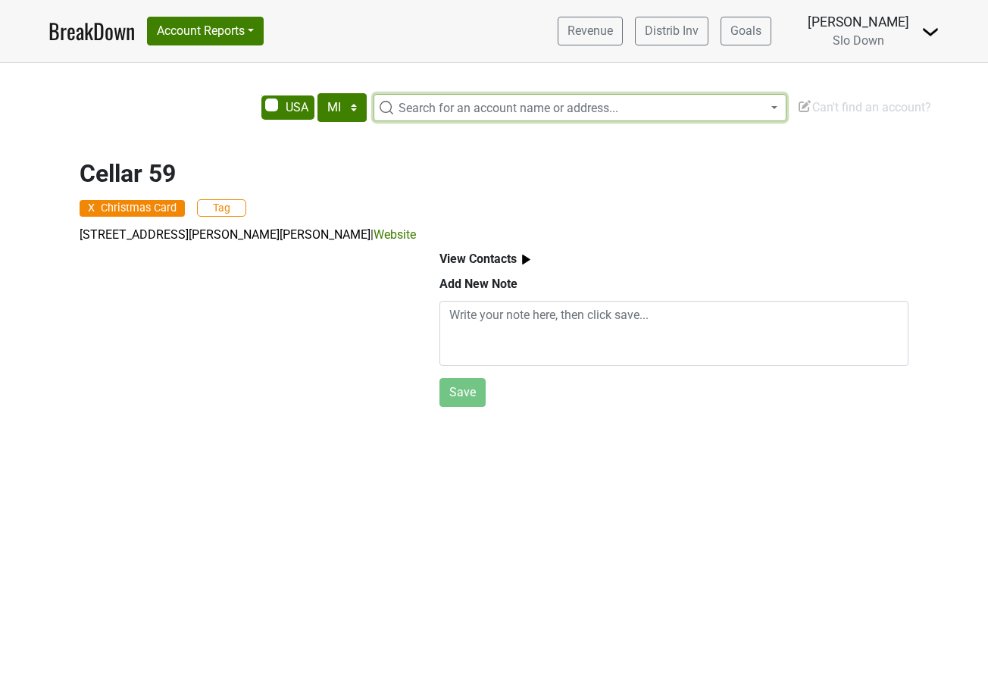
click at [430, 108] on span "Search for an account name or address..." at bounding box center [509, 108] width 220 height 14
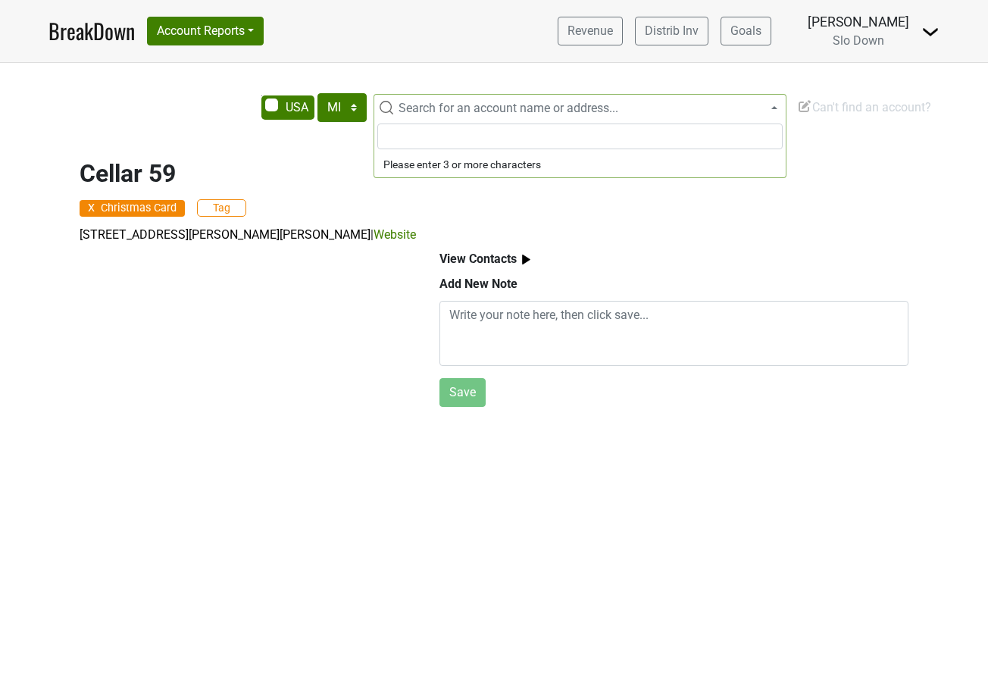
click at [430, 104] on span "Search for an account name or address..." at bounding box center [509, 108] width 220 height 14
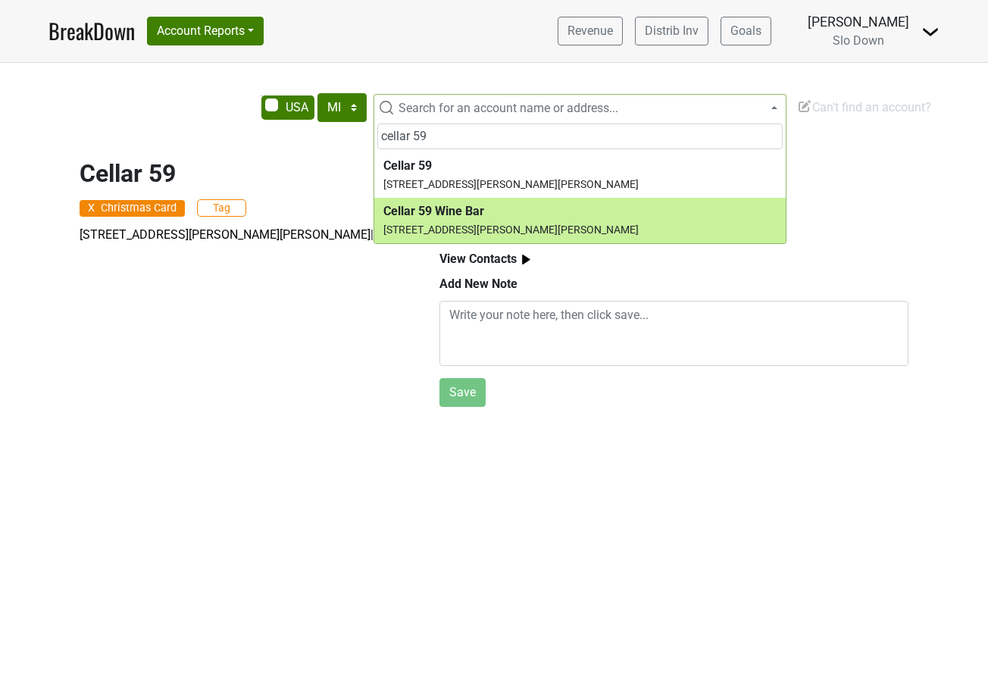
type input "cellar 59"
select select "12598"
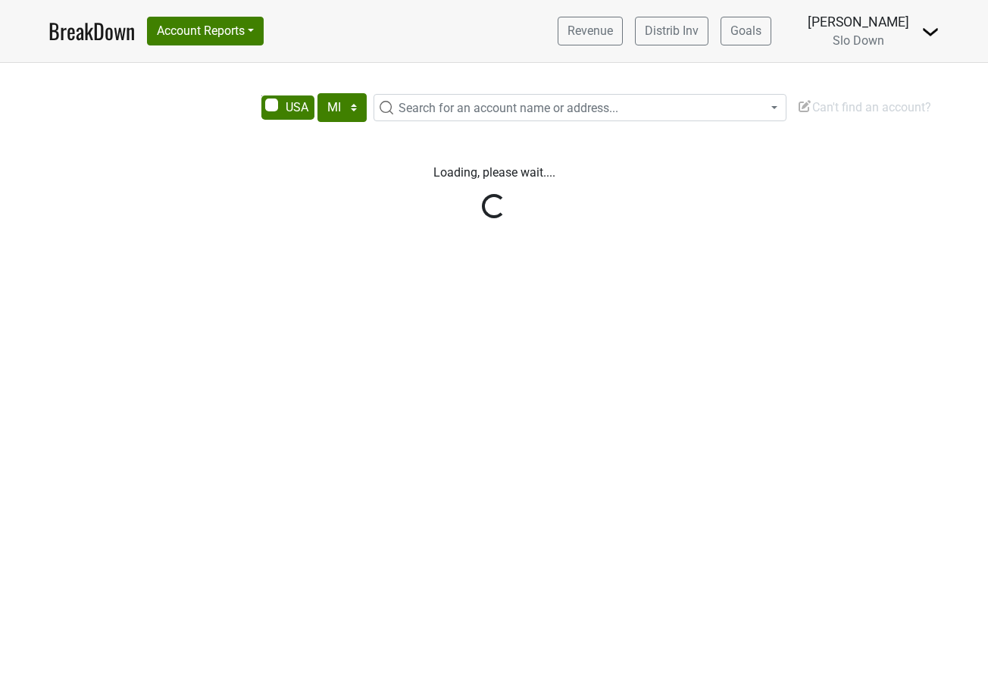
select select "MI"
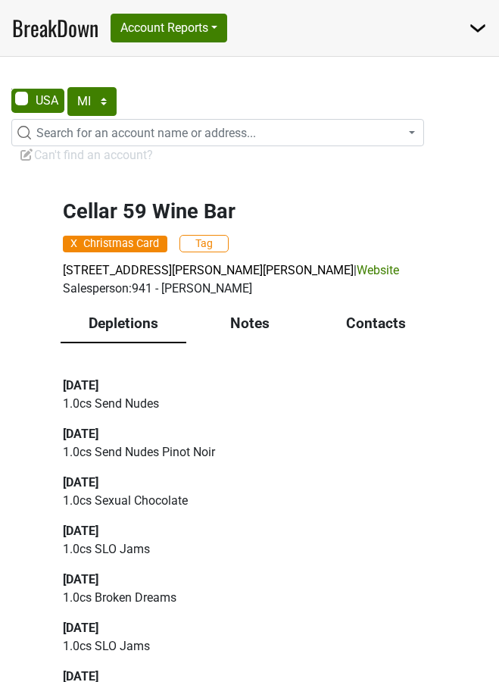
click at [144, 298] on div "Salesperson: 941 - [PERSON_NAME]" at bounding box center [250, 289] width 374 height 18
click at [244, 344] on div "Notes" at bounding box center [249, 324] width 127 height 39
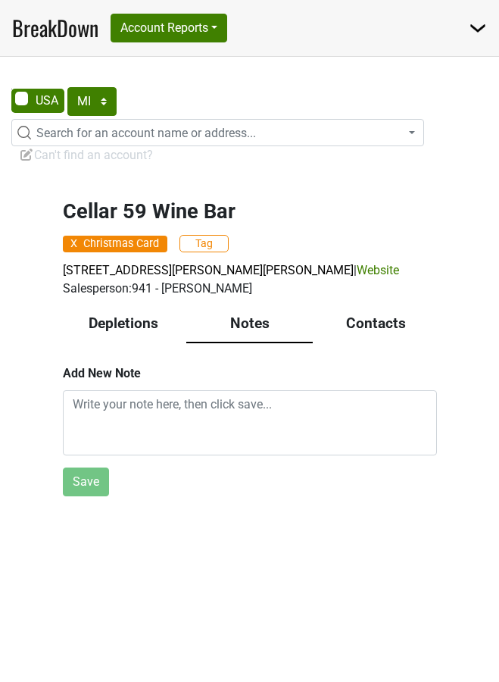
click at [249, 344] on div "Notes" at bounding box center [249, 324] width 127 height 39
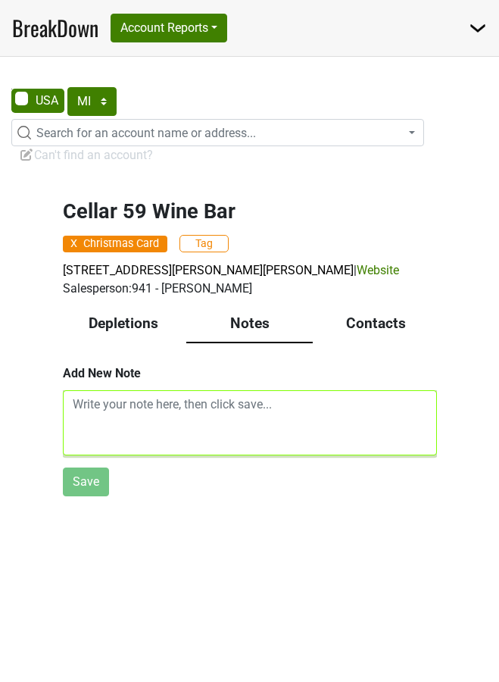
click at [205, 437] on textarea at bounding box center [250, 422] width 374 height 65
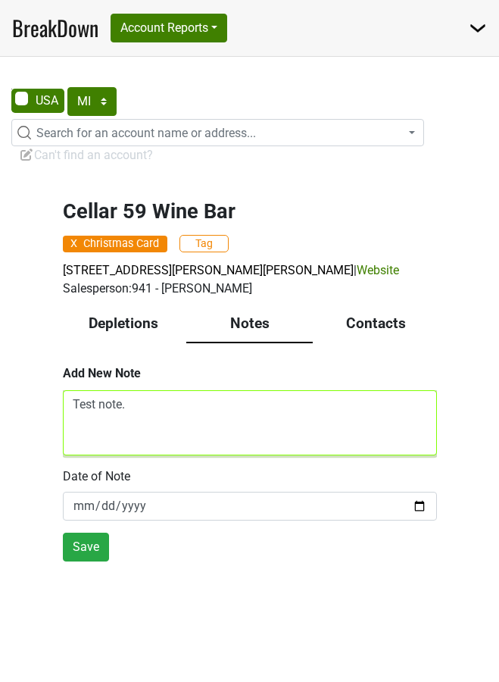
type textarea "Test note."
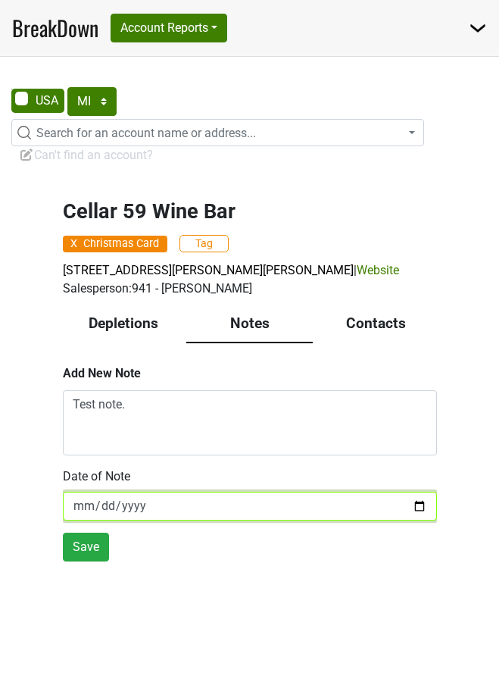
click at [418, 521] on input "[DATE]" at bounding box center [250, 506] width 374 height 29
type input "[DATE]"
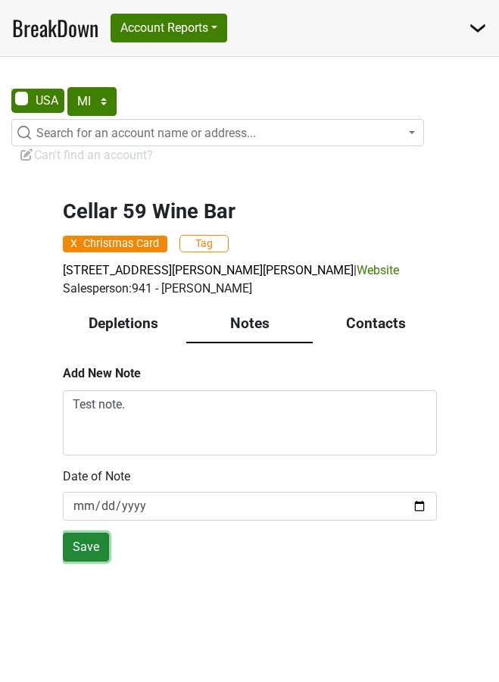
click at [79, 562] on button "Save" at bounding box center [86, 547] width 46 height 29
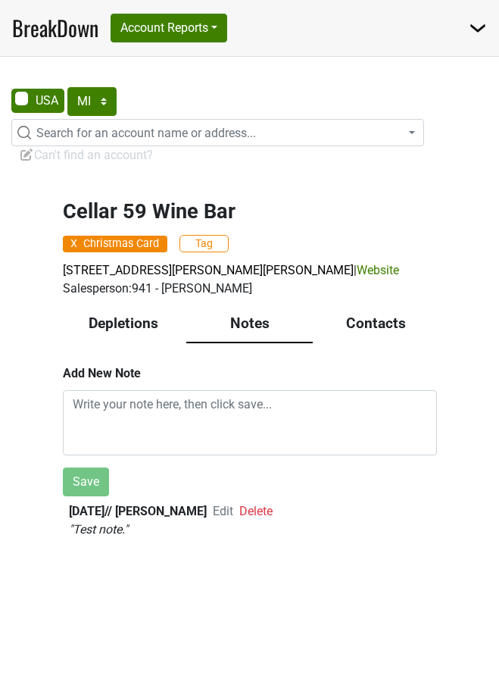
click at [380, 342] on div "Contacts" at bounding box center [376, 324] width 127 height 39
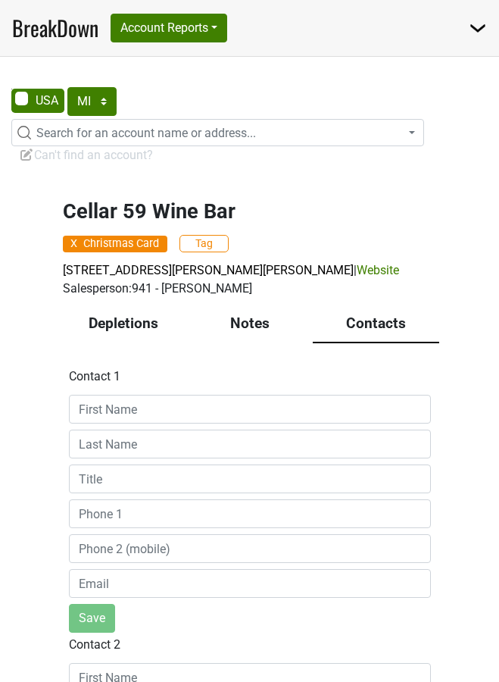
click at [249, 343] on div "Notes" at bounding box center [249, 324] width 127 height 39
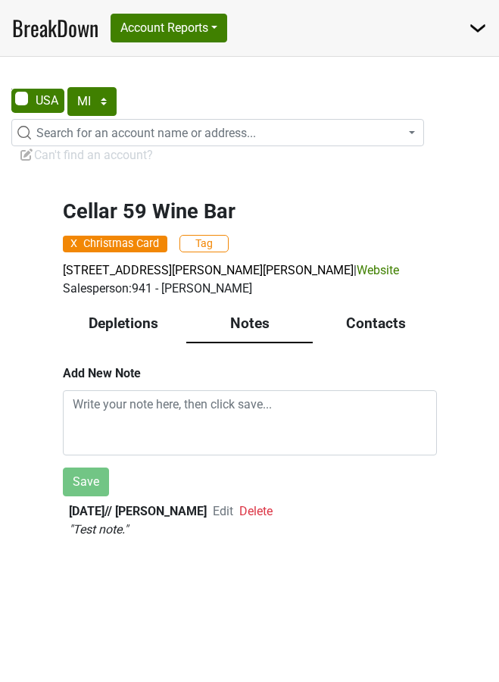
click at [230, 518] on span "Edit" at bounding box center [223, 511] width 20 height 14
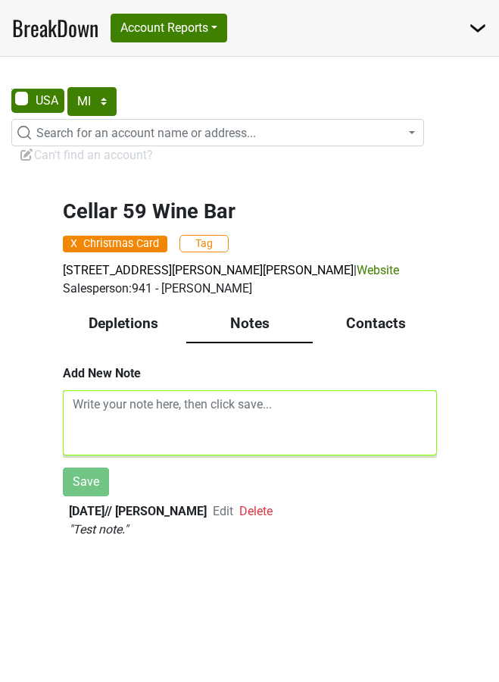
type textarea "Test note."
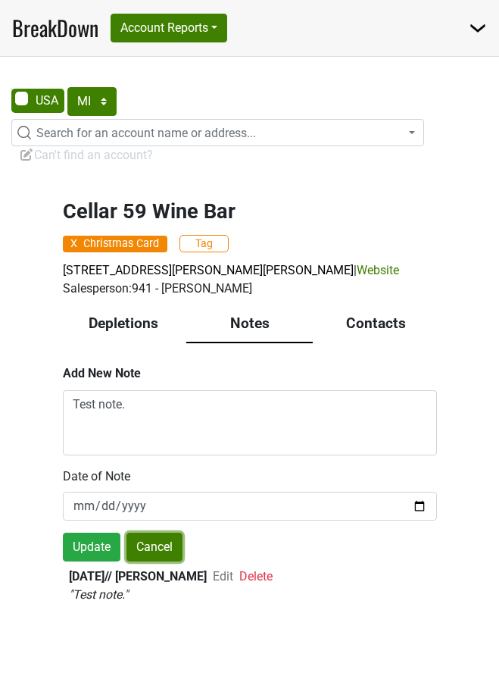
click at [152, 559] on button "Cancel" at bounding box center [155, 547] width 56 height 29
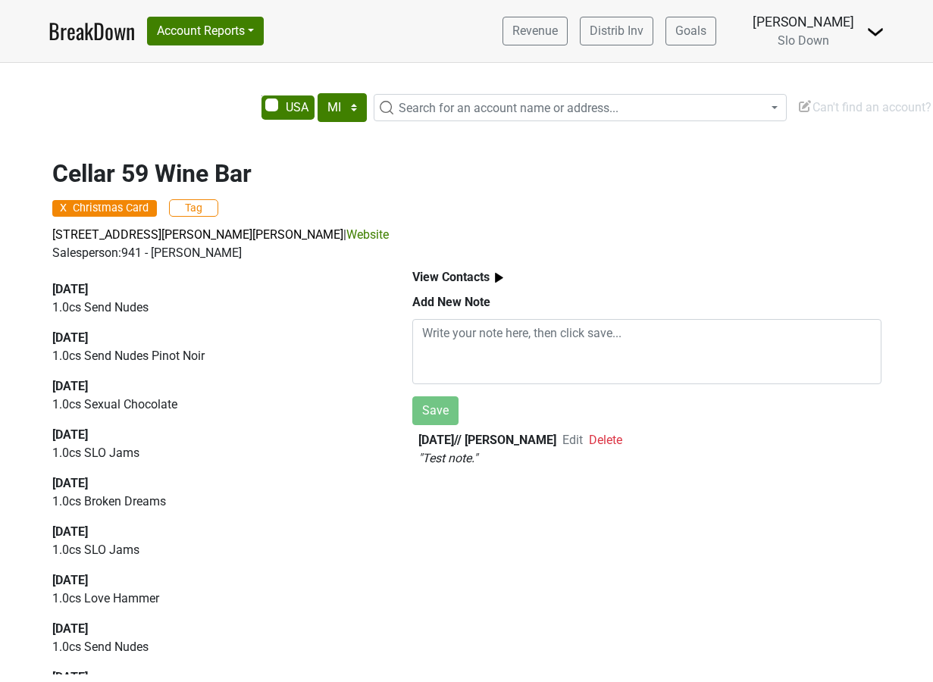
click at [421, 114] on span "Search for an account name or address..." at bounding box center [509, 108] width 220 height 14
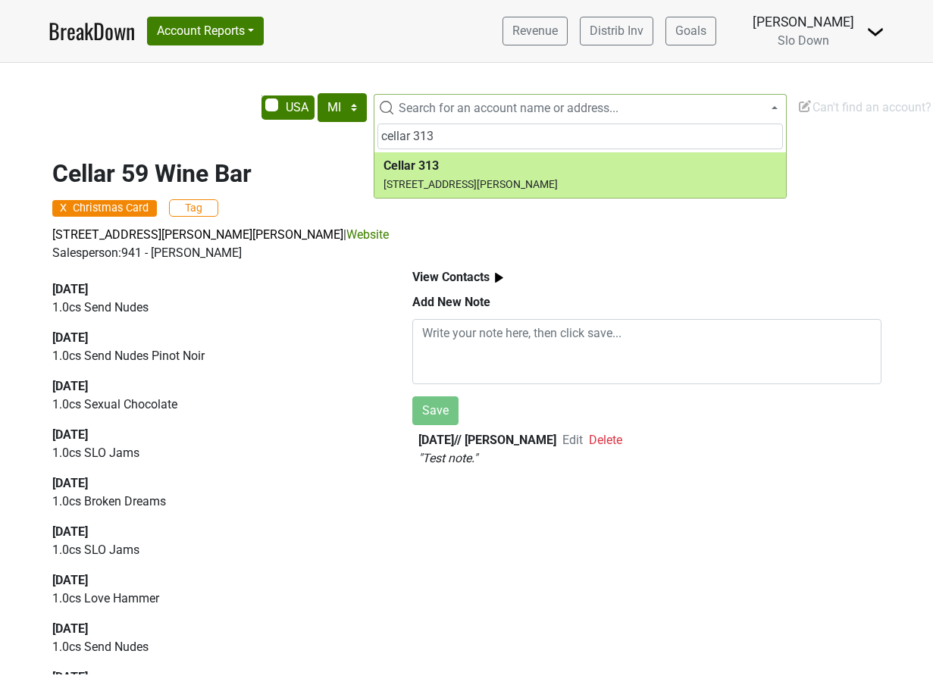
type input "cellar 313"
select select "16289"
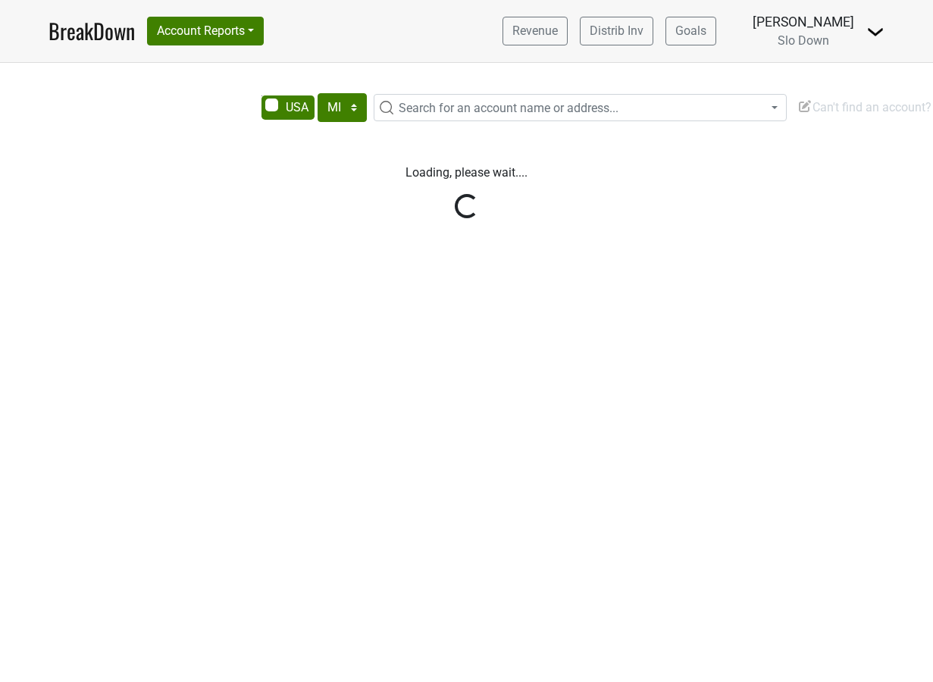
select select "MI"
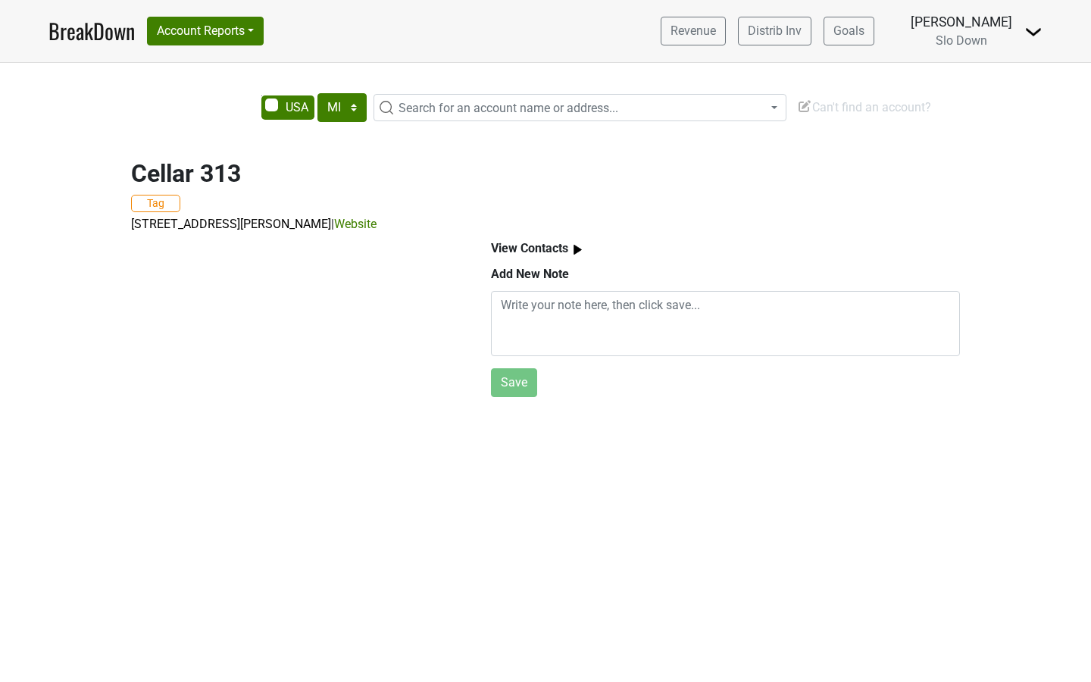
click at [875, 107] on span "Can't find an account?" at bounding box center [864, 107] width 134 height 14
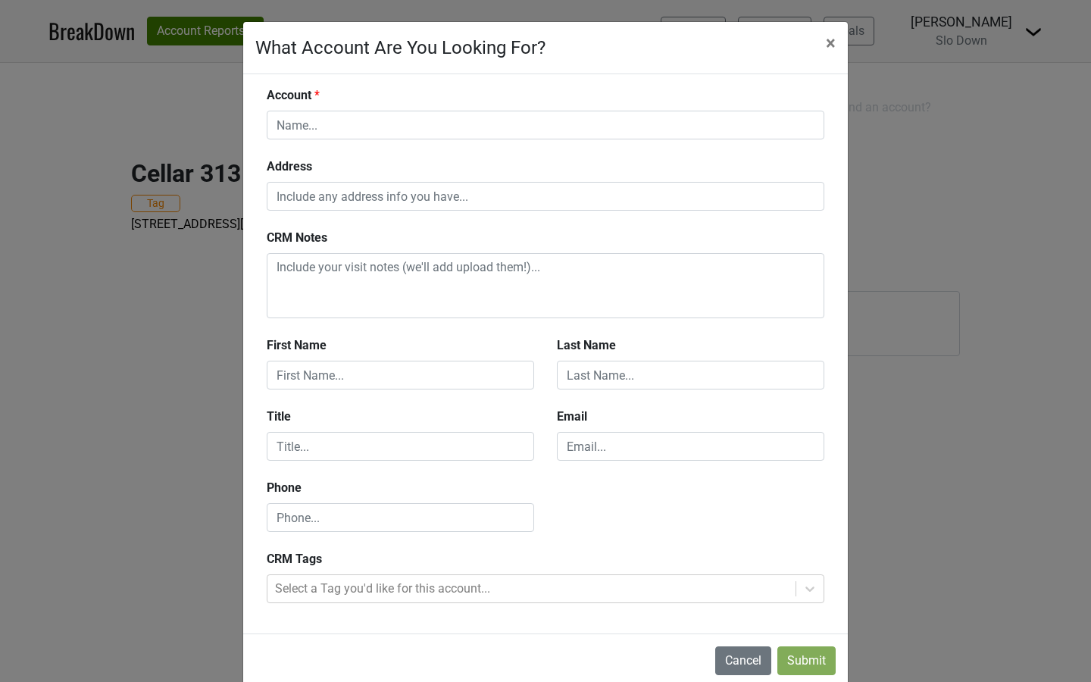
click at [858, 107] on div "What Account Are You Looking For? × Close Account Address CRM Notes First Name …" at bounding box center [545, 341] width 1091 height 682
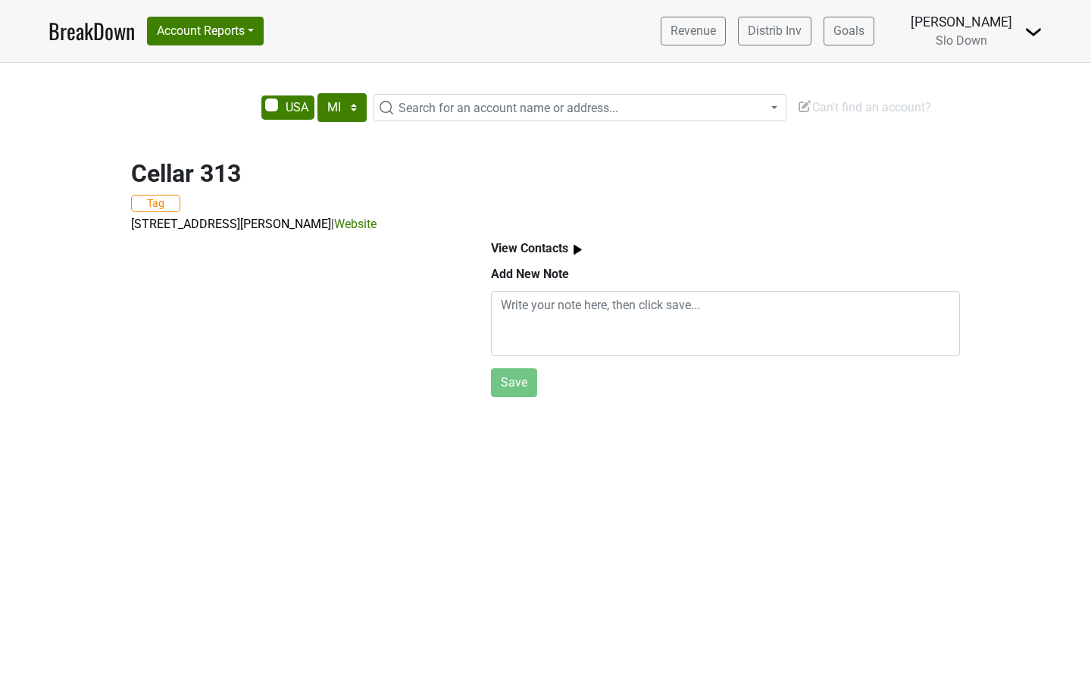
click at [737, 121] on div "AK AL AR AZ CA CO CT DC DE FL [GEOGRAPHIC_DATA] HI IA ID IL IN KS [GEOGRAPHIC_D…" at bounding box center [682, 109] width 864 height 32
click at [829, 105] on span "Can't find an account?" at bounding box center [864, 107] width 134 height 14
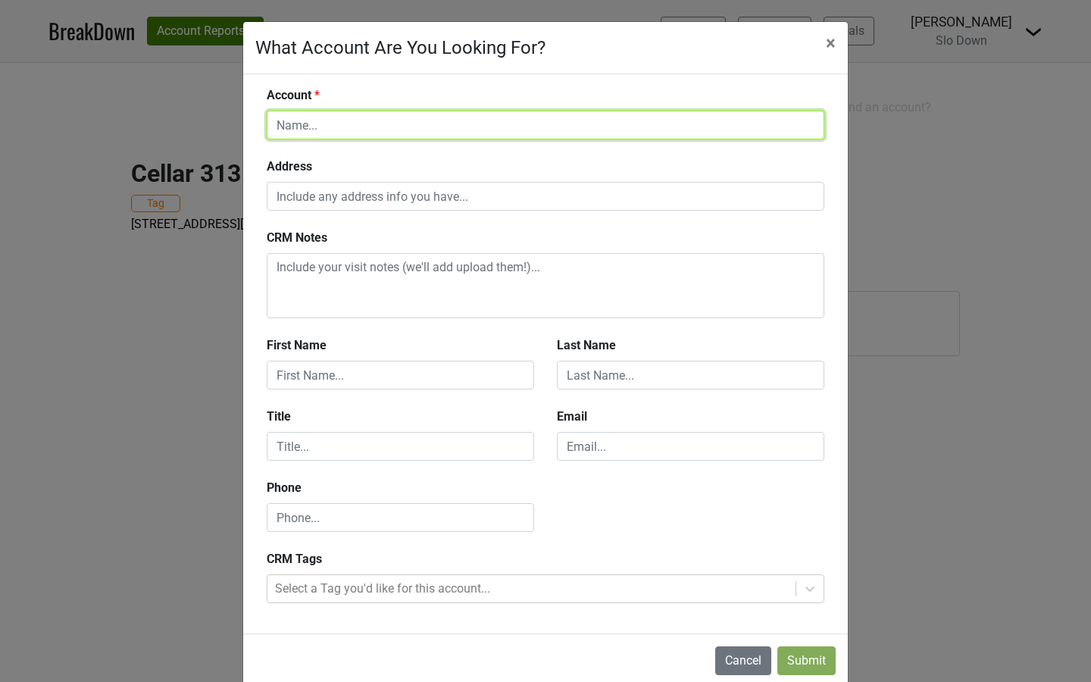
click at [649, 126] on input "text" at bounding box center [546, 125] width 558 height 29
type input "[PERSON_NAME]'s Wines"
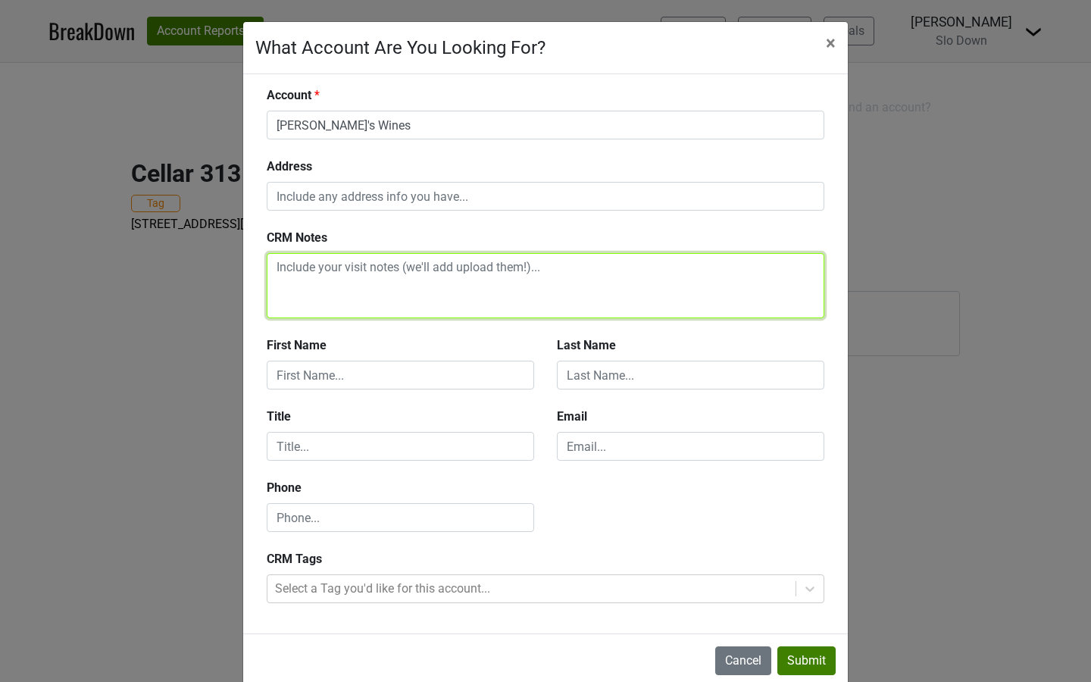
click at [424, 277] on textarea at bounding box center [546, 285] width 558 height 65
type textarea "Just visited yester they'll buy."
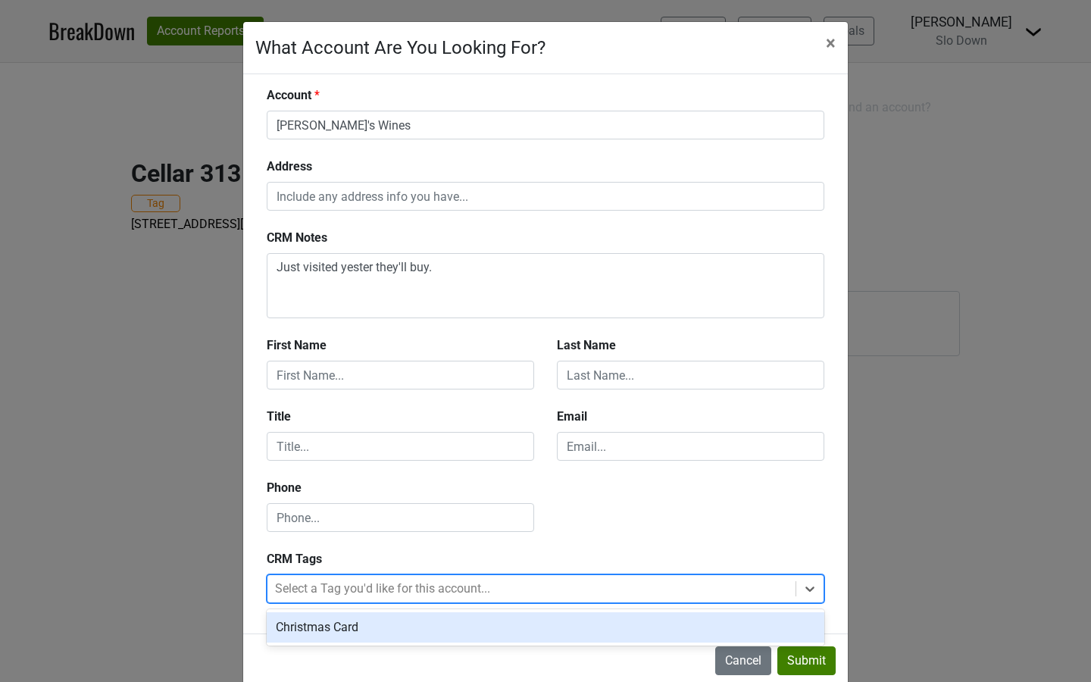
click at [399, 594] on div at bounding box center [531, 588] width 513 height 21
click at [356, 621] on div "Christmas Card" at bounding box center [546, 627] width 558 height 30
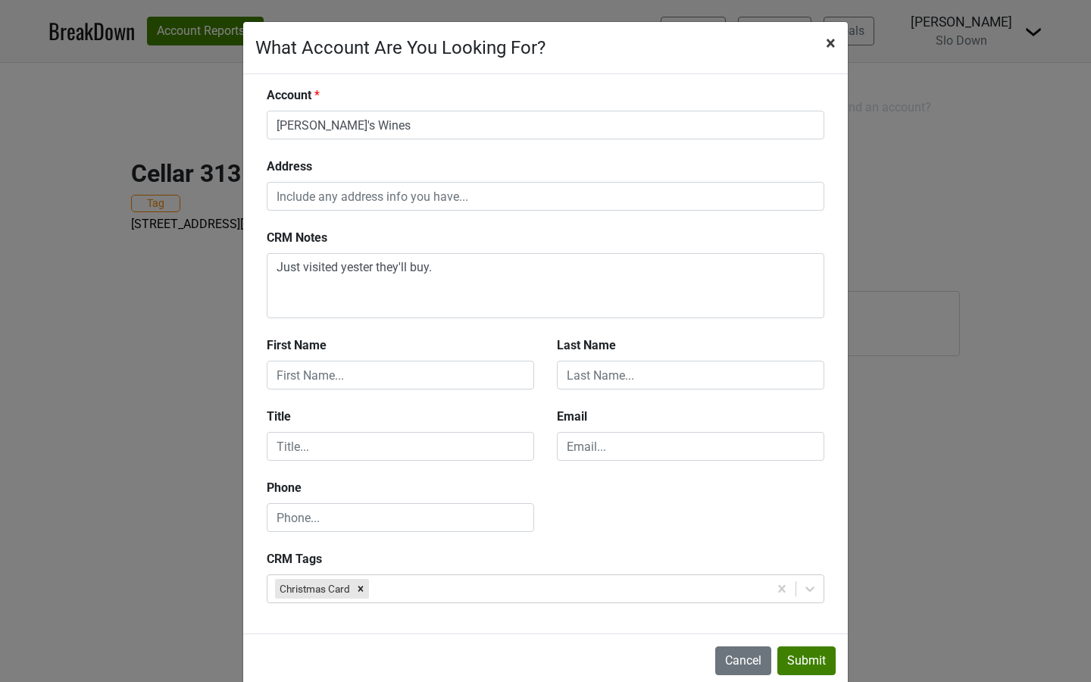
click at [831, 43] on span "×" at bounding box center [831, 43] width 10 height 21
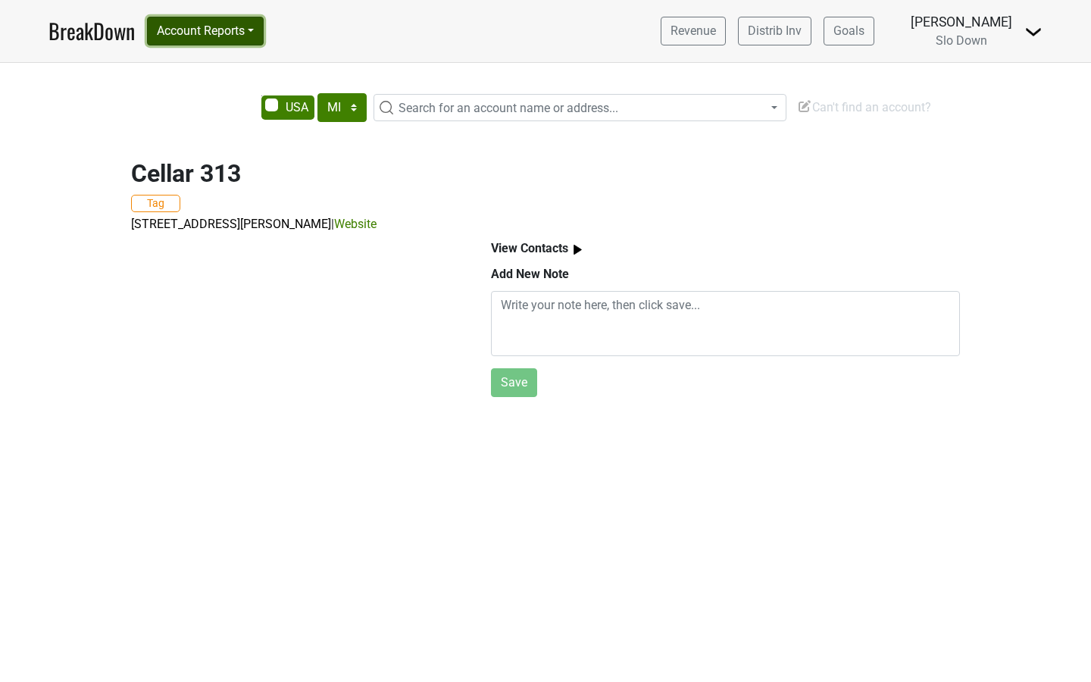
click at [258, 27] on button "Account Reports" at bounding box center [205, 31] width 117 height 29
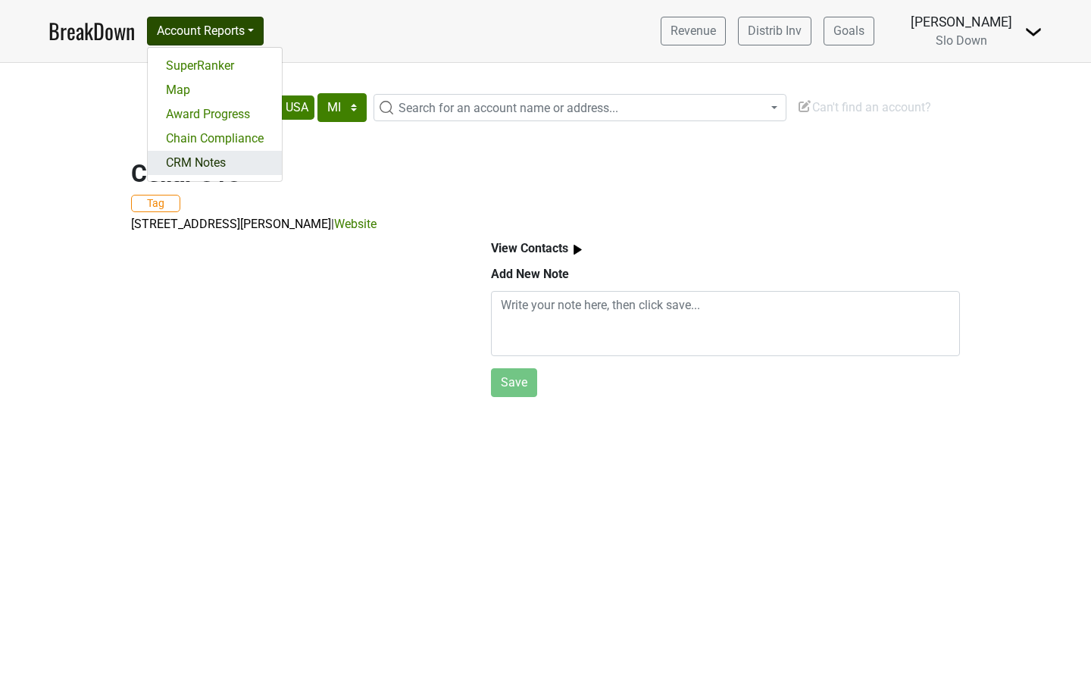
click at [189, 163] on link "CRM Notes" at bounding box center [215, 163] width 134 height 24
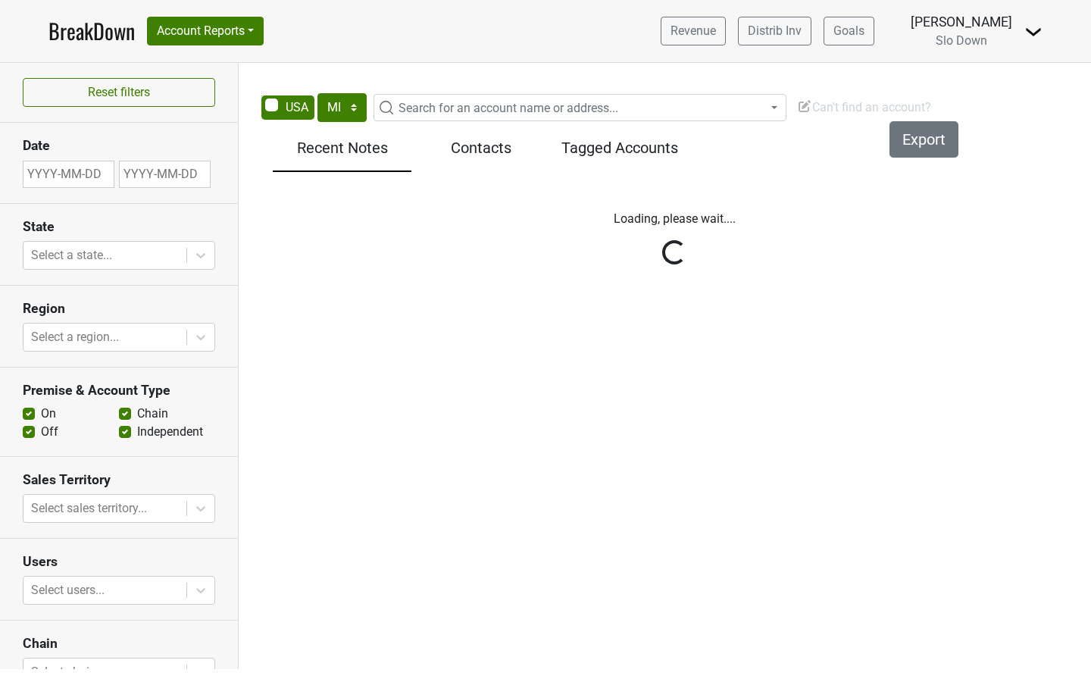
select select "MI"
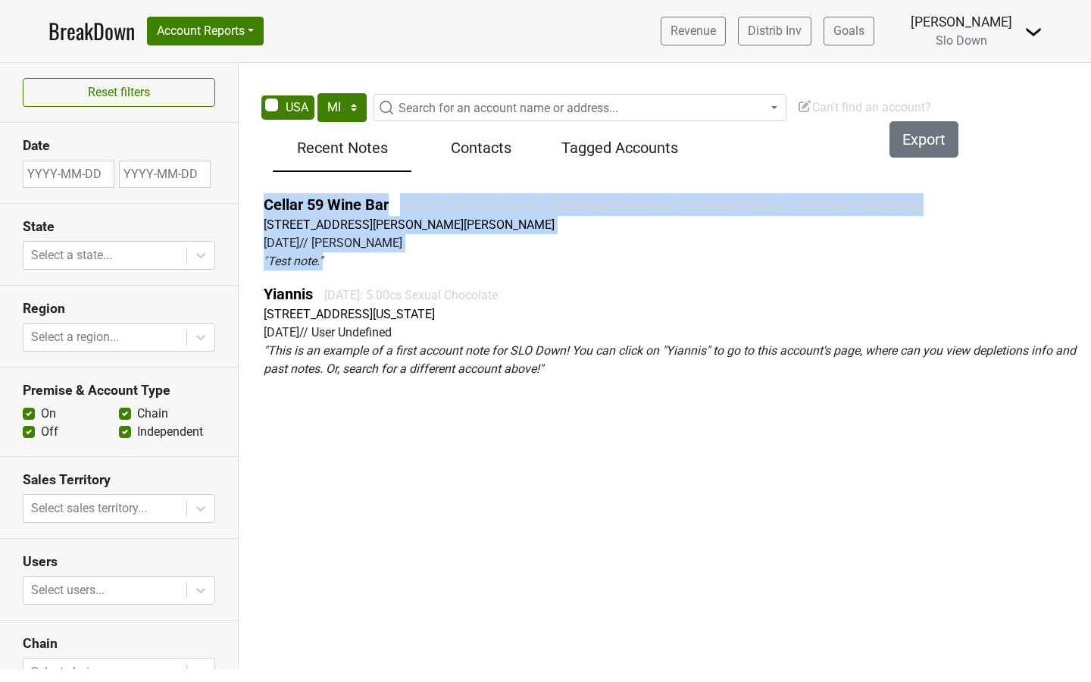
drag, startPoint x: 340, startPoint y: 264, endPoint x: 261, endPoint y: 206, distance: 98.7
click at [261, 206] on div "Cellar 59 Wine Bar [DATE]: 1.00cs SLO Jams, 1.00cs Sexual Chocolate, 1.00cs Sen…" at bounding box center [674, 291] width 856 height 209
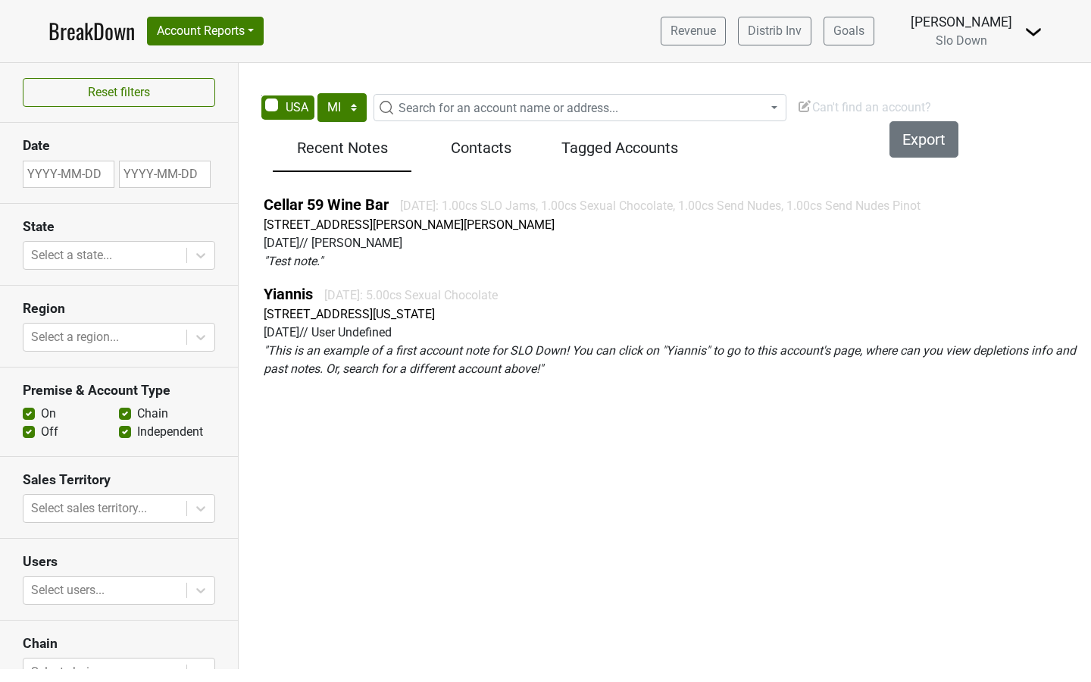
click at [496, 146] on h5 "Contacts" at bounding box center [481, 148] width 124 height 18
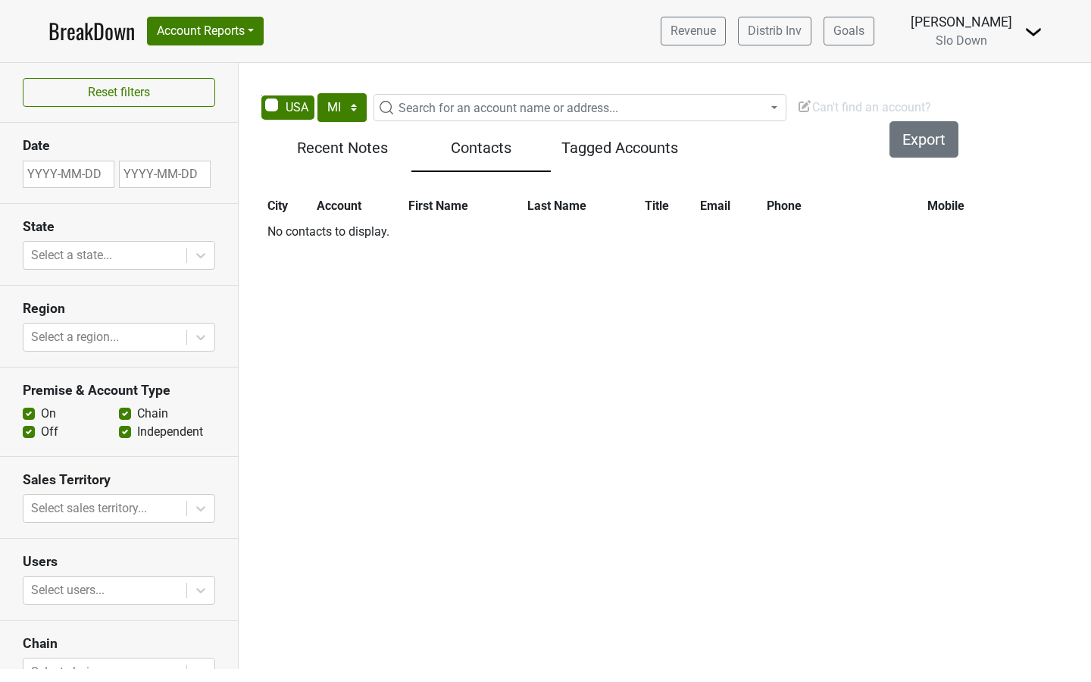
click at [350, 153] on h5 "Recent Notes" at bounding box center [342, 148] width 124 height 18
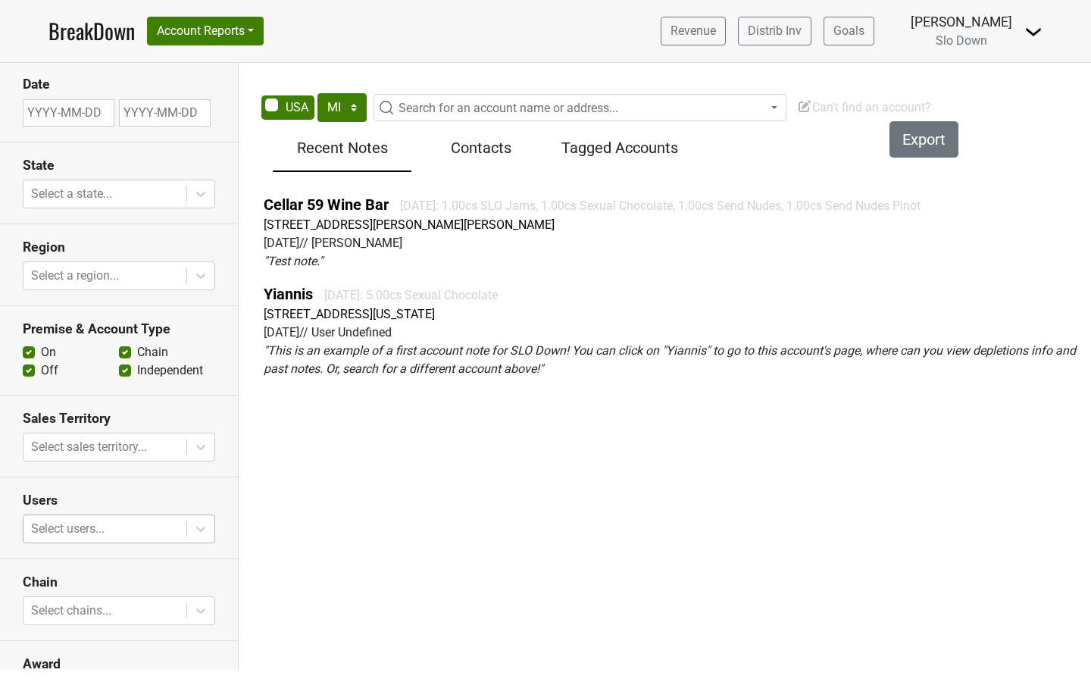
scroll to position [64, 0]
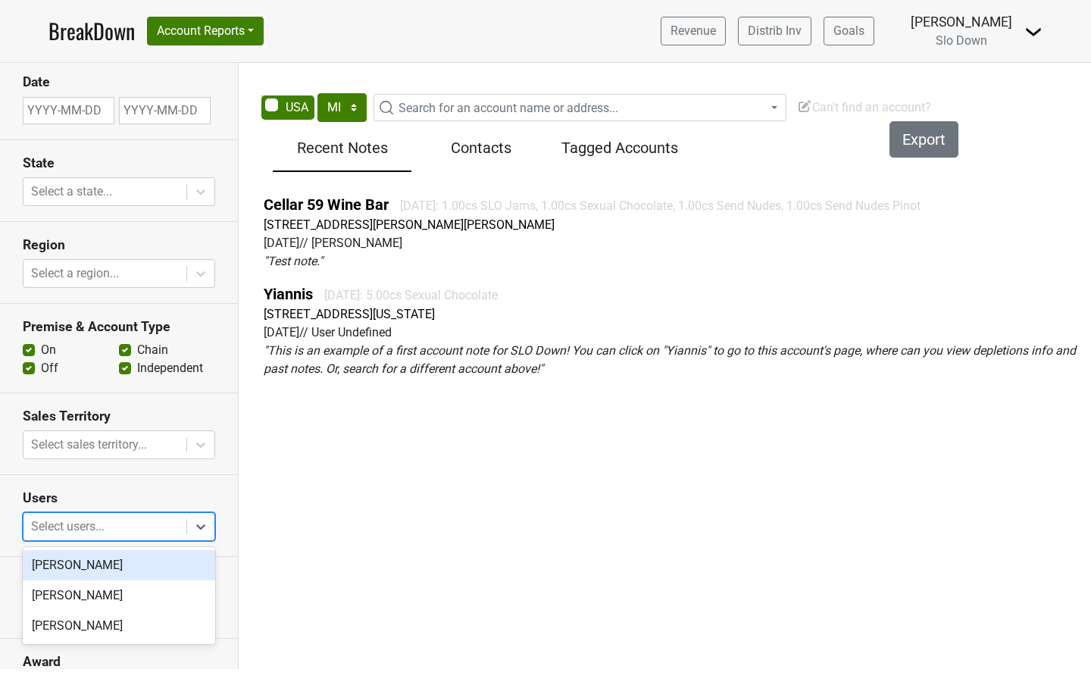
click at [177, 539] on div "Select users..." at bounding box center [104, 526] width 163 height 27
drag, startPoint x: 133, startPoint y: 569, endPoint x: 124, endPoint y: 487, distance: 82.3
click at [124, 487] on body "BreakDown Account Reports SuperRanker Map Award Progress Chain Compliance CRM N…" at bounding box center [545, 341] width 1091 height 682
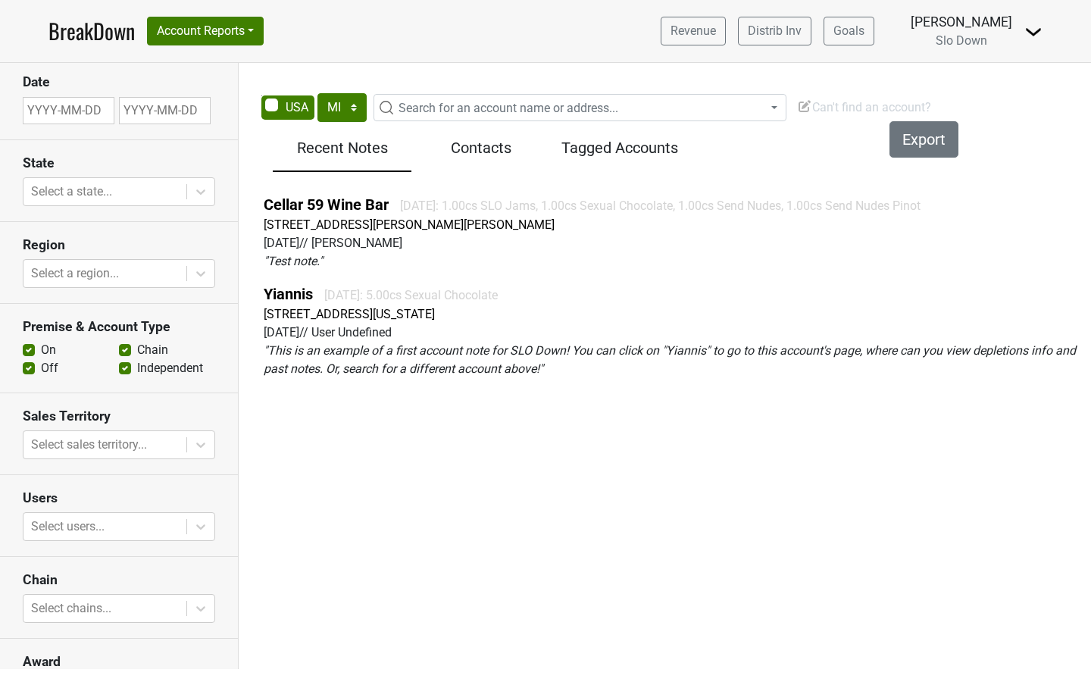
click at [124, 487] on section "Users Select users..." at bounding box center [119, 516] width 238 height 82
select select "7"
select select "2025"
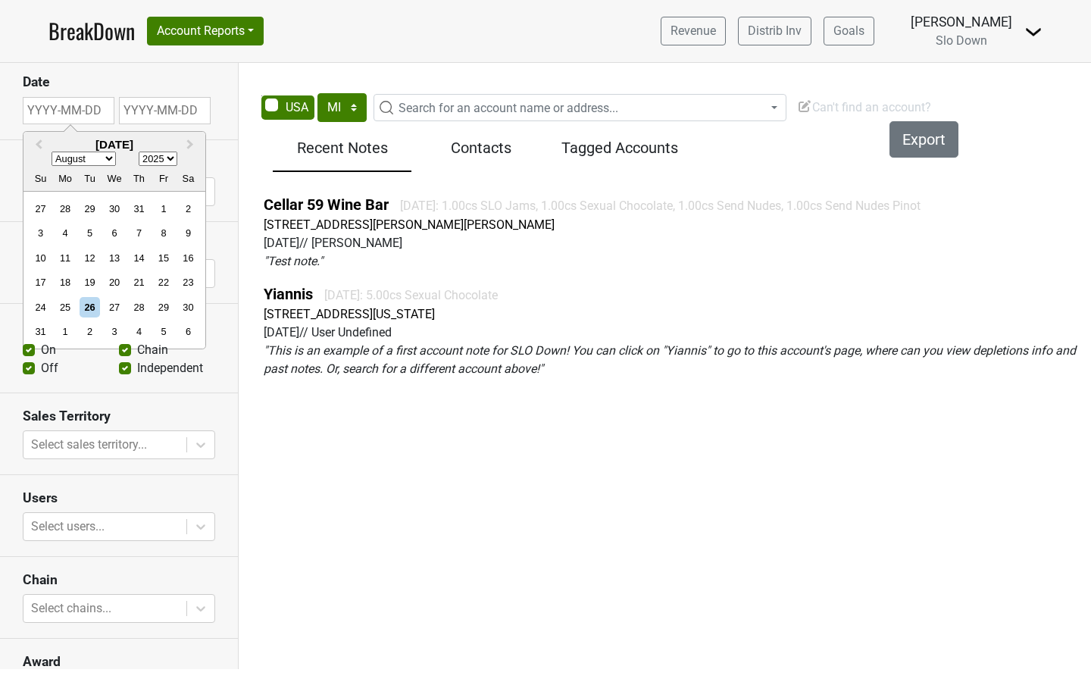
click at [94, 112] on input "text" at bounding box center [69, 110] width 92 height 27
click at [45, 283] on div "17" at bounding box center [40, 282] width 20 height 20
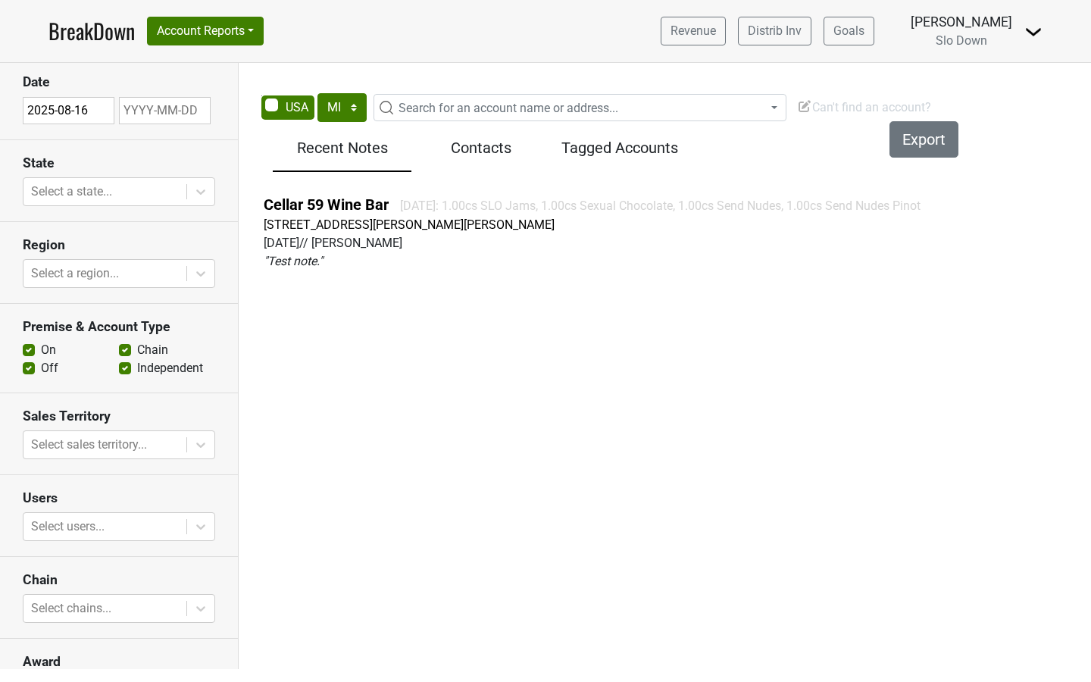
select select "7"
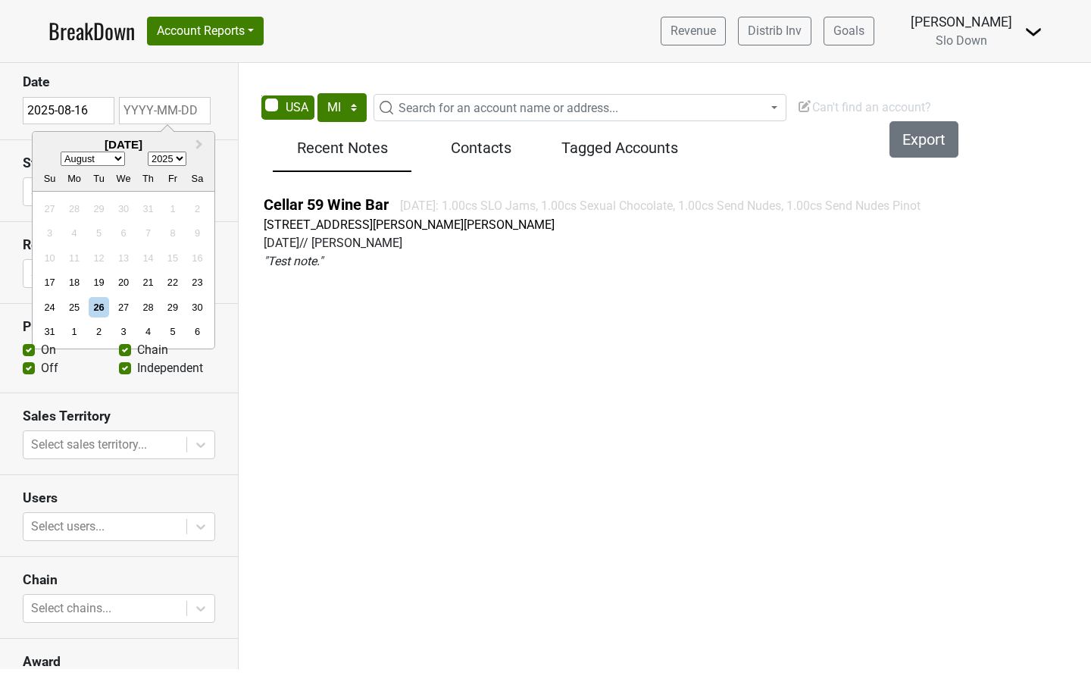
click at [156, 112] on input "text" at bounding box center [165, 110] width 92 height 27
click at [194, 281] on div "23" at bounding box center [197, 282] width 20 height 20
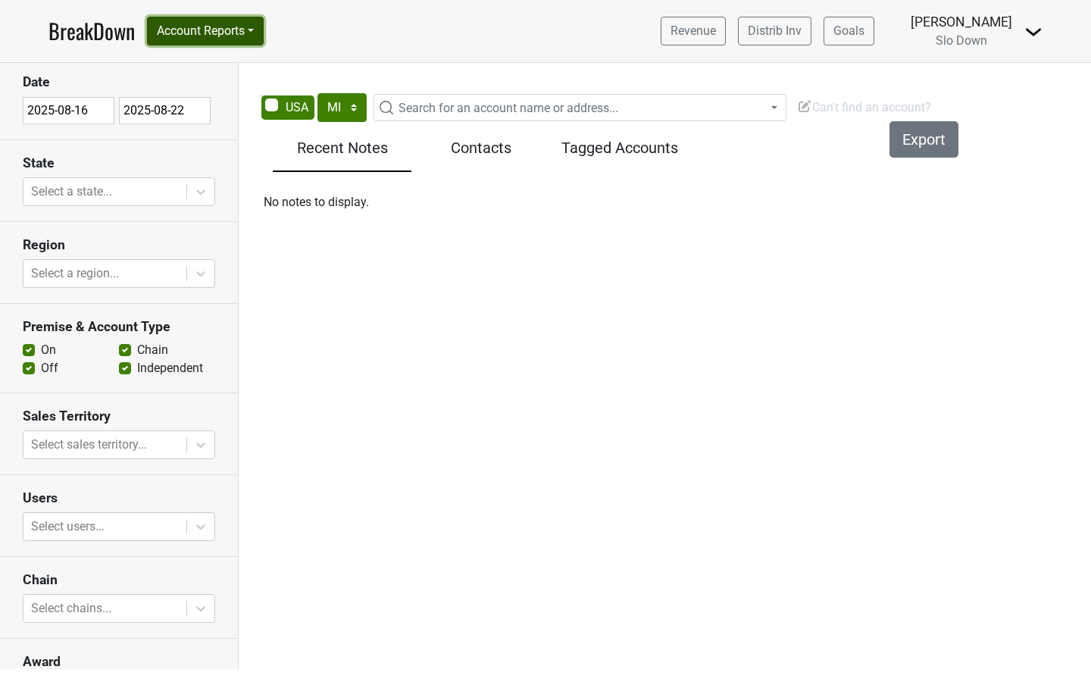
click at [252, 26] on button "Account Reports" at bounding box center [205, 31] width 117 height 29
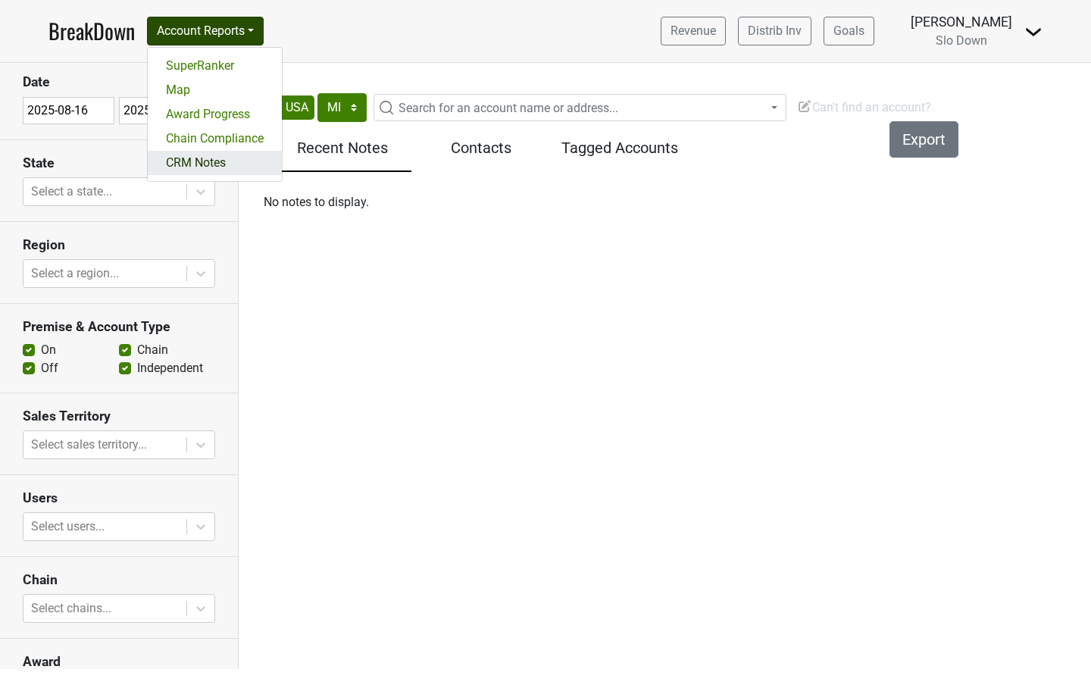
click at [202, 160] on link "CRM Notes" at bounding box center [215, 163] width 134 height 24
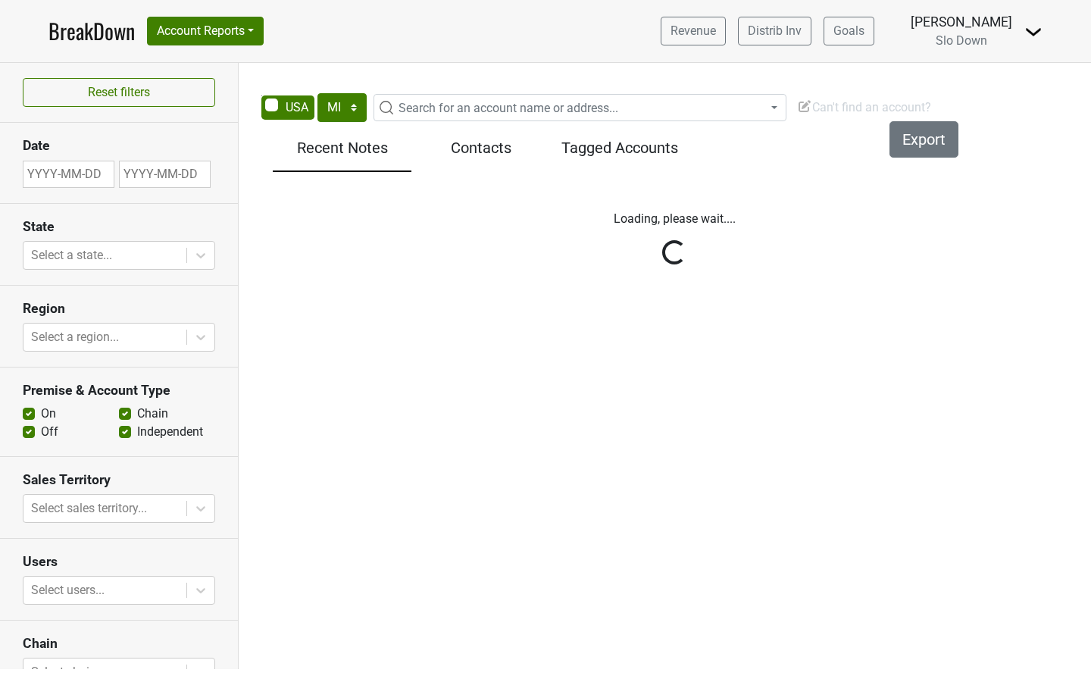
select select "MI"
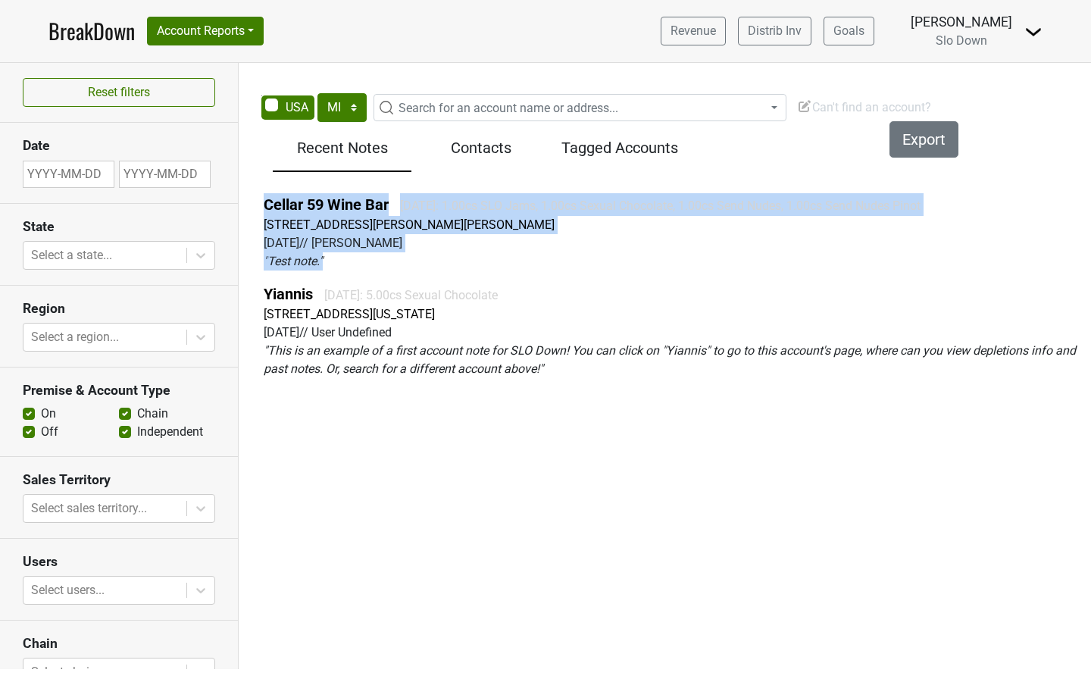
drag, startPoint x: 334, startPoint y: 262, endPoint x: 259, endPoint y: 210, distance: 91.5
click at [259, 210] on div "Cellar 59 Wine Bar [DATE]: 1.00cs SLO Jams, 1.00cs Sexual Chocolate, 1.00cs Sen…" at bounding box center [674, 291] width 856 height 209
click at [329, 268] on p "" Test note. "" at bounding box center [675, 261] width 822 height 18
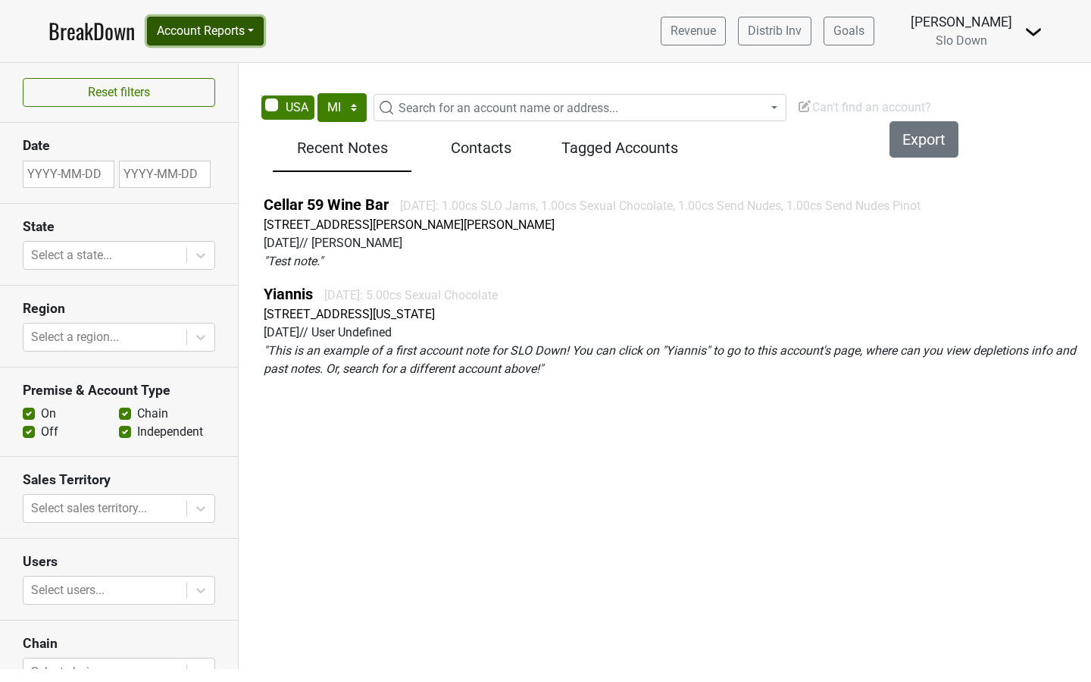
click at [261, 36] on button "Account Reports" at bounding box center [205, 31] width 117 height 29
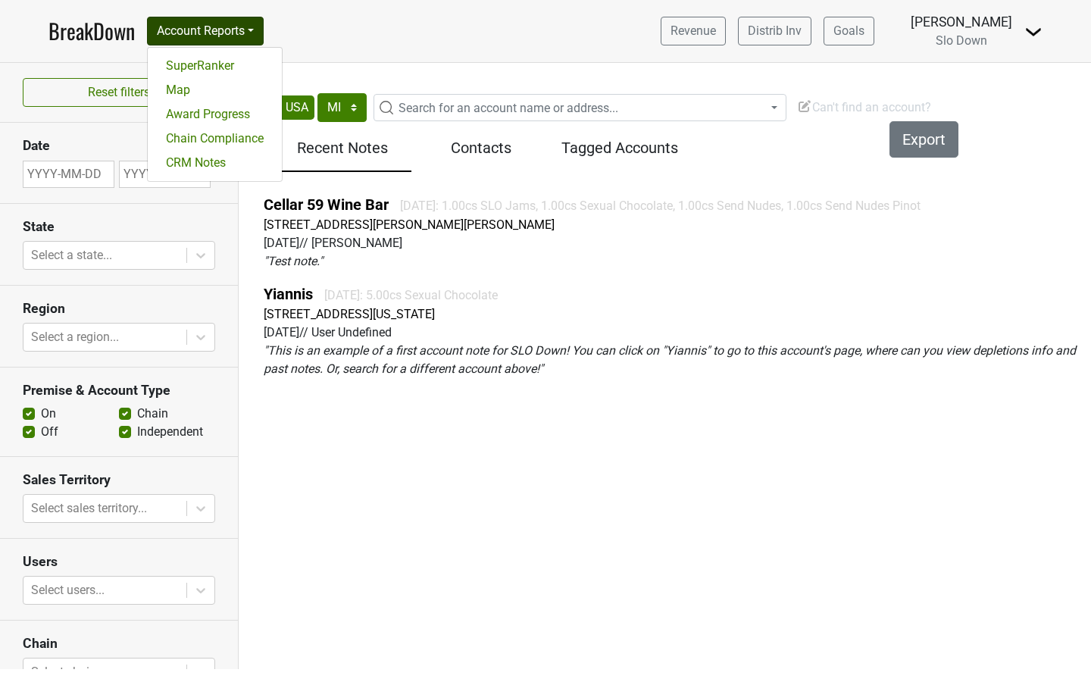
click at [362, 52] on nav "BreakDown Account Reports SuperRanker Map Award Progress Chain Compliance CRM N…" at bounding box center [545, 31] width 1019 height 62
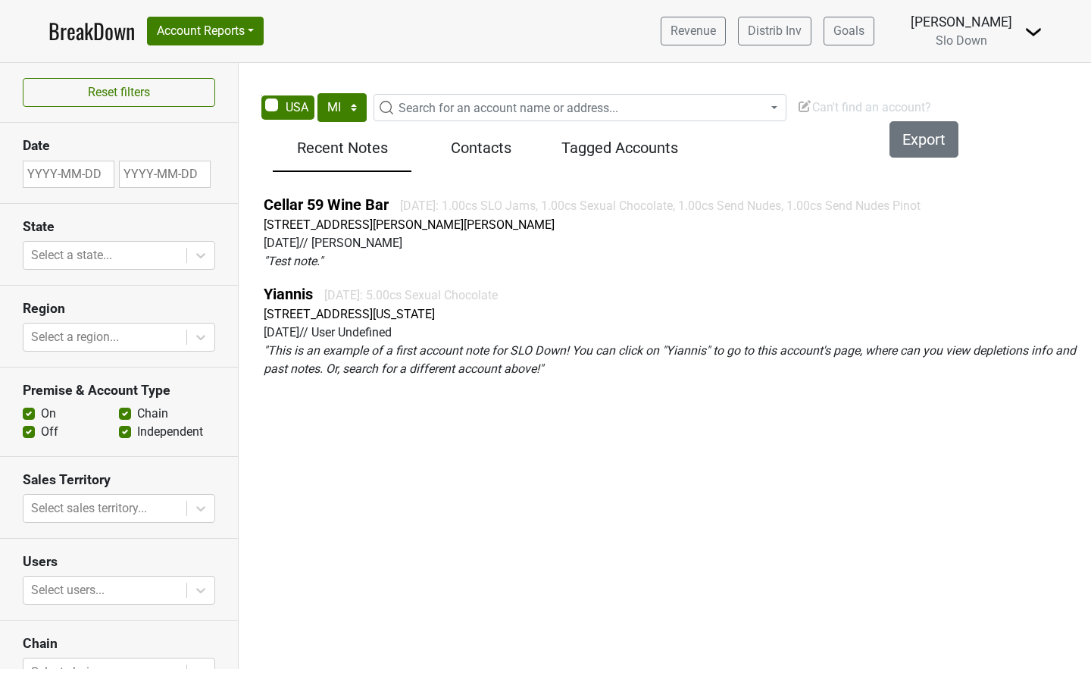
click at [535, 51] on nav "BreakDown Account Reports SuperRanker Map Award Progress Chain Compliance CRM N…" at bounding box center [545, 31] width 1019 height 62
click at [1036, 26] on img at bounding box center [1034, 32] width 18 height 18
click at [1031, 211] on div "Cellar 59 Wine Bar [DATE]: 1.00cs SLO Jams, 1.00cs Sexual Chocolate, 1.00cs Sen…" at bounding box center [675, 204] width 822 height 23
click at [256, 36] on button "Account Reports" at bounding box center [205, 31] width 117 height 29
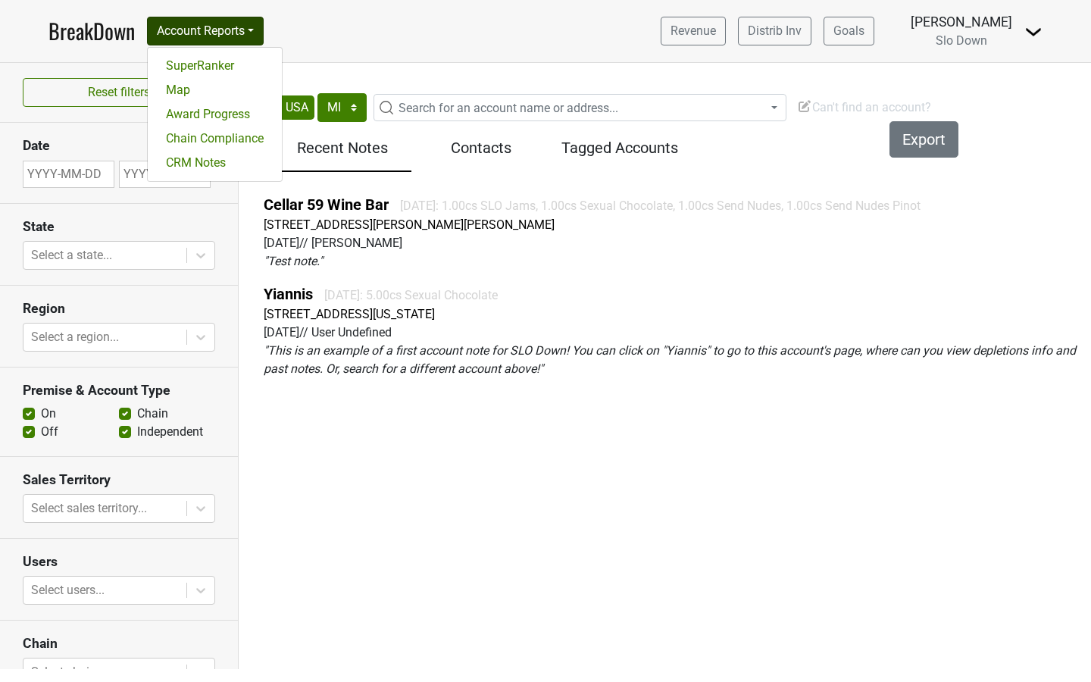
click at [91, 36] on link "BreakDown" at bounding box center [92, 31] width 86 height 32
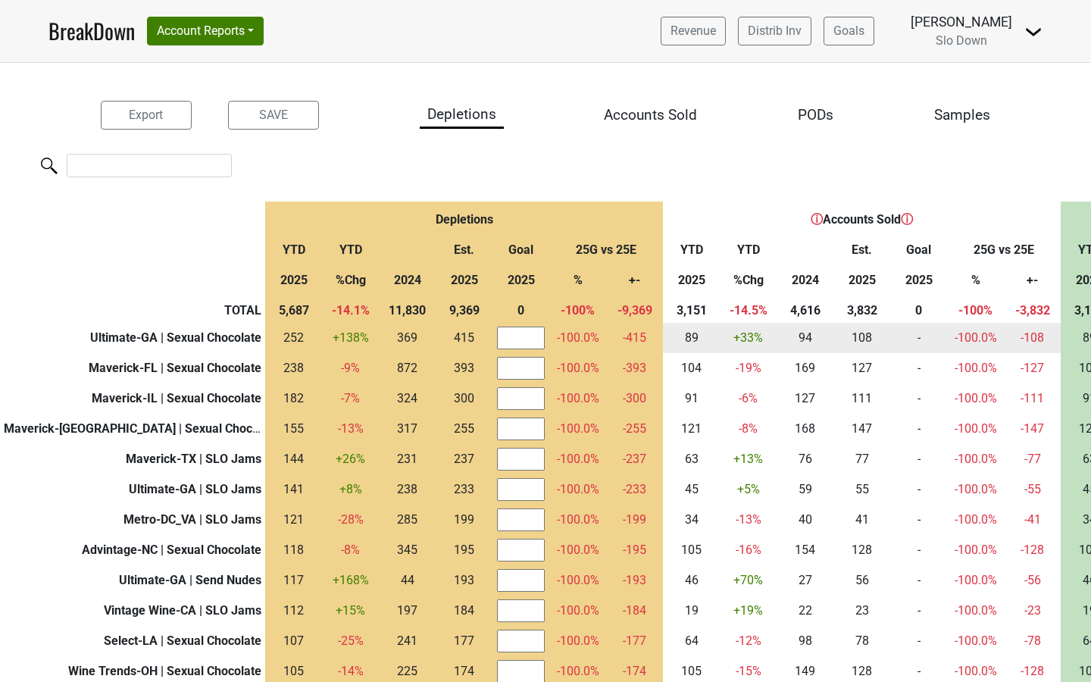
click at [499, 336] on input "number" at bounding box center [521, 338] width 48 height 23
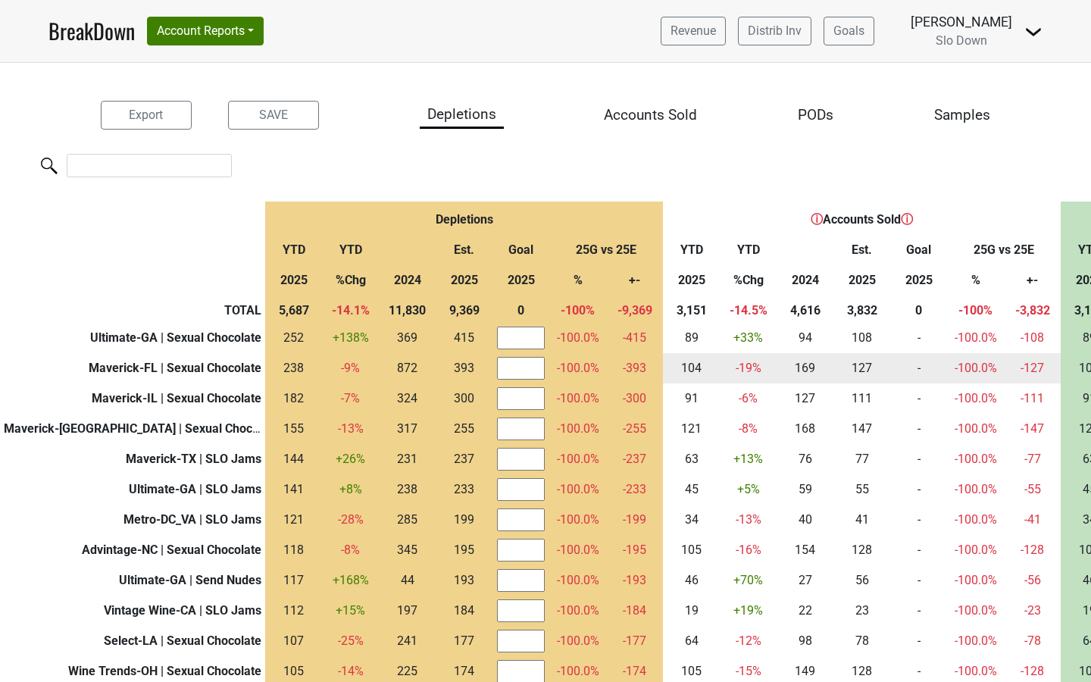
click at [503, 368] on input "number" at bounding box center [521, 368] width 48 height 23
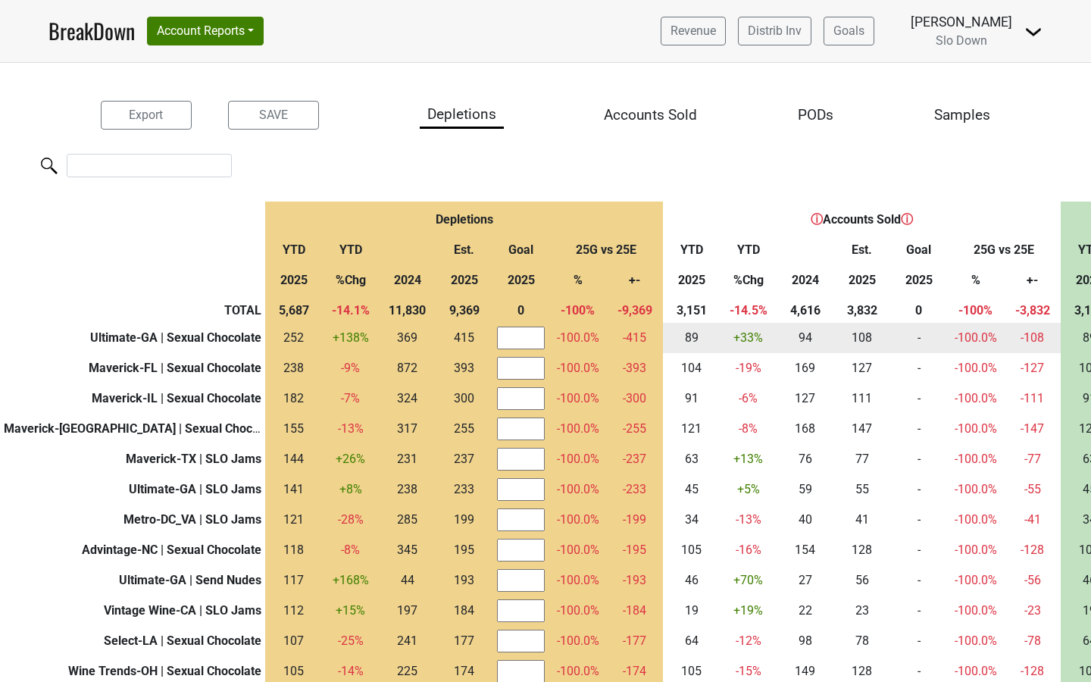
click at [497, 334] on input "number" at bounding box center [521, 338] width 48 height 23
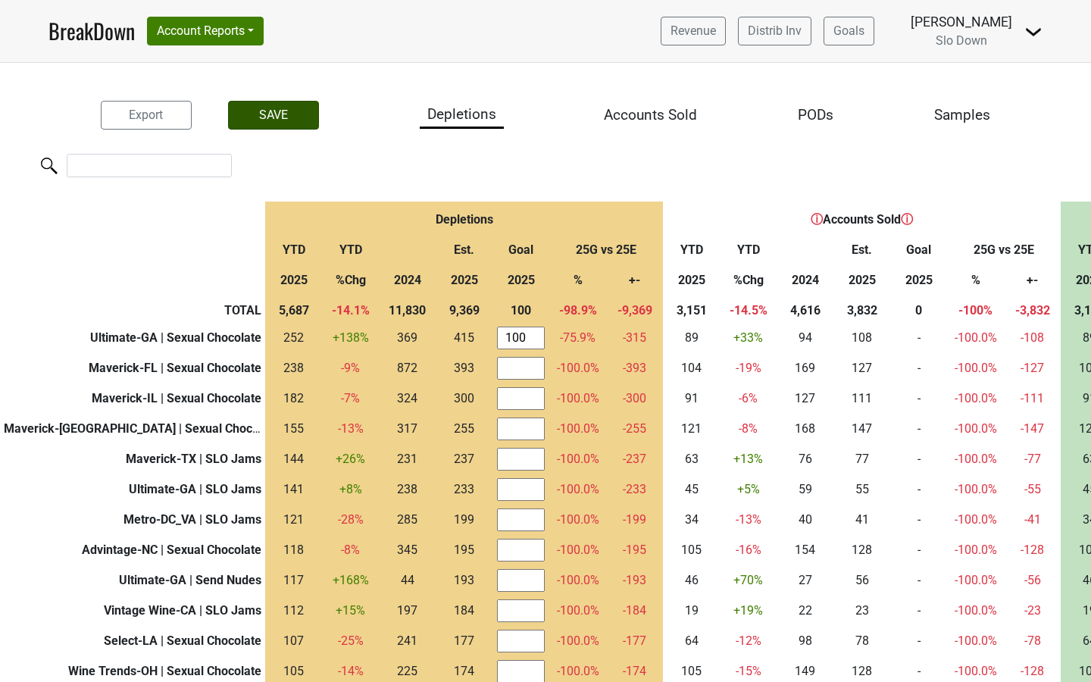
type input "100"
click at [270, 121] on button "SAVE" at bounding box center [273, 115] width 91 height 29
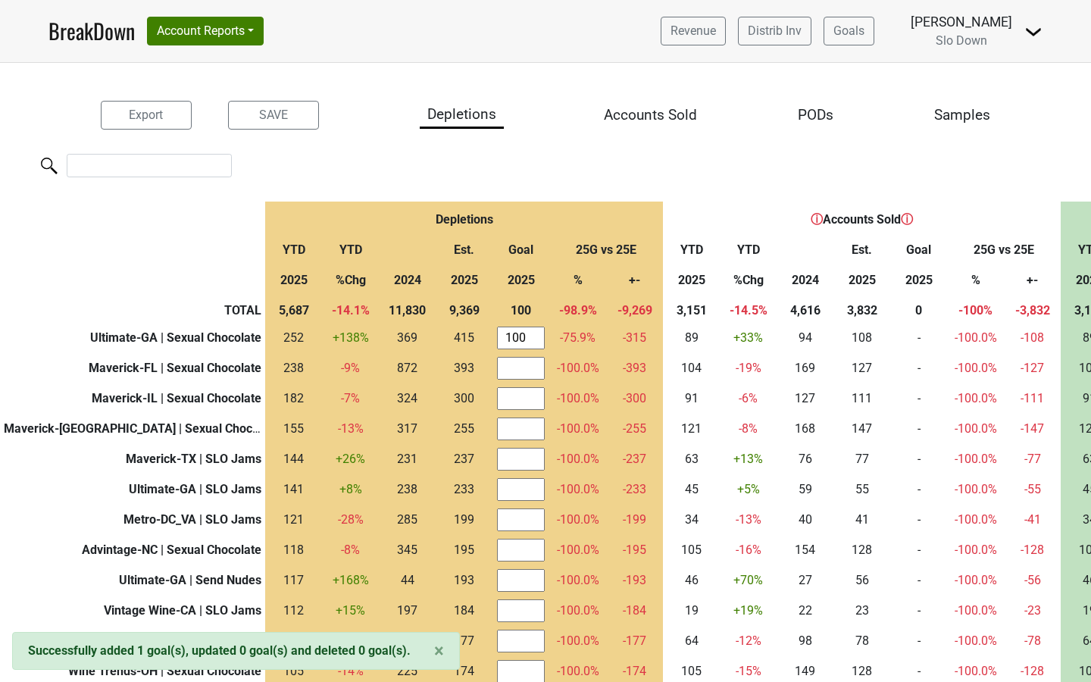
click at [97, 33] on link "BreakDown" at bounding box center [92, 31] width 86 height 32
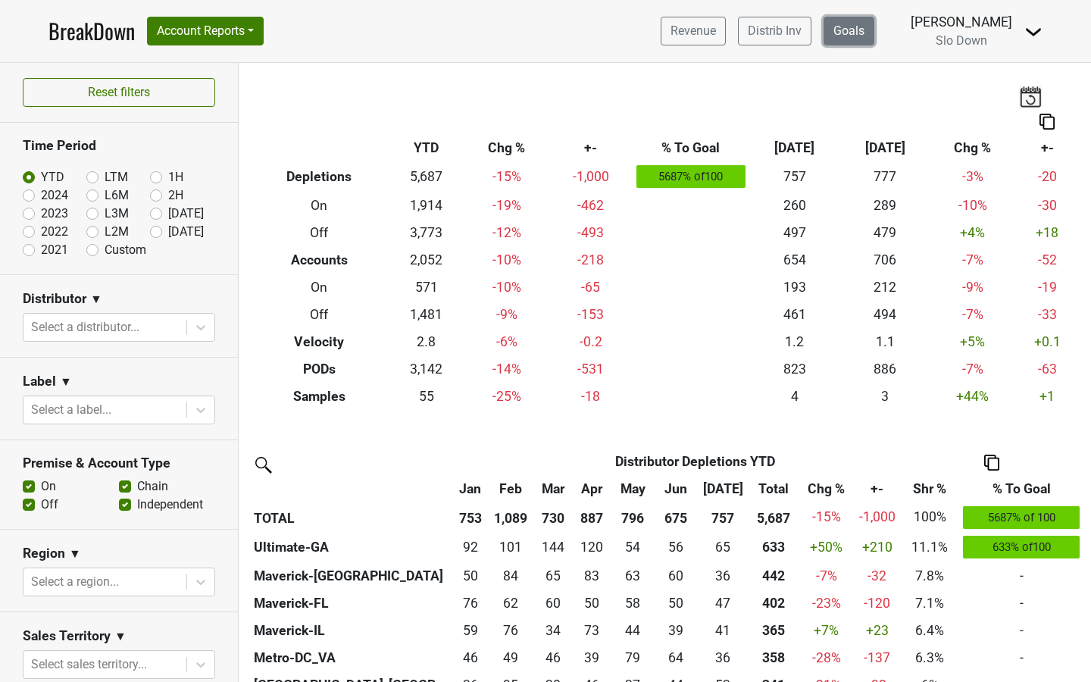
click at [872, 33] on link "Goals" at bounding box center [849, 31] width 51 height 29
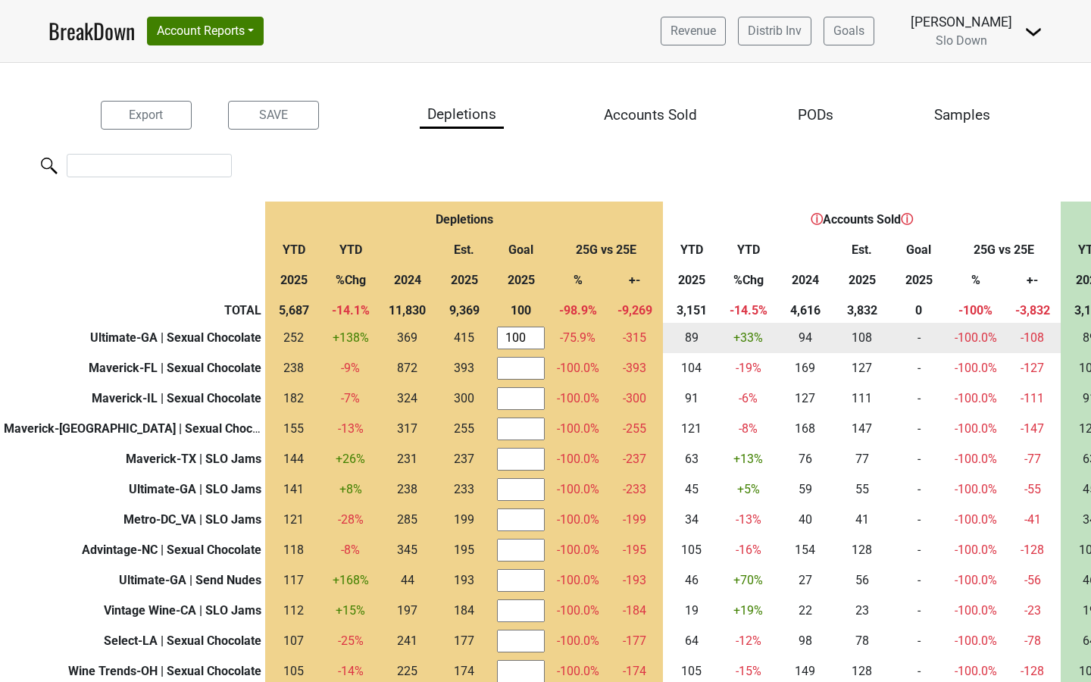
click at [500, 342] on input "100" at bounding box center [521, 338] width 48 height 23
type input "1"
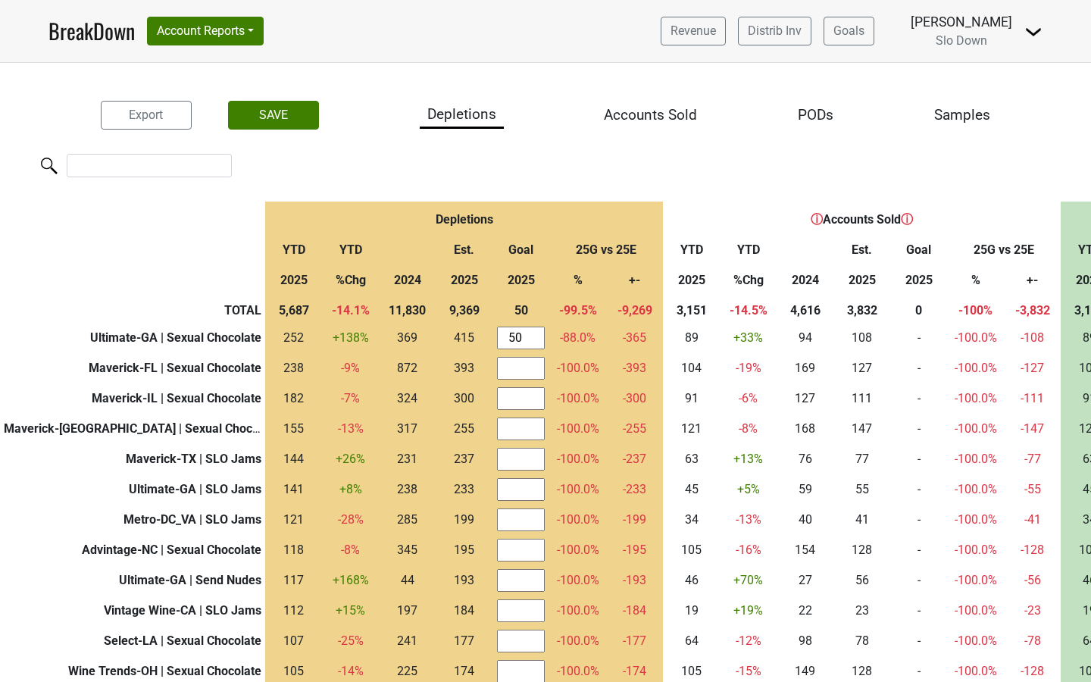
type input "5"
click at [101, 170] on input "search" at bounding box center [149, 165] width 165 height 23
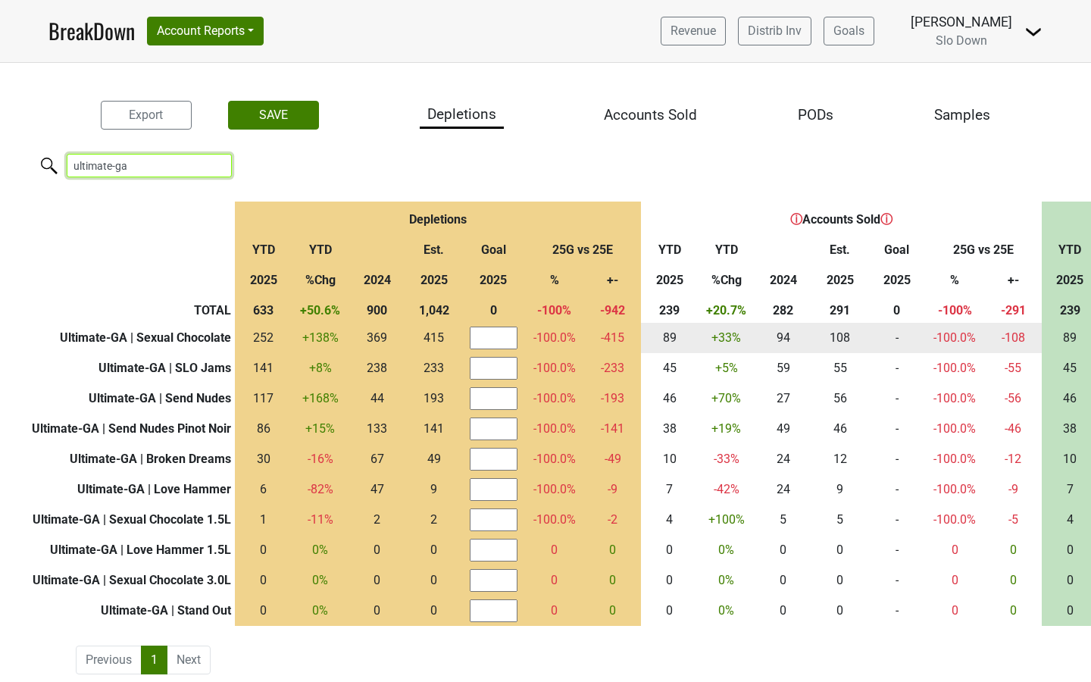
type input "ultimate-ga"
click at [486, 332] on input "number" at bounding box center [494, 338] width 48 height 23
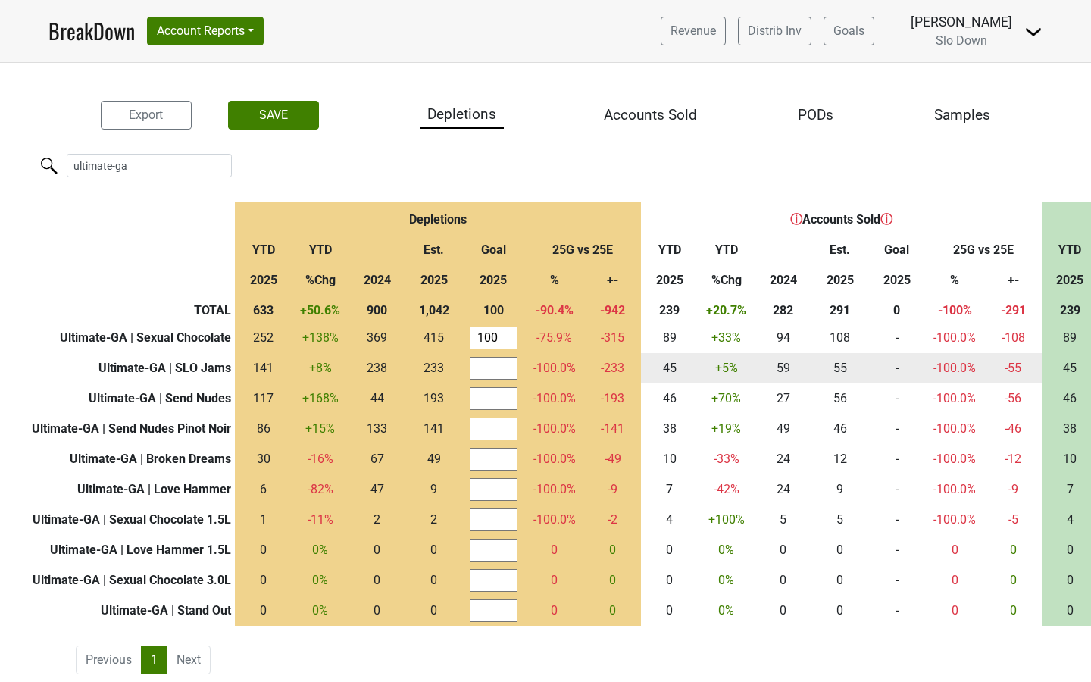
type input "100"
click at [491, 374] on input "number" at bounding box center [494, 368] width 48 height 23
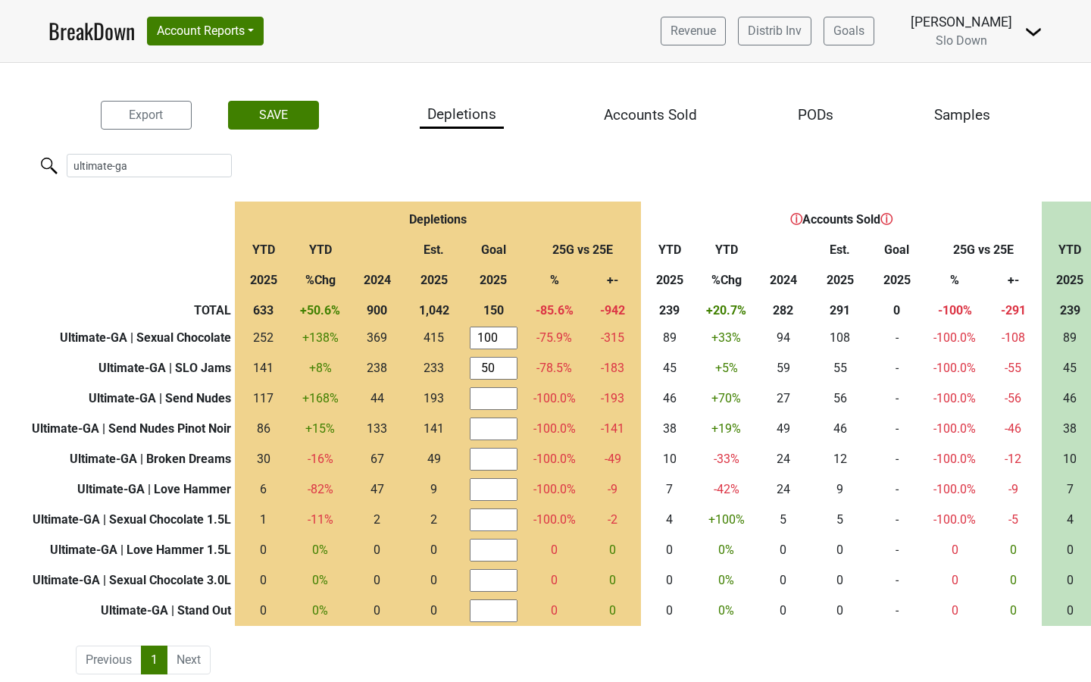
type input "50"
drag, startPoint x: 483, startPoint y: 311, endPoint x: 507, endPoint y: 311, distance: 24.3
click at [507, 311] on th "150" at bounding box center [493, 308] width 62 height 30
click at [490, 405] on input "number" at bounding box center [494, 398] width 48 height 23
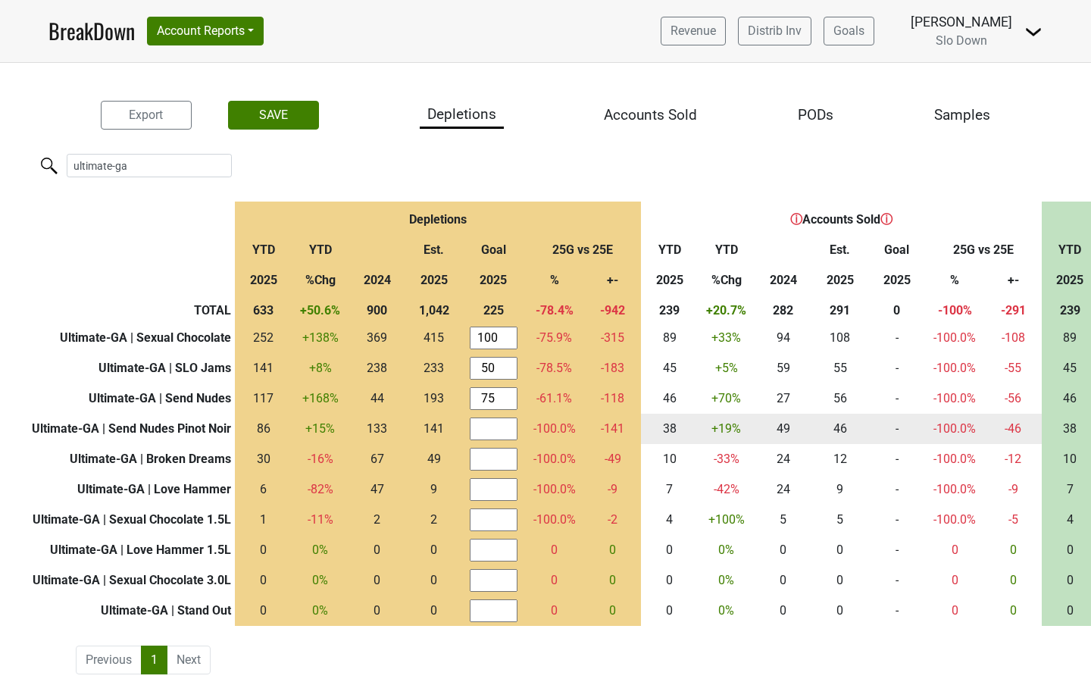
type input "75"
click at [493, 424] on input "number" at bounding box center [494, 429] width 48 height 23
type input "22"
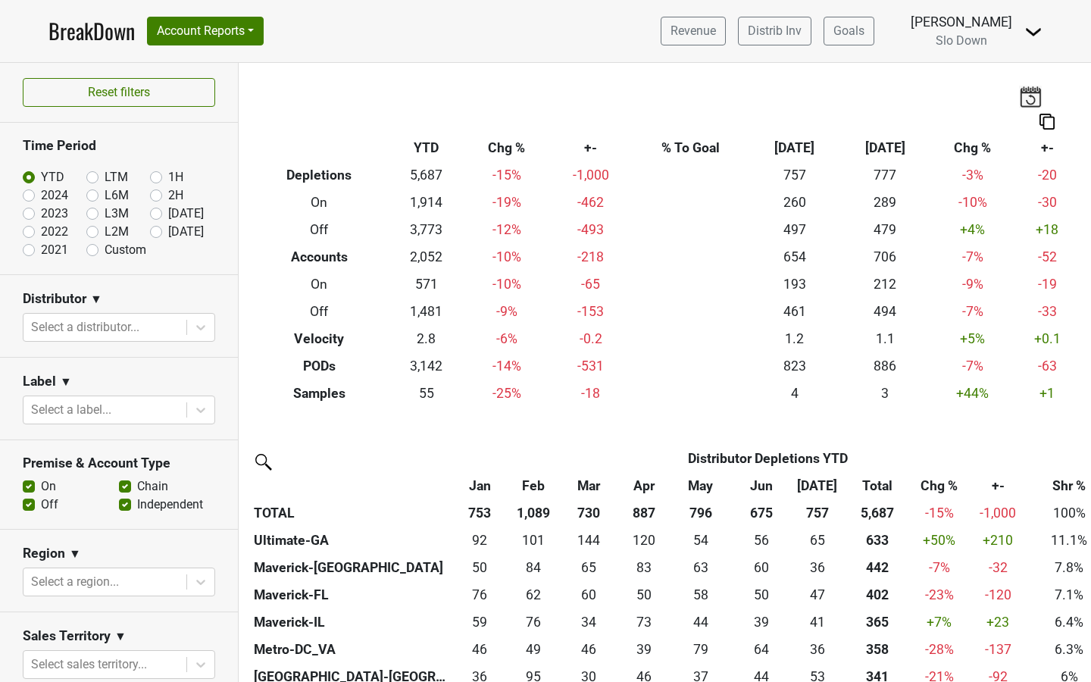
click at [41, 195] on label "2024" at bounding box center [54, 195] width 27 height 18
click at [28, 195] on input "2024" at bounding box center [53, 193] width 61 height 15
radio input "true"
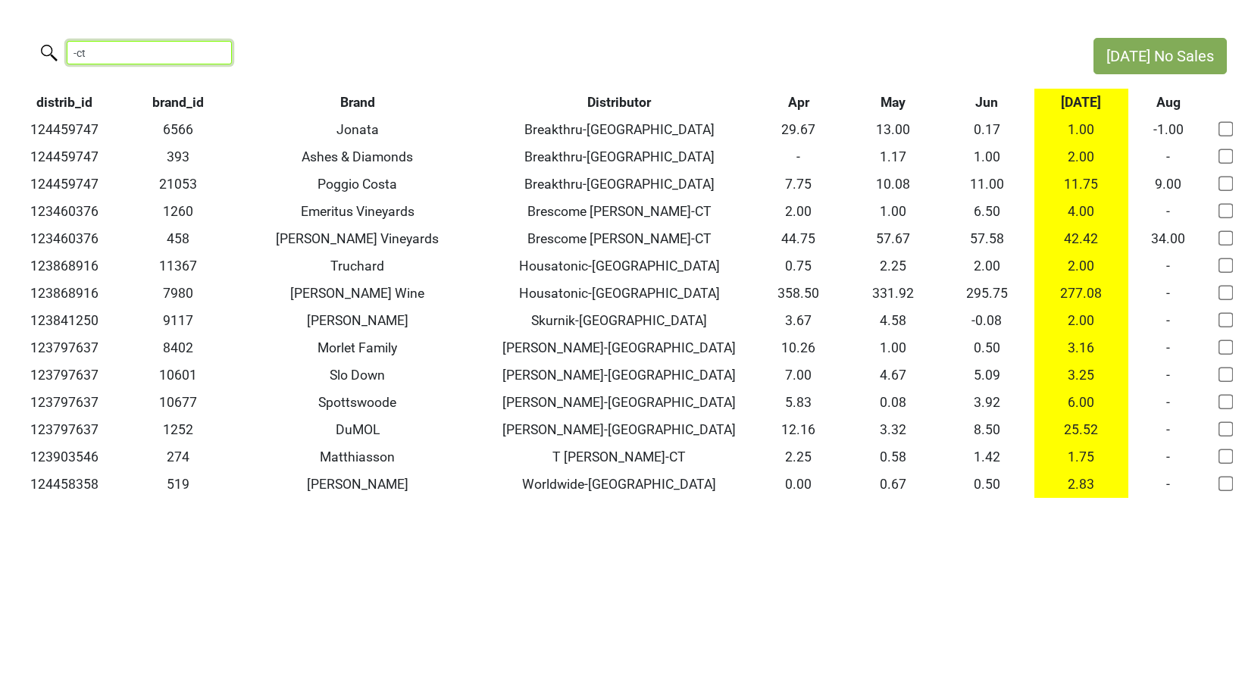
drag, startPoint x: 148, startPoint y: 50, endPoint x: 39, endPoint y: 42, distance: 108.7
click at [39, 42] on label "-ct" at bounding box center [118, 51] width 165 height 27
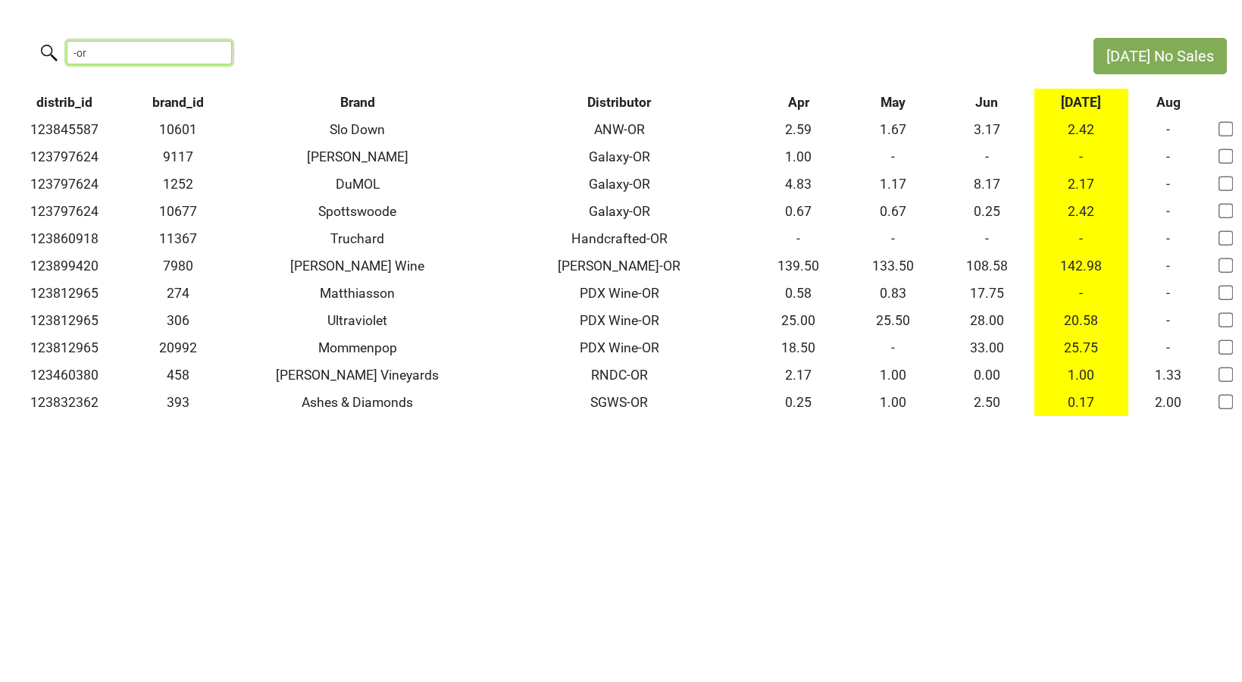
drag, startPoint x: 85, startPoint y: 52, endPoint x: 38, endPoint y: 49, distance: 47.0
click at [38, 49] on label "-or" at bounding box center [118, 51] width 165 height 27
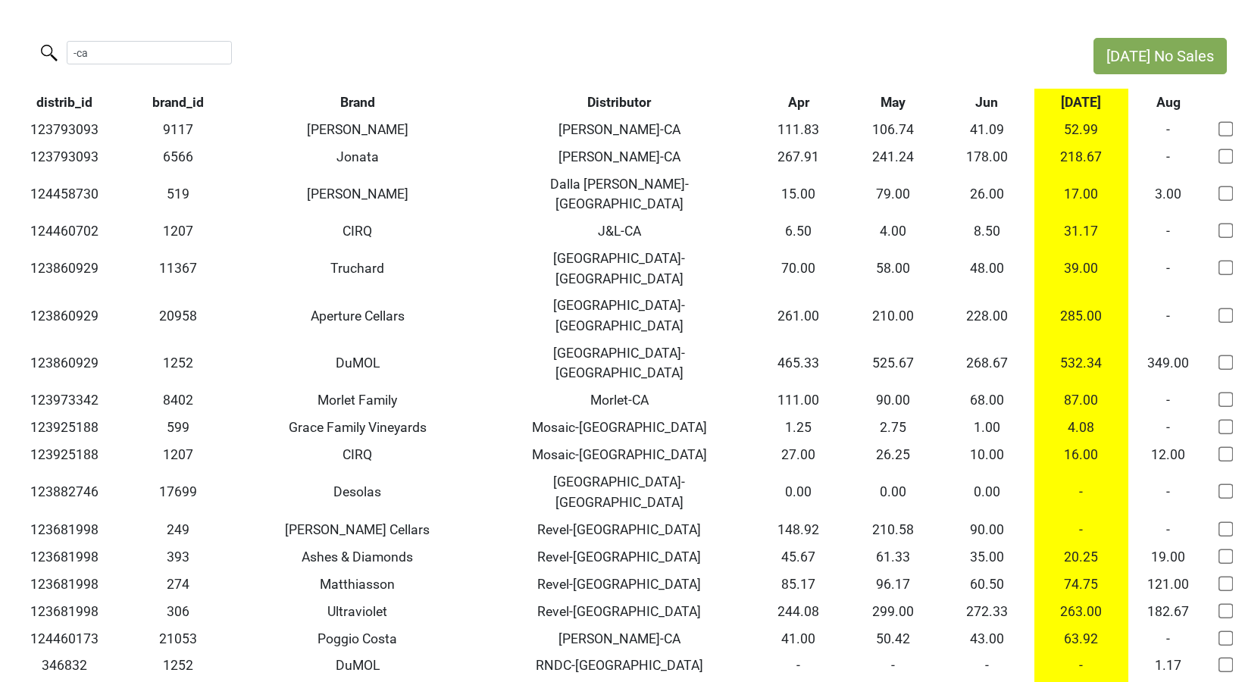
click at [608, 105] on th "Distributor" at bounding box center [619, 102] width 264 height 27
click at [93, 52] on input "-ca" at bounding box center [149, 52] width 165 height 23
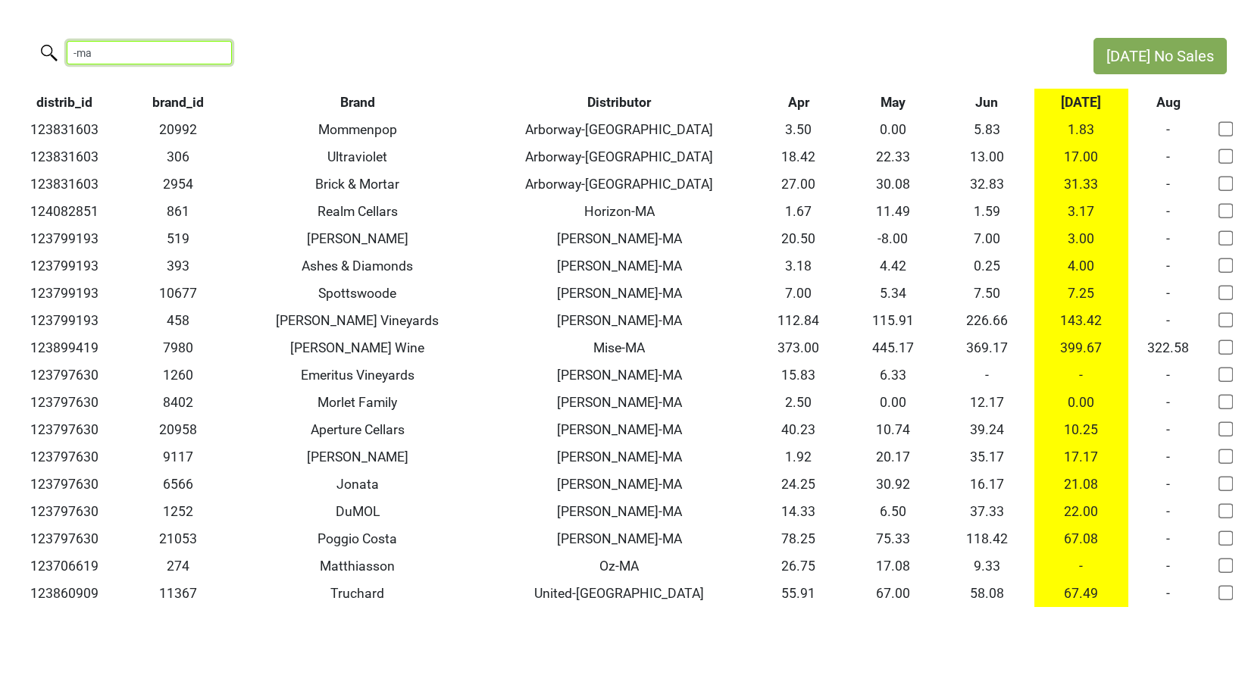
click at [135, 53] on input "-ma" at bounding box center [149, 52] width 165 height 23
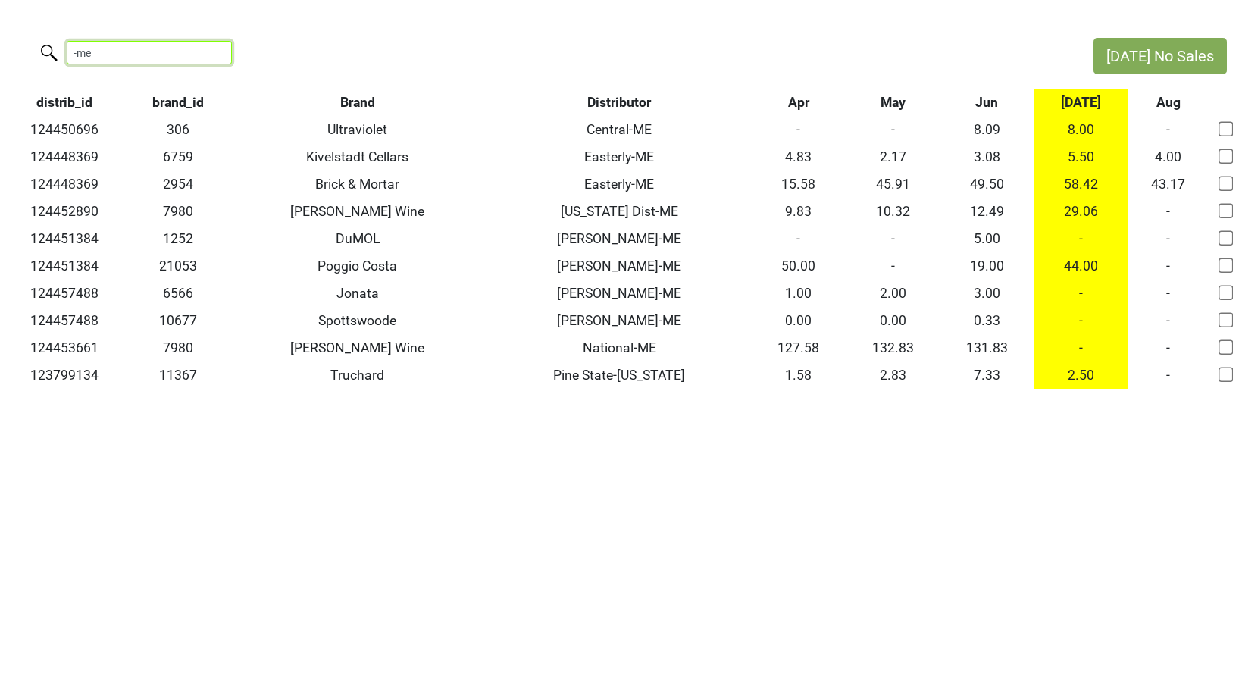
drag, startPoint x: 96, startPoint y: 58, endPoint x: 34, endPoint y: 47, distance: 63.2
click at [34, 47] on div "-me" at bounding box center [539, 54] width 1078 height 33
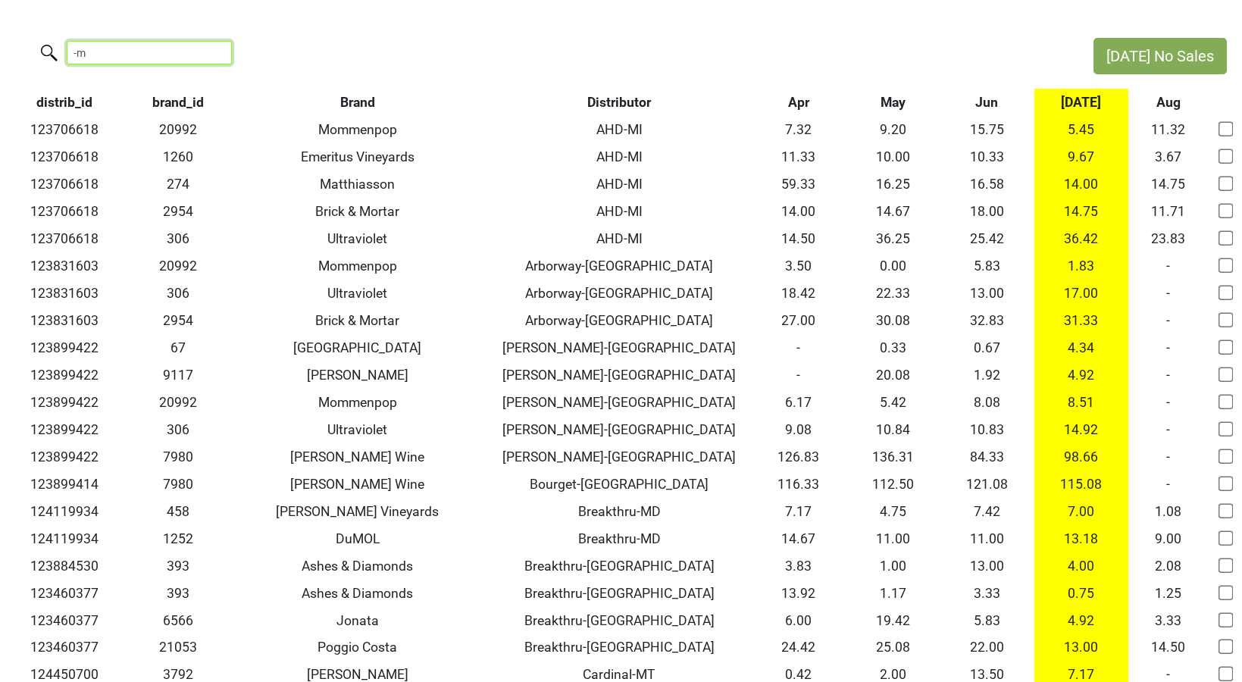
type input "-ma"
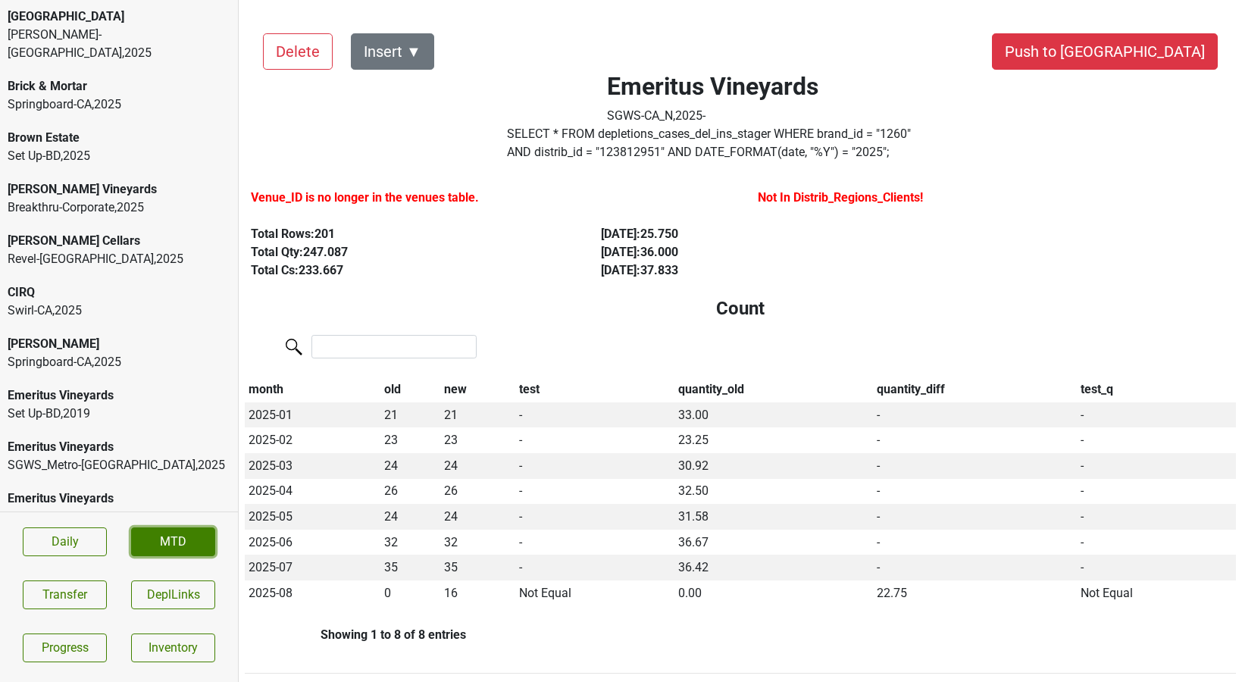
click at [164, 534] on link "MTD" at bounding box center [173, 541] width 84 height 29
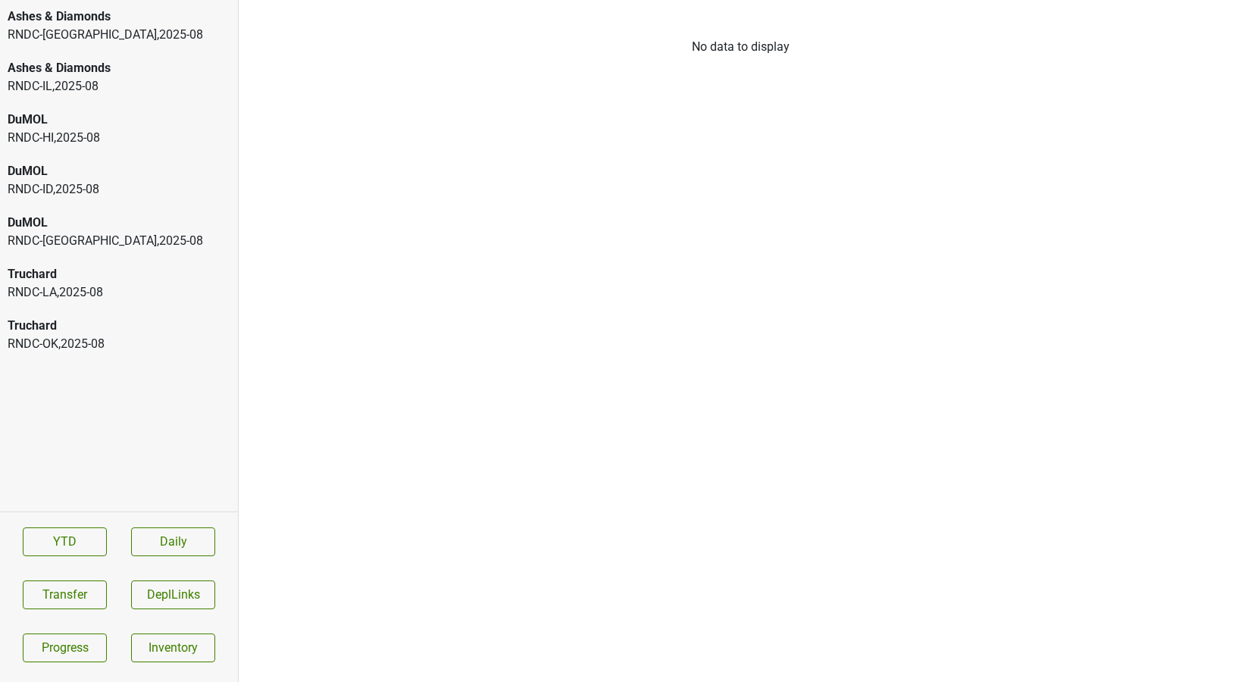
click at [164, 237] on div "RNDC-[GEOGRAPHIC_DATA] , 2025 - 08" at bounding box center [119, 241] width 223 height 18
